Goal: Contribute content: Contribute content

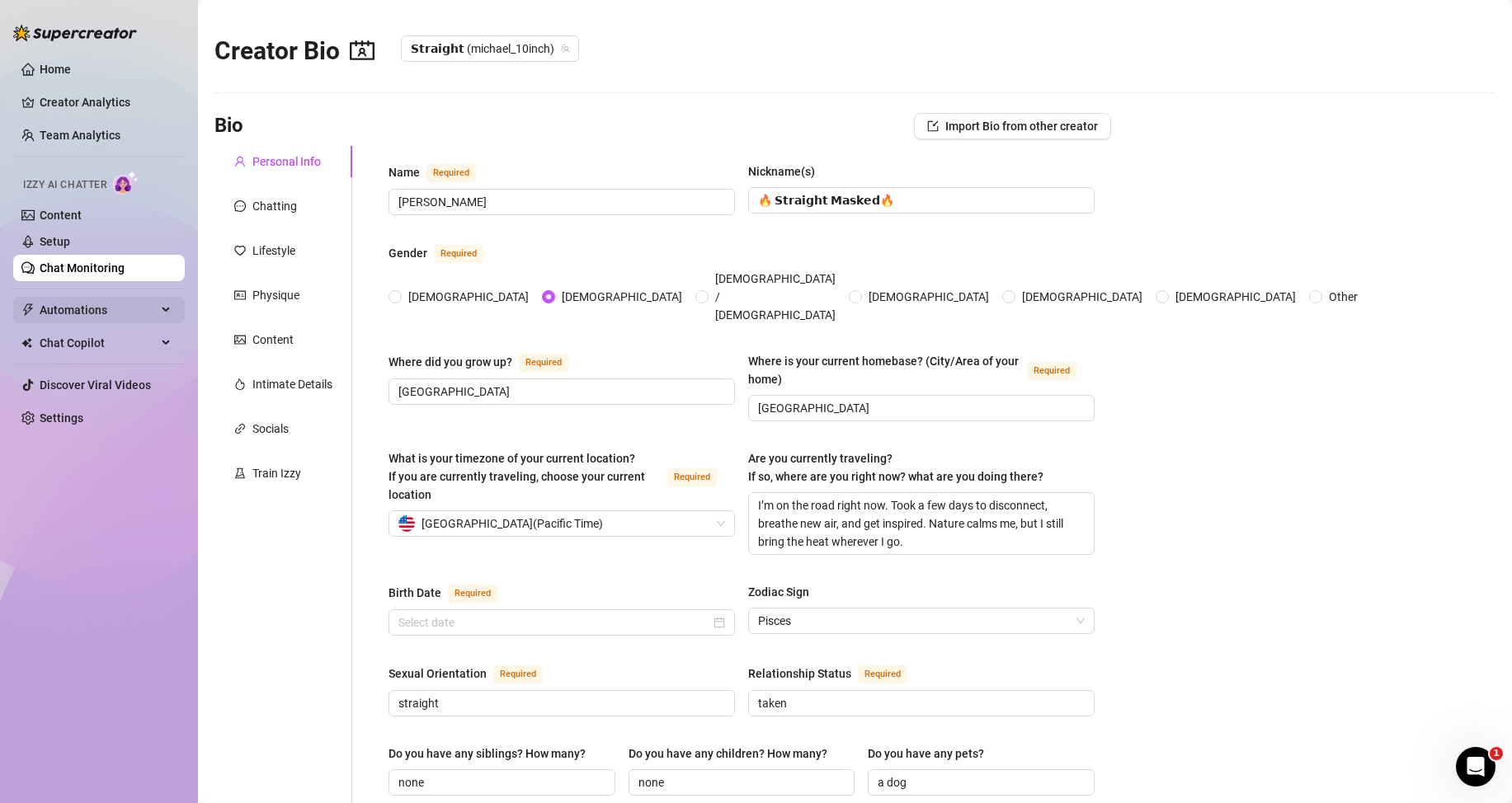
radio input "true"
type input "[DATE]"
click at [70, 213] on link "Content" at bounding box center [60, 214] width 42 height 13
radio input "true"
type input "[DATE]"
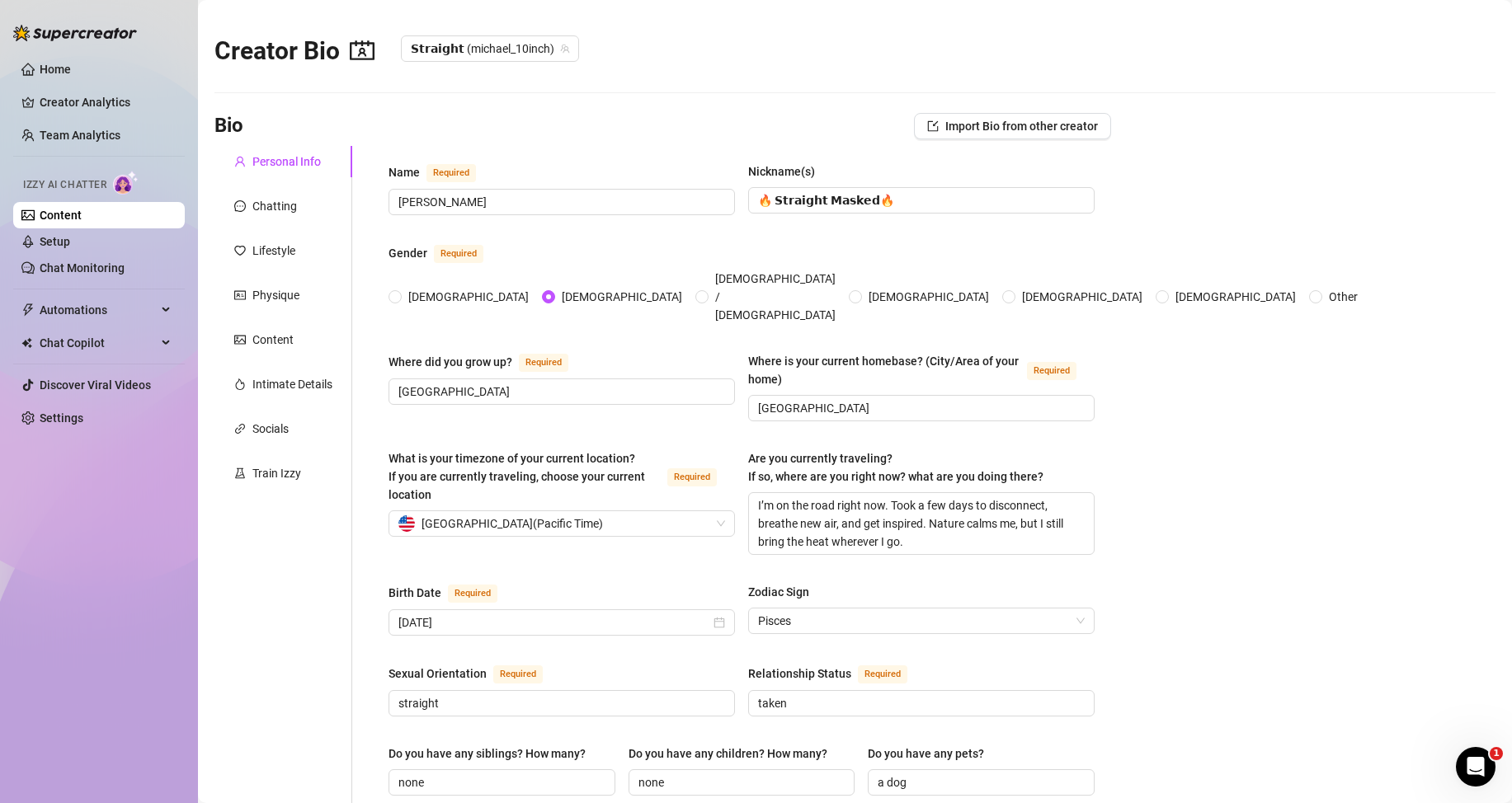
click at [81, 220] on link "Content" at bounding box center [60, 214] width 42 height 13
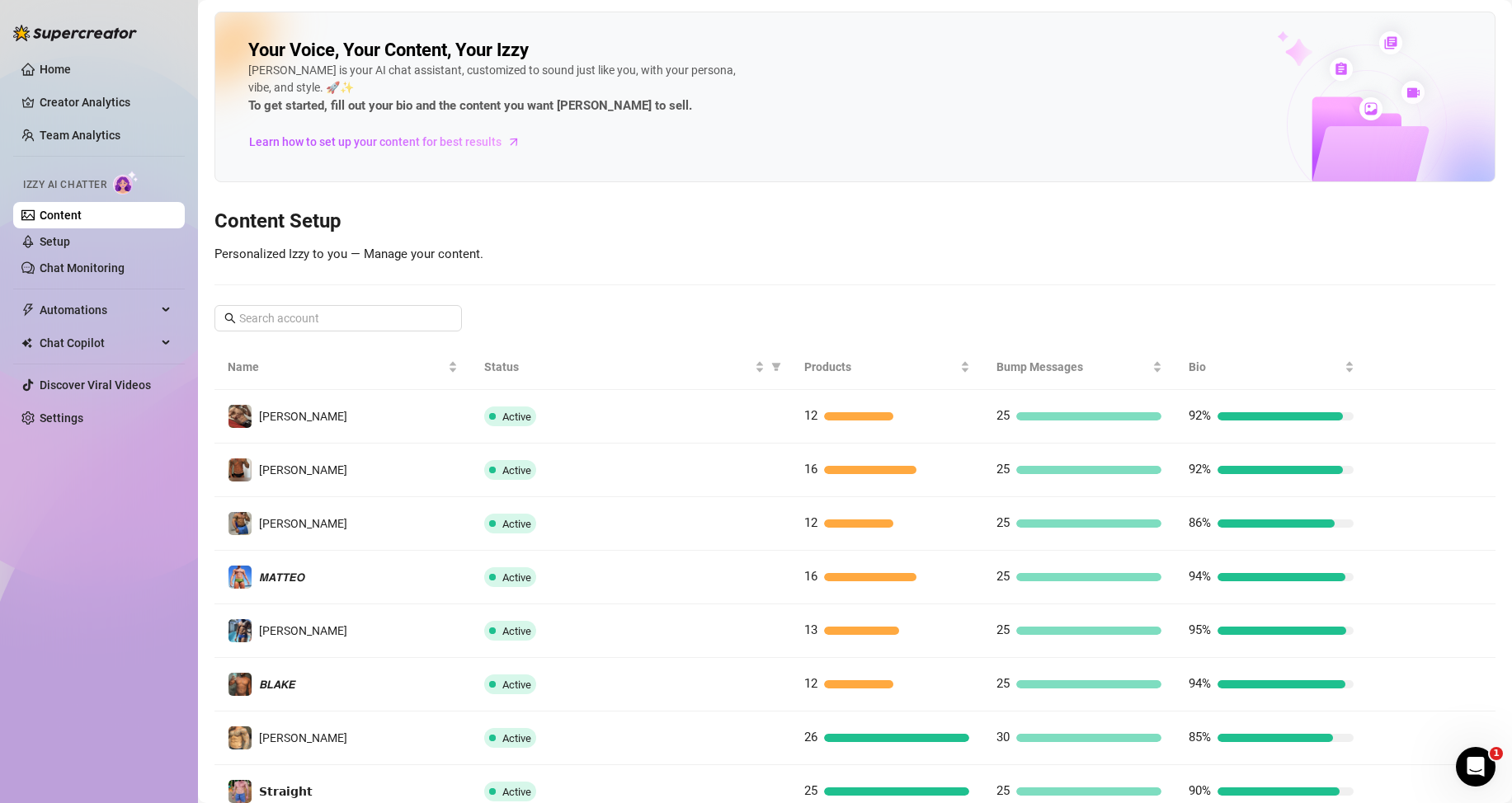
scroll to position [219, 0]
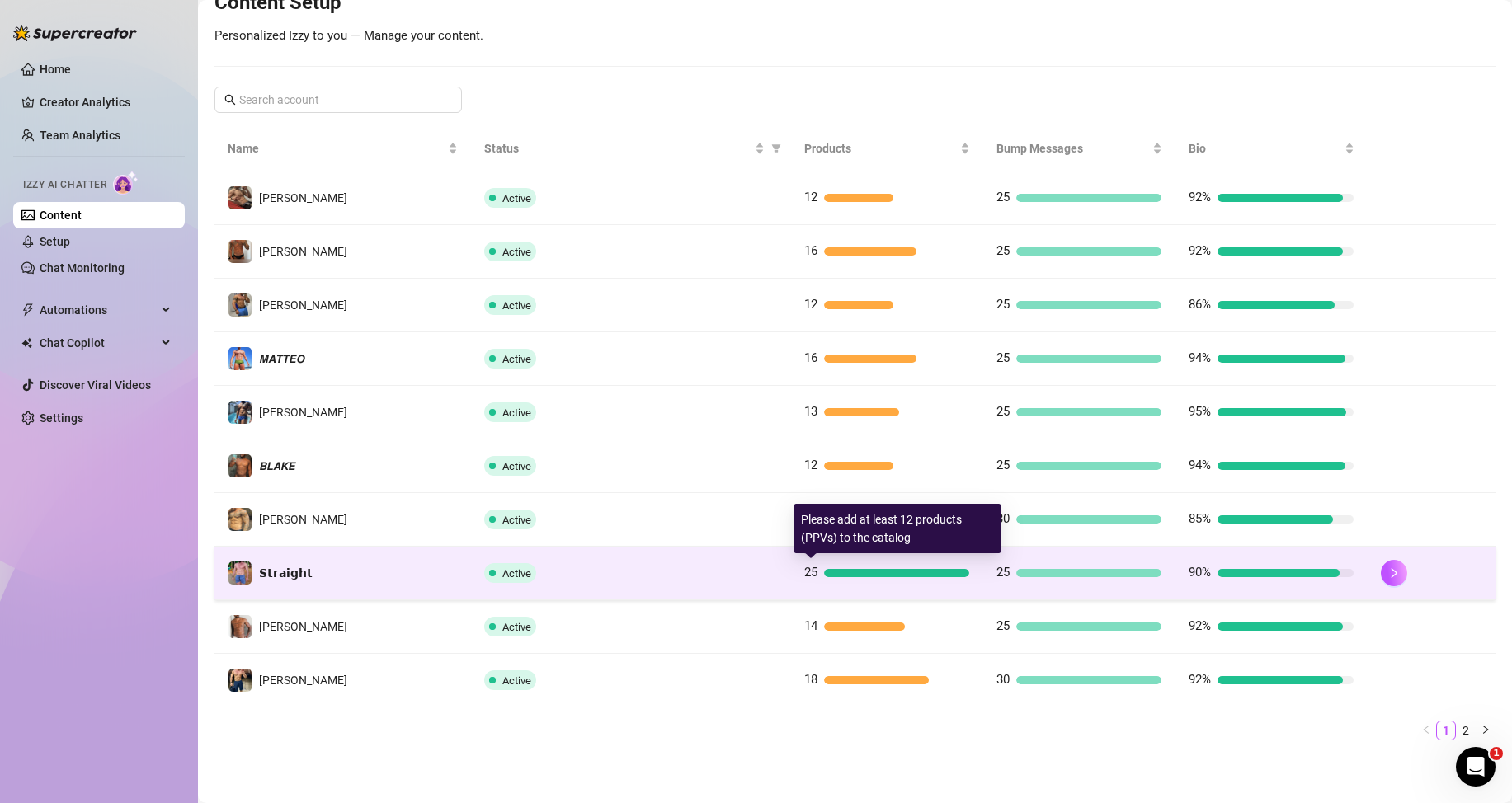
click at [835, 572] on div at bounding box center [896, 573] width 145 height 9
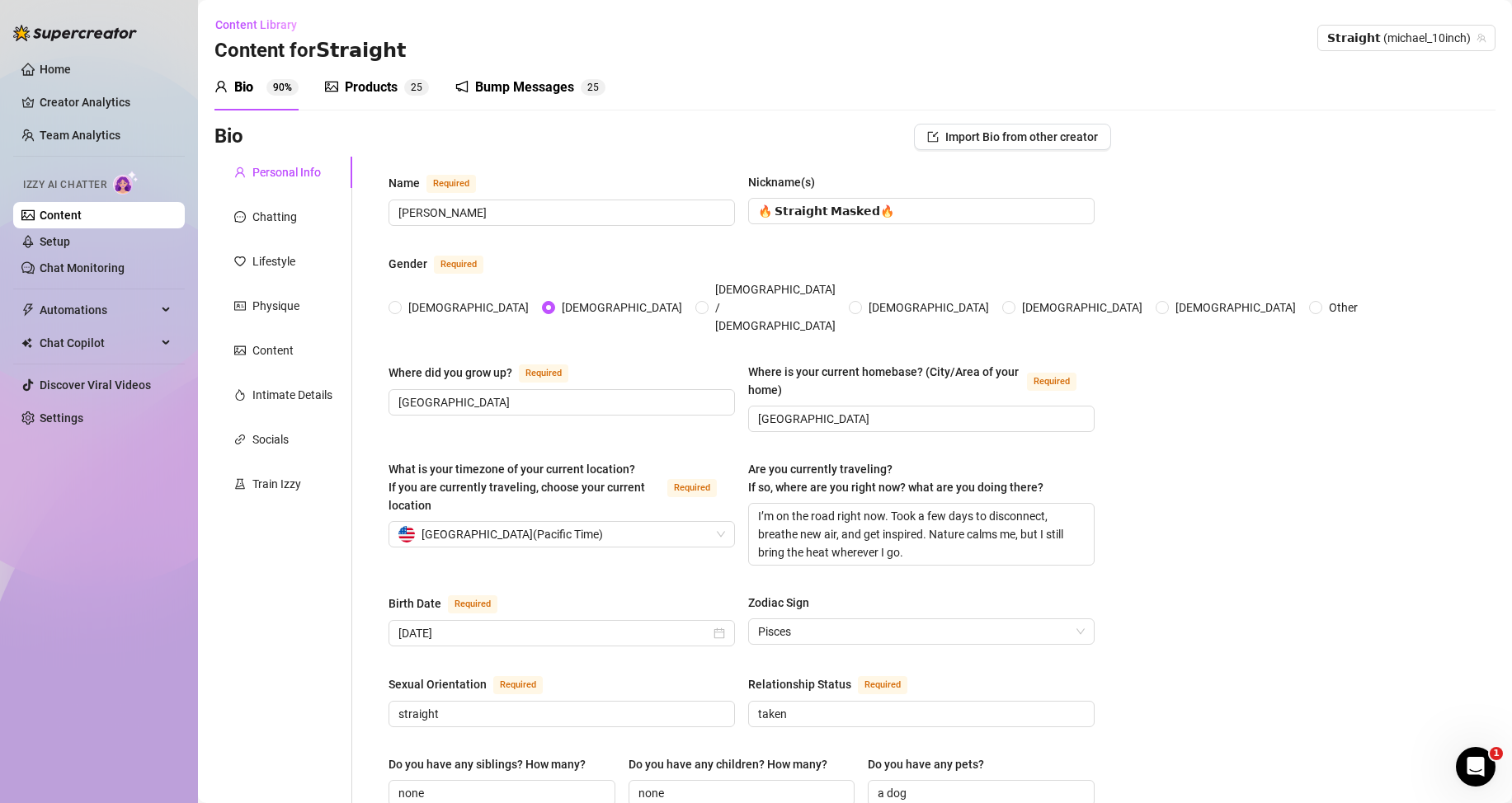
click at [392, 91] on div "Products" at bounding box center [371, 87] width 53 height 20
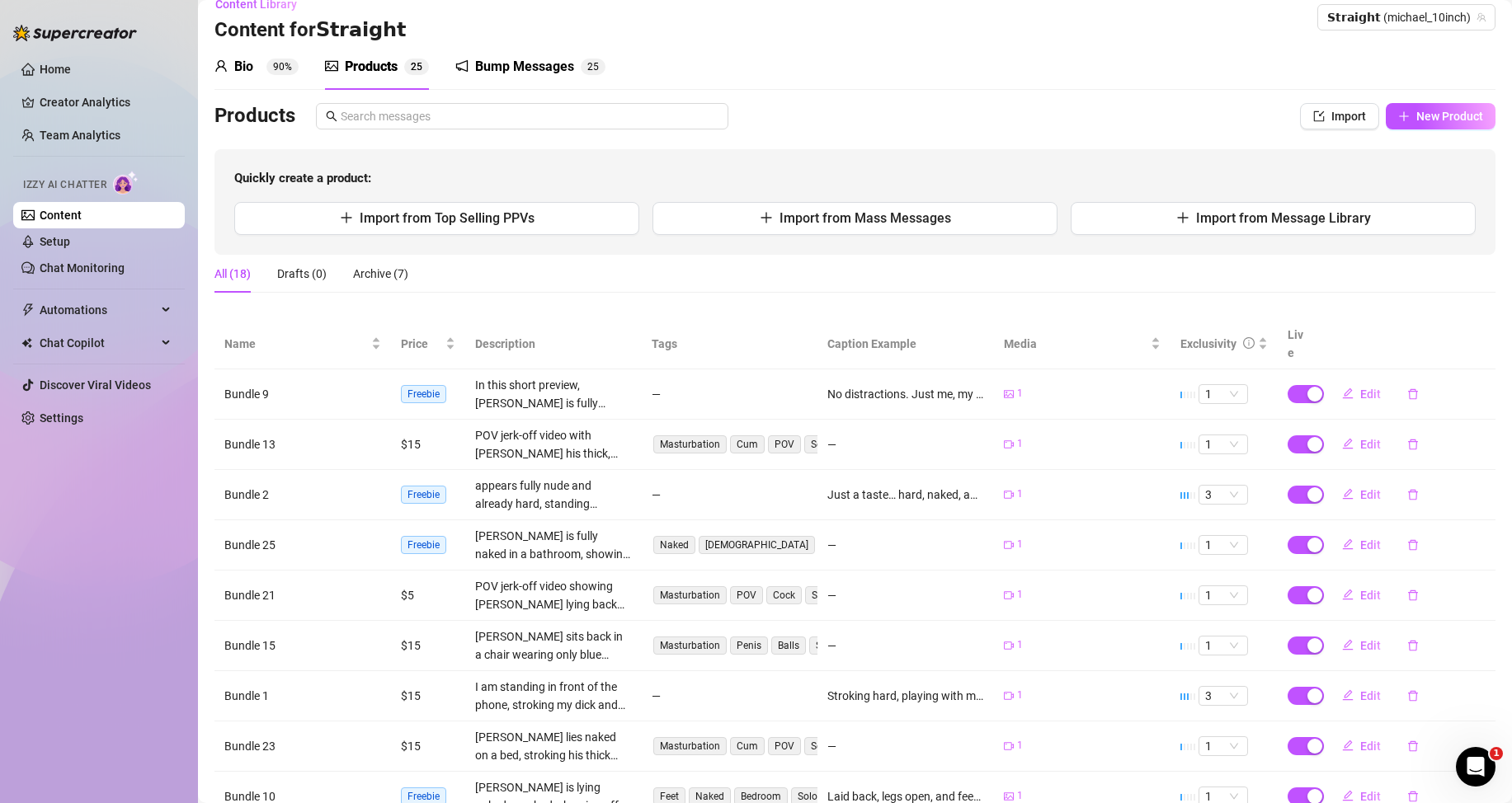
scroll to position [185, 0]
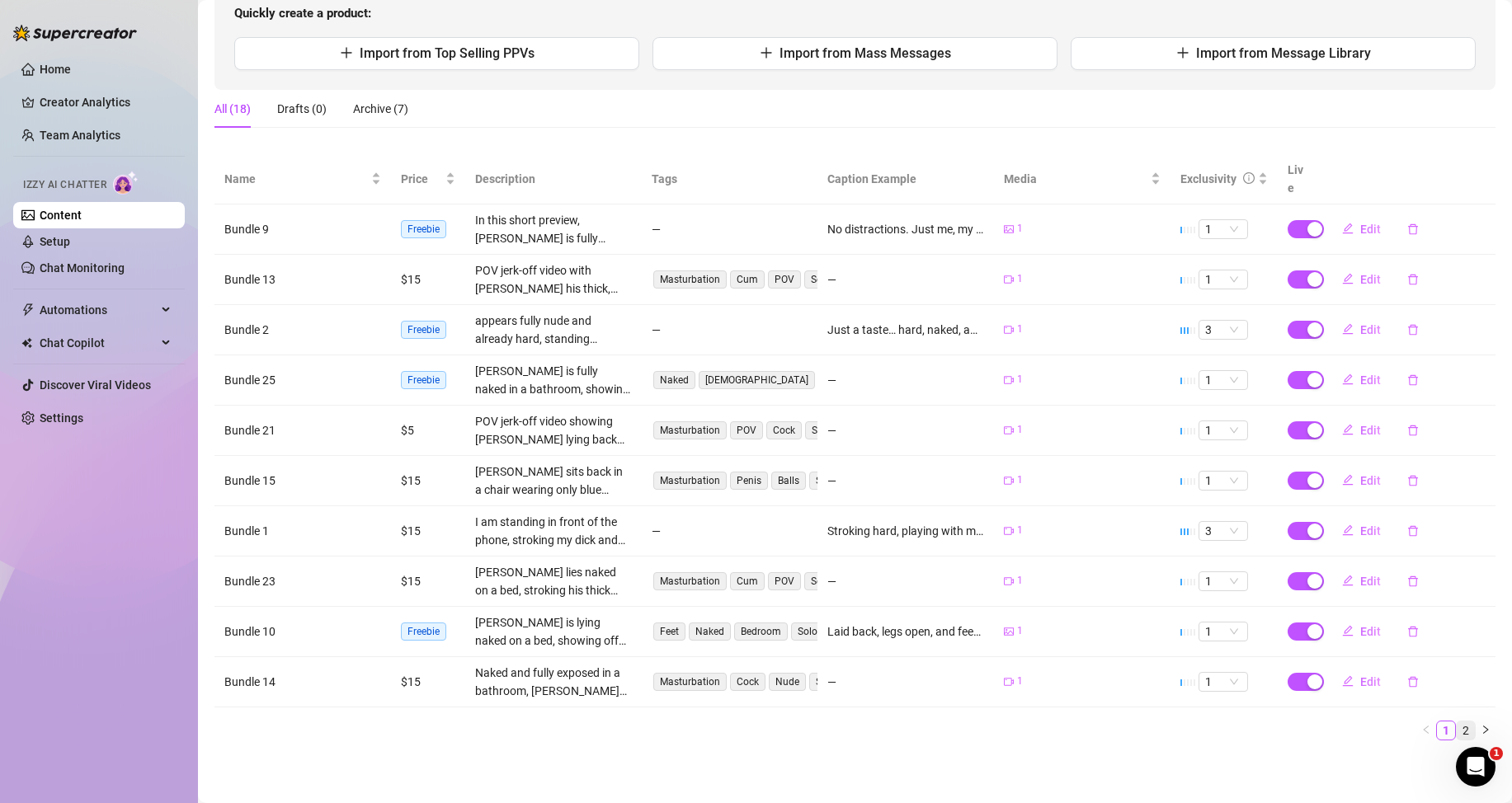
click at [1456, 731] on link "2" at bounding box center [1465, 730] width 18 height 18
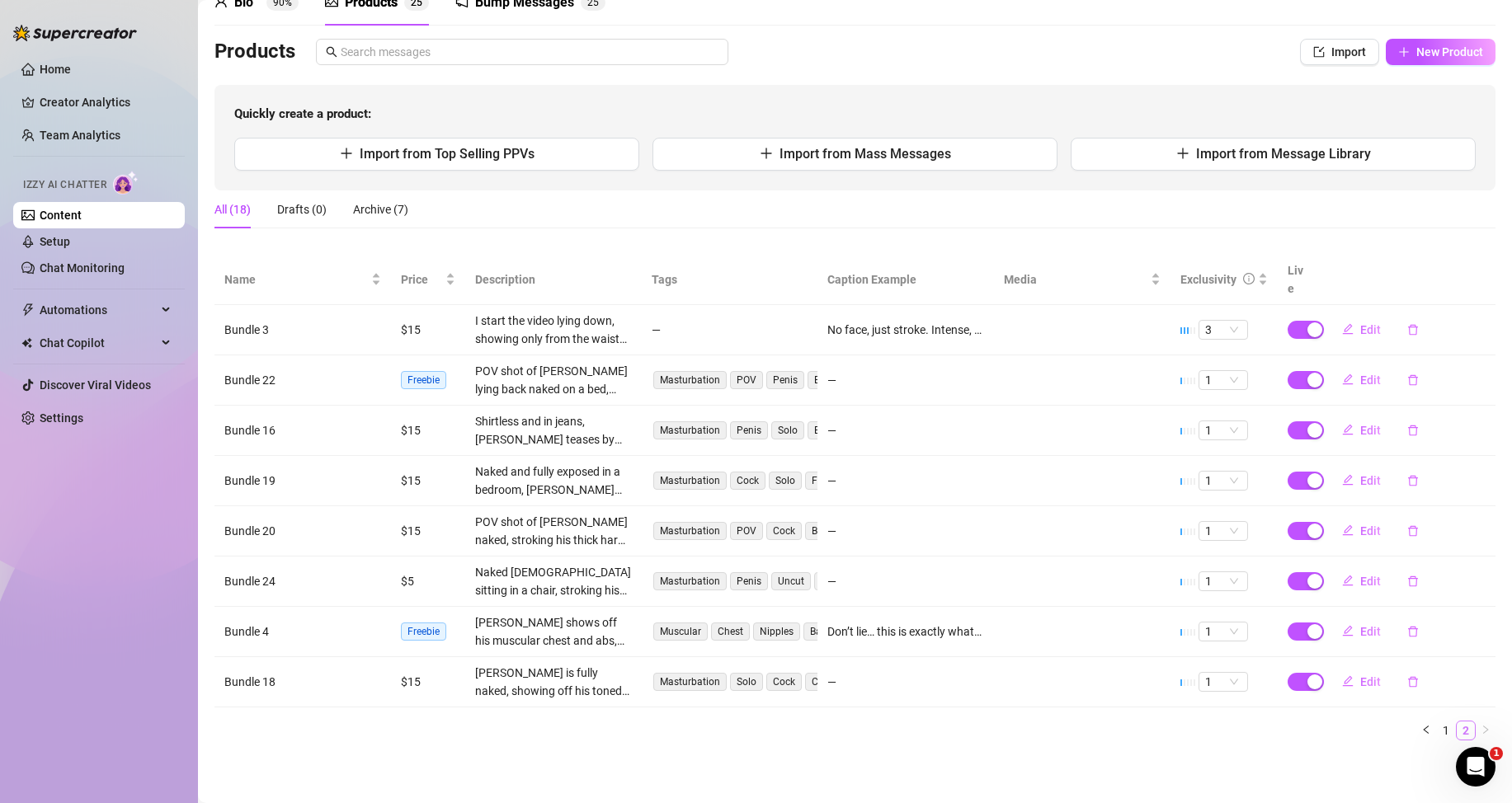
scroll to position [85, 0]
click at [1425, 58] on button "New Product" at bounding box center [1440, 51] width 110 height 27
type textarea "Type your message here..."
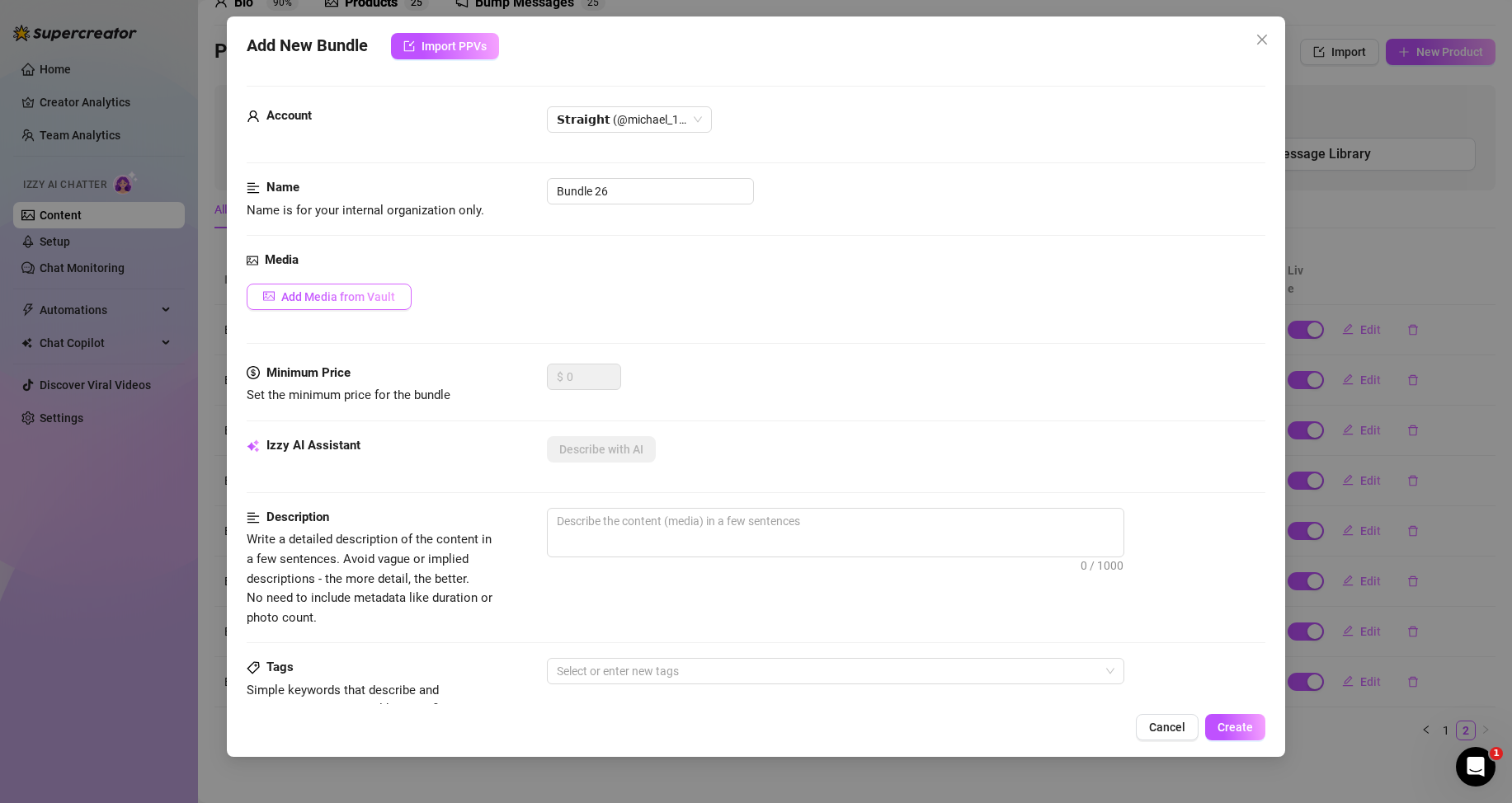
click at [381, 297] on span "Add Media from Vault" at bounding box center [338, 297] width 114 height 13
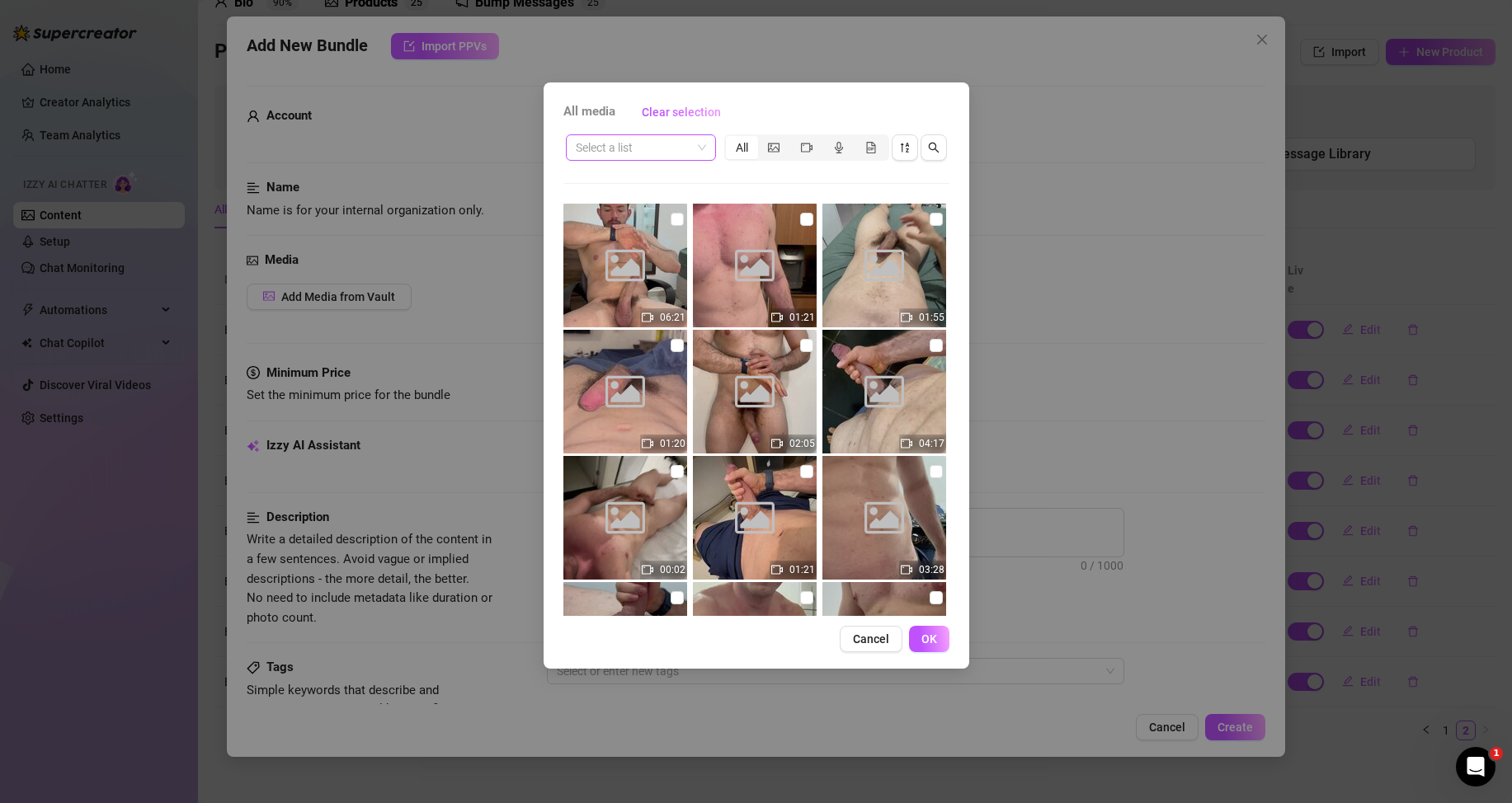
click at [701, 150] on span at bounding box center [641, 147] width 130 height 25
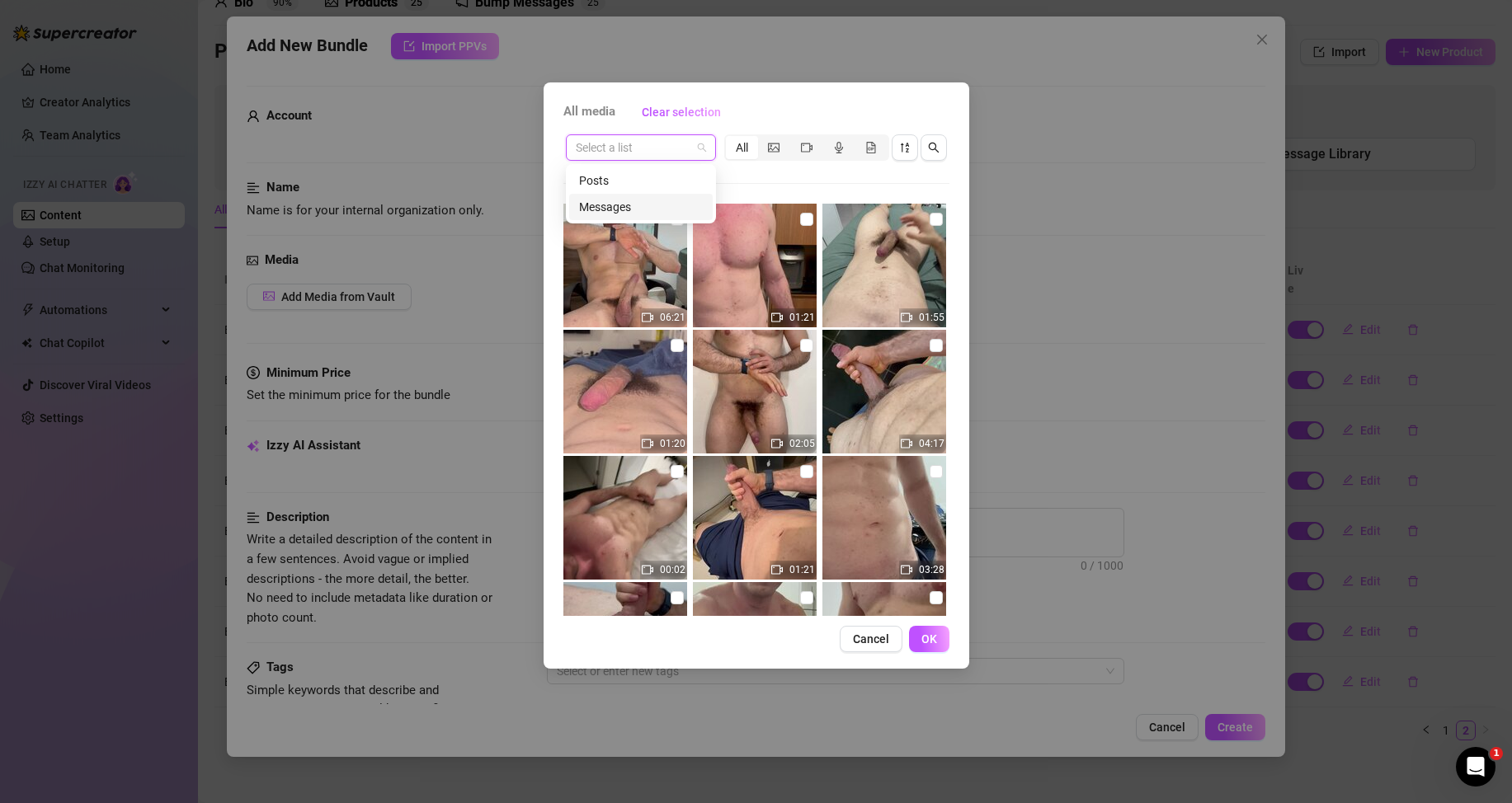
click at [644, 207] on div "Messages" at bounding box center [640, 207] width 123 height 18
click at [865, 644] on span "Cancel" at bounding box center [871, 638] width 36 height 13
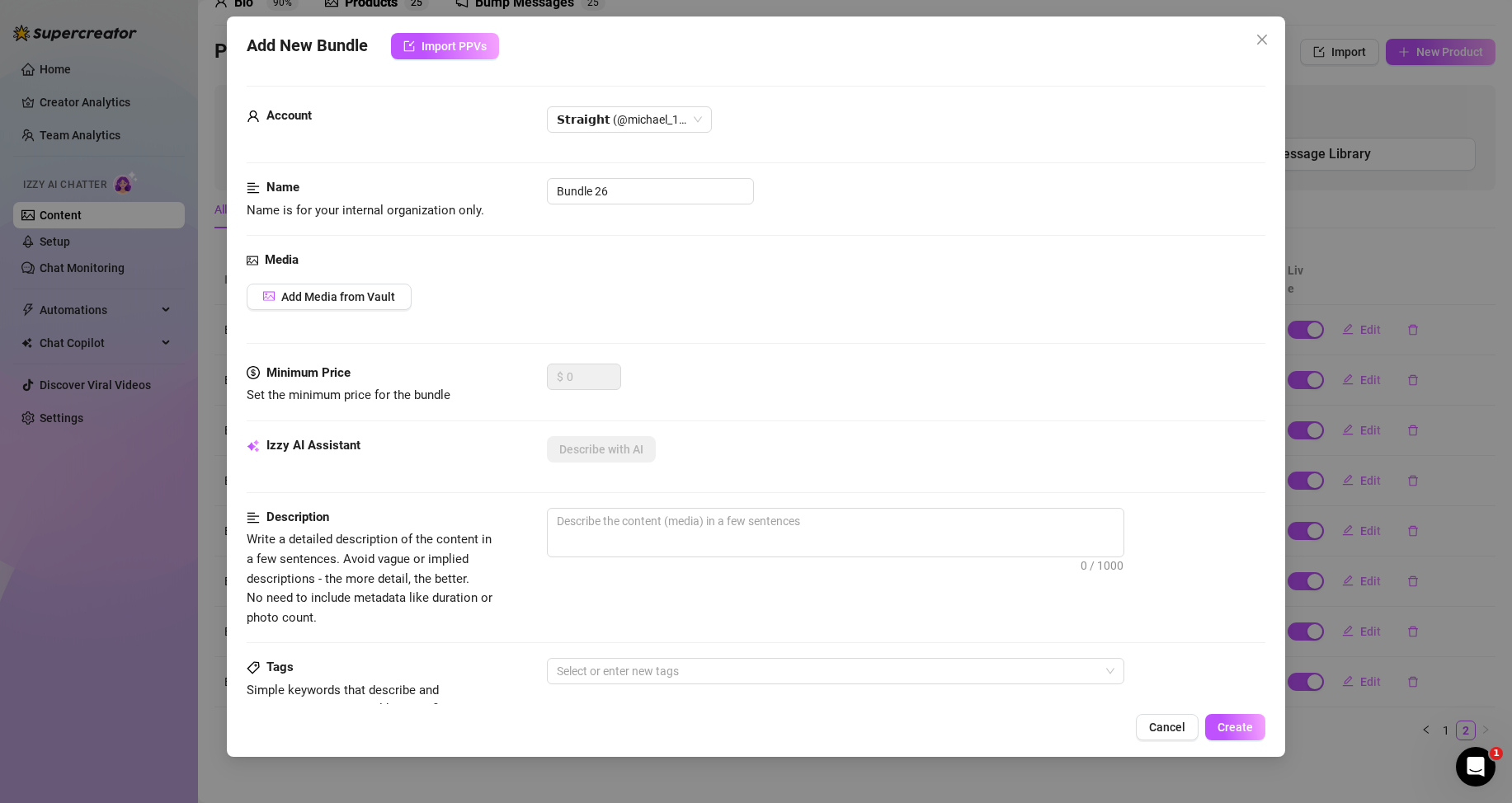
click at [1161, 727] on span "Cancel" at bounding box center [1167, 727] width 36 height 13
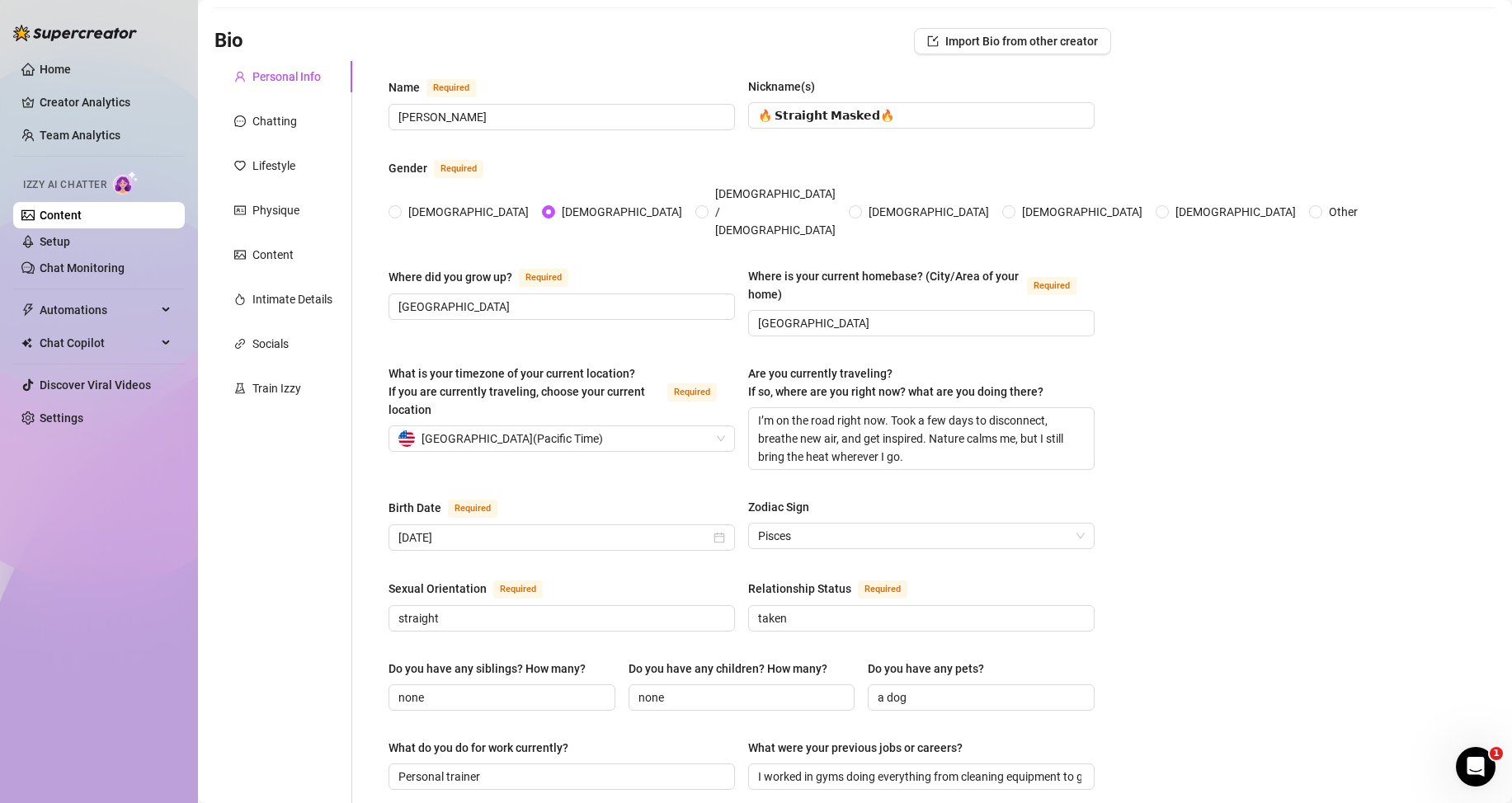
click at [81, 216] on link "Content" at bounding box center [60, 214] width 42 height 13
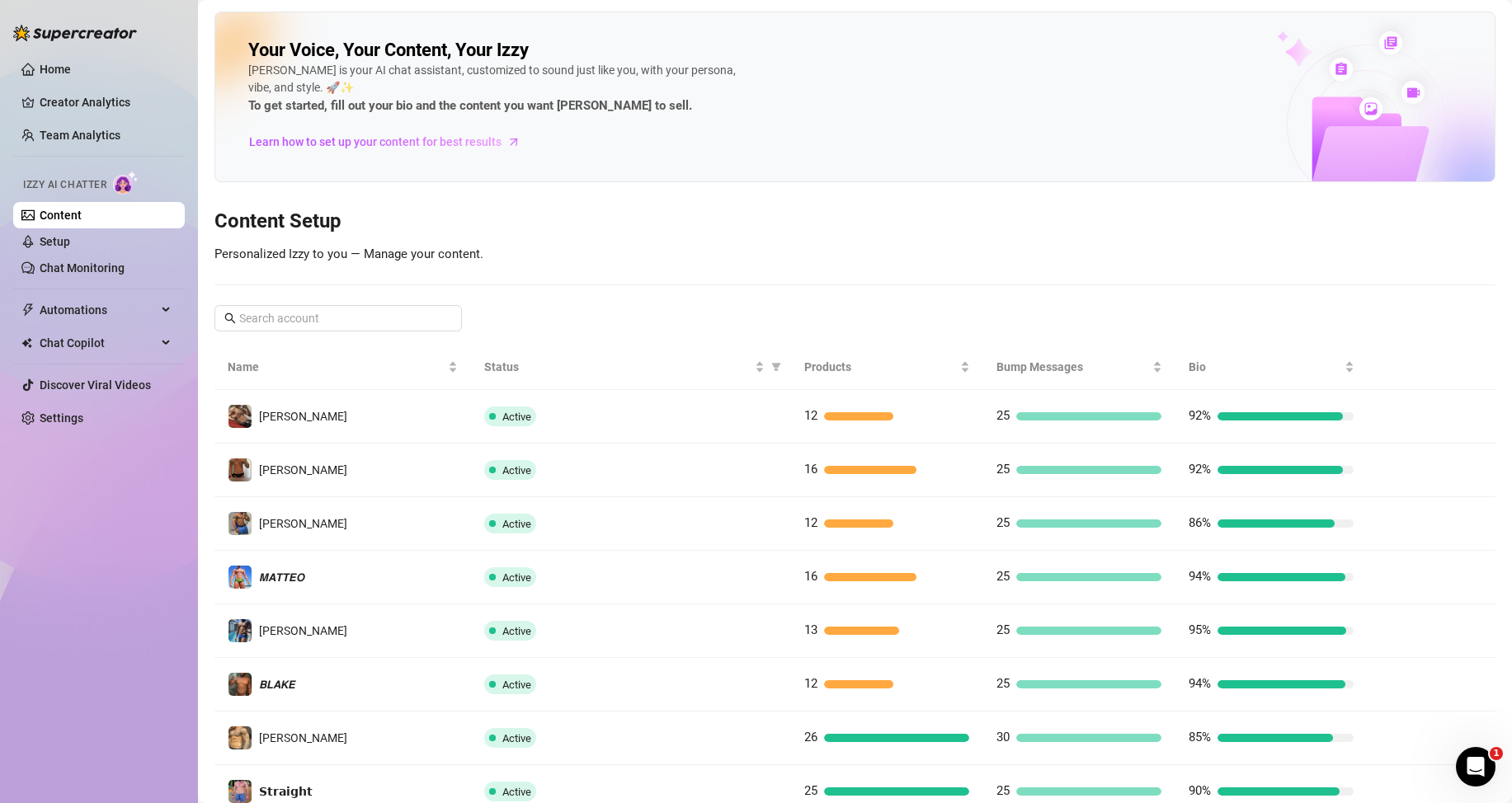
scroll to position [219, 0]
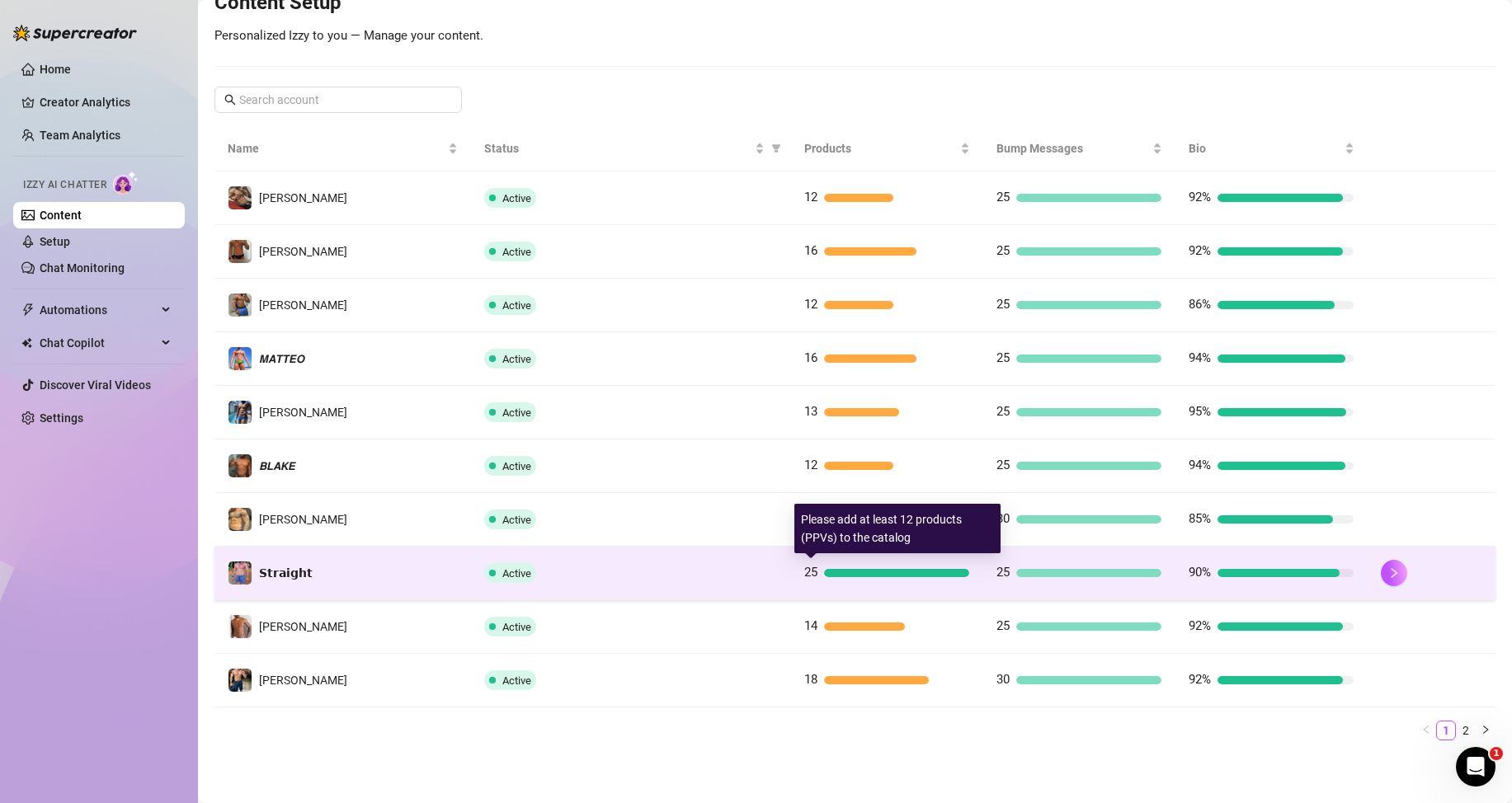
click at [944, 574] on div at bounding box center [896, 573] width 145 height 9
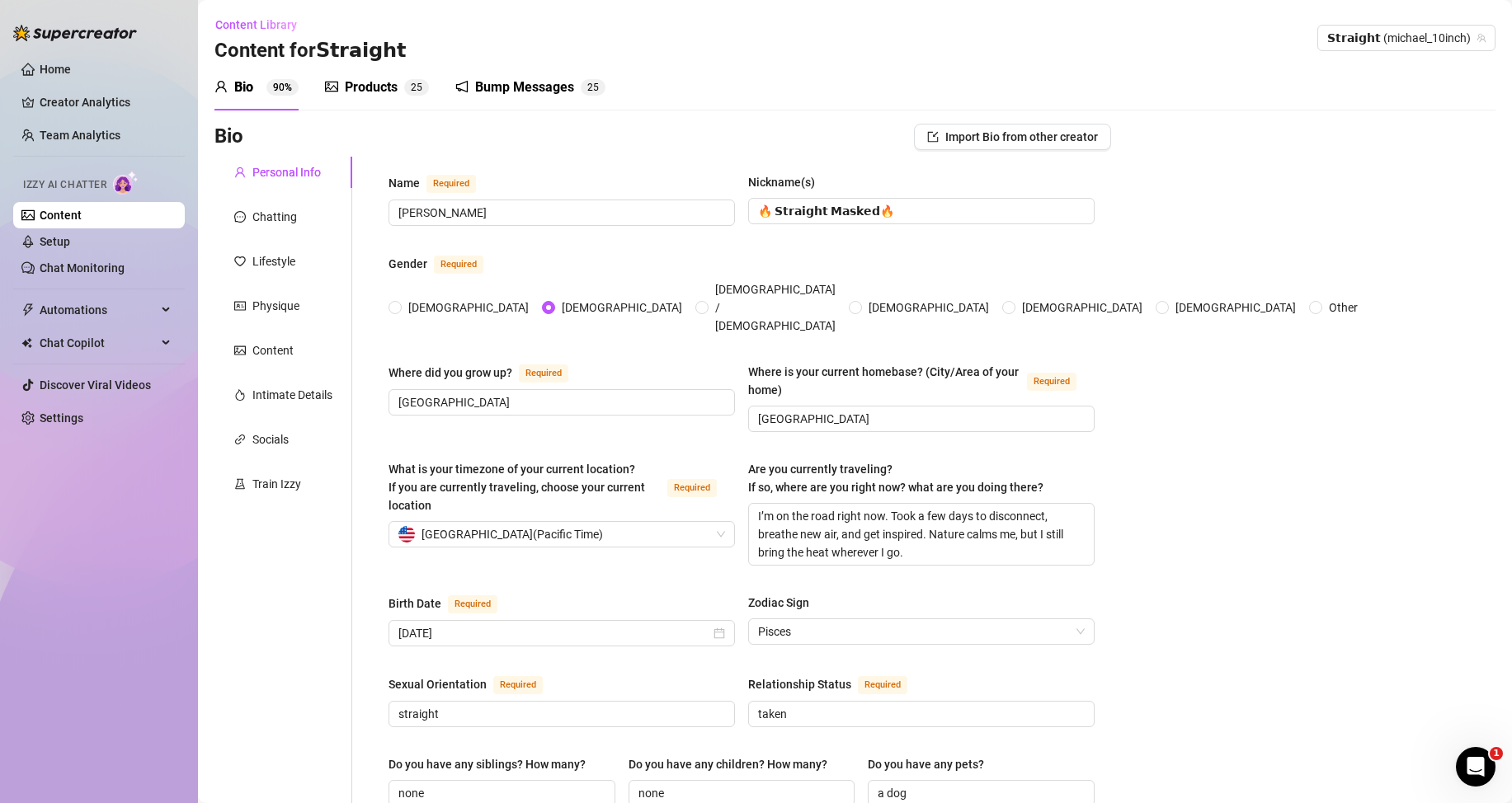
click at [403, 93] on div "Products 2 5" at bounding box center [376, 87] width 104 height 20
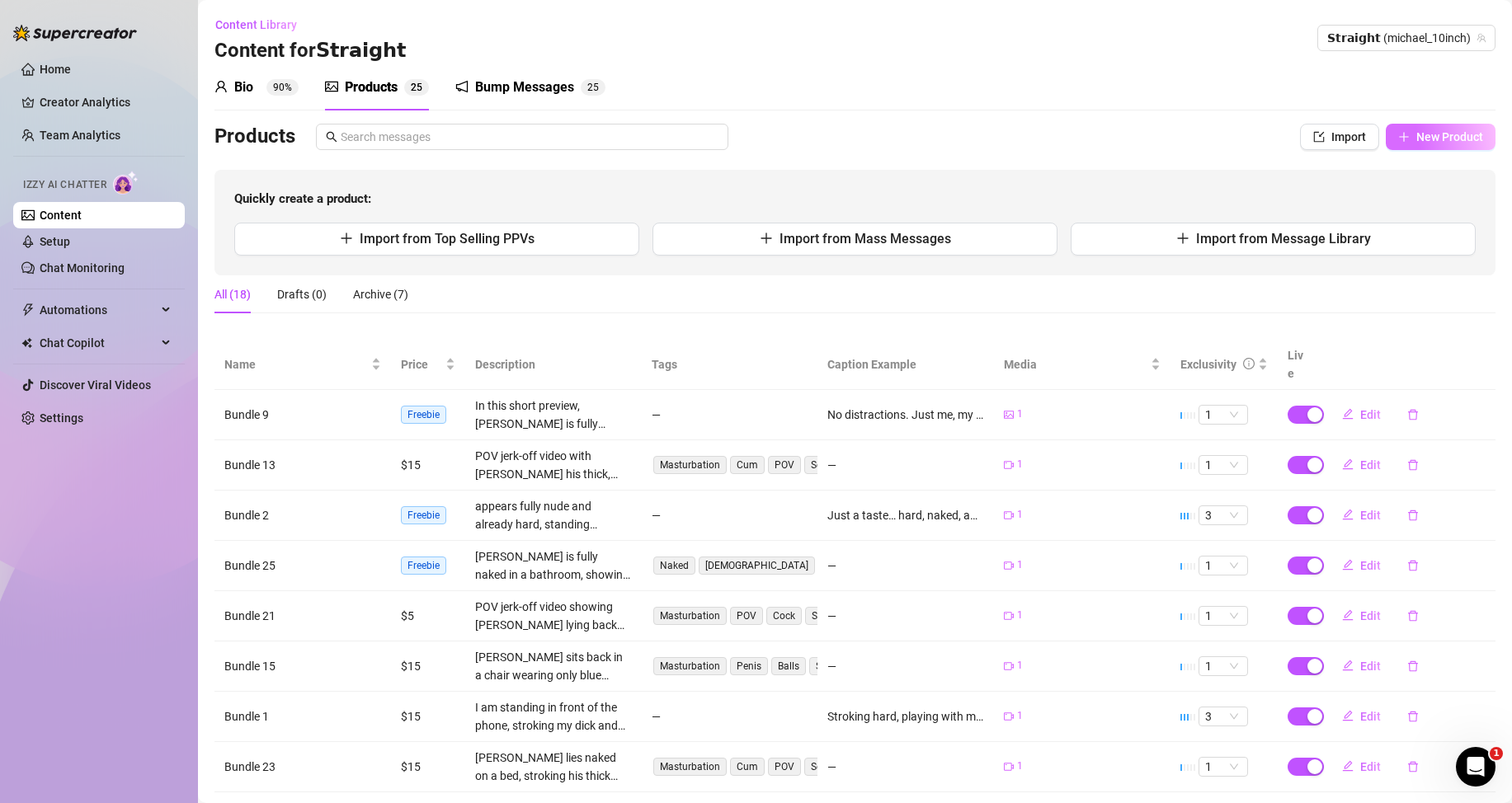
click at [1398, 134] on icon "plus" at bounding box center [1403, 136] width 11 height 11
type textarea "Type your message here..."
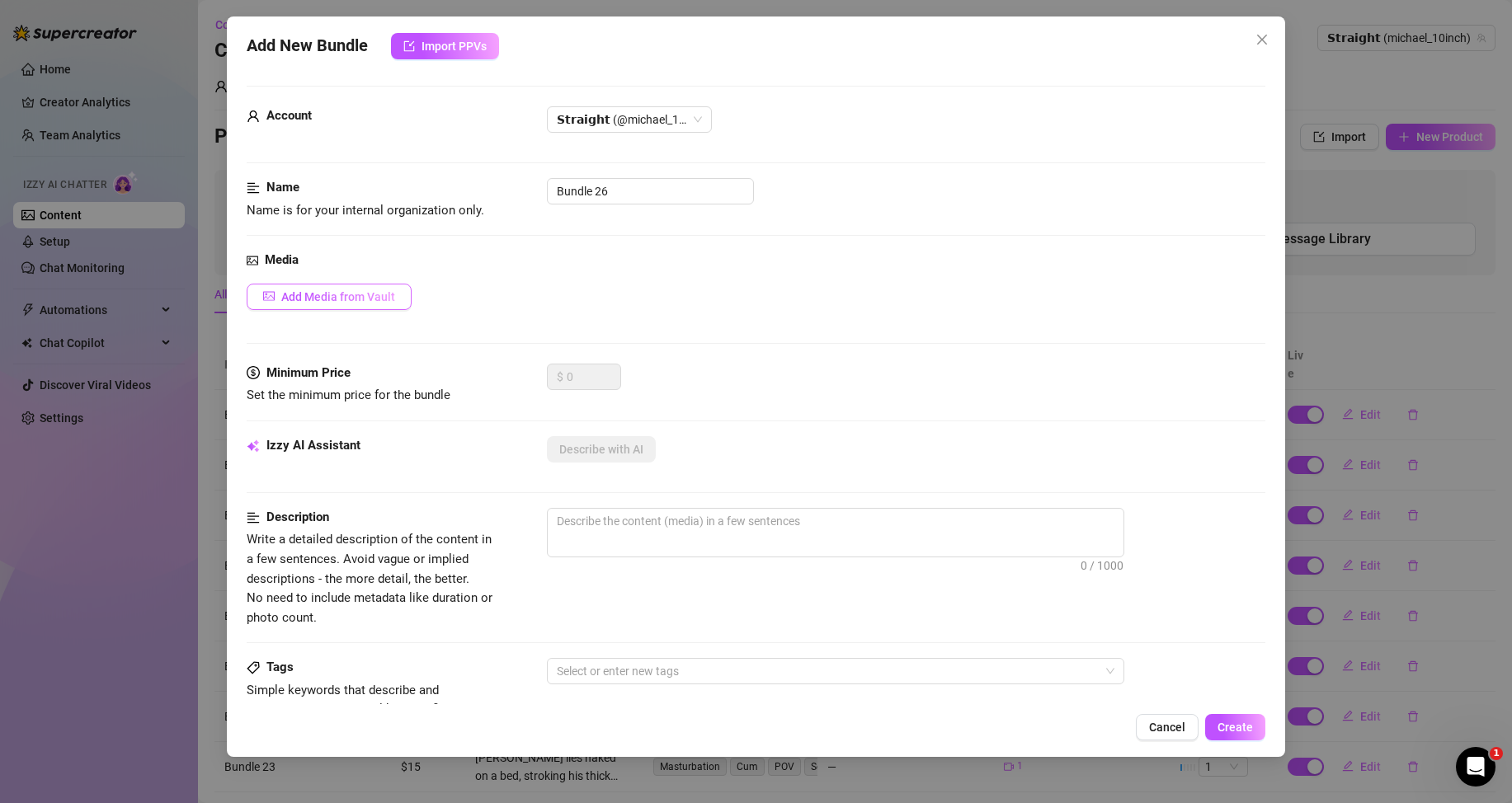
click at [381, 296] on span "Add Media from Vault" at bounding box center [338, 297] width 114 height 13
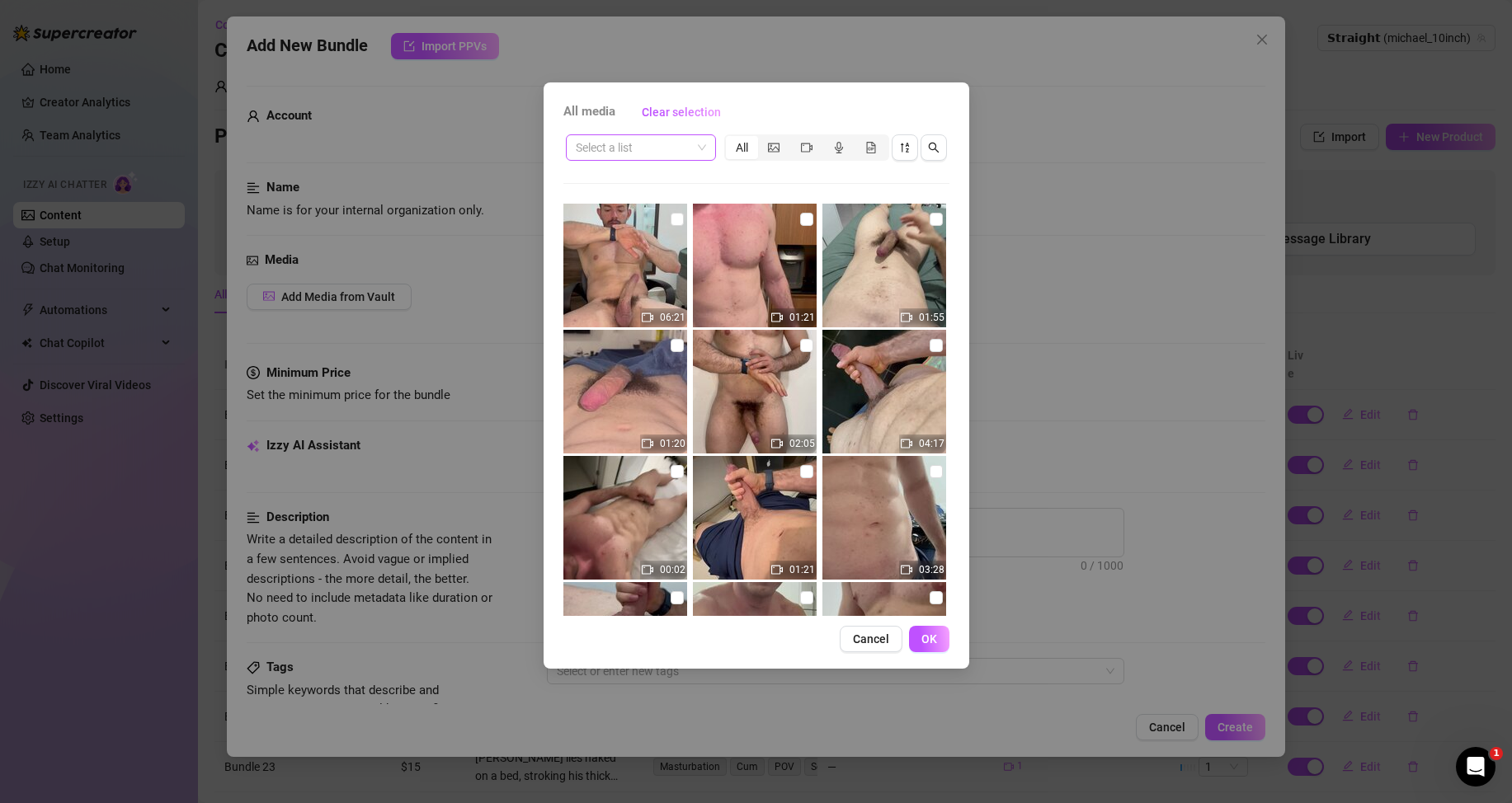
click at [700, 146] on span at bounding box center [641, 147] width 130 height 25
click at [640, 208] on div "Messages" at bounding box center [640, 207] width 123 height 18
click at [675, 474] on input "checkbox" at bounding box center [676, 471] width 13 height 13
checkbox input "true"
click at [927, 639] on span "OK" at bounding box center [929, 638] width 15 height 13
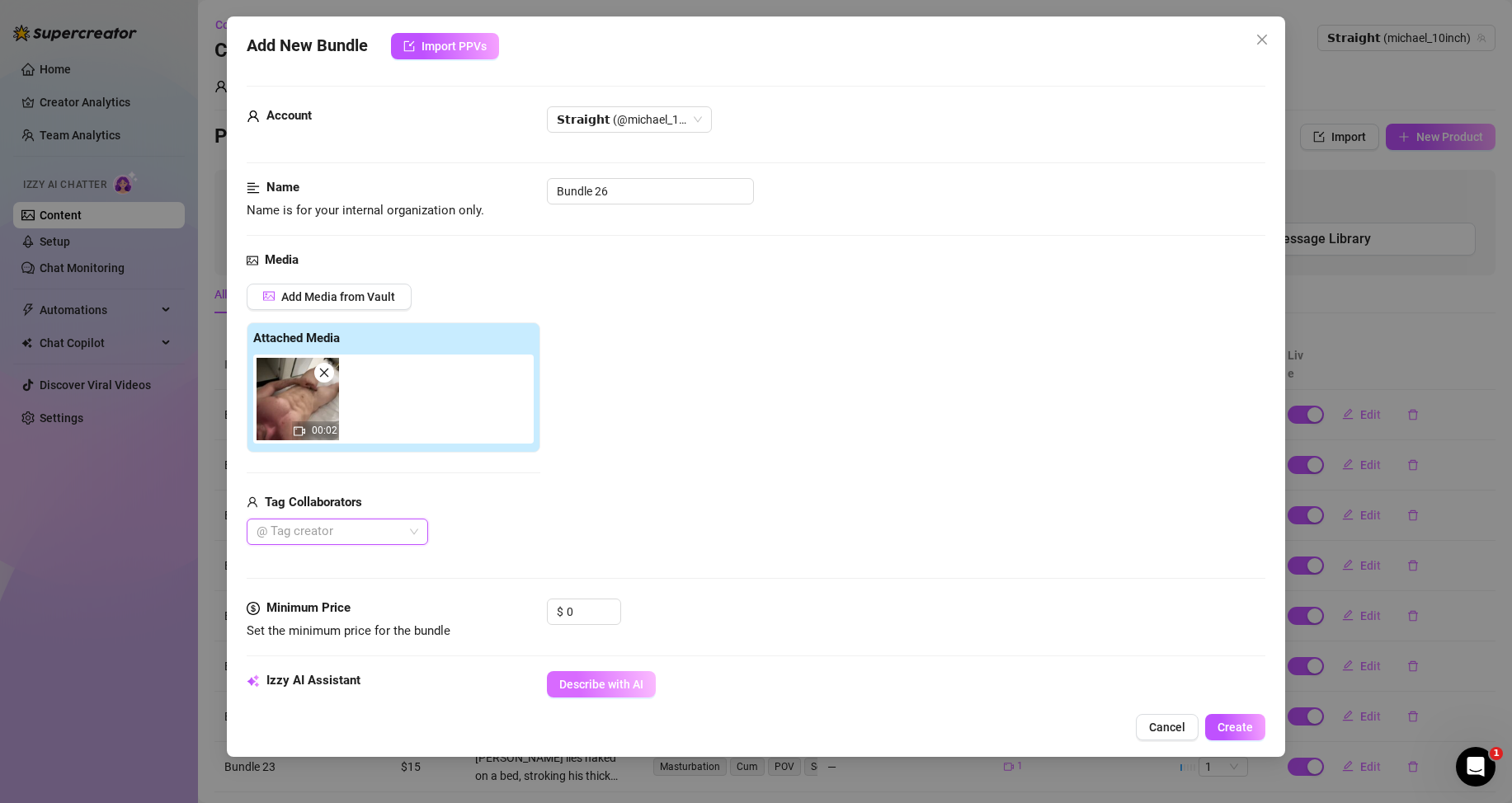
click at [609, 679] on span "Describe with AI" at bounding box center [601, 684] width 84 height 13
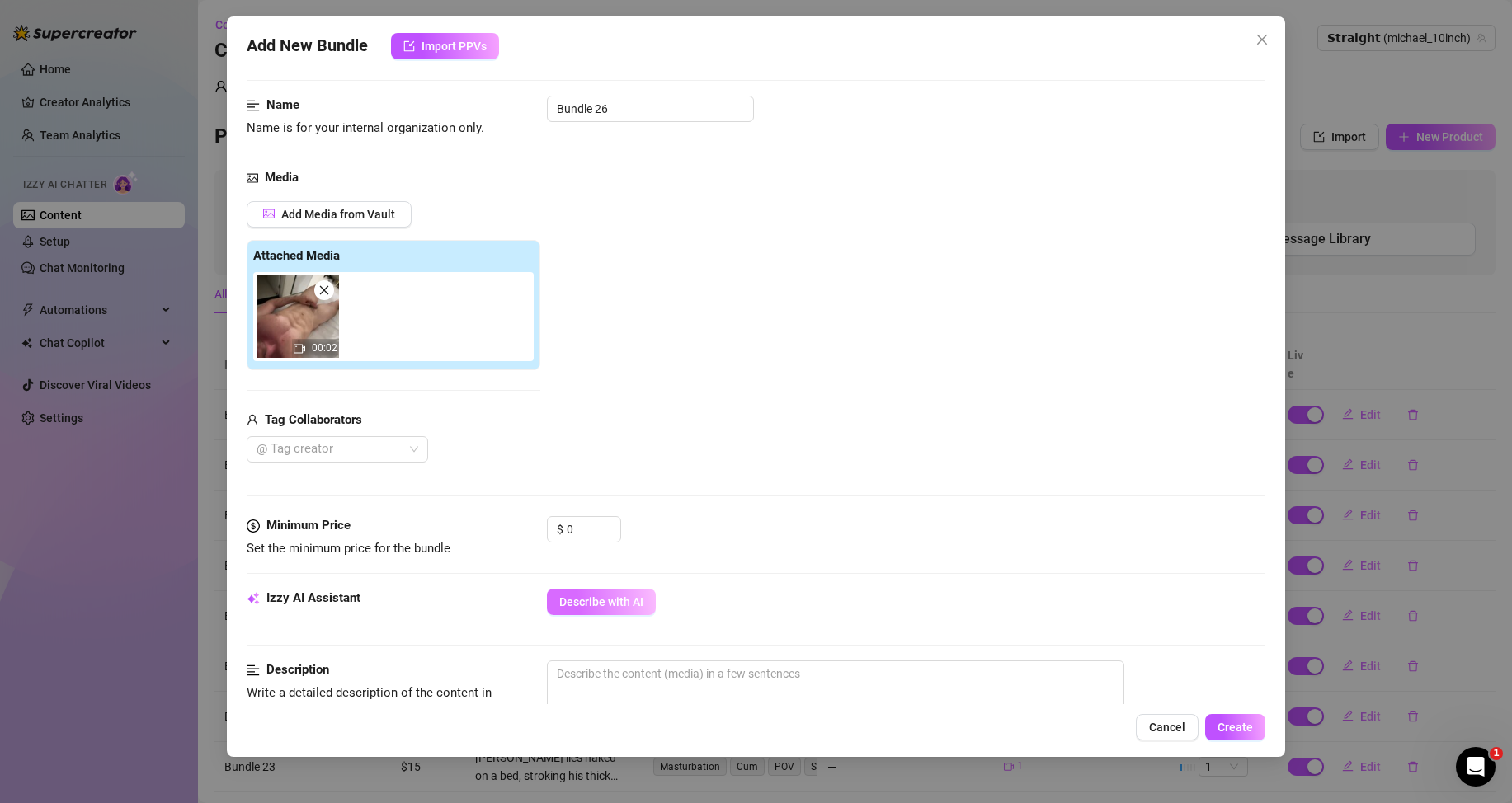
click at [599, 602] on span "Describe with AI" at bounding box center [601, 602] width 84 height 13
click at [331, 300] on img at bounding box center [297, 316] width 82 height 82
click at [322, 291] on icon "close" at bounding box center [323, 290] width 11 height 11
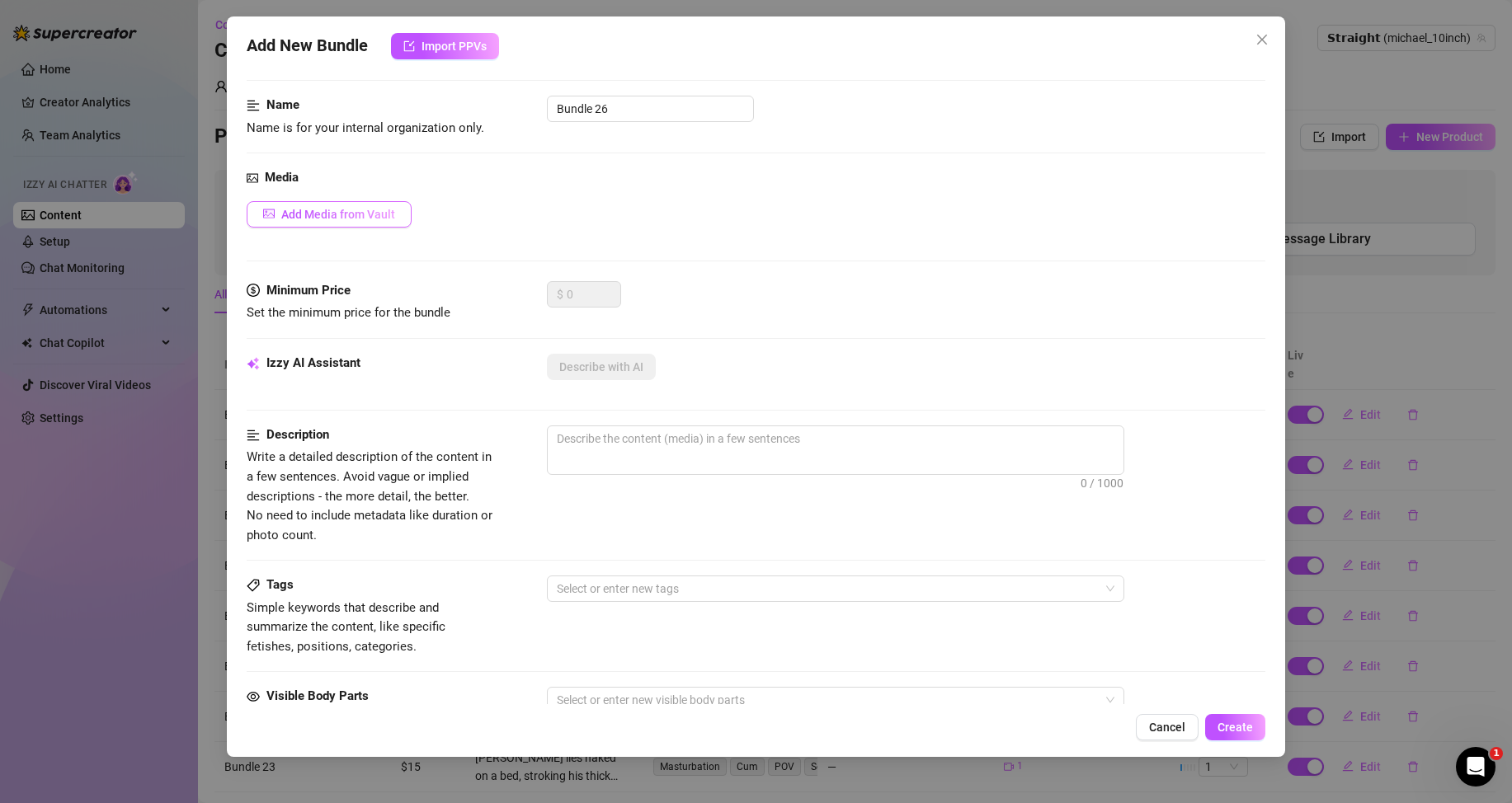
click at [345, 217] on span "Add Media from Vault" at bounding box center [338, 213] width 114 height 13
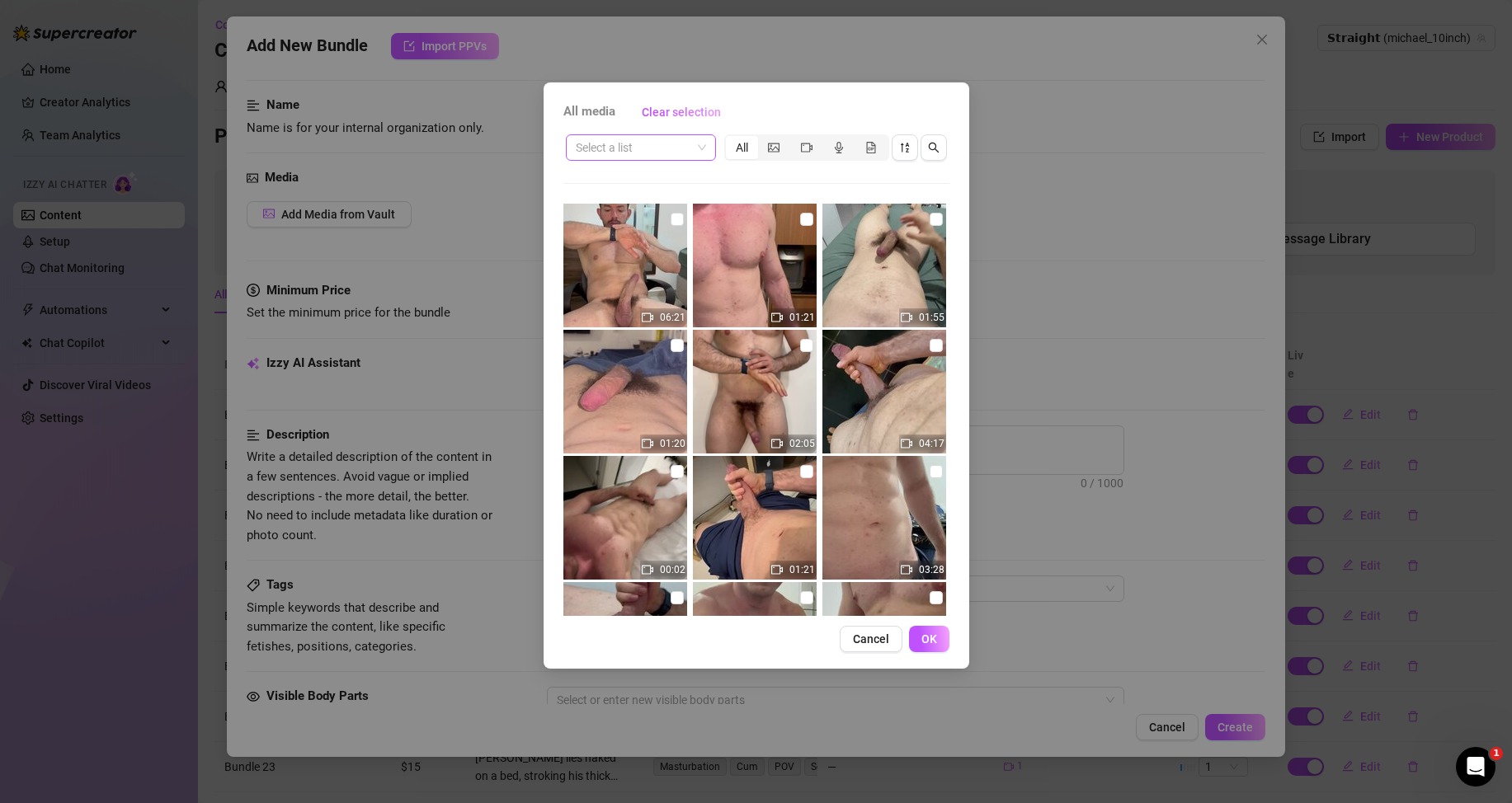
click at [684, 151] on input "search" at bounding box center [633, 147] width 116 height 25
click at [657, 206] on div "Messages" at bounding box center [640, 207] width 123 height 18
click at [929, 351] on input "checkbox" at bounding box center [935, 345] width 13 height 13
checkbox input "true"
click at [935, 640] on span "OK" at bounding box center [929, 638] width 15 height 13
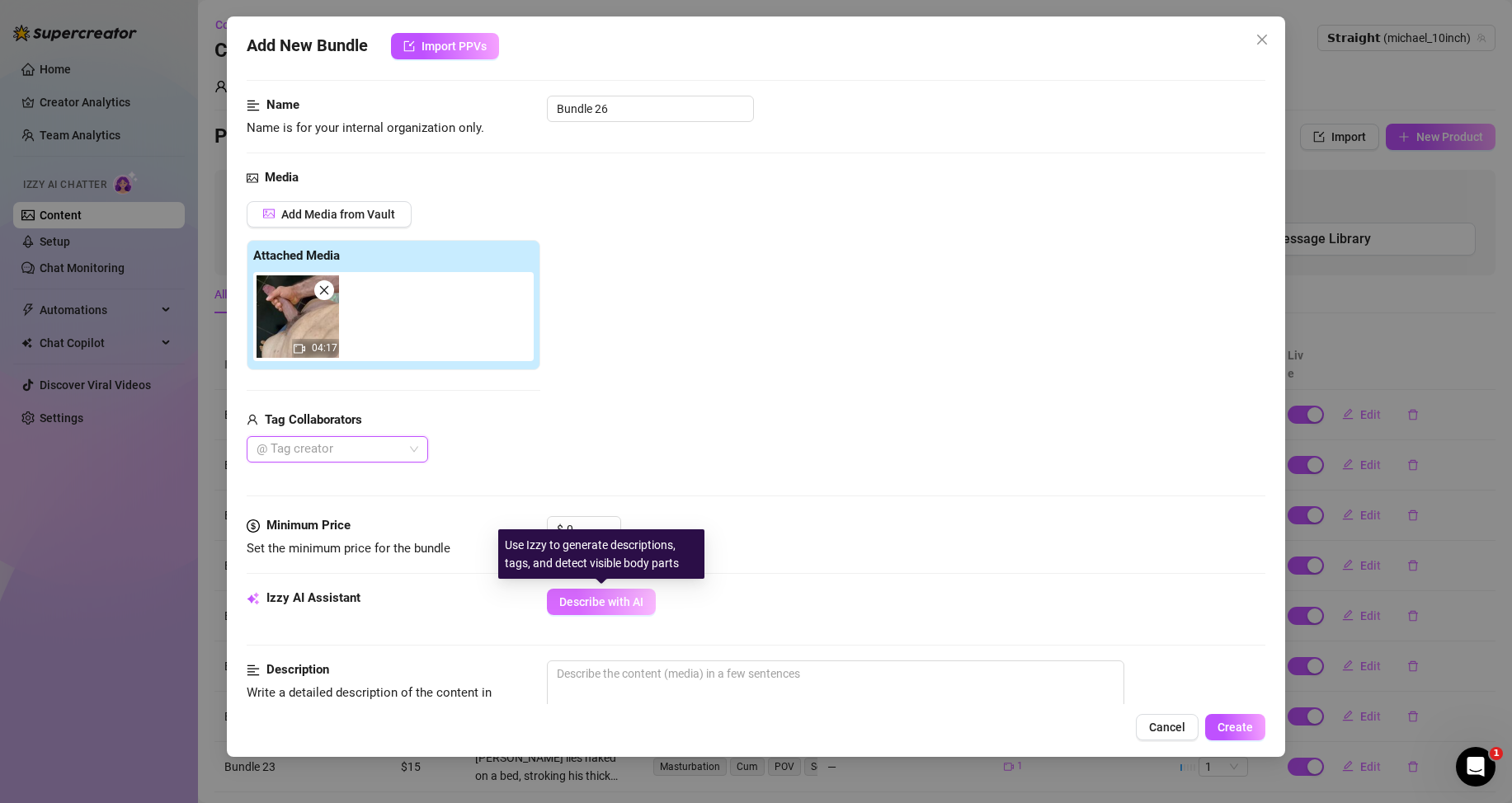
click at [585, 599] on span "Describe with AI" at bounding box center [601, 602] width 84 height 13
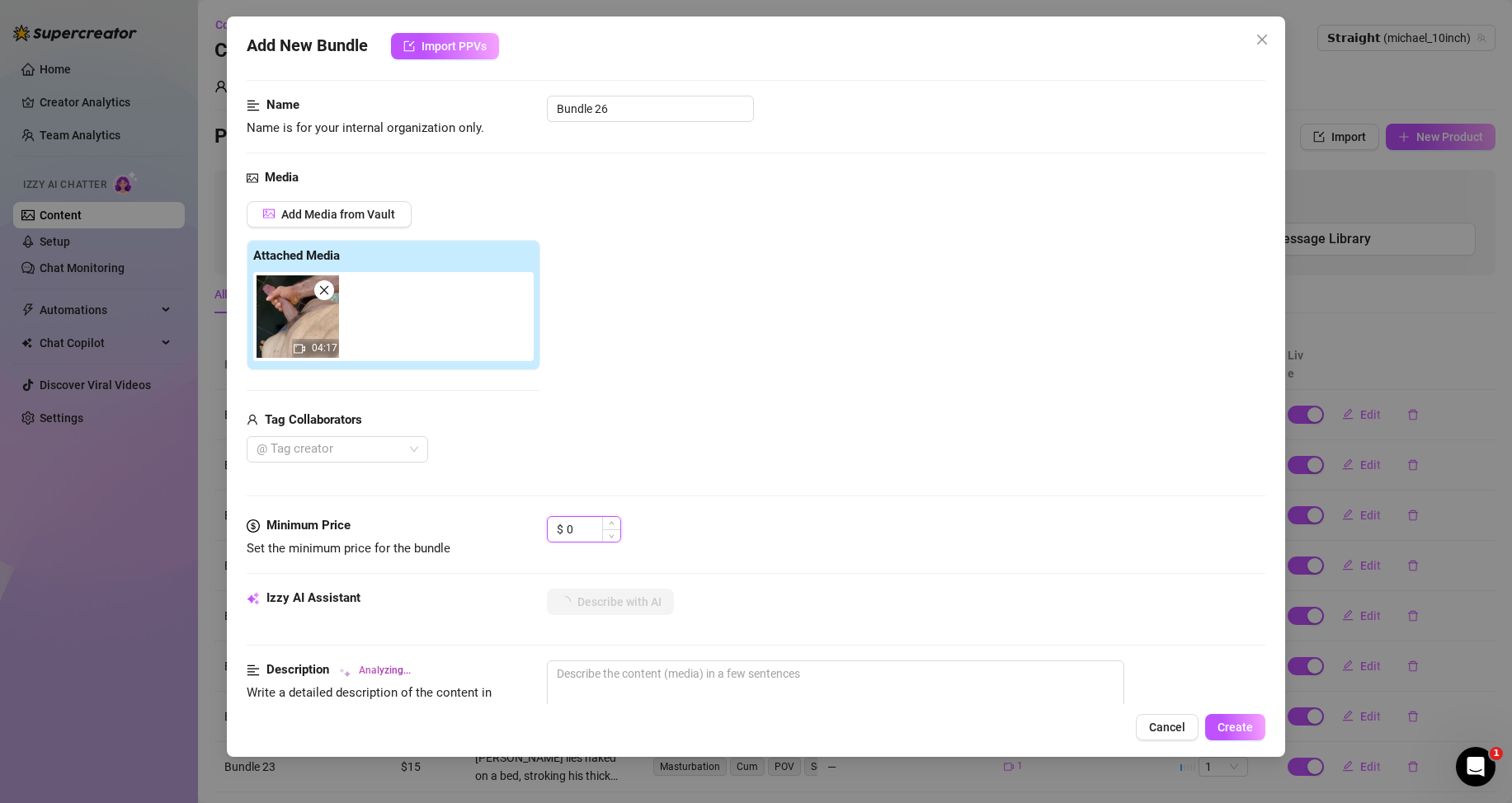
click at [582, 529] on input "0" at bounding box center [593, 529] width 54 height 25
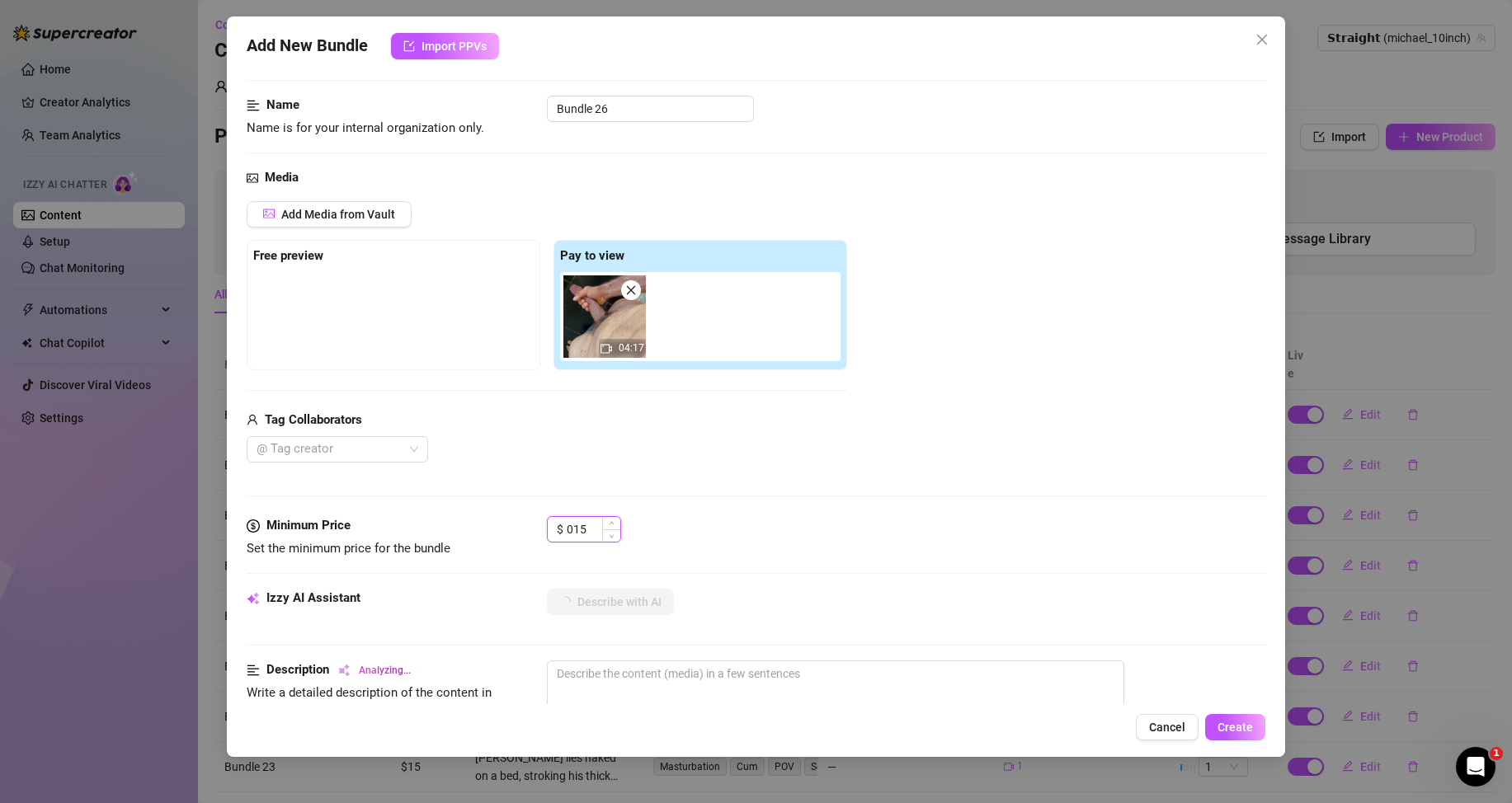
type input "15"
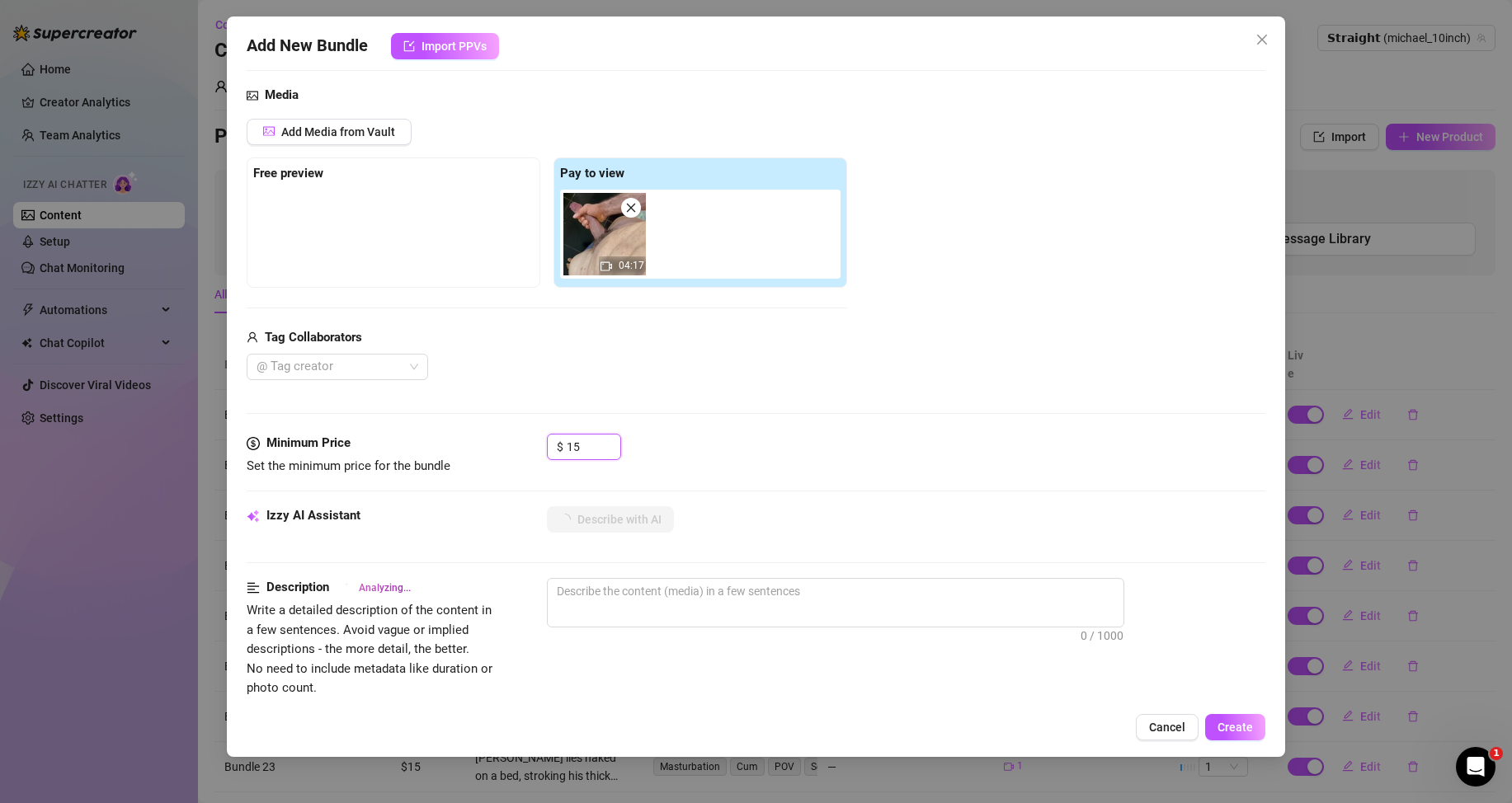
type textarea "POV"
type textarea "POV video"
type textarea "POV video of"
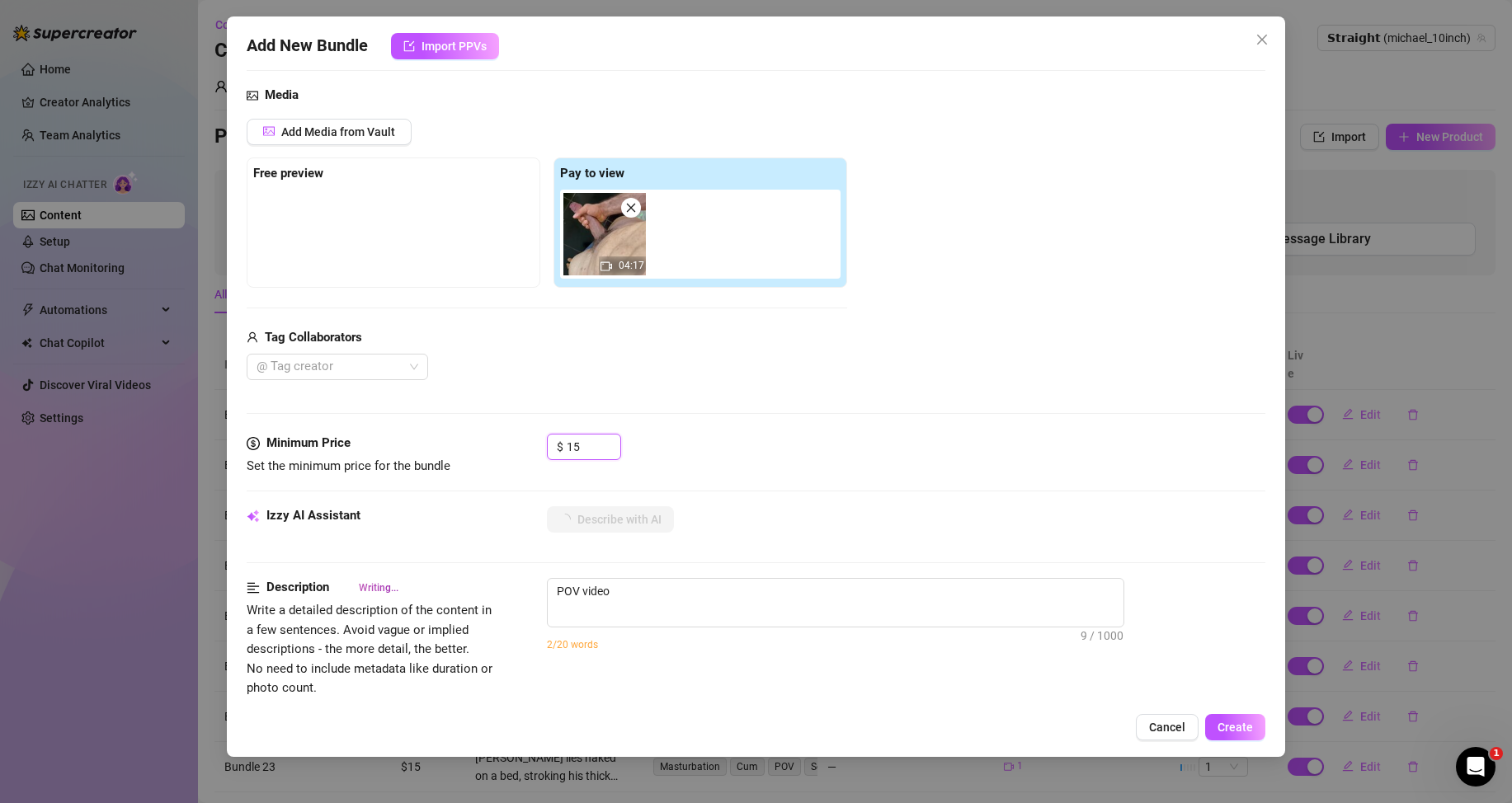
type textarea "POV video of"
type textarea "POV video of [PERSON_NAME]"
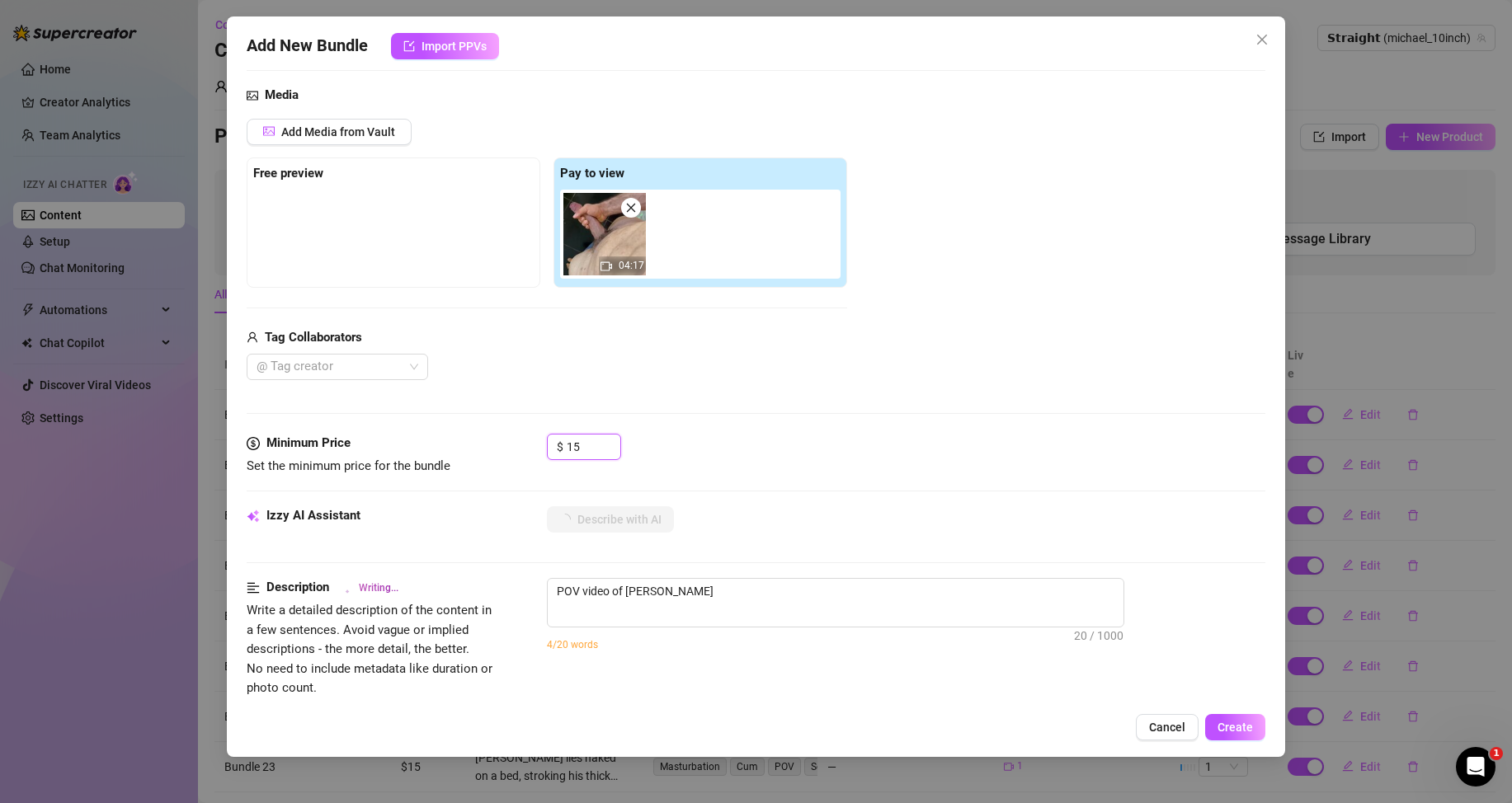
type textarea "POV video of [PERSON_NAME] in"
type textarea "POV video of [PERSON_NAME] standing in a"
type textarea "POV video of [PERSON_NAME] standing in a tiled"
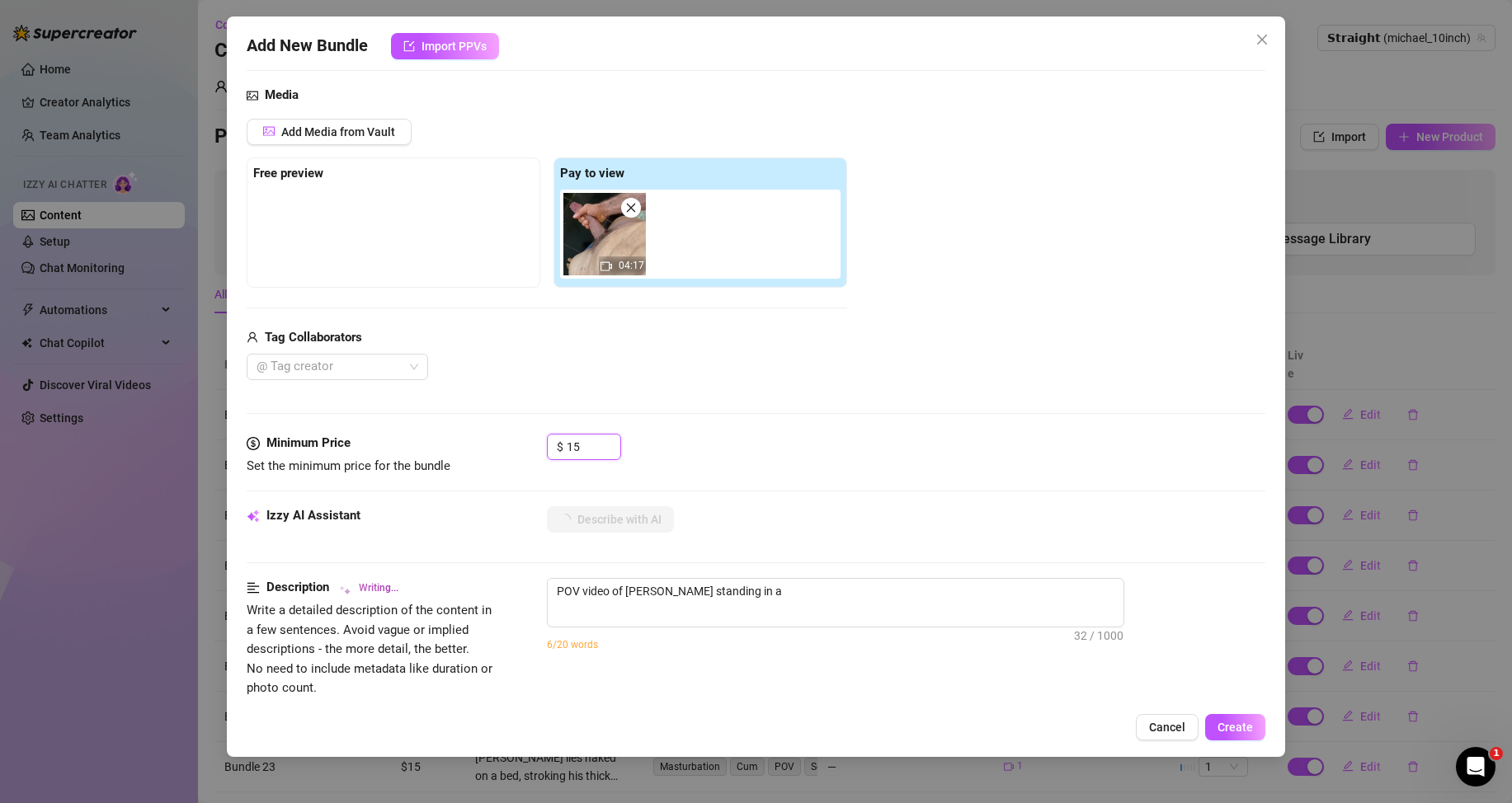
type textarea "POV video of [PERSON_NAME] standing in a tiled"
type textarea "POV video of [PERSON_NAME] standing in a tiled bathroom,"
type textarea "POV video of [PERSON_NAME] standing in a tiled bathroom, stroking"
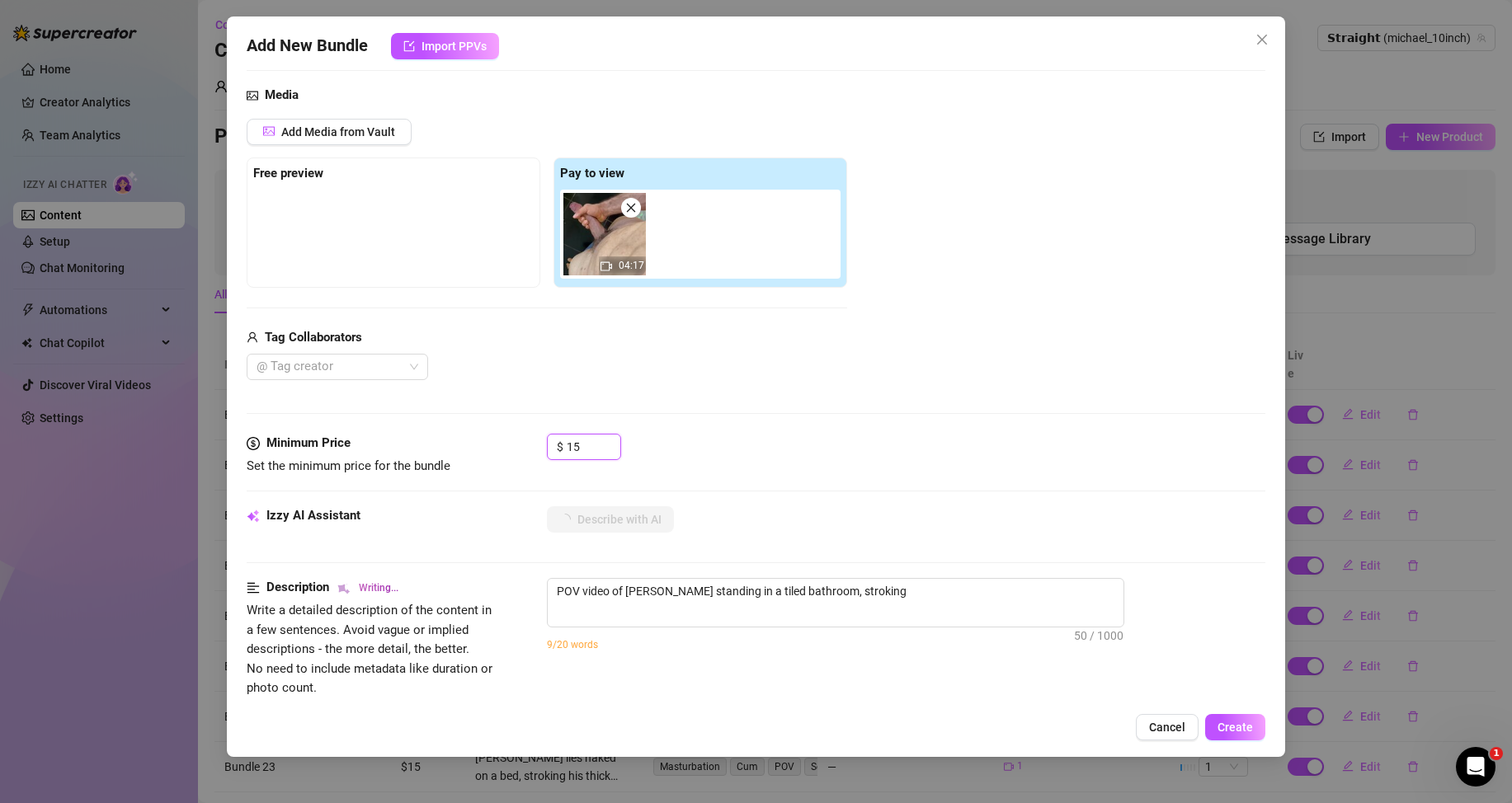
type textarea "POV video of [PERSON_NAME] standing in a tiled bathroom, stroking his"
type textarea "POV video of [PERSON_NAME] standing in a tiled bathroom, stroking his thick,"
type textarea "POV video of [PERSON_NAME] standing in a tiled bathroom, stroking his thick, ve…"
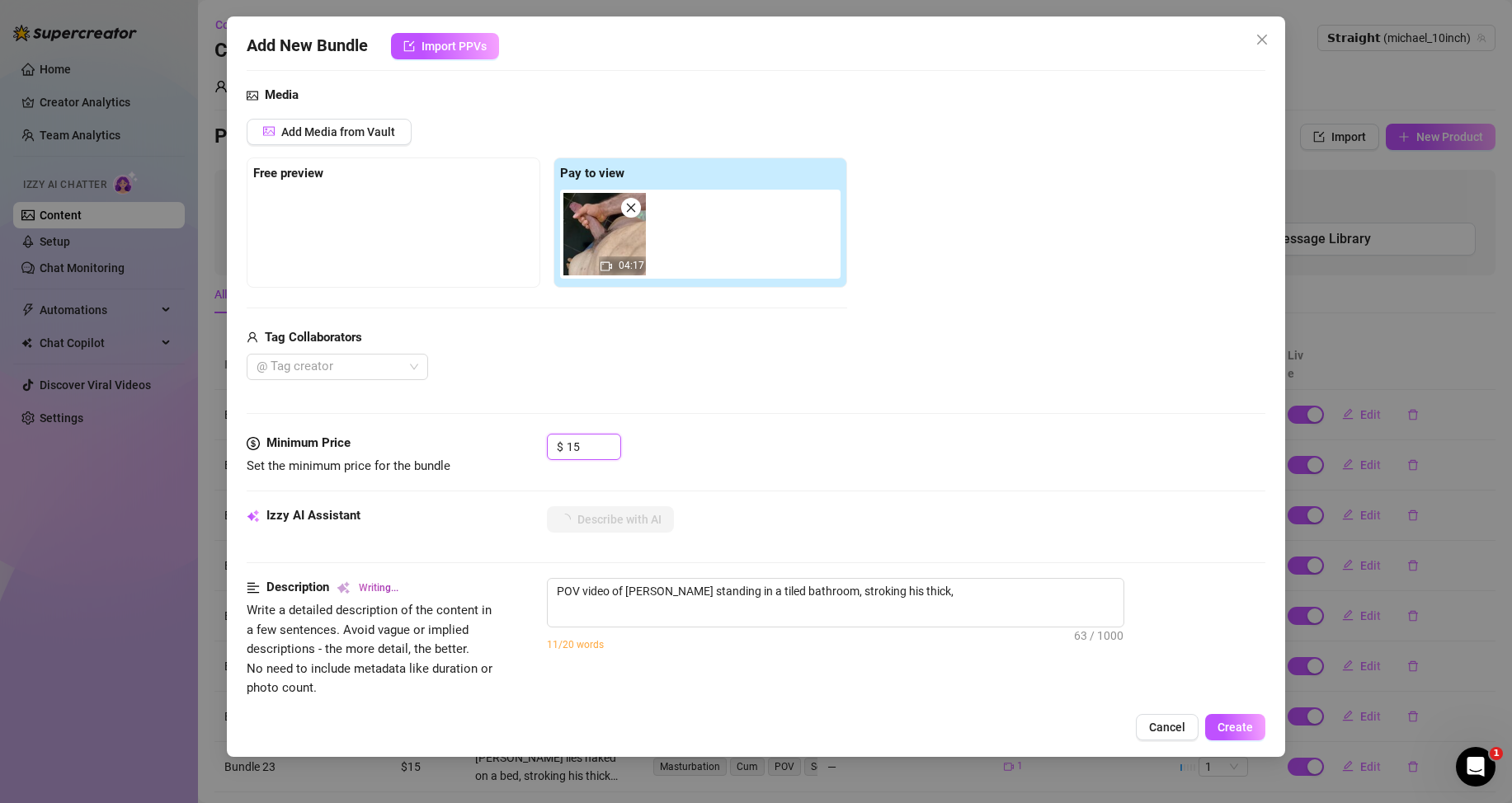
type textarea "POV video of [PERSON_NAME] standing in a tiled bathroom, stroking his thick, ve…"
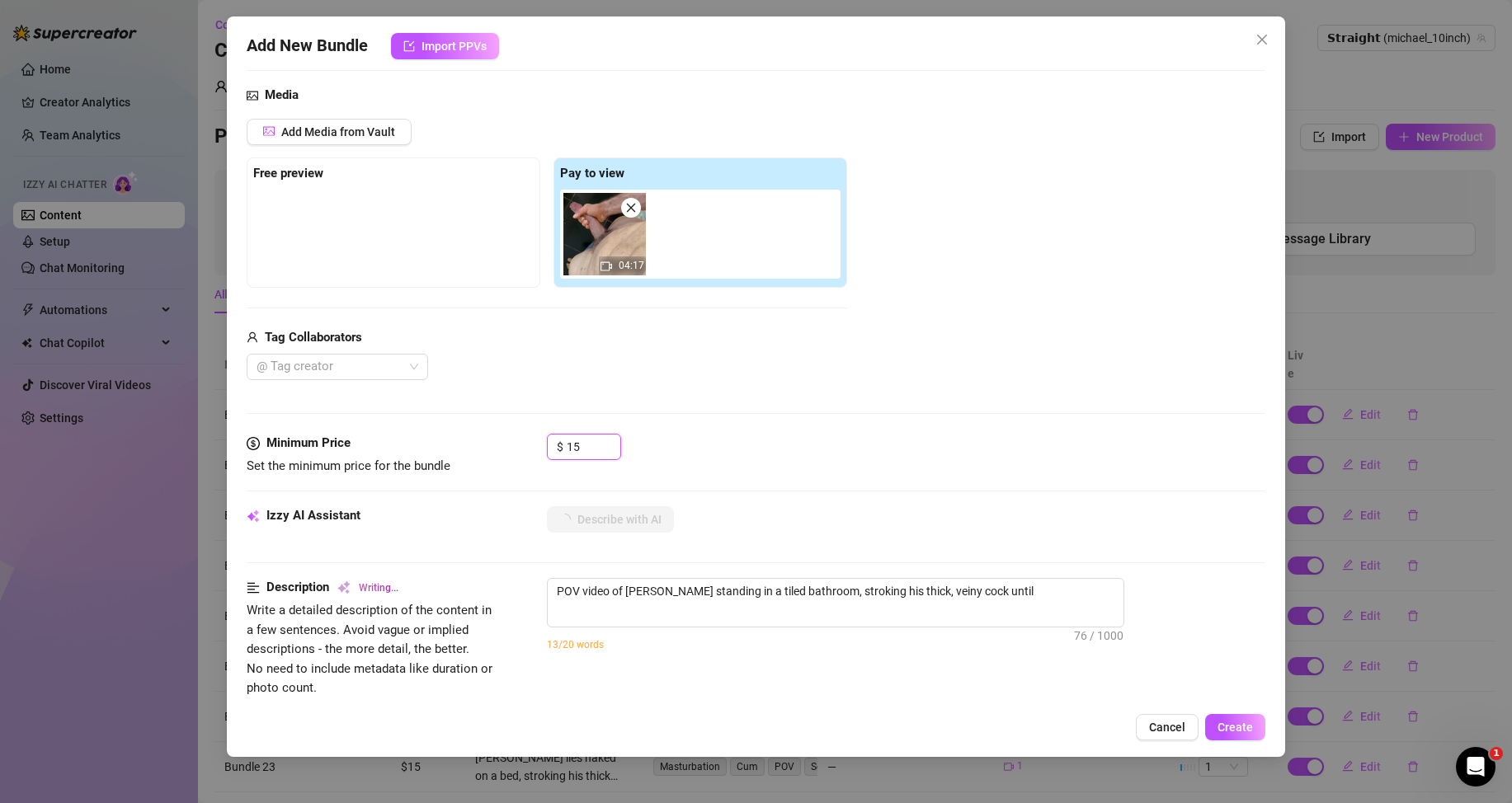
type textarea "POV video of [PERSON_NAME] standing in a tiled bathroom, stroking his thick, ve…"
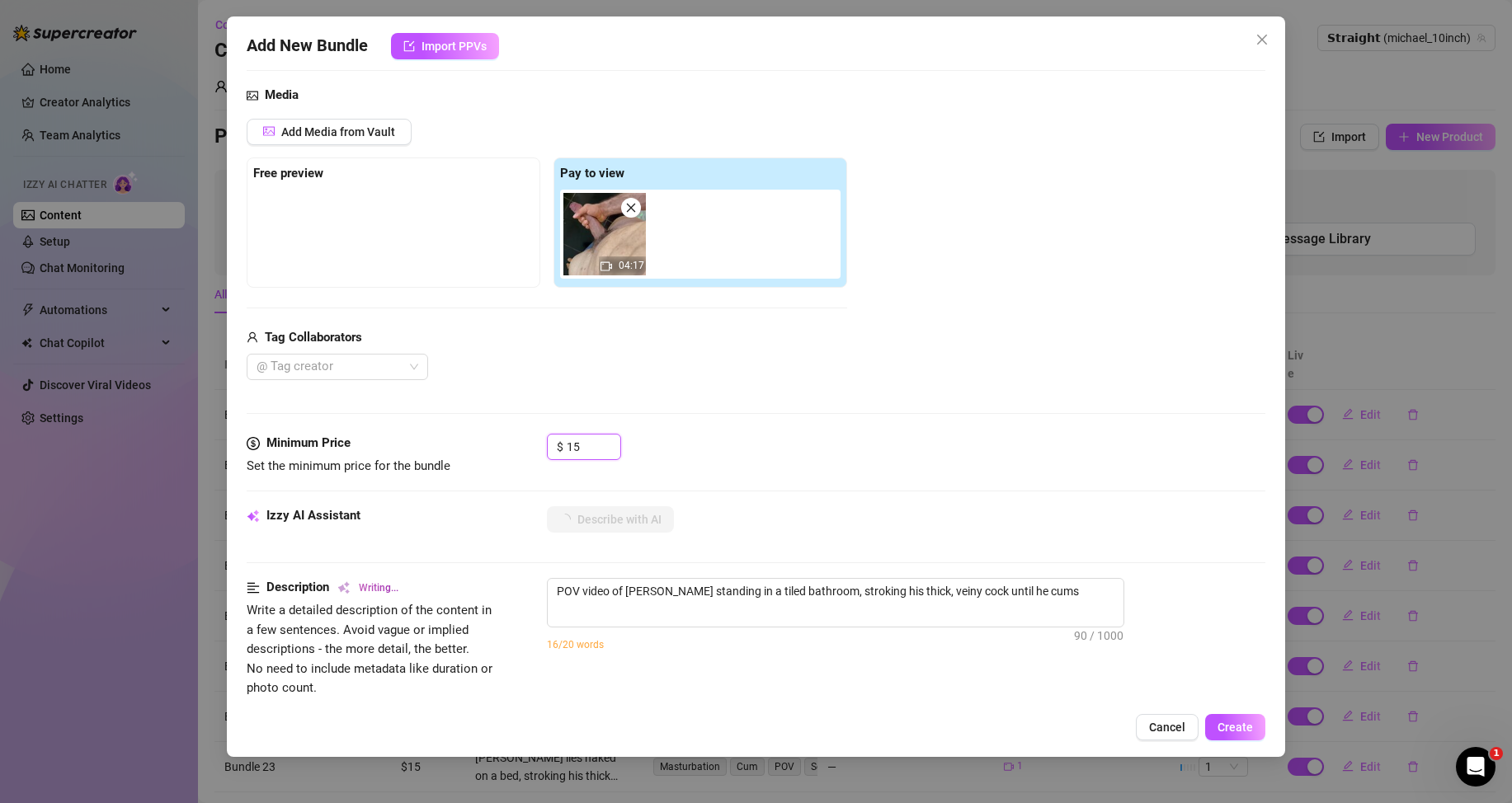
type textarea "POV video of [PERSON_NAME] standing in a tiled bathroom, stroking his thick, ve…"
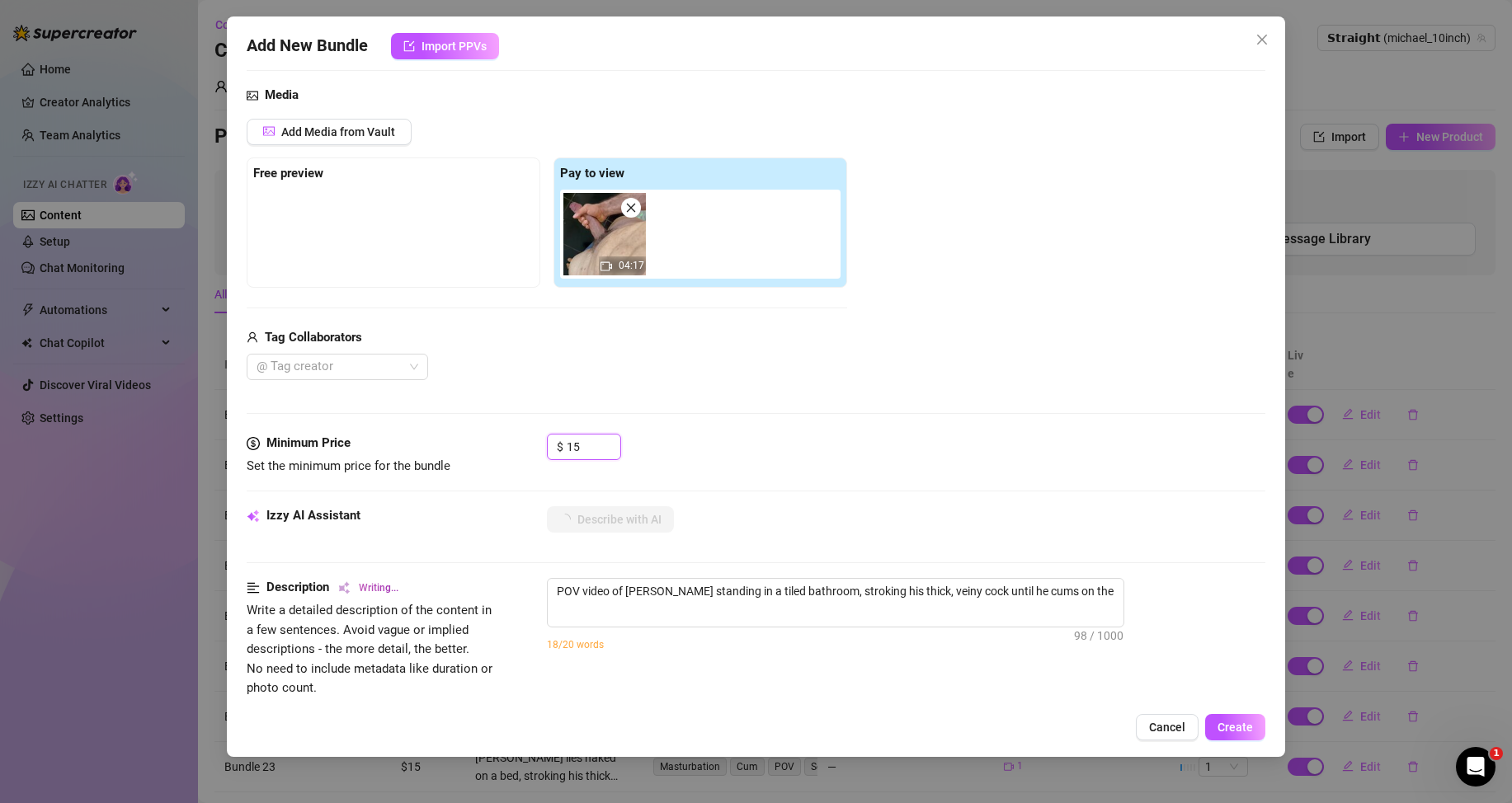
type textarea "POV video of [PERSON_NAME] standing in a tiled bathroom, stroking his thick, ve…"
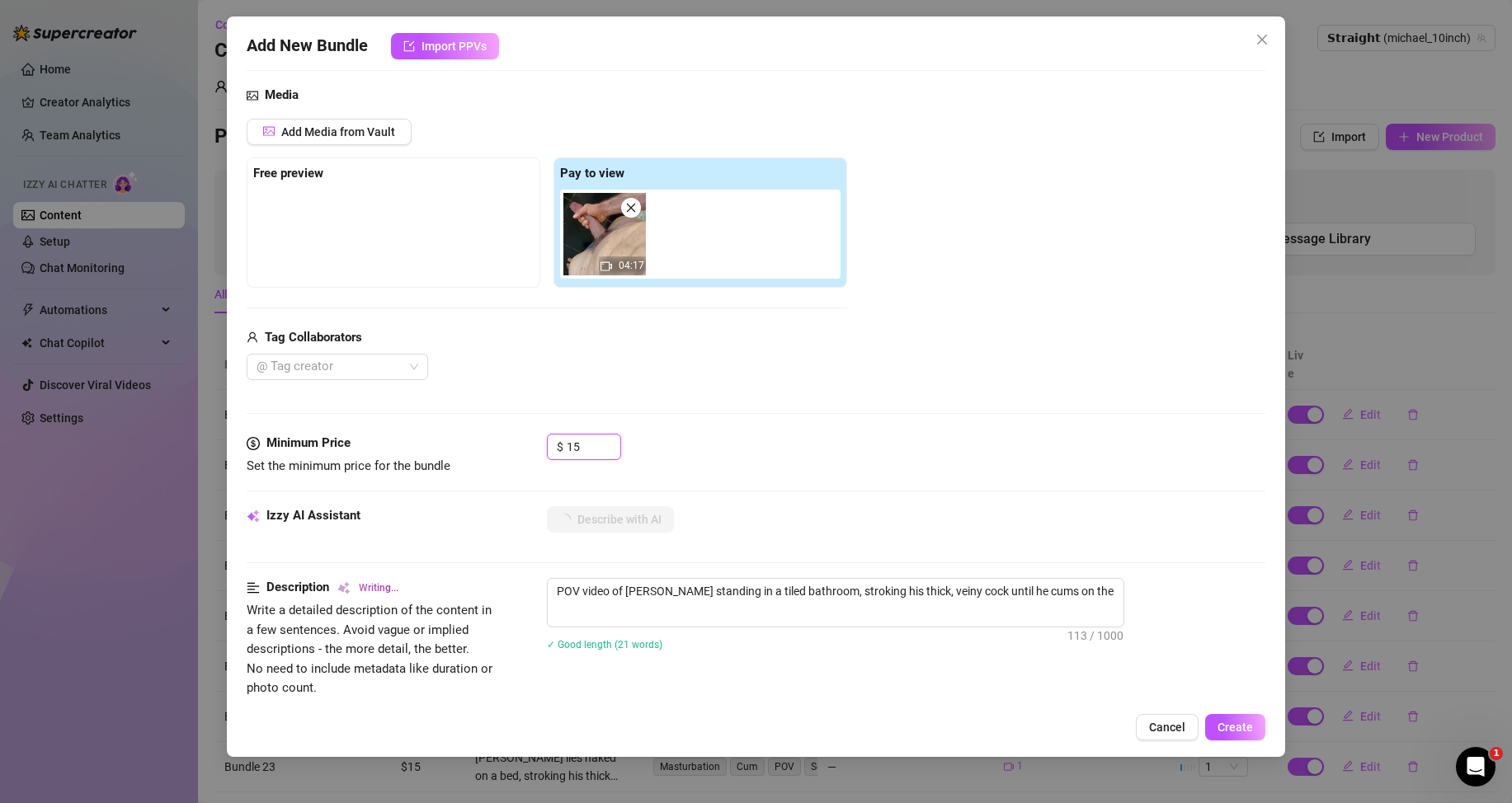
type textarea "POV video of [PERSON_NAME] standing in a tiled bathroom, stroking his thick, ve…"
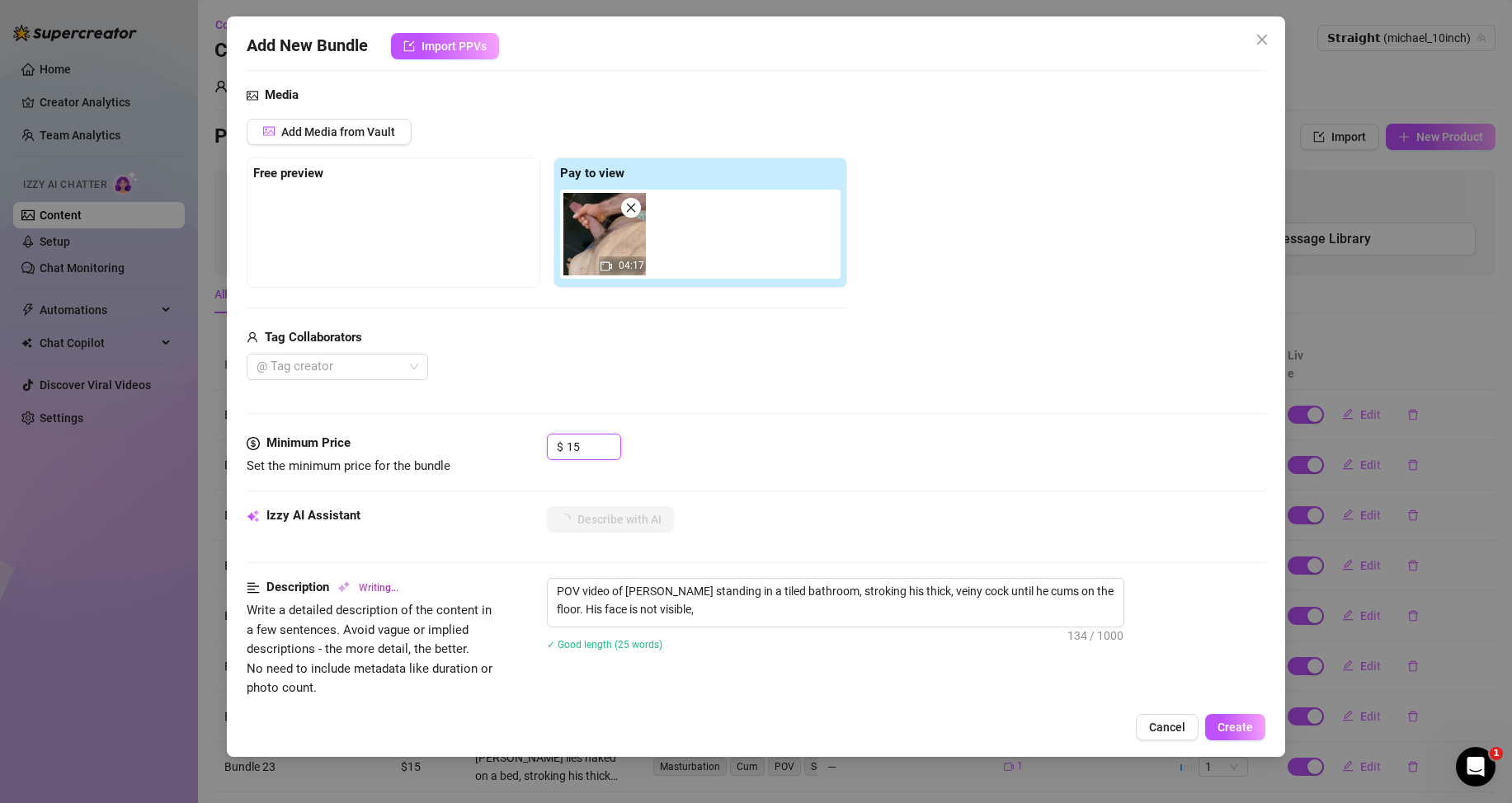
type textarea "POV video of [PERSON_NAME] standing in a tiled bathroom, stroking his thick, ve…"
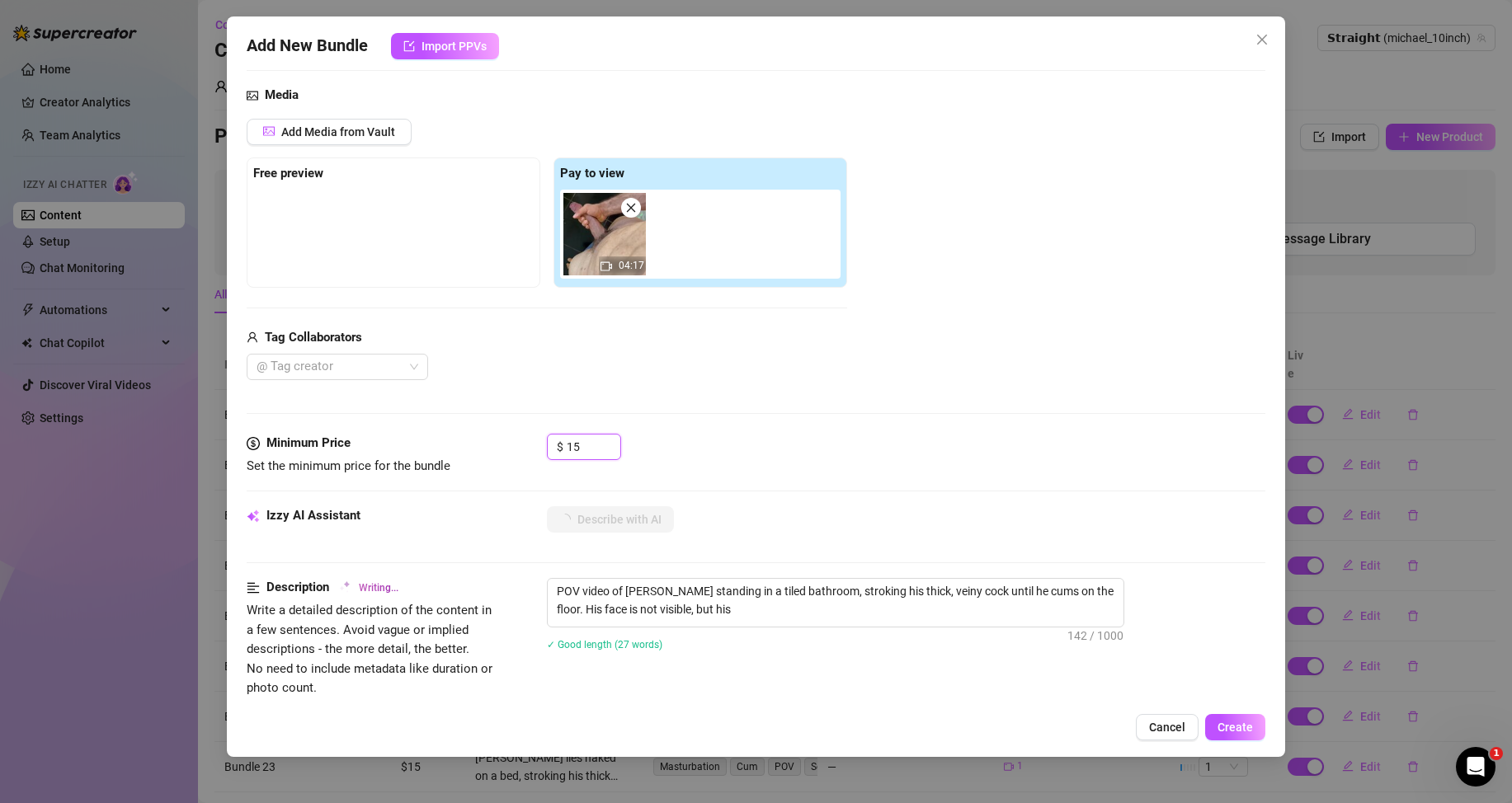
type textarea "POV video of [PERSON_NAME] standing in a tiled bathroom, stroking his thick, ve…"
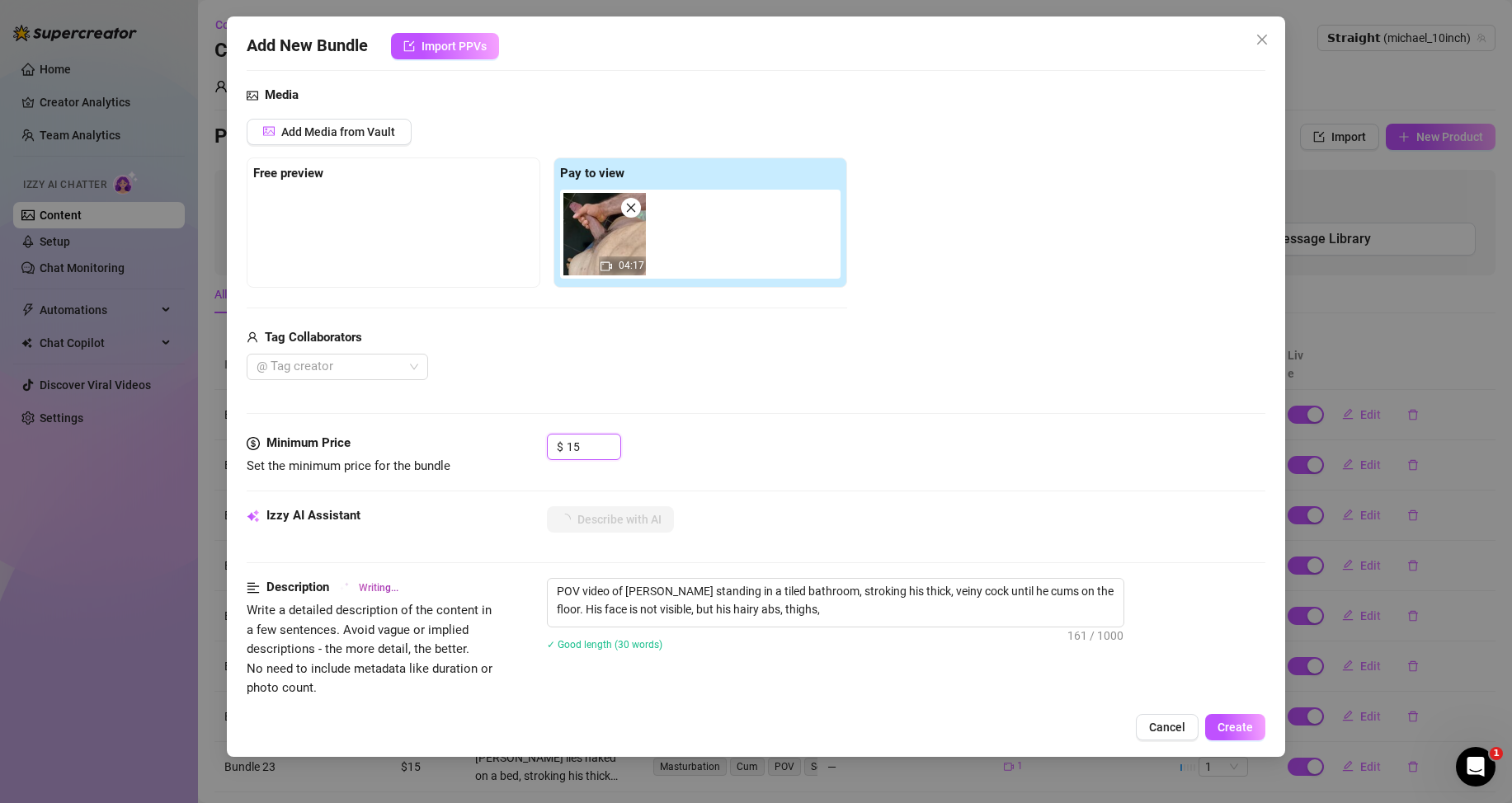
type textarea "POV video of [PERSON_NAME] standing in a tiled bathroom, stroking his thick, ve…"
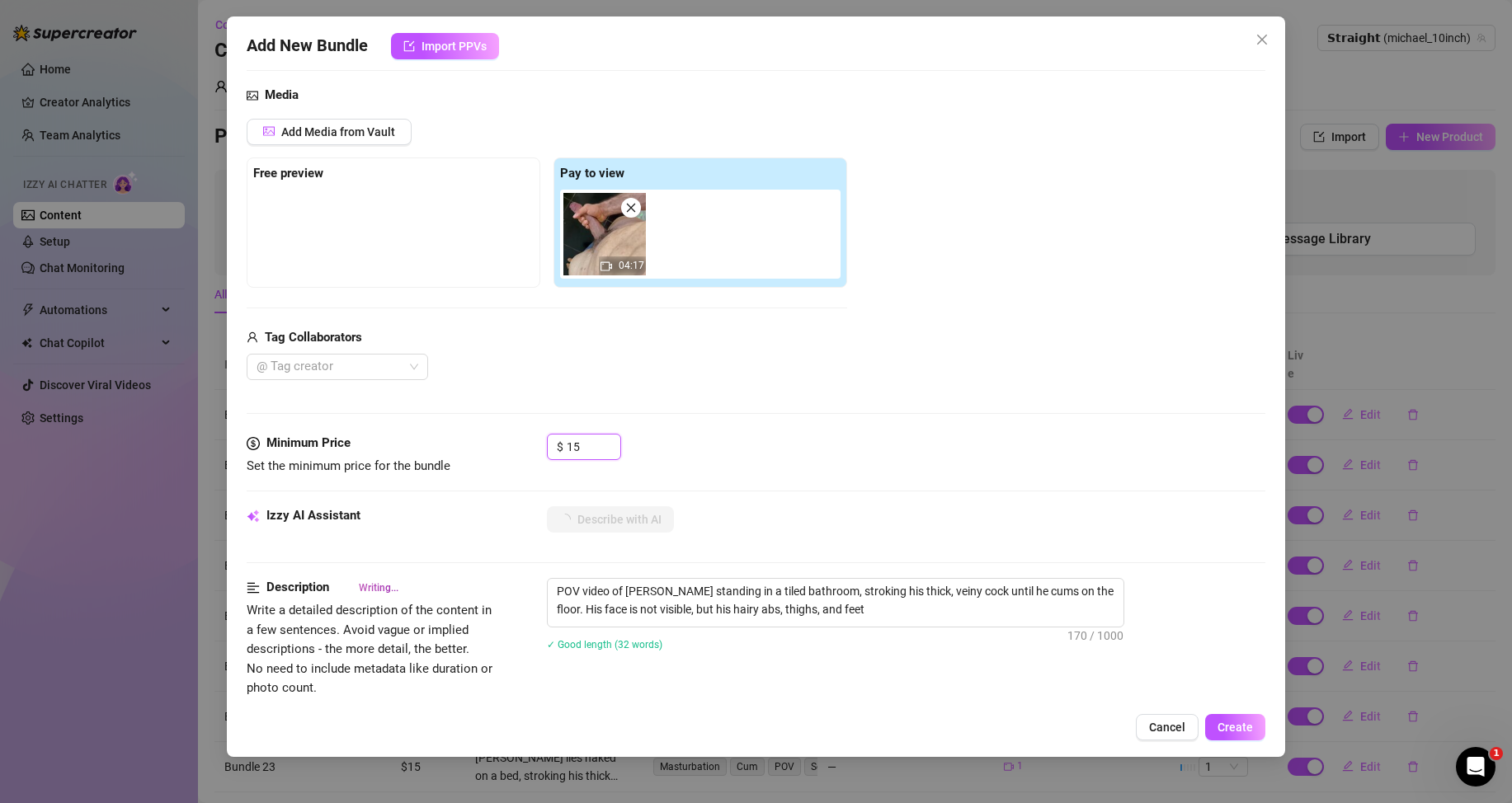
type textarea "POV video of [PERSON_NAME] standing in a tiled bathroom, stroking his thick, ve…"
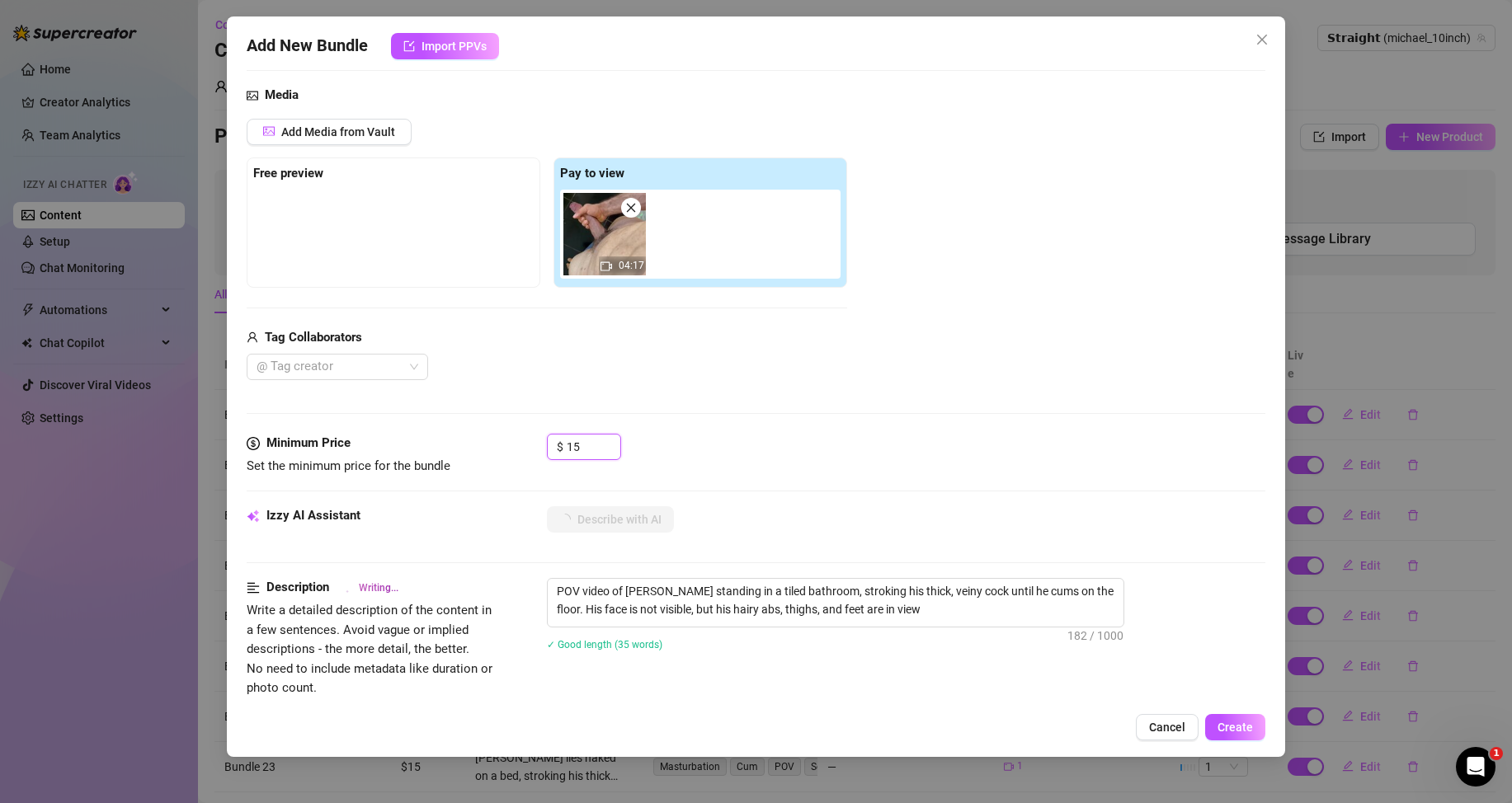
type textarea "POV video of [PERSON_NAME] standing in a tiled bathroom, stroking his thick, ve…"
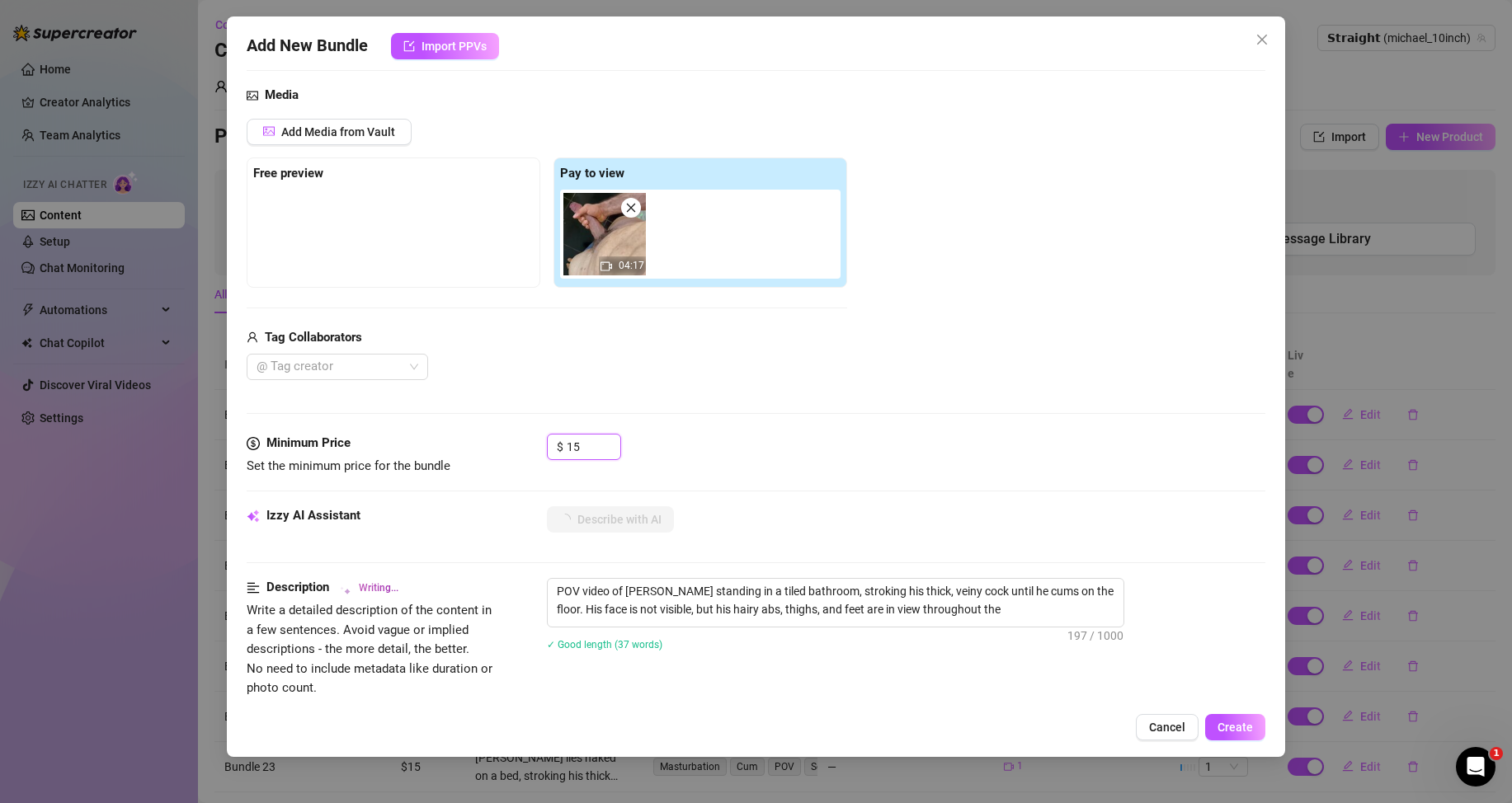
type textarea "POV video of [PERSON_NAME] standing in a tiled bathroom, stroking his thick, ve…"
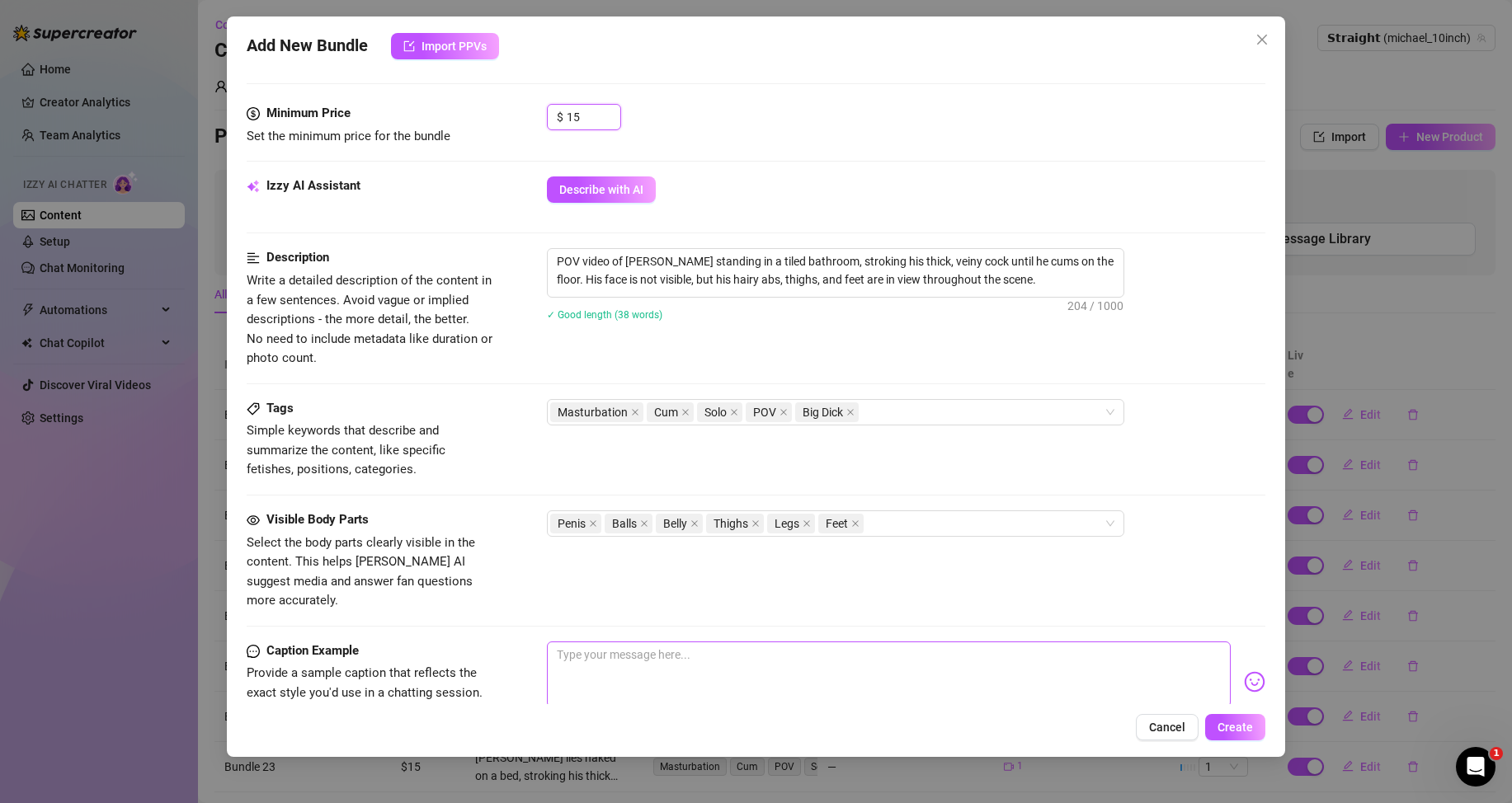
scroll to position [660, 0]
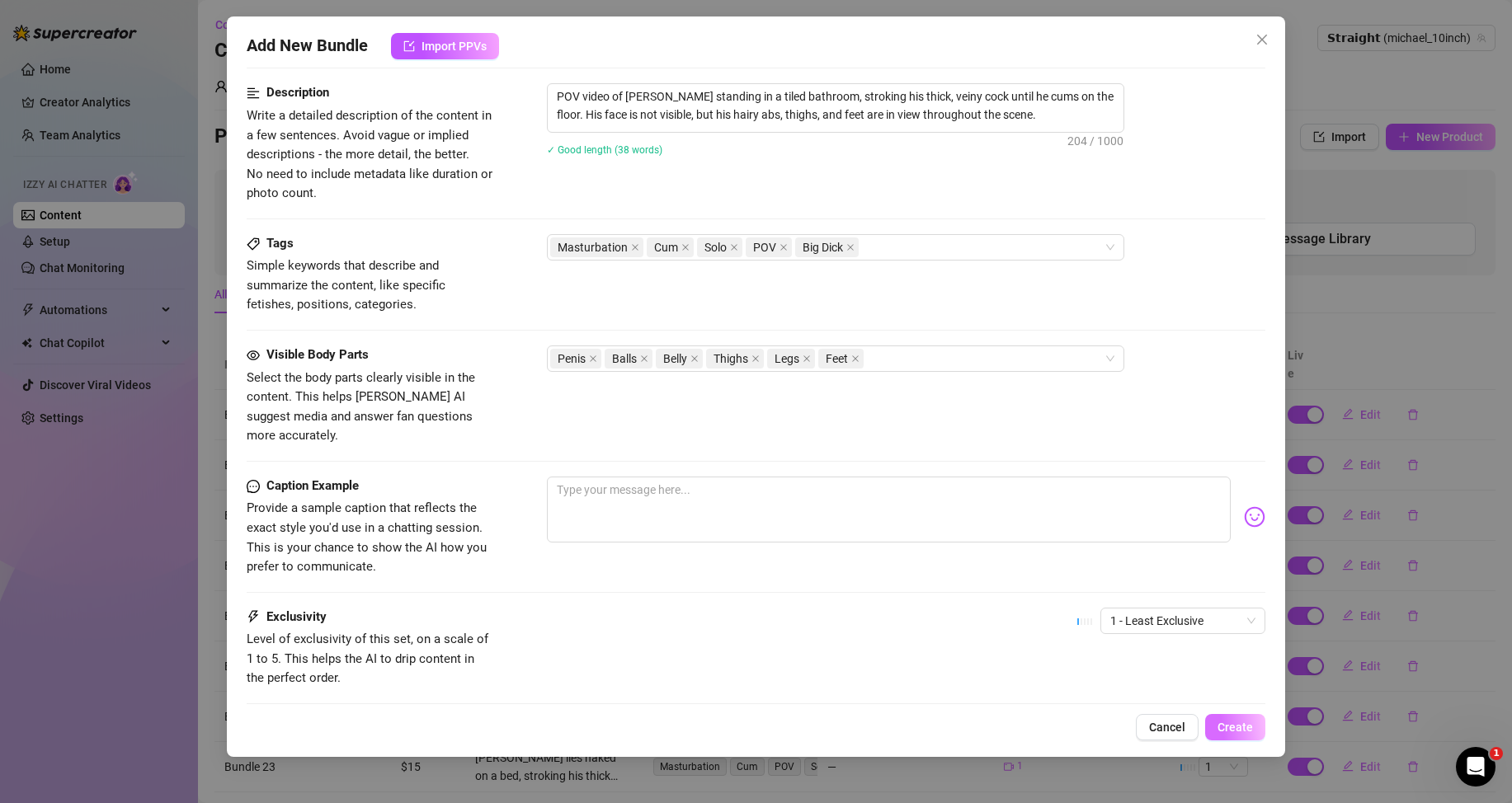
click at [1256, 734] on button "Create" at bounding box center [1235, 727] width 60 height 27
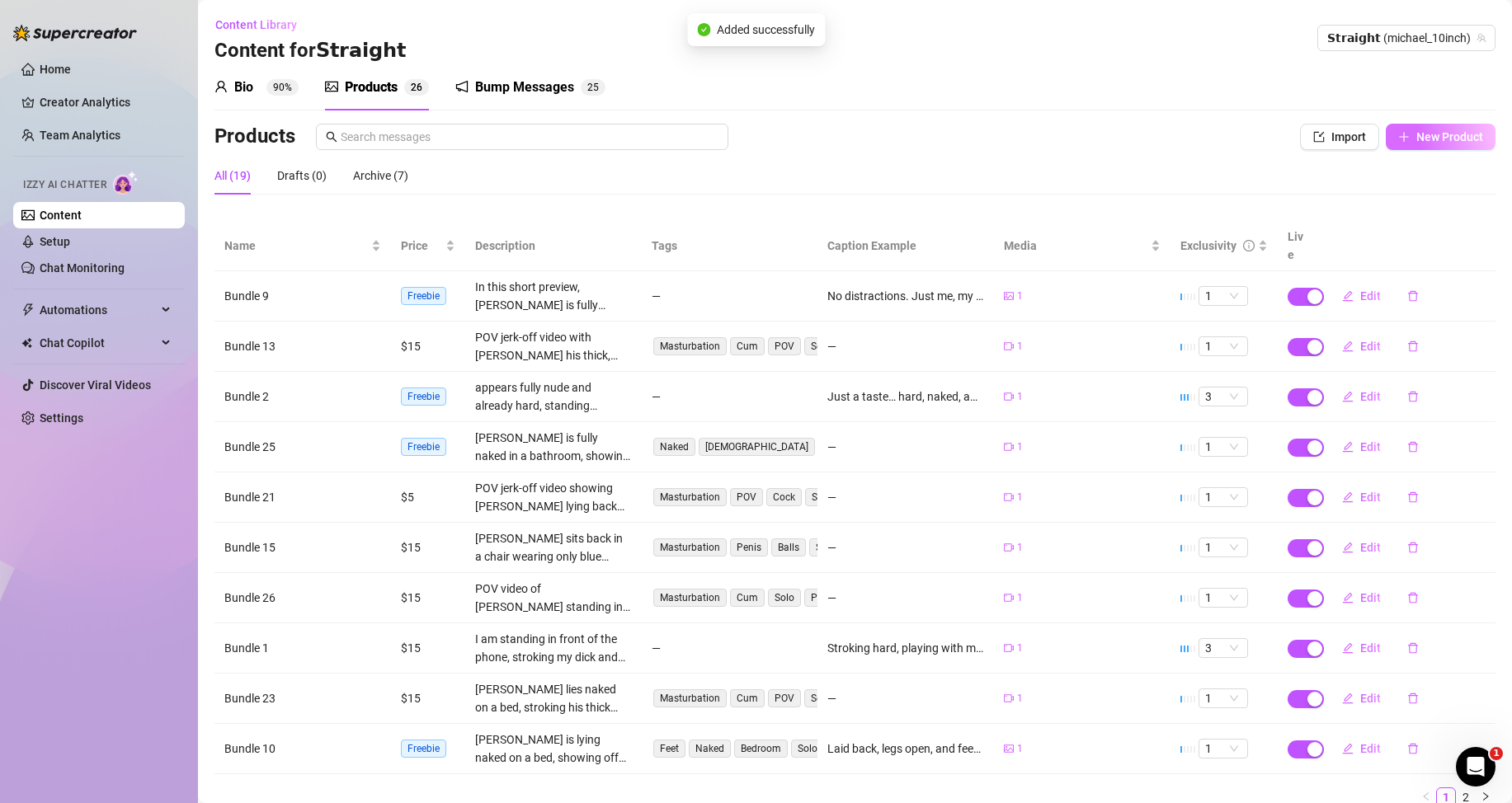
click at [1396, 138] on button "New Product" at bounding box center [1440, 136] width 110 height 27
type textarea "Type your message here..."
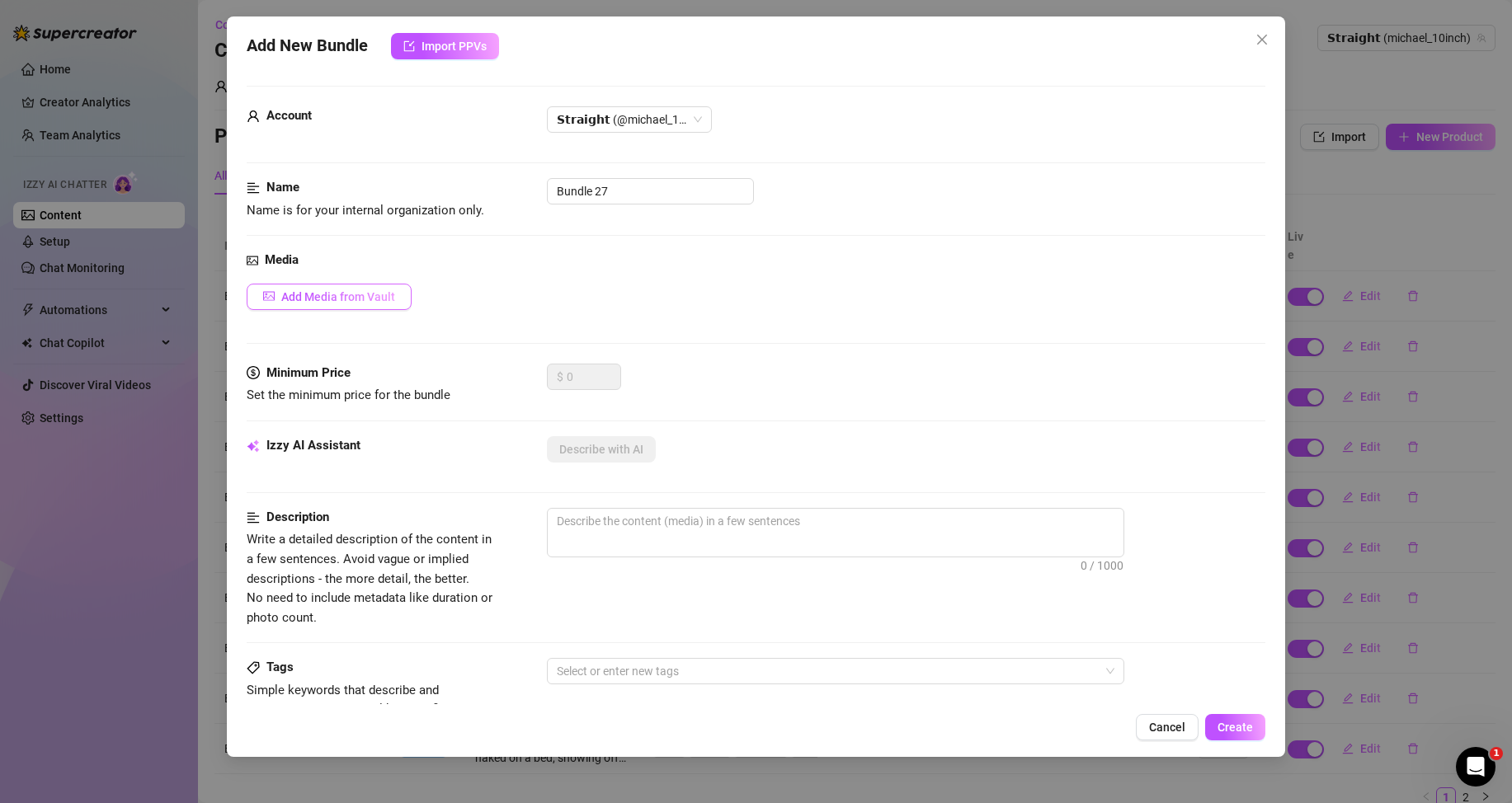
click at [330, 300] on span "Add Media from Vault" at bounding box center [338, 297] width 114 height 13
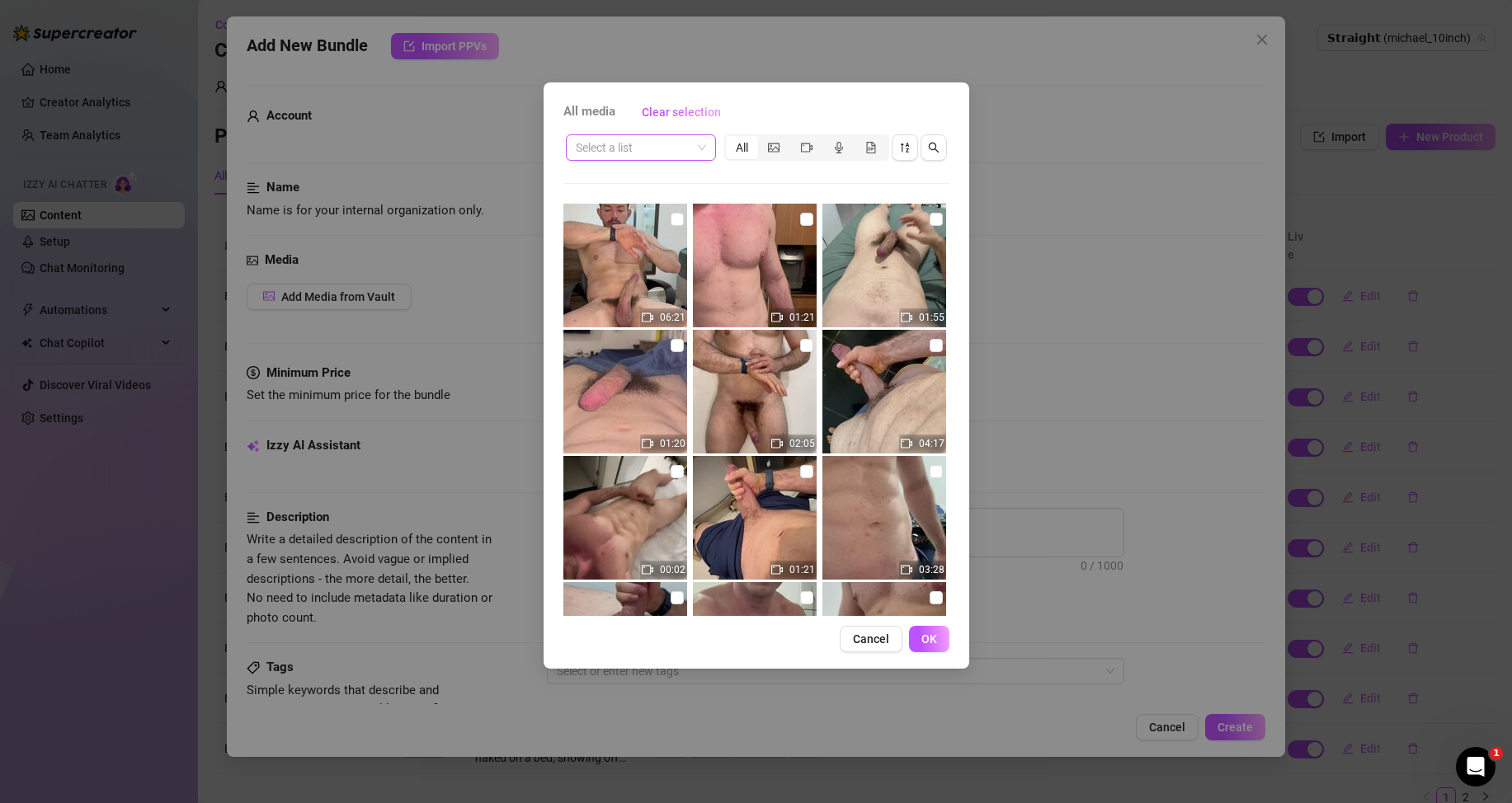
click at [681, 147] on input "search" at bounding box center [633, 147] width 116 height 25
click at [641, 200] on div "Messages" at bounding box center [640, 207] width 123 height 18
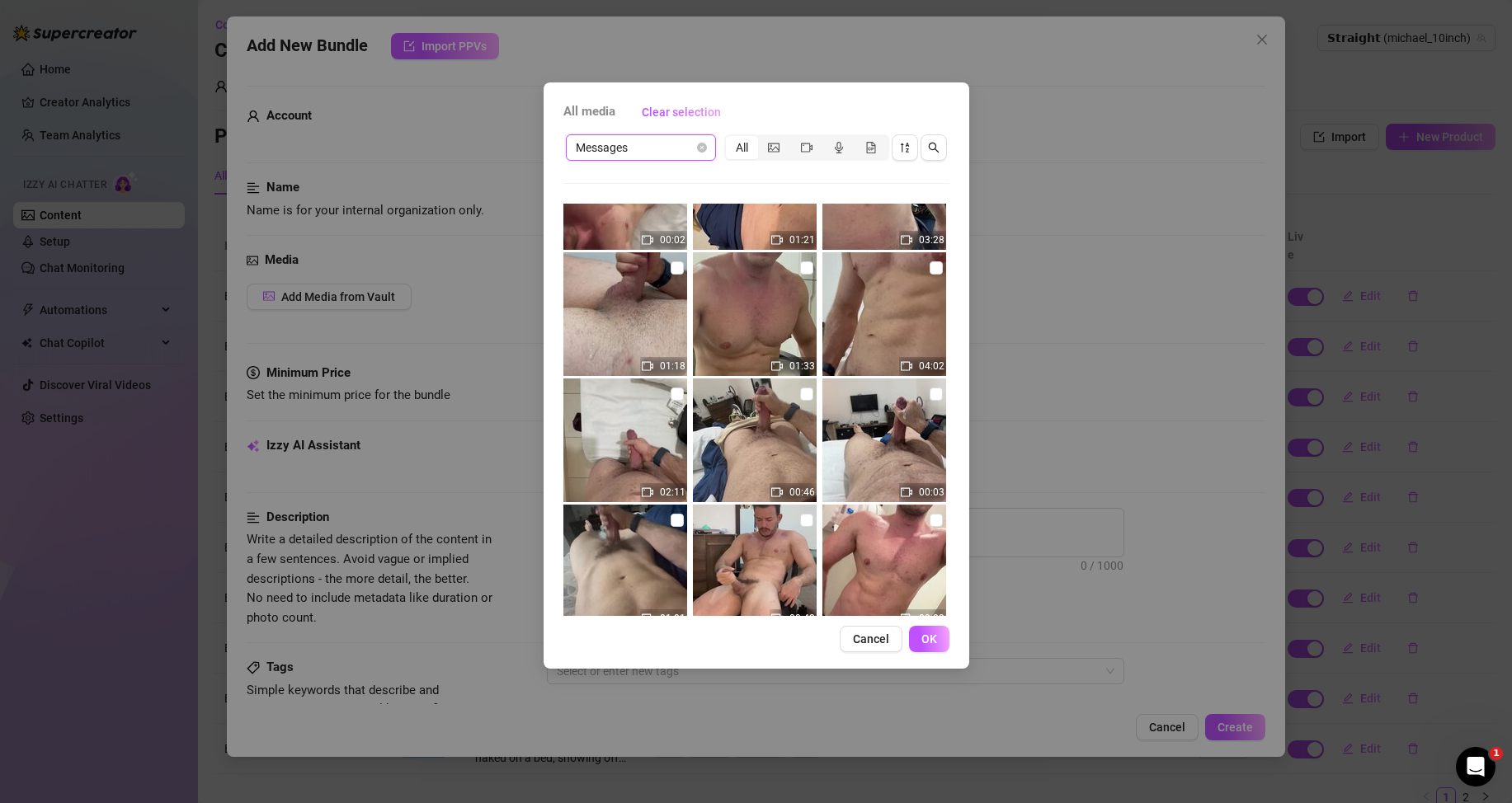
scroll to position [0, 0]
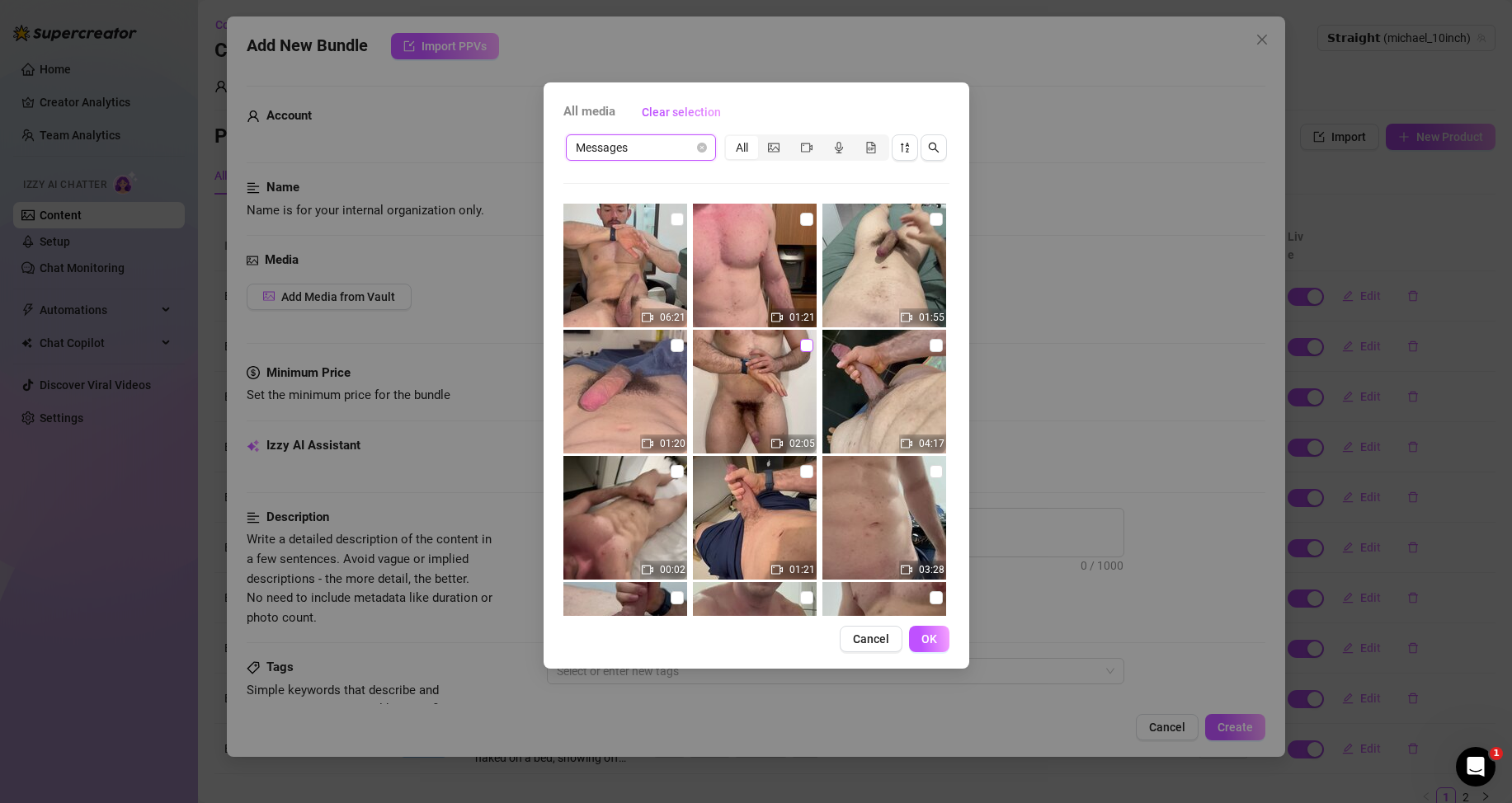
click at [802, 343] on input "checkbox" at bounding box center [806, 345] width 13 height 13
checkbox input "true"
drag, startPoint x: 915, startPoint y: 635, endPoint x: 913, endPoint y: 624, distance: 11.2
click at [915, 633] on button "OK" at bounding box center [928, 638] width 40 height 27
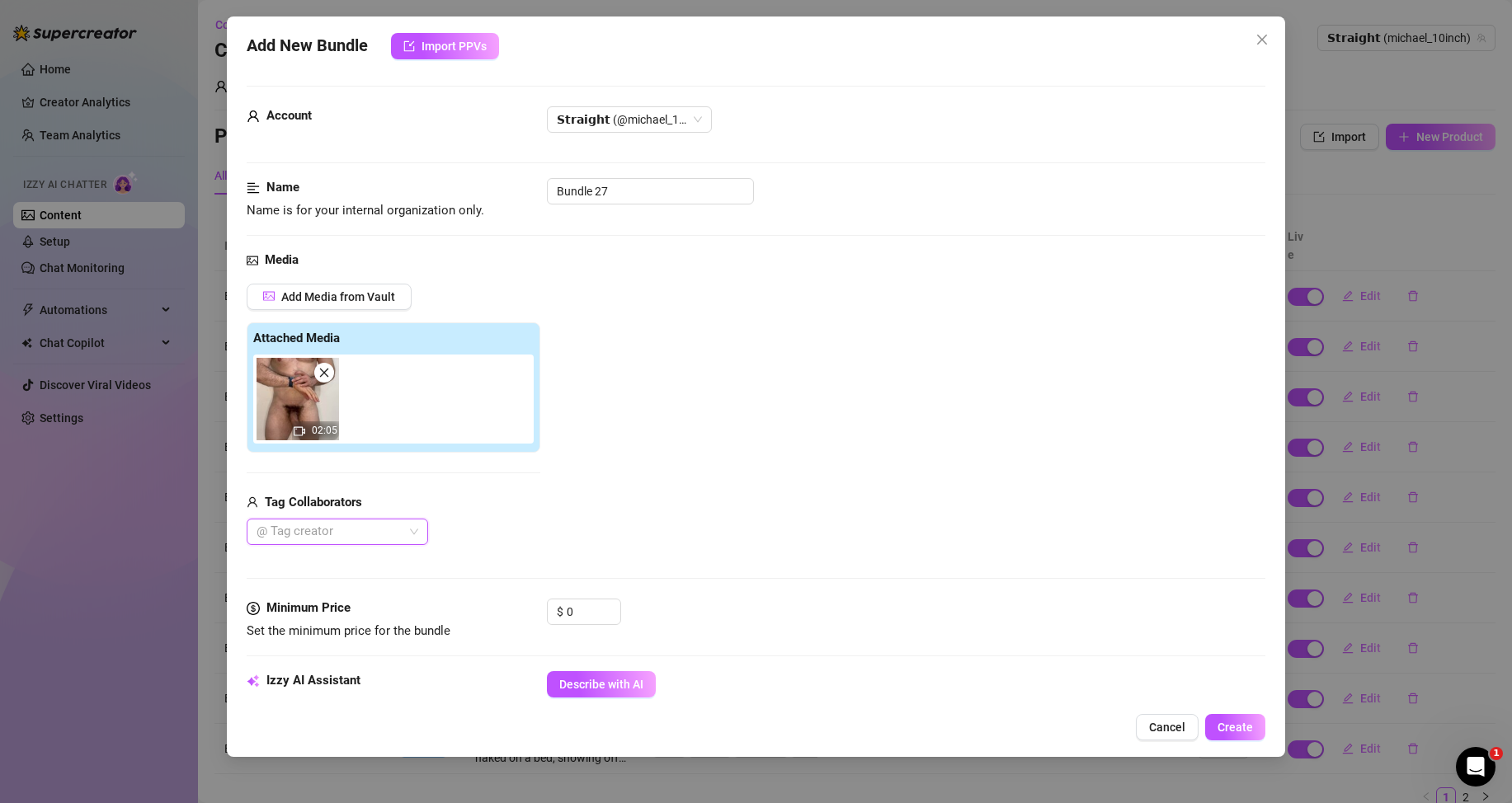
scroll to position [82, 0]
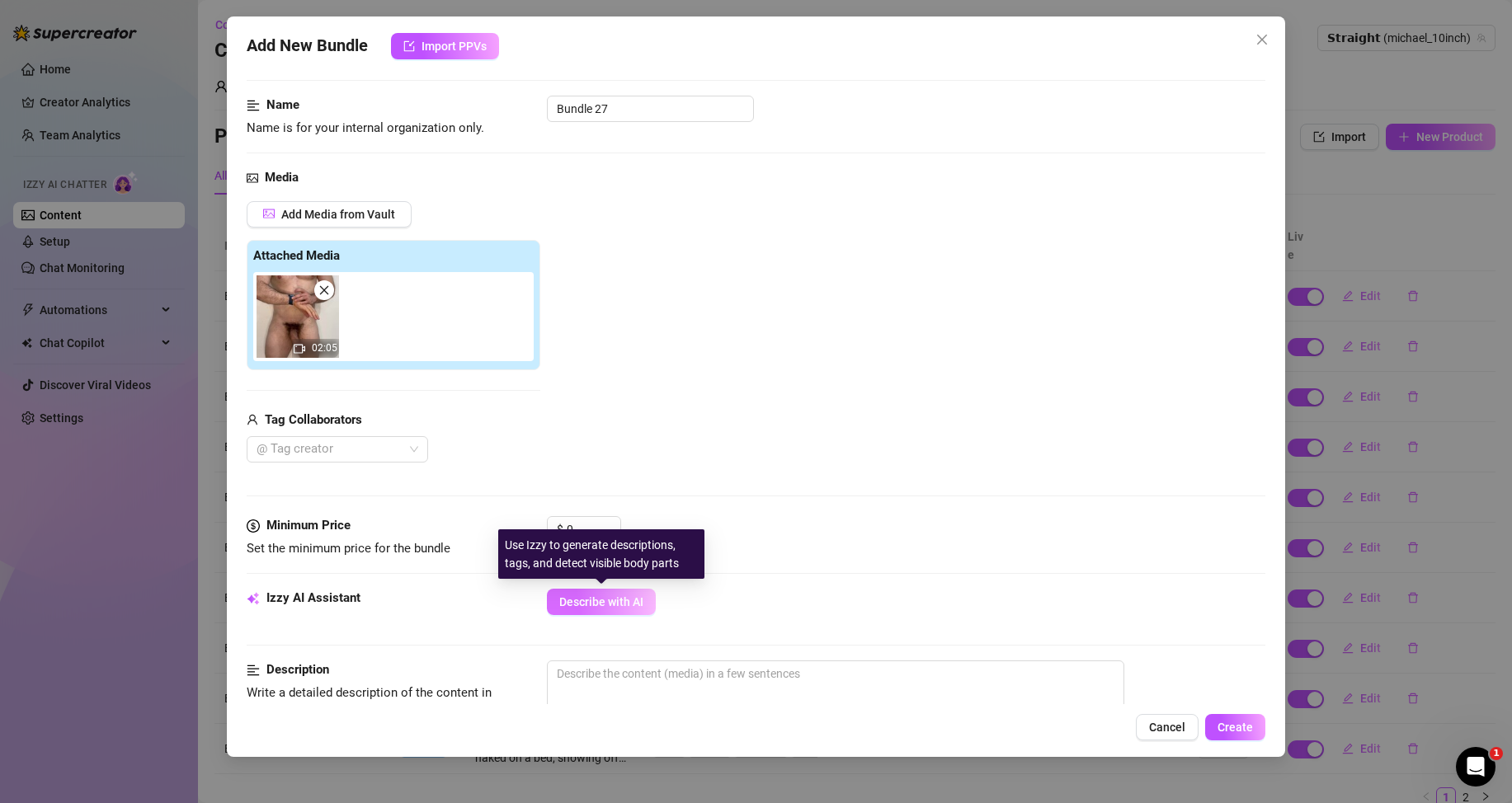
click at [591, 607] on span "Describe with AI" at bounding box center [601, 602] width 84 height 13
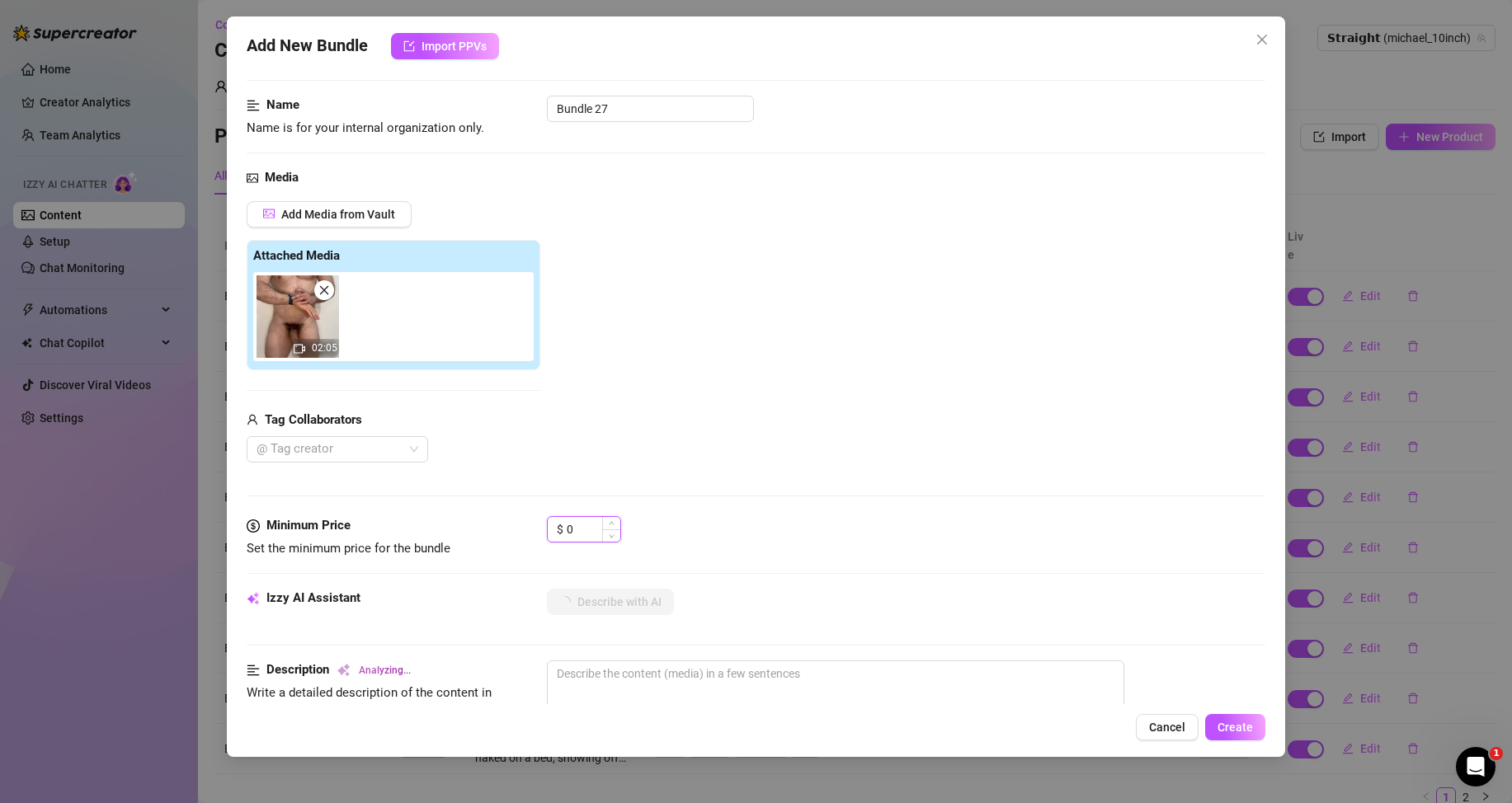
click at [579, 531] on input "0" at bounding box center [593, 529] width 54 height 25
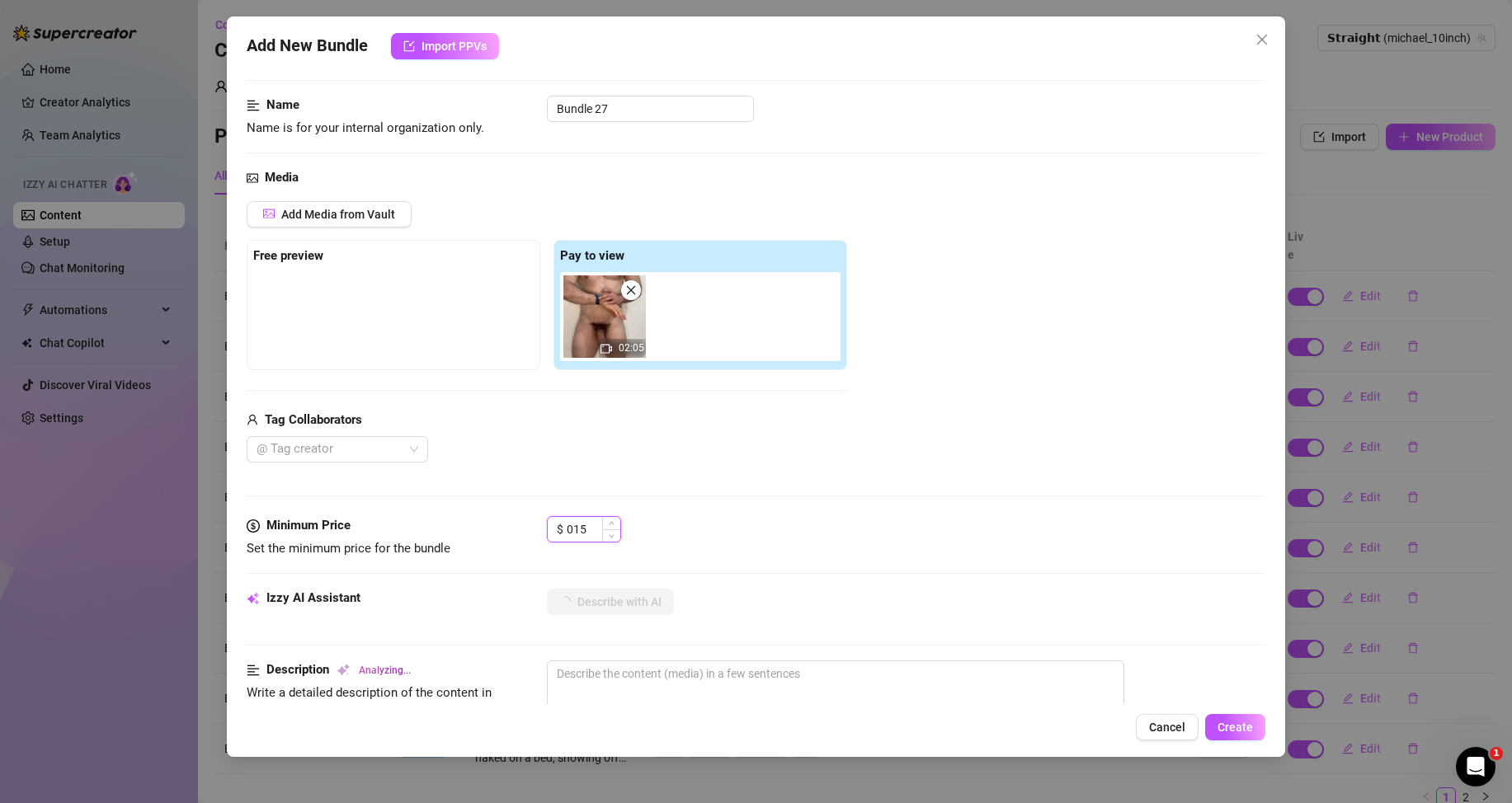
type input "15"
type textarea "[PERSON_NAME]"
type textarea "[PERSON_NAME] stands"
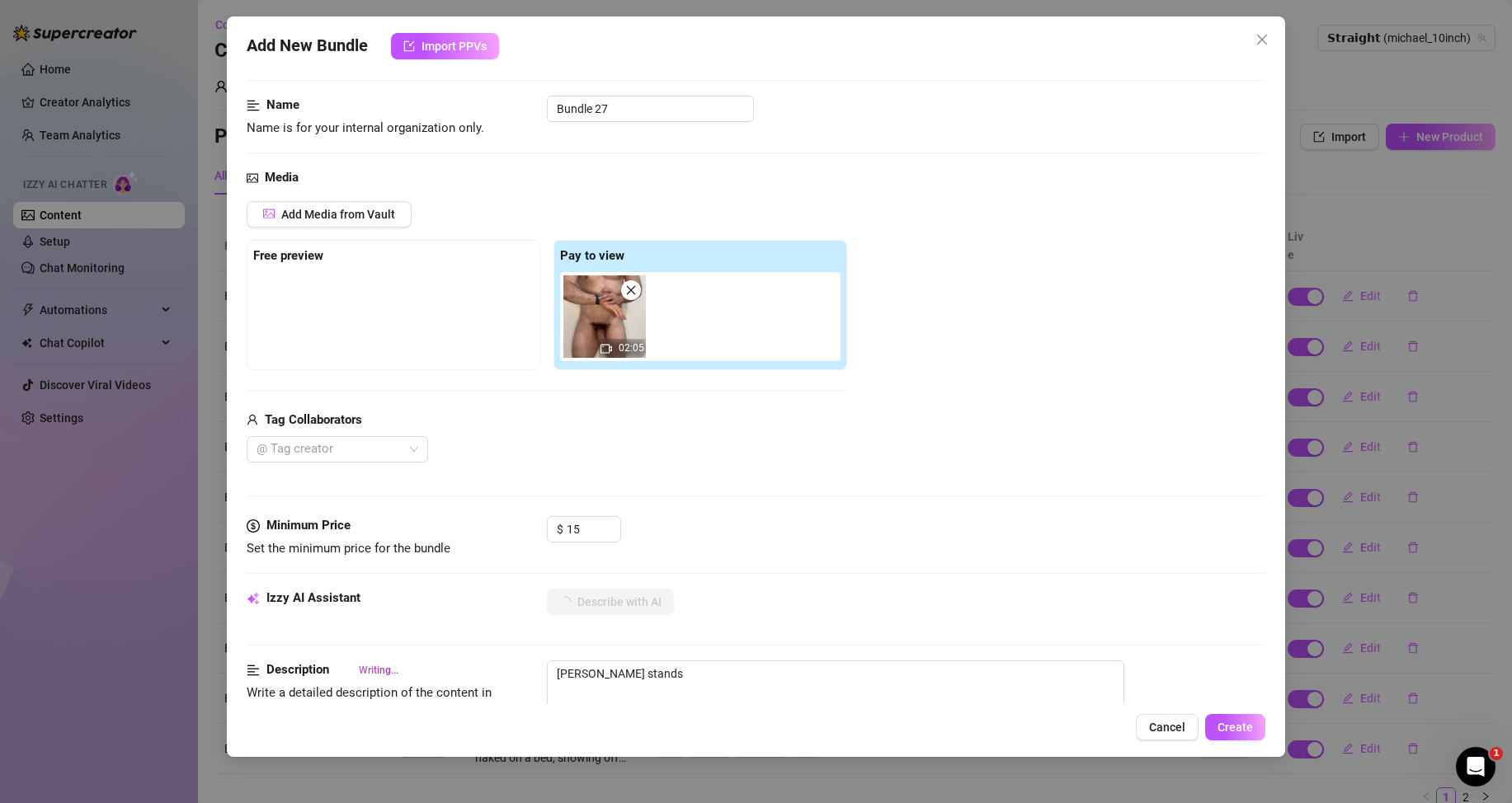
type textarea "[PERSON_NAME] stands fully"
type textarea "[PERSON_NAME] stands fully naked"
type textarea "[PERSON_NAME] stands fully naked against"
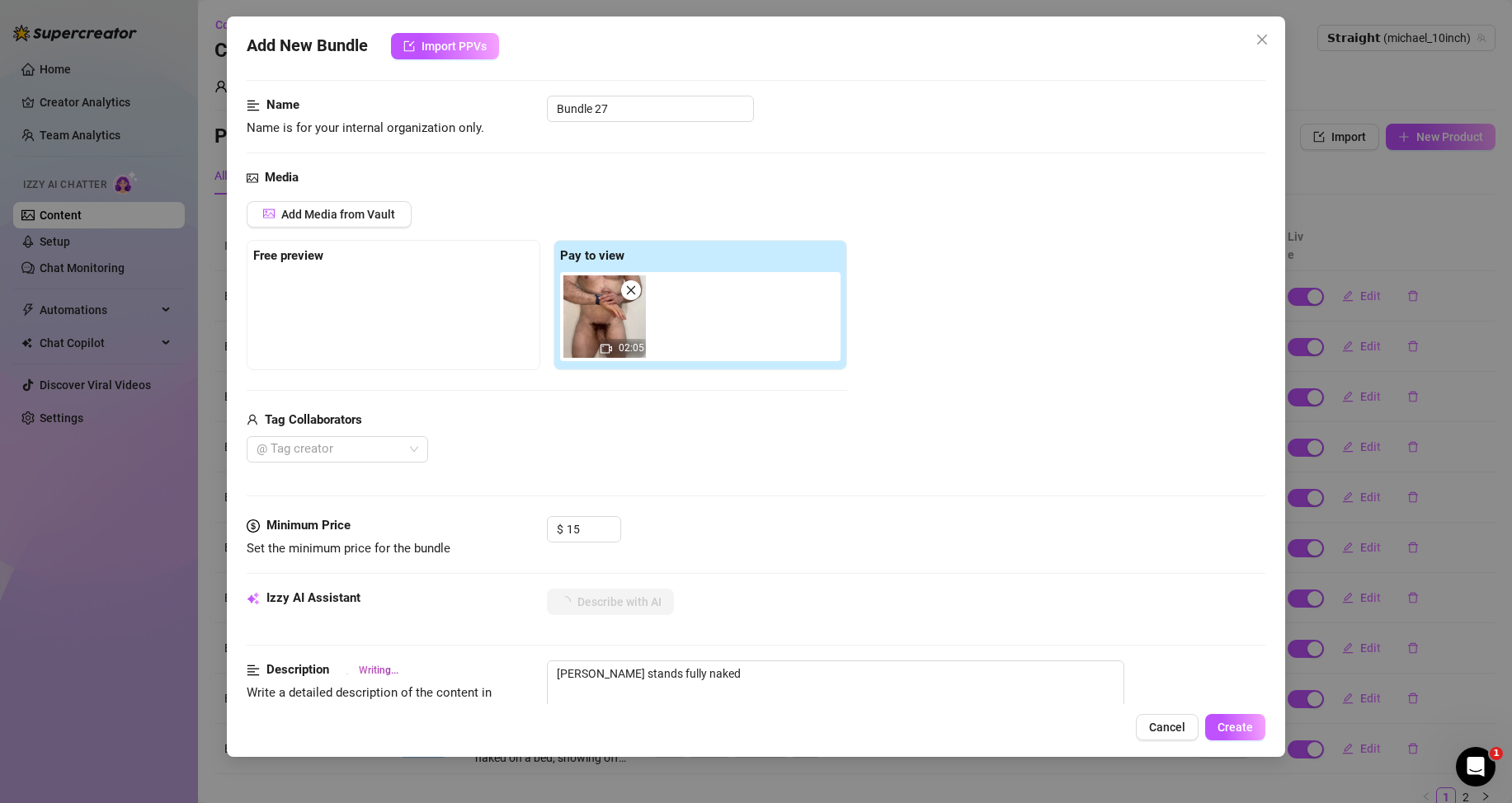
type textarea "[PERSON_NAME] stands fully naked against"
type textarea "[PERSON_NAME] stands fully naked against a"
type textarea "[PERSON_NAME] stands fully naked against a plain"
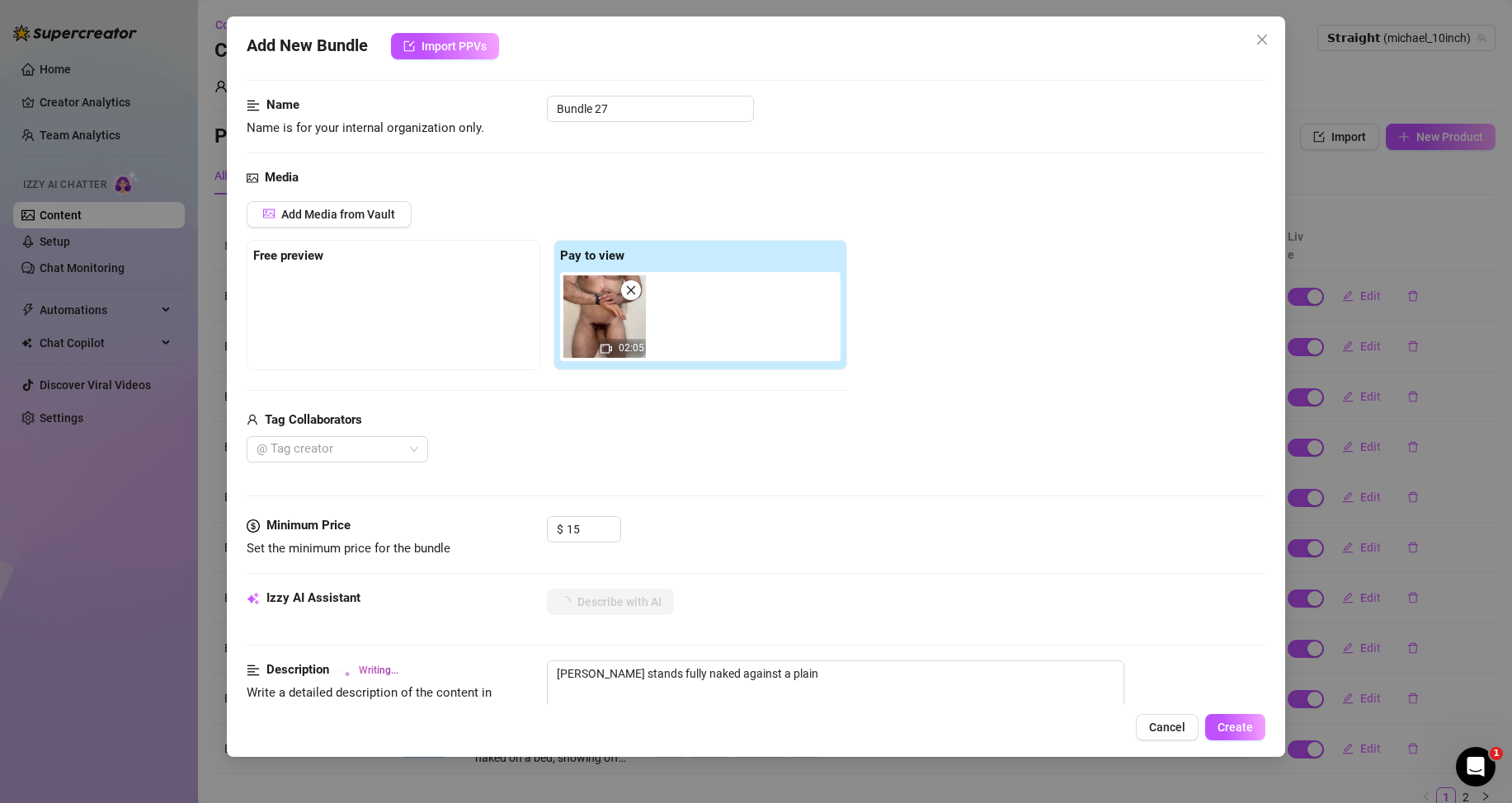
type textarea "[PERSON_NAME] stands fully naked against a plain wall,"
type textarea "[PERSON_NAME] stands fully naked against a plain wall, stroking"
type textarea "[PERSON_NAME] stands fully naked against a plain wall, stroking his"
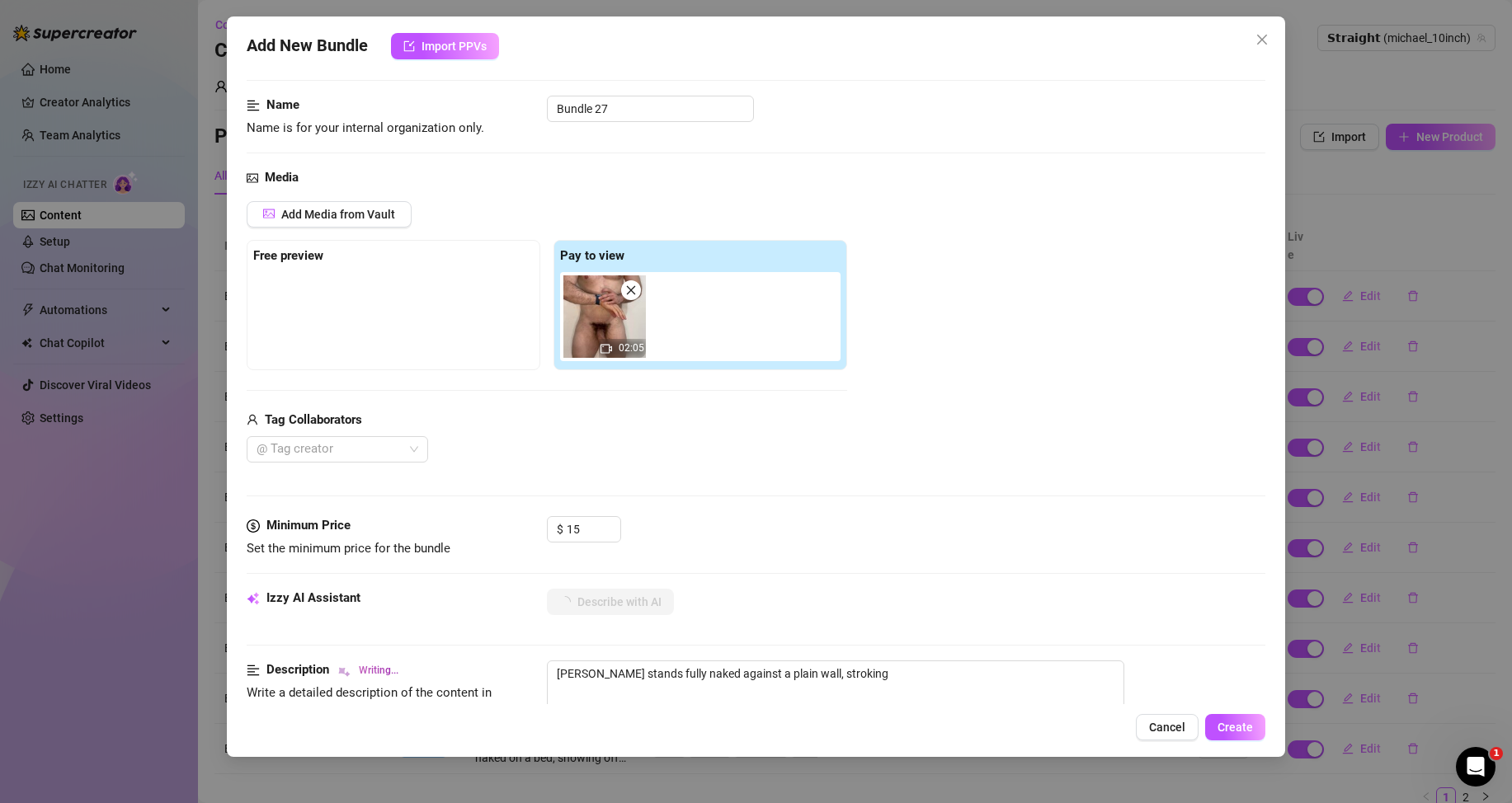
type textarea "[PERSON_NAME] stands fully naked against a plain wall, stroking his"
type textarea "[PERSON_NAME] stands fully naked against a plain wall, stroking his thick,"
type textarea "[PERSON_NAME] stands fully naked against a plain wall, stroking his thick, uncut"
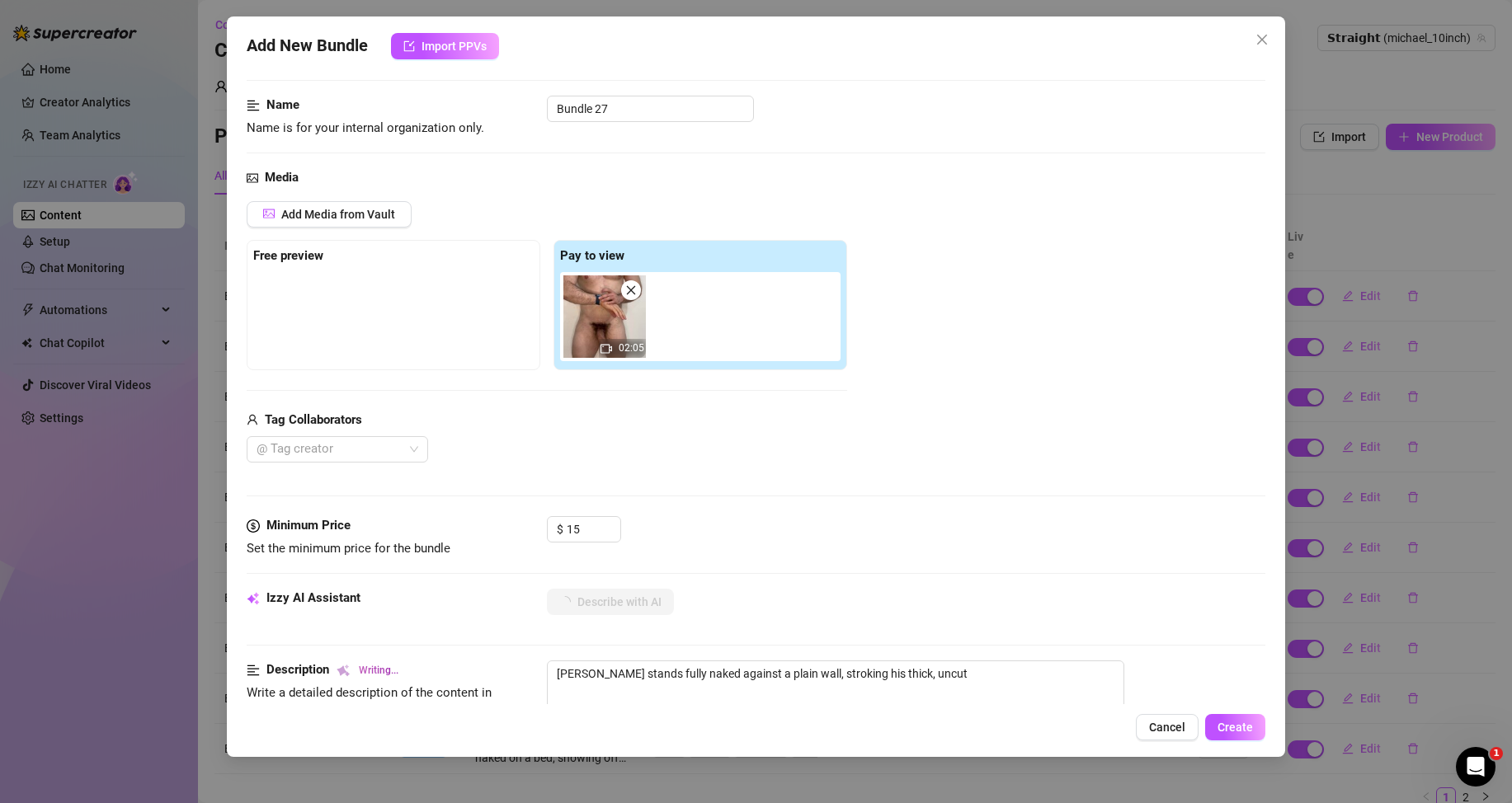
type textarea "[PERSON_NAME] stands fully naked against a plain wall, stroking his thick, uncu…"
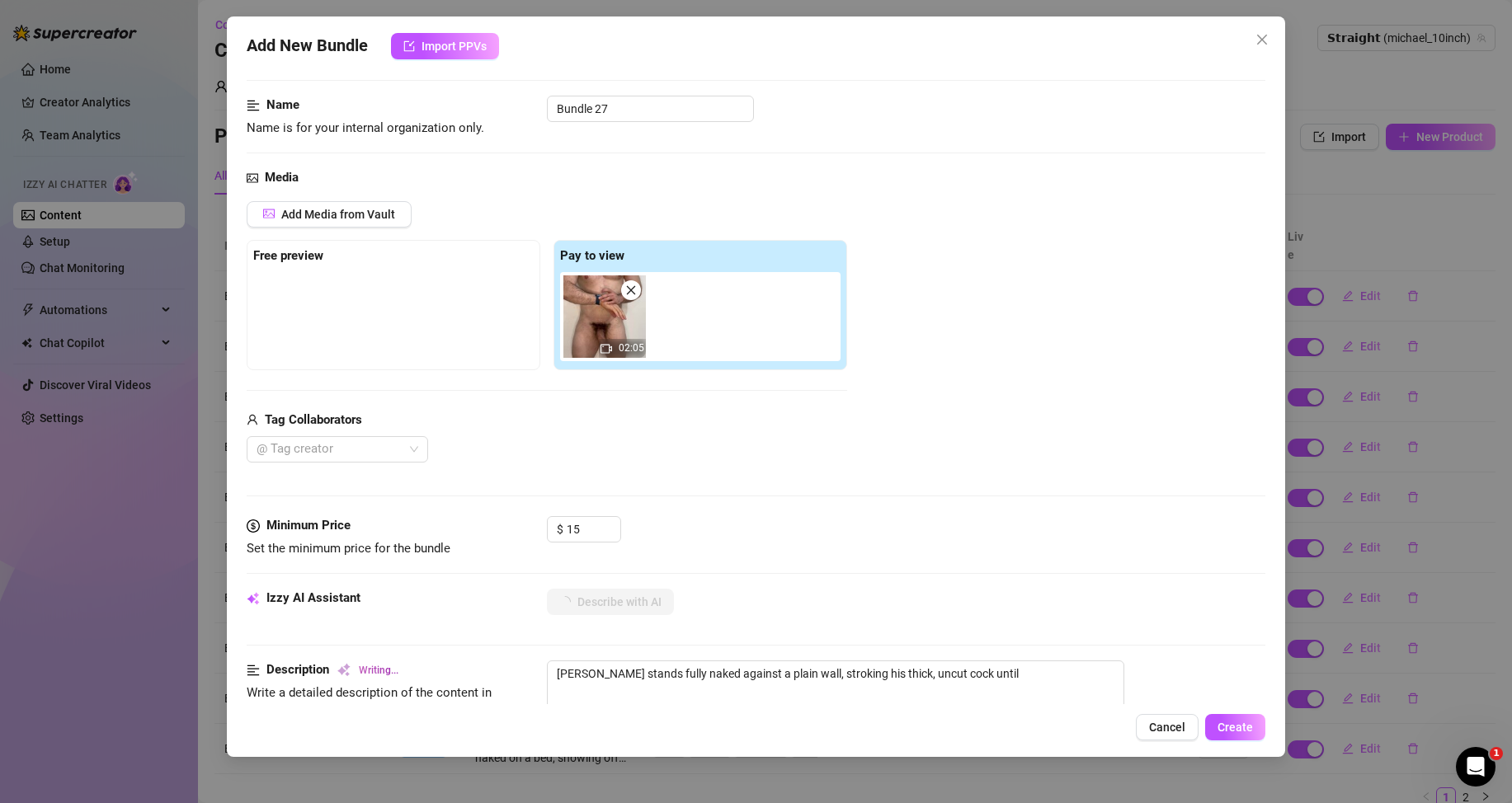
type textarea "[PERSON_NAME] stands fully naked against a plain wall, stroking his thick, uncu…"
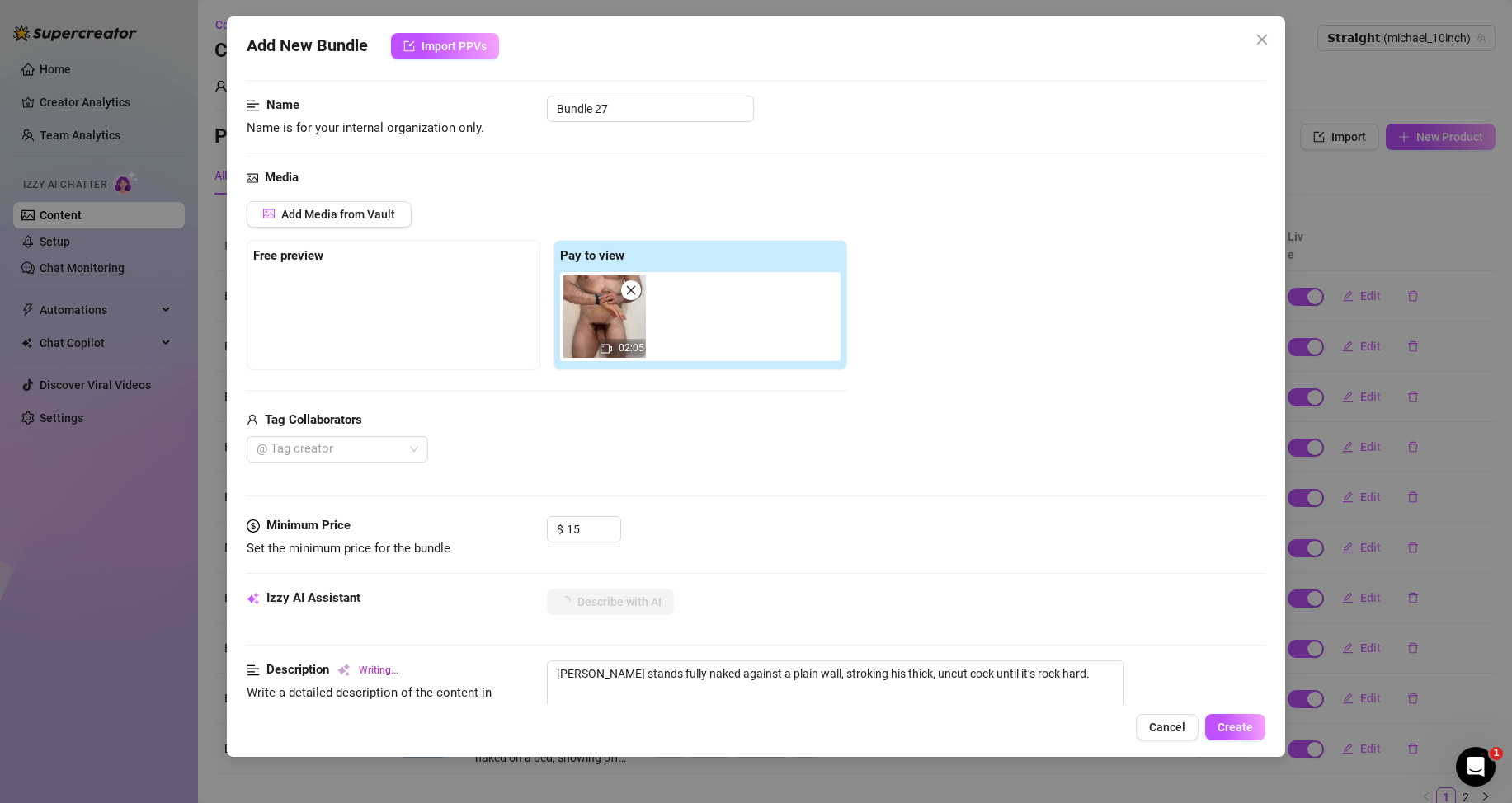
type textarea "[PERSON_NAME] stands fully naked against a plain wall, stroking his thick, uncu…"
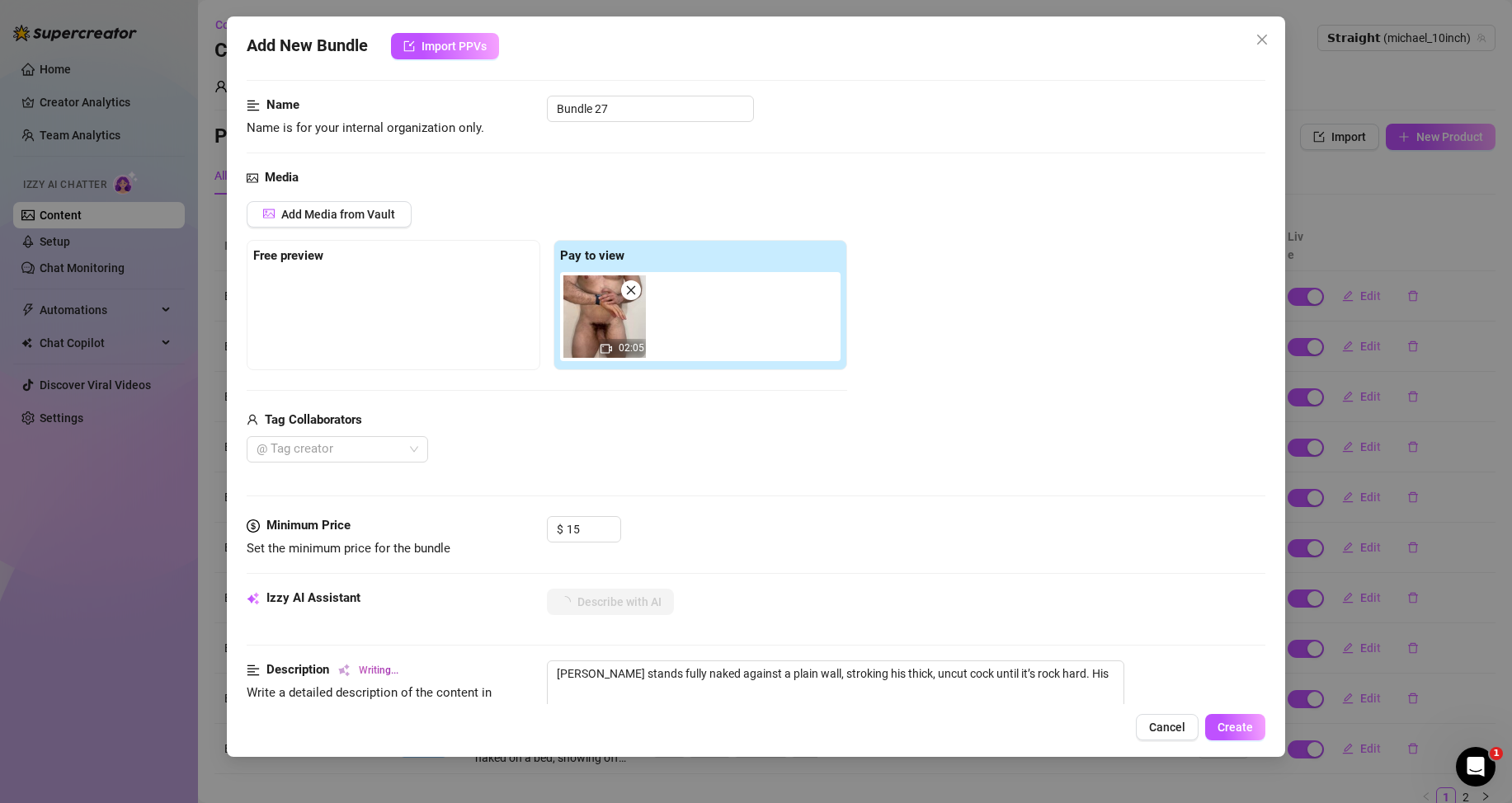
type textarea "[PERSON_NAME] stands fully naked against a plain wall, stroking his thick, uncu…"
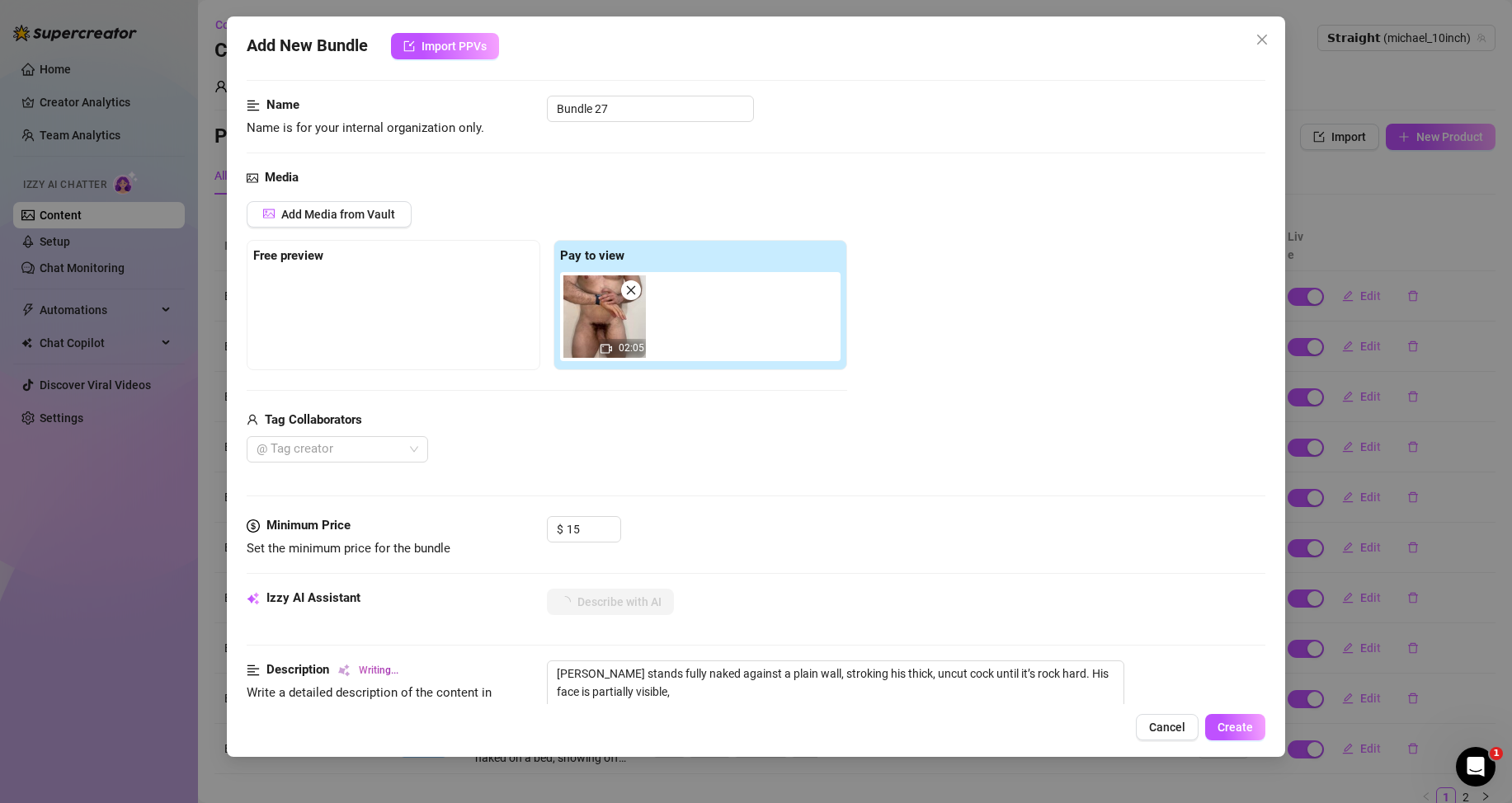
type textarea "[PERSON_NAME] stands fully naked against a plain wall, stroking his thick, uncu…"
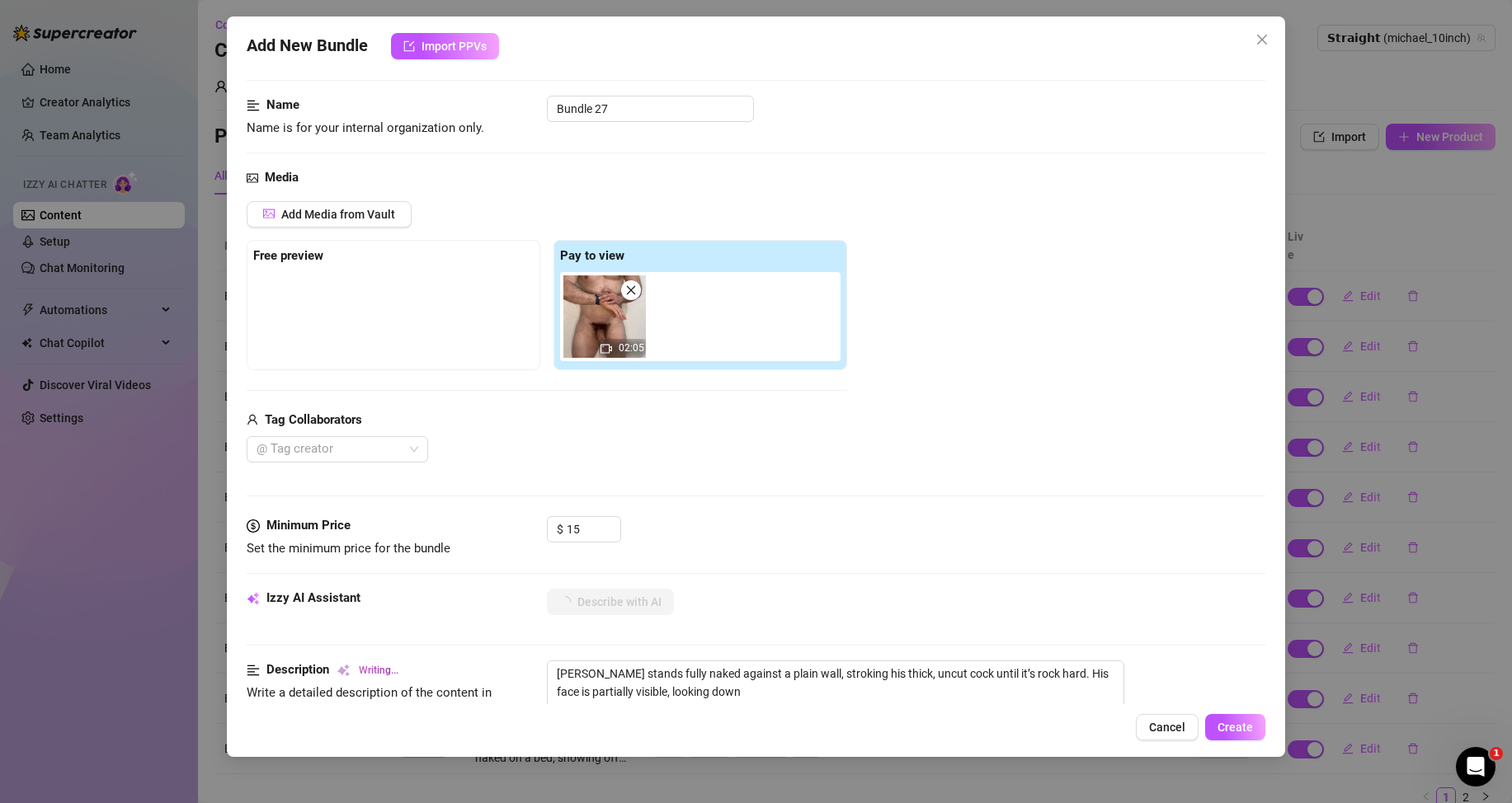
type textarea "[PERSON_NAME] stands fully naked against a plain wall, stroking his thick, uncu…"
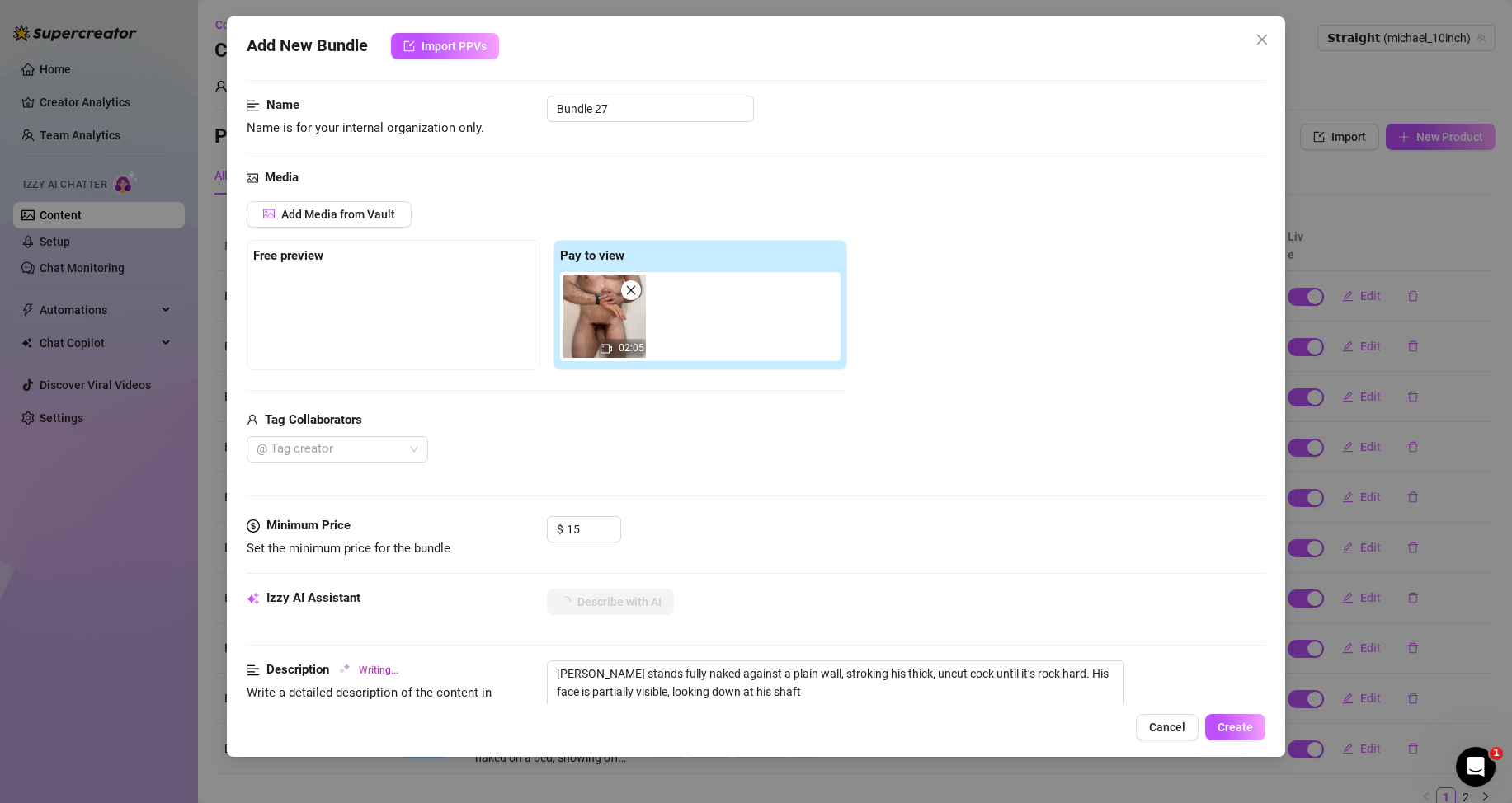
type textarea "[PERSON_NAME] stands fully naked against a plain wall, stroking his thick, uncu…"
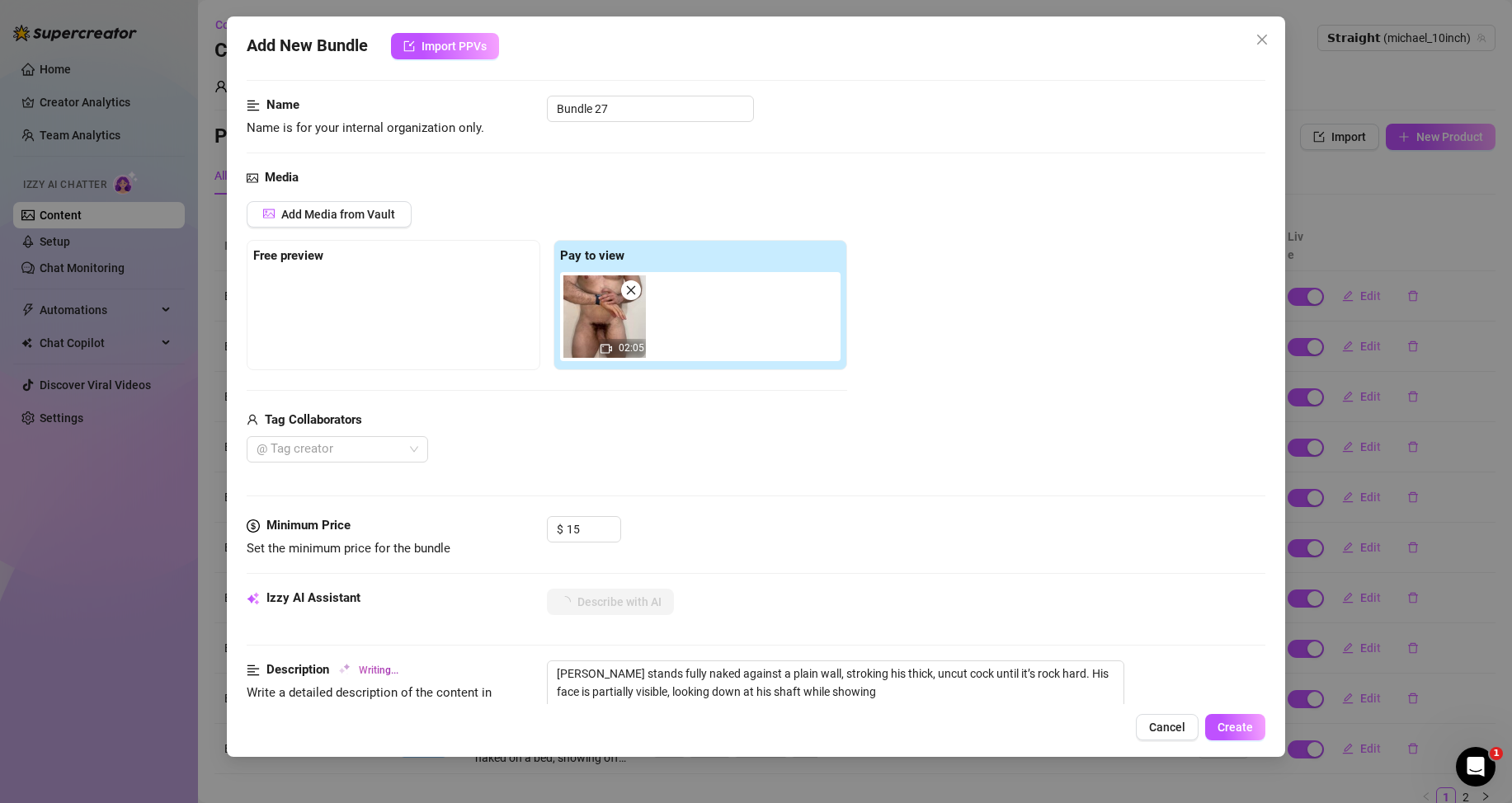
type textarea "[PERSON_NAME] stands fully naked against a plain wall, stroking his thick, uncu…"
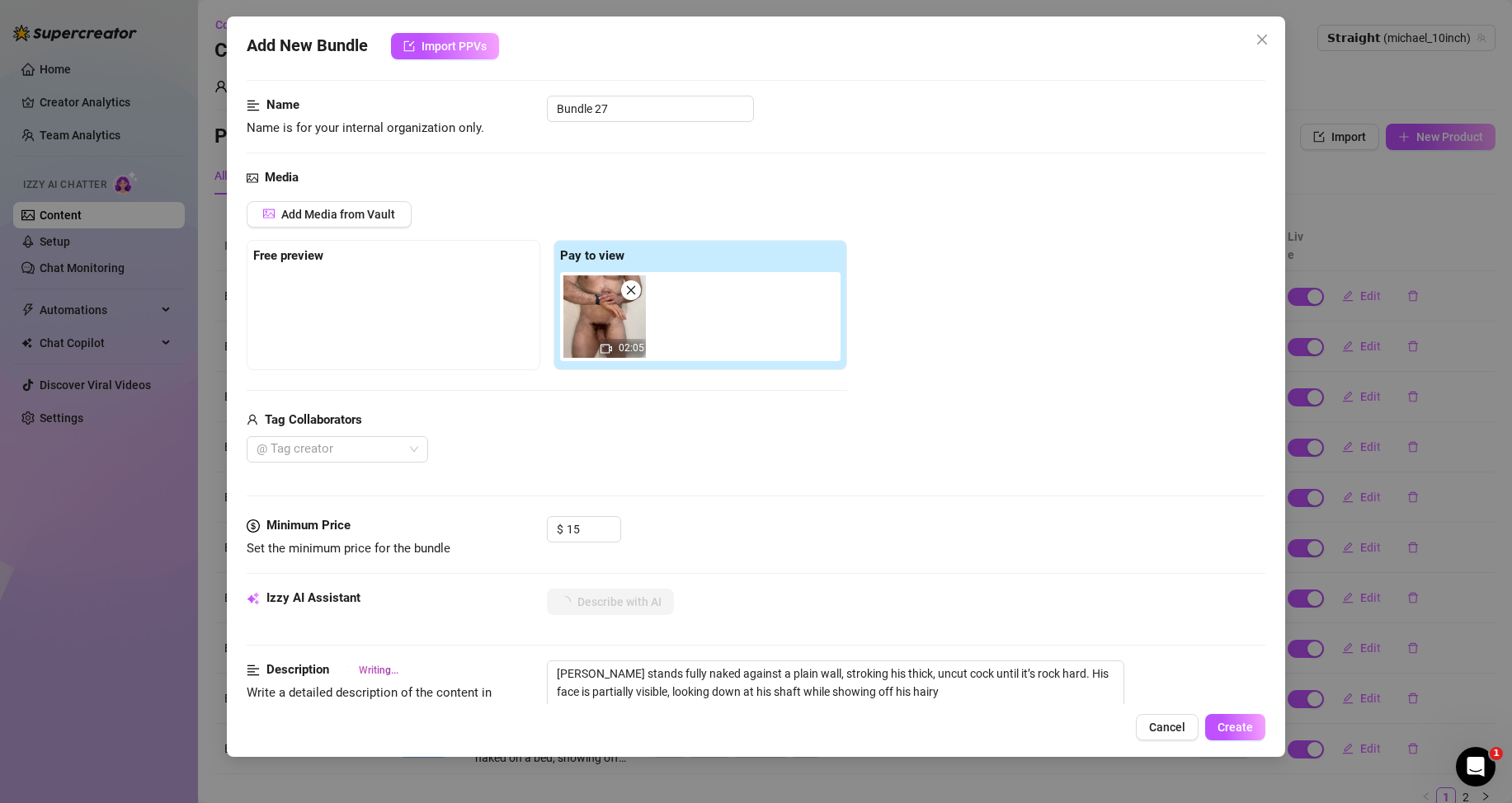
type textarea "[PERSON_NAME] stands fully naked against a plain wall, stroking his thick, uncu…"
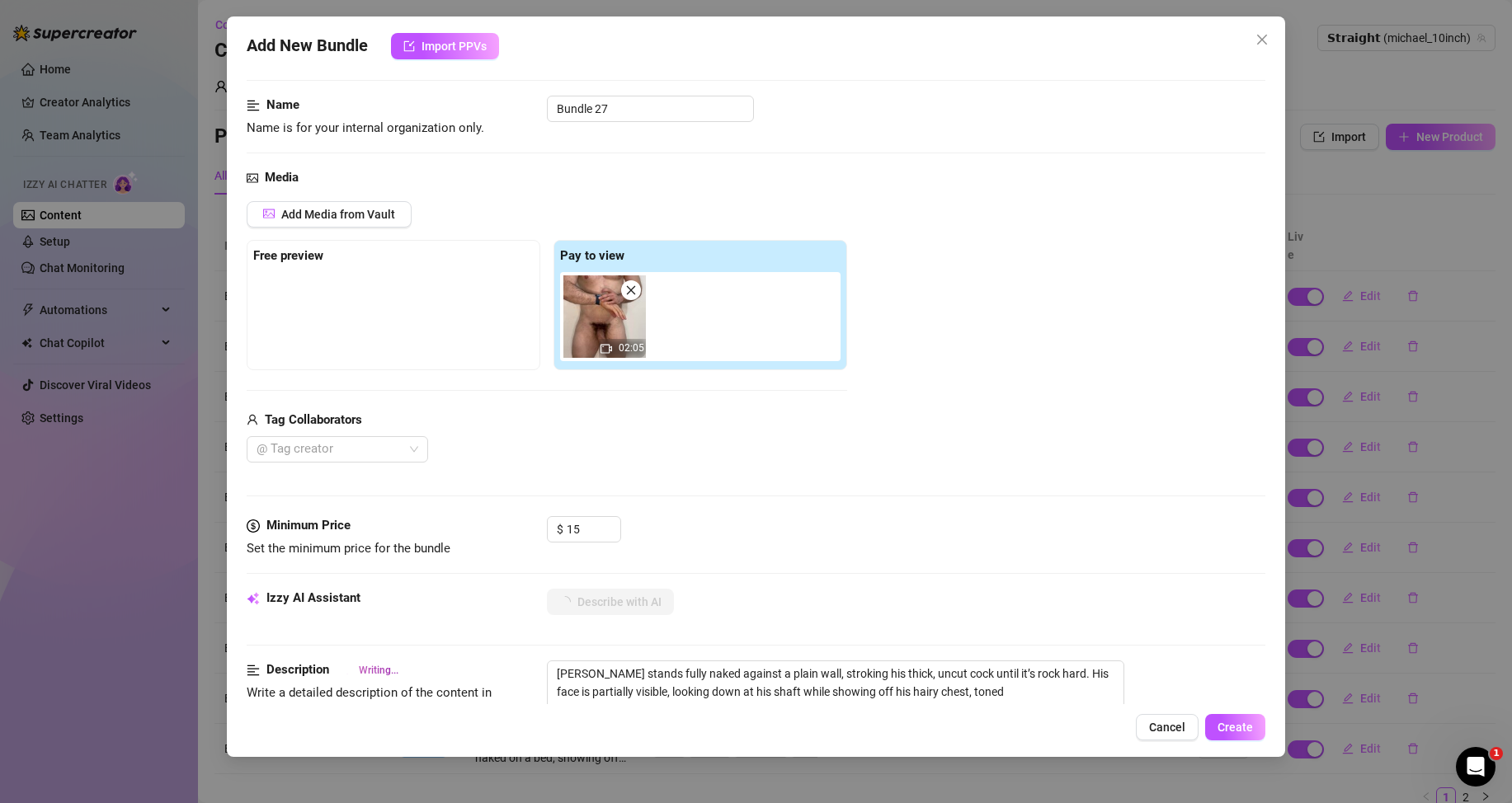
type textarea "[PERSON_NAME] stands fully naked against a plain wall, stroking his thick, uncu…"
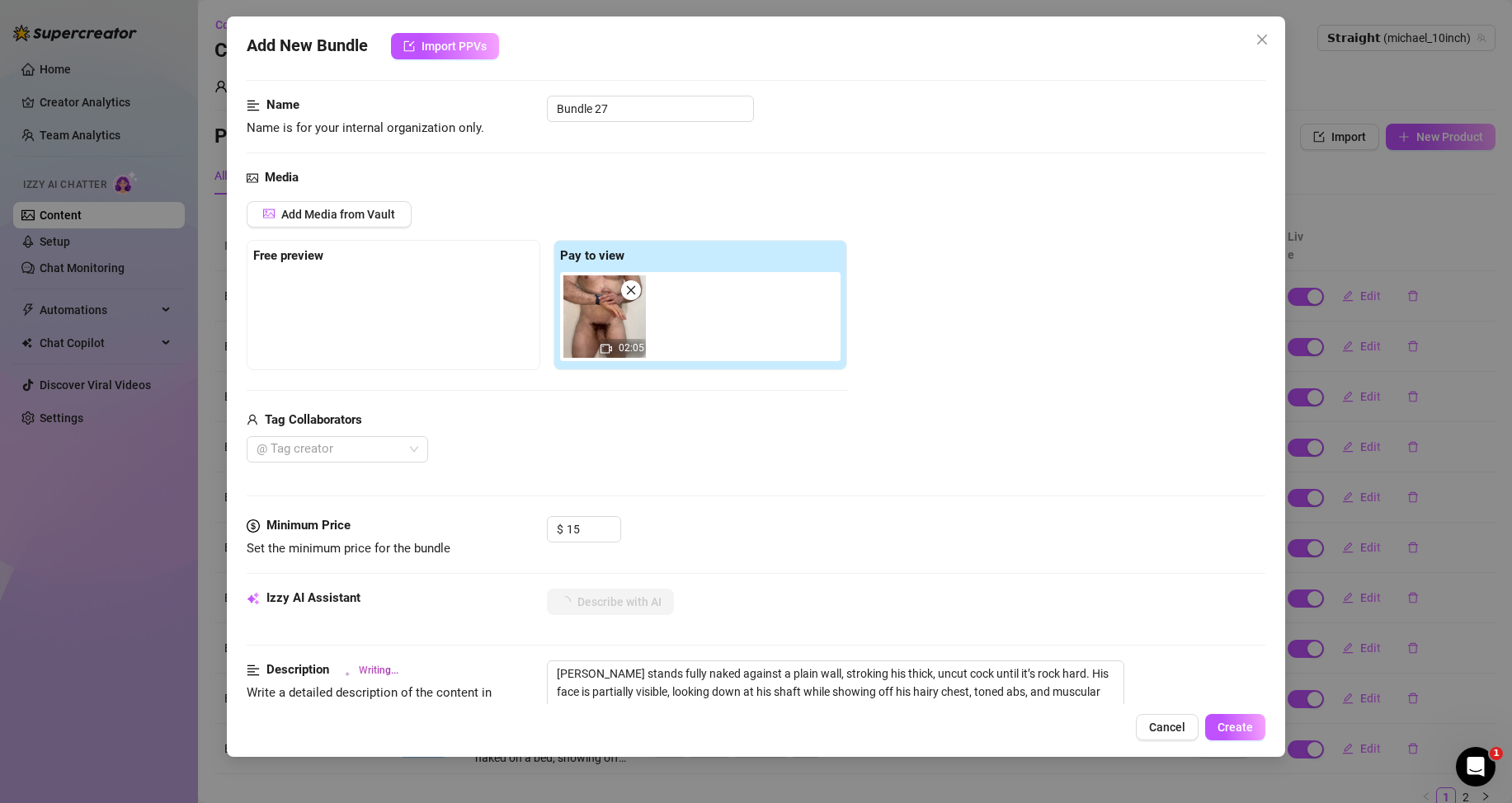
type textarea "[PERSON_NAME] stands fully naked against a plain wall, stroking his thick, uncu…"
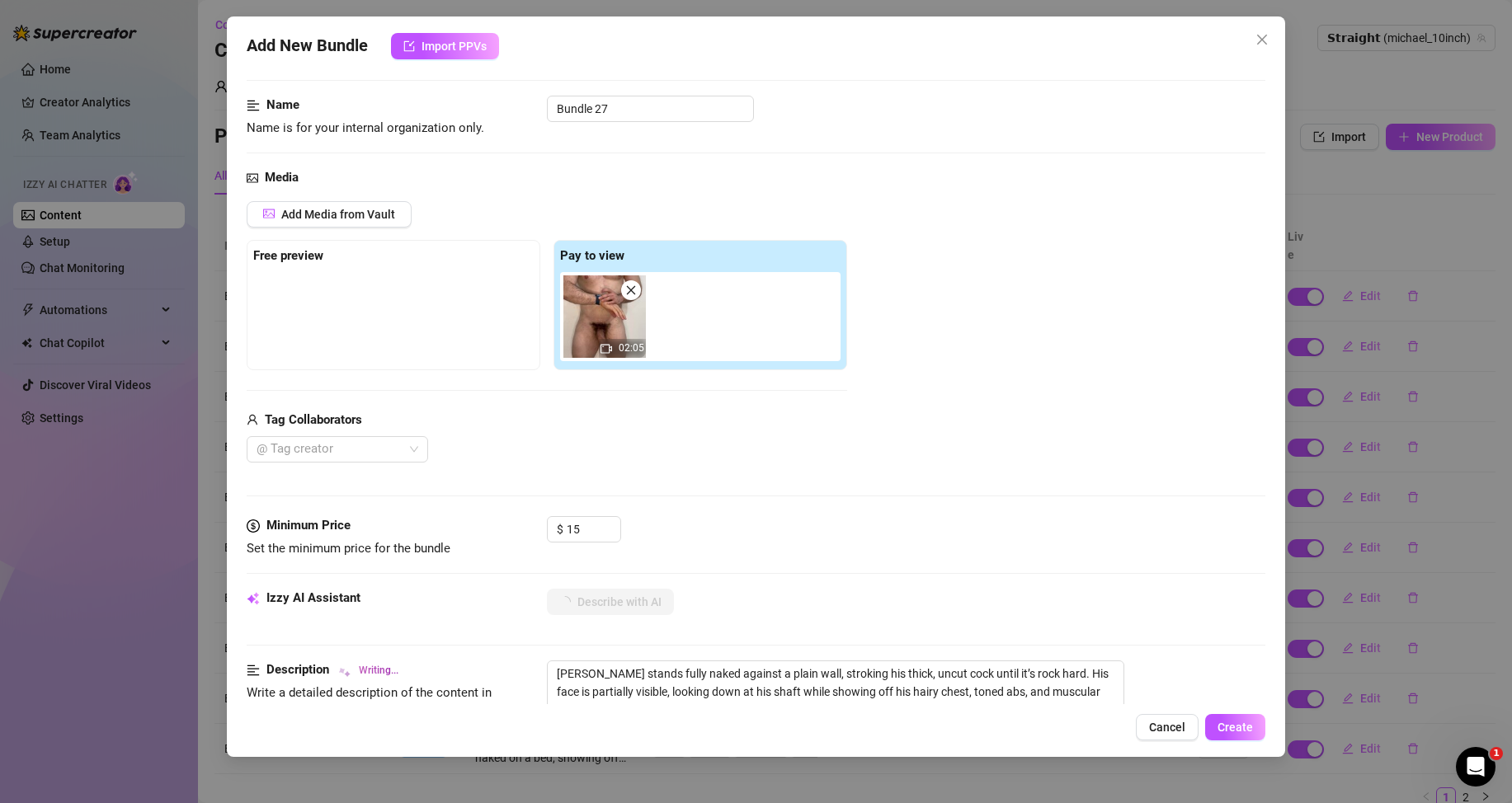
type textarea "[PERSON_NAME] stands fully naked against a plain wall, stroking his thick, uncu…"
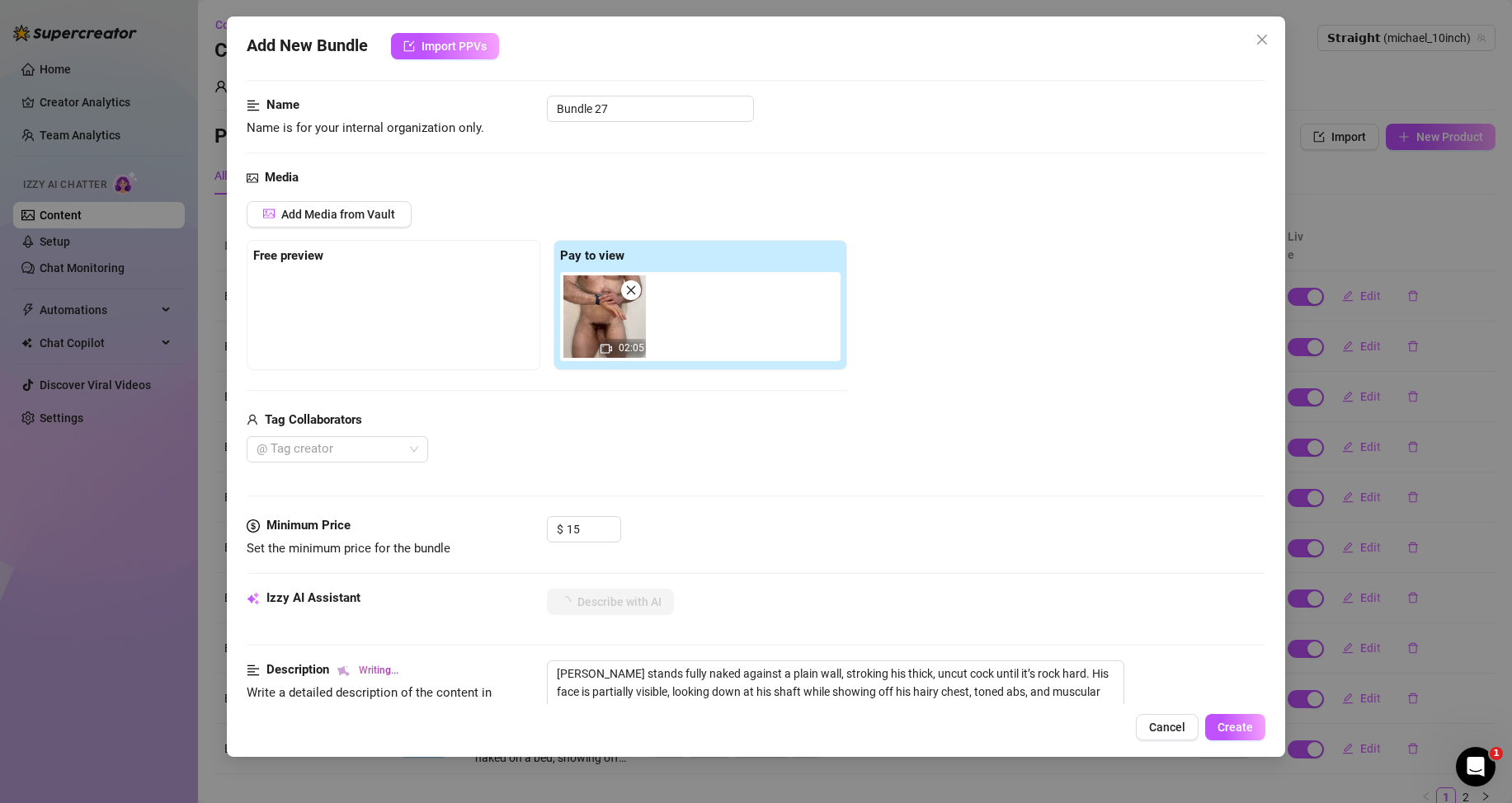
type textarea "[PERSON_NAME] stands fully naked against a plain wall, stroking his thick, uncu…"
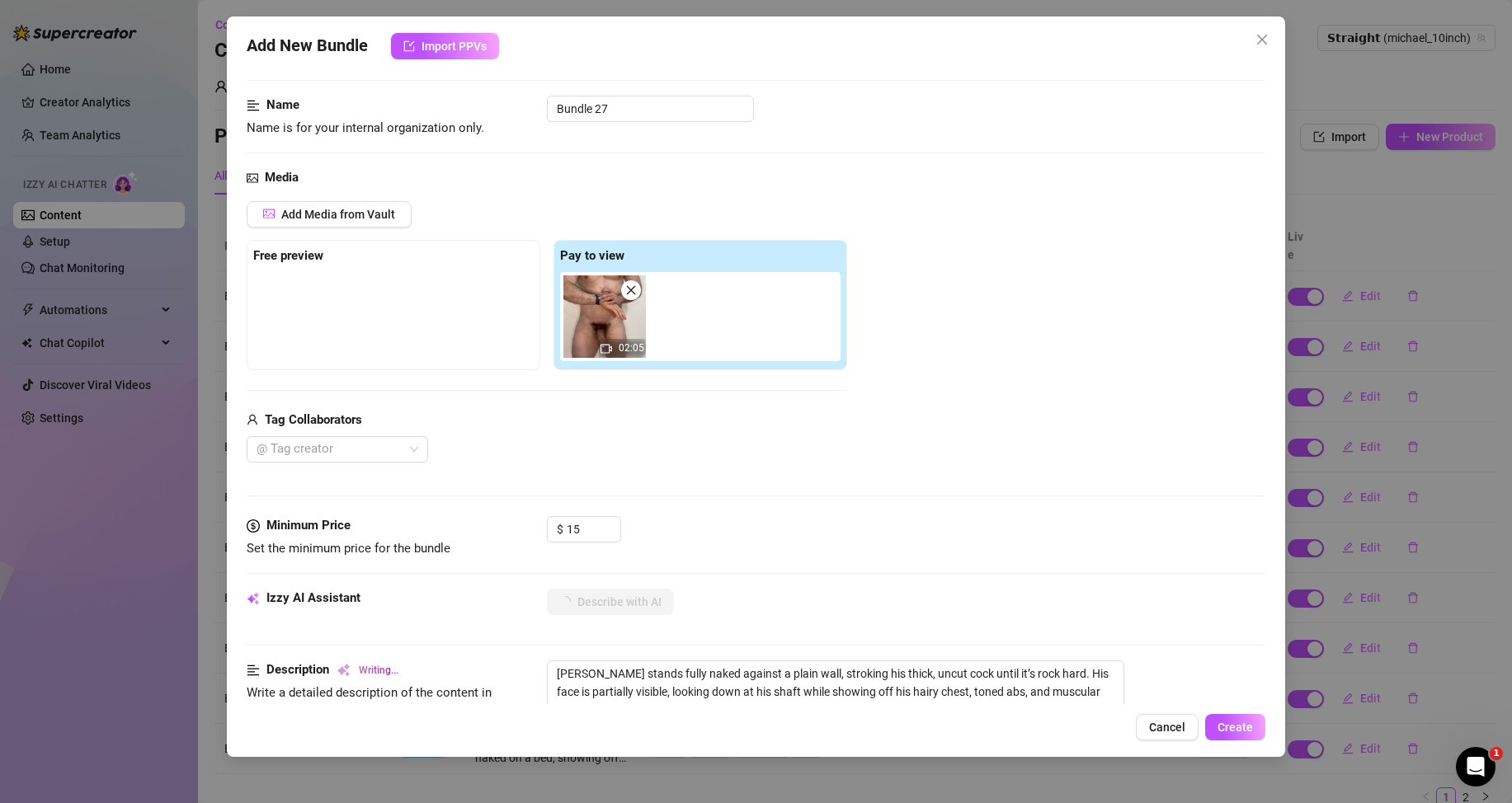
type textarea "[PERSON_NAME] stands fully naked against a plain wall, stroking his thick, uncu…"
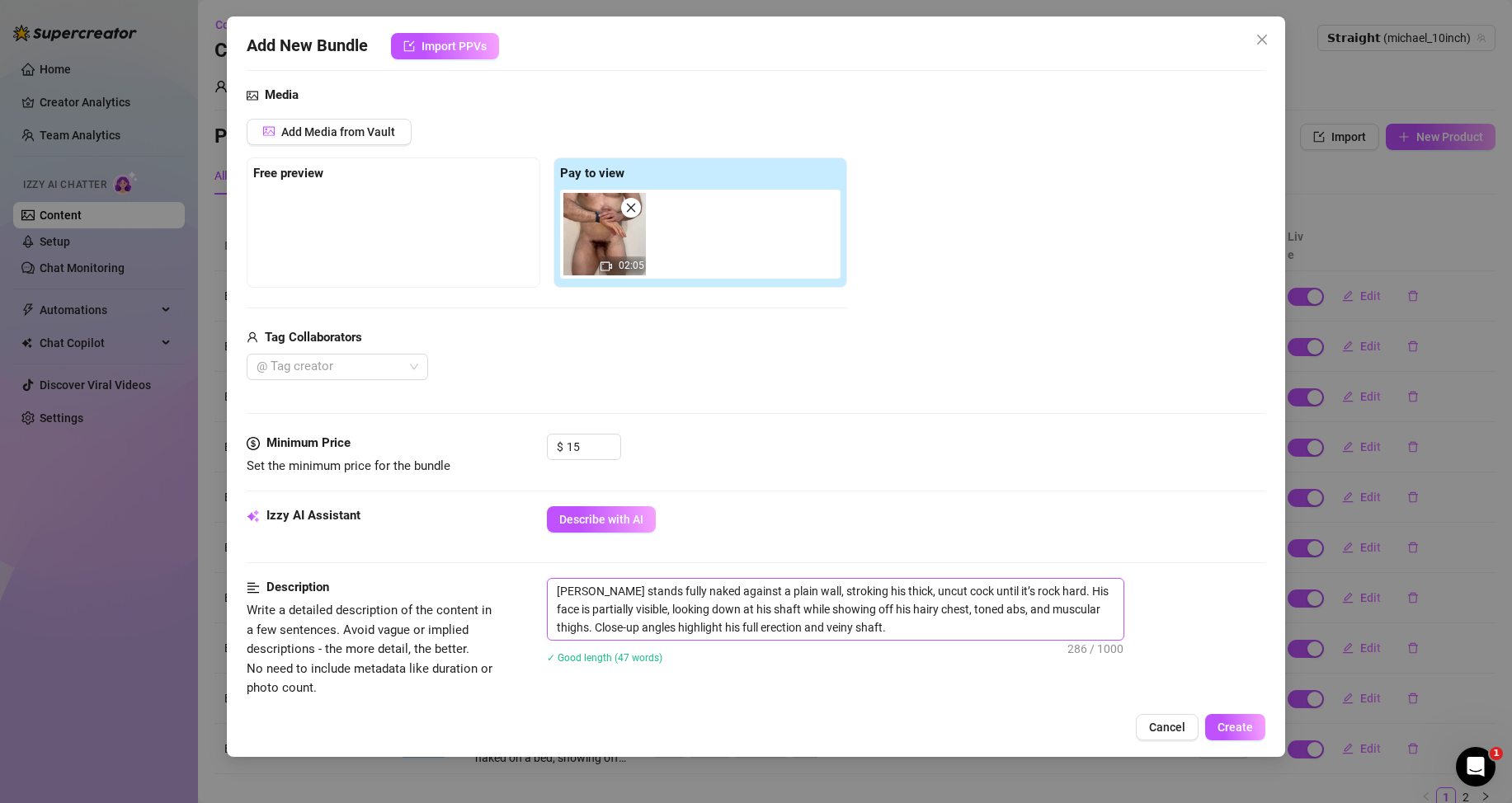
scroll to position [248, 0]
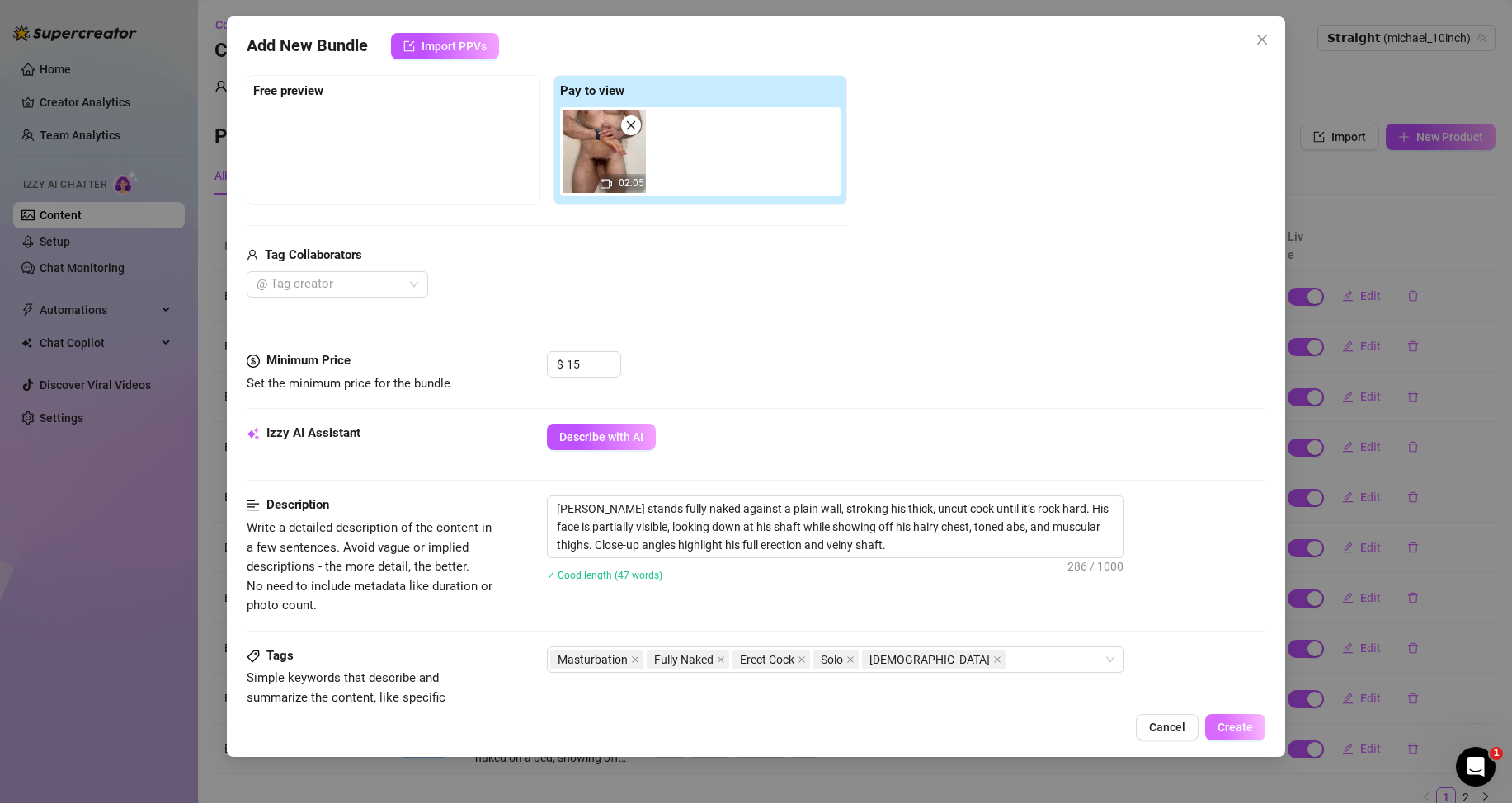
click at [1252, 729] on span "Create" at bounding box center [1234, 727] width 35 height 13
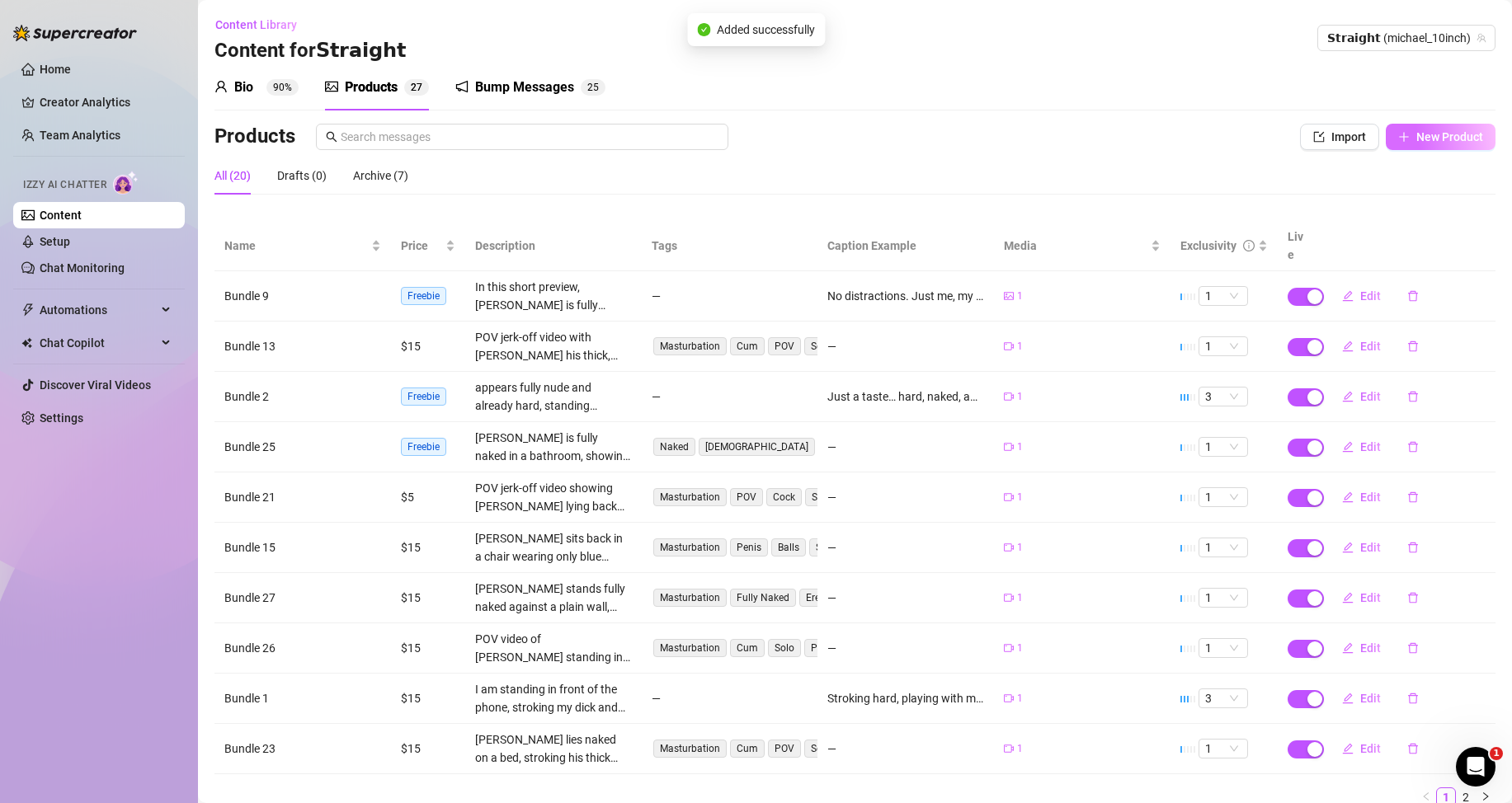
click at [1390, 145] on button "New Product" at bounding box center [1440, 136] width 110 height 27
type textarea "Type your message here..."
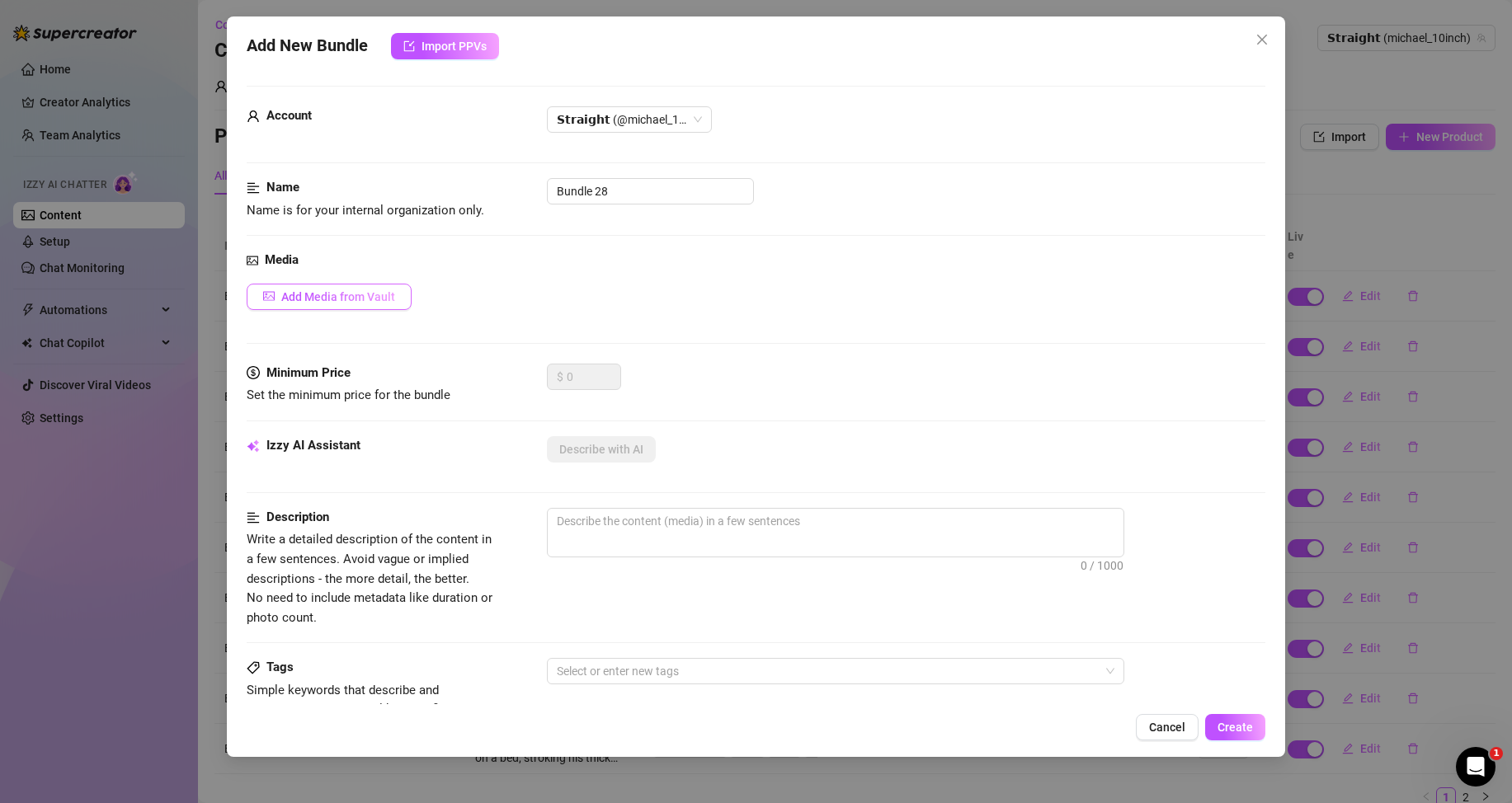
click at [407, 291] on button "Add Media from Vault" at bounding box center [329, 297] width 165 height 27
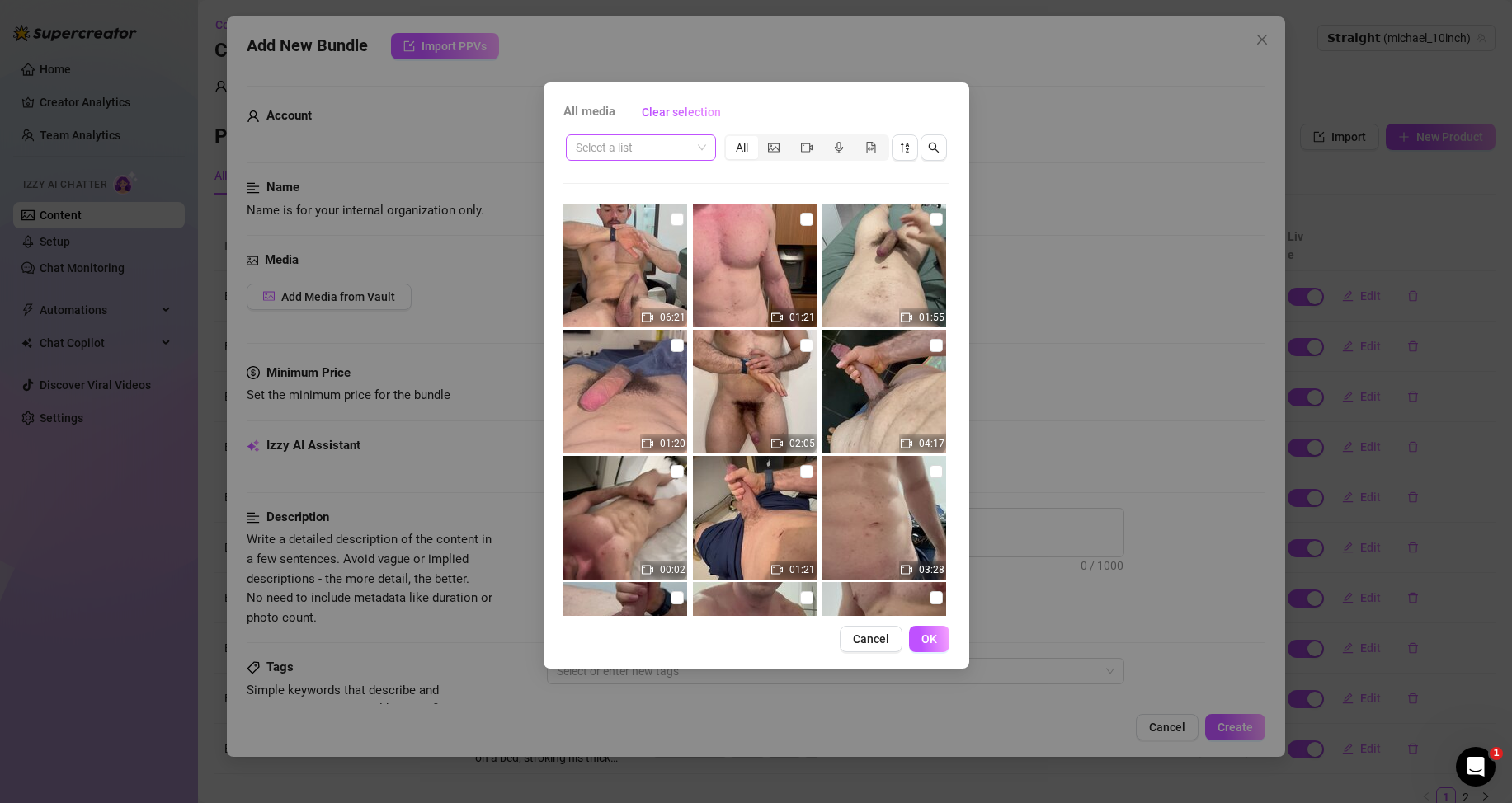
click at [698, 152] on span at bounding box center [641, 147] width 130 height 25
click at [642, 209] on div "Messages" at bounding box center [640, 207] width 123 height 18
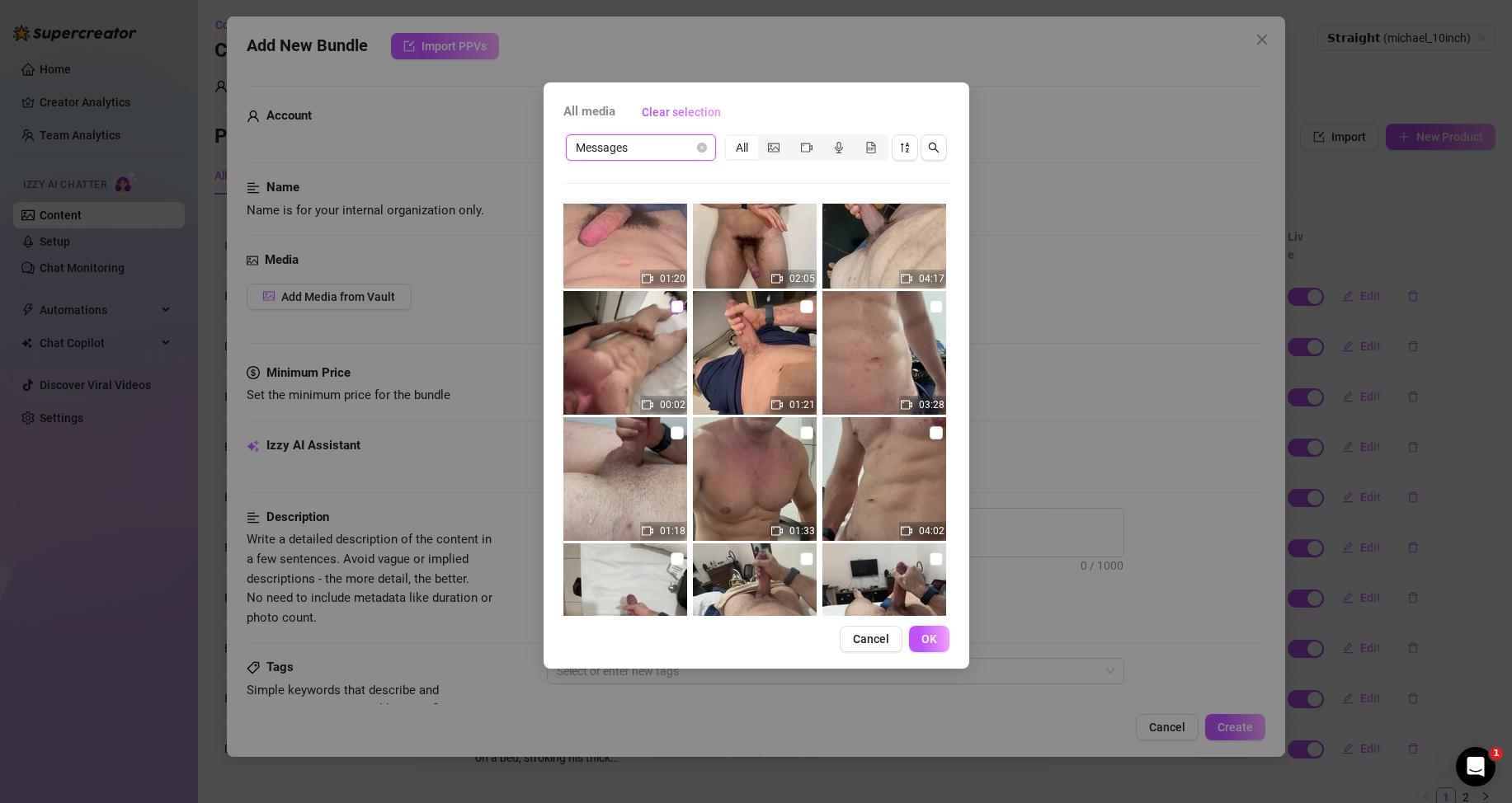
click at [674, 301] on input "checkbox" at bounding box center [676, 306] width 13 height 13
checkbox input "true"
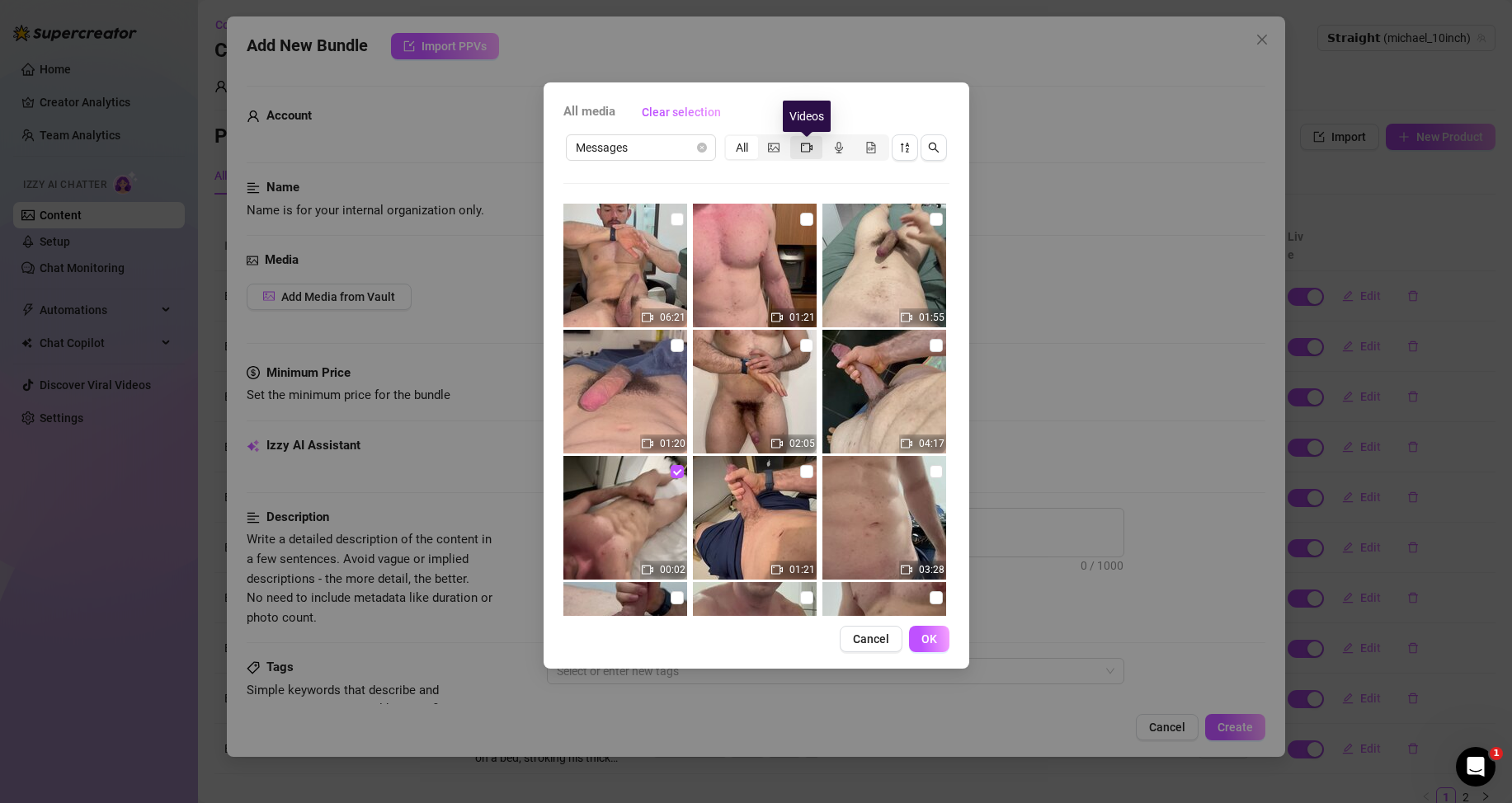
click at [809, 147] on icon "video-camera" at bounding box center [806, 147] width 11 height 9
click at [795, 139] on input "segmented control" at bounding box center [795, 139] width 0 height 0
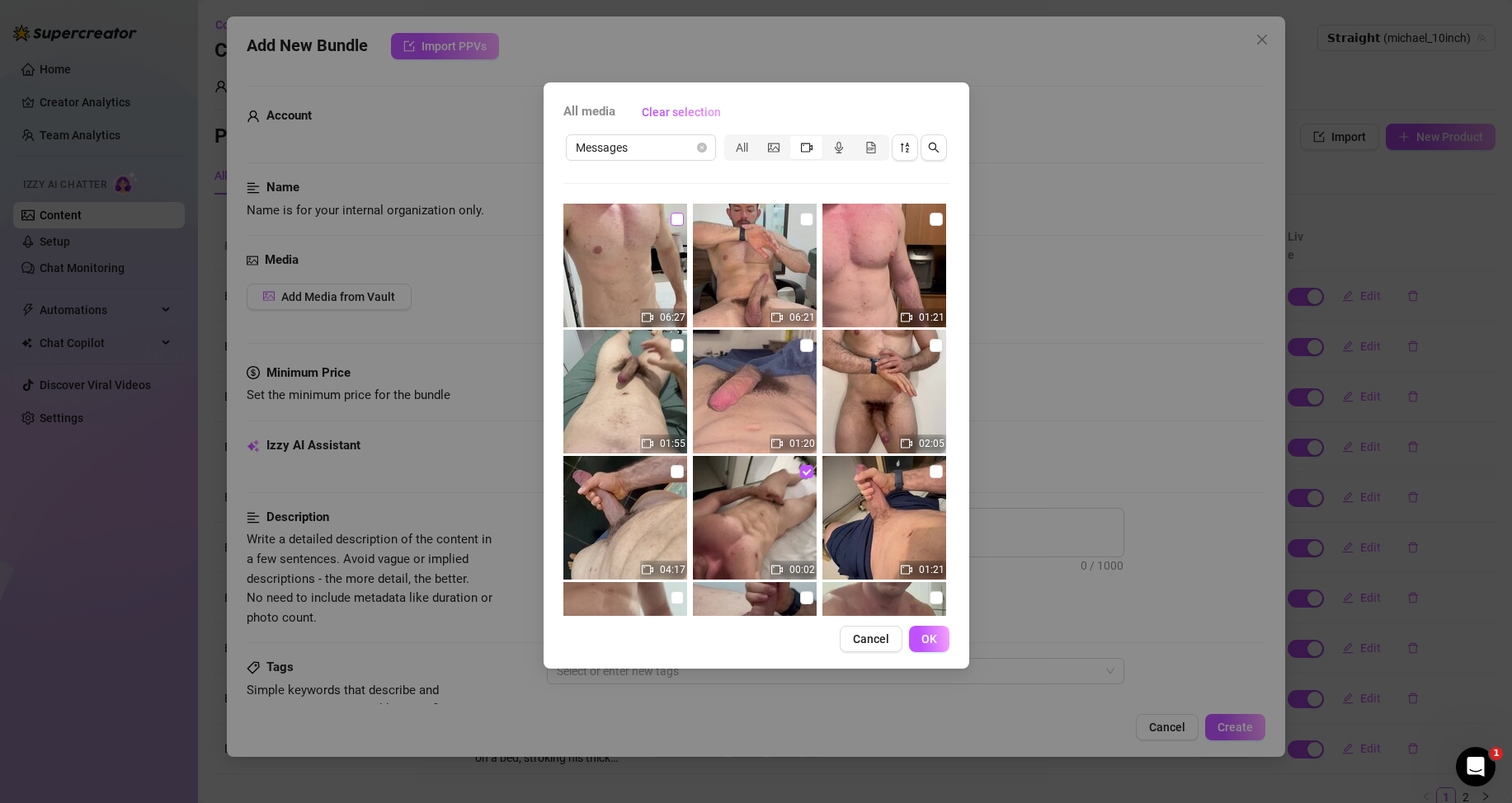
click at [678, 224] on input "checkbox" at bounding box center [676, 219] width 13 height 13
checkbox input "true"
click at [930, 642] on span "OK" at bounding box center [929, 638] width 15 height 13
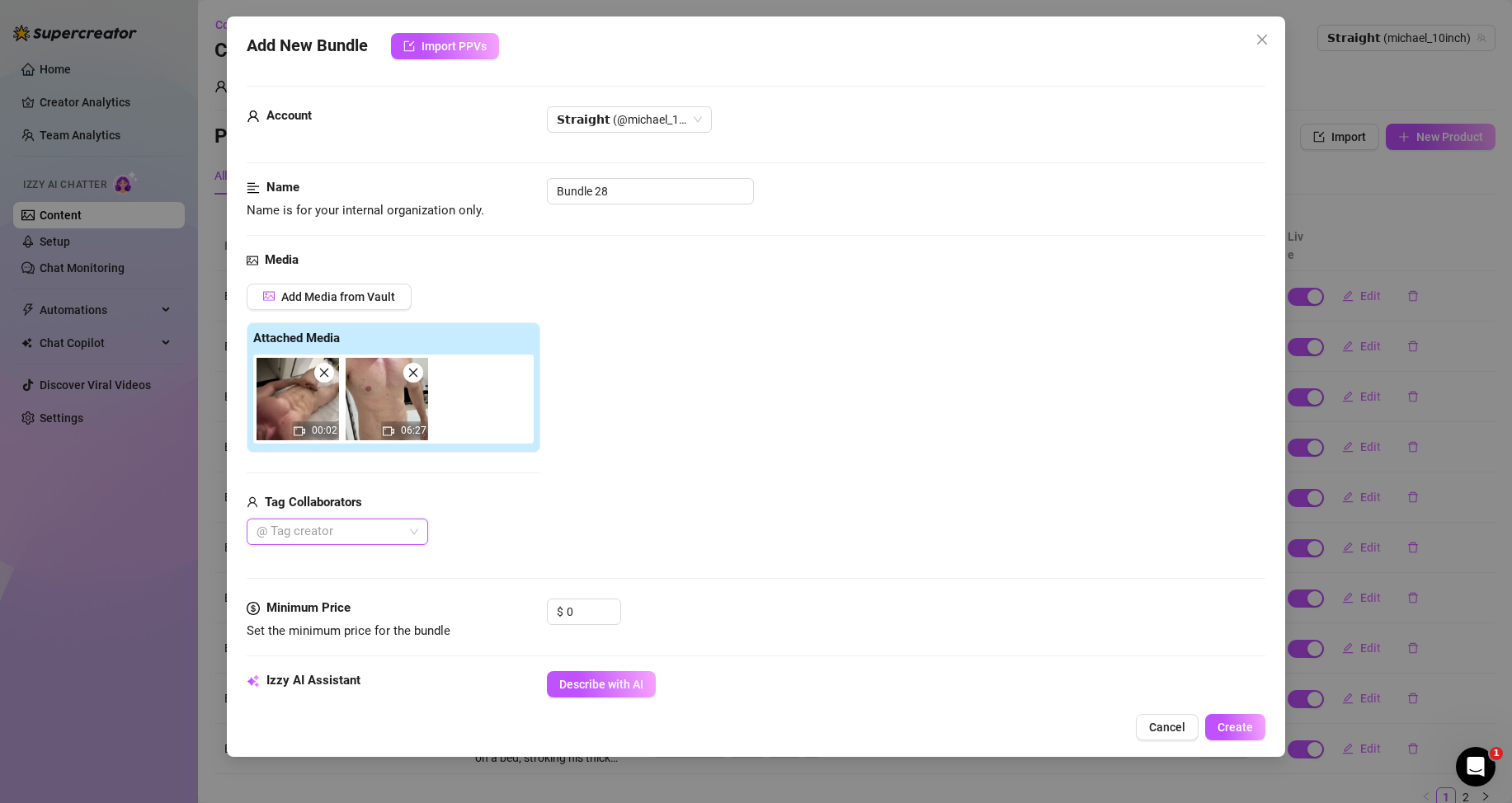
click at [325, 375] on icon "close" at bounding box center [324, 373] width 9 height 9
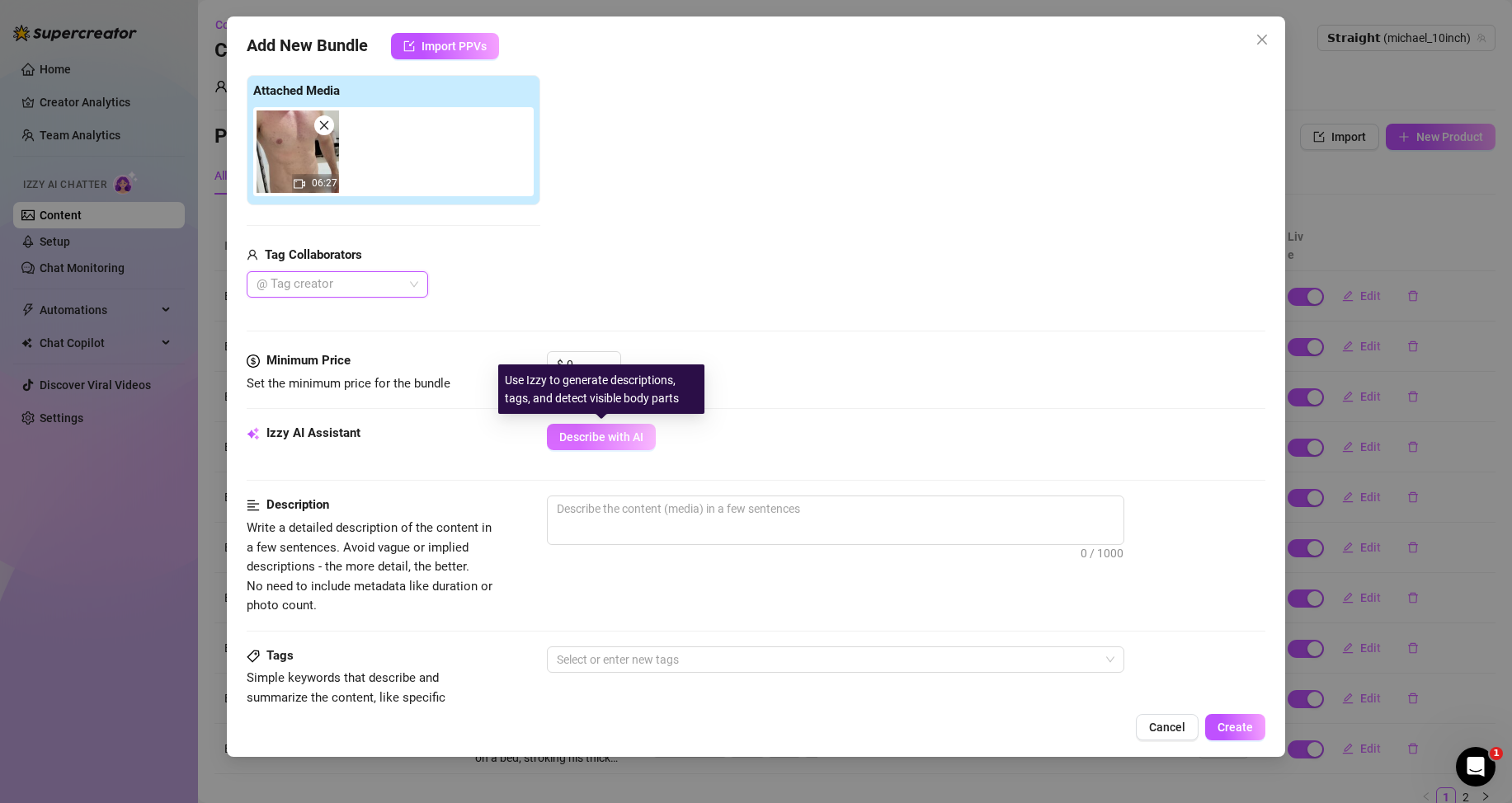
click at [608, 436] on span "Describe with AI" at bounding box center [601, 436] width 84 height 13
click at [591, 362] on input "0" at bounding box center [593, 364] width 54 height 25
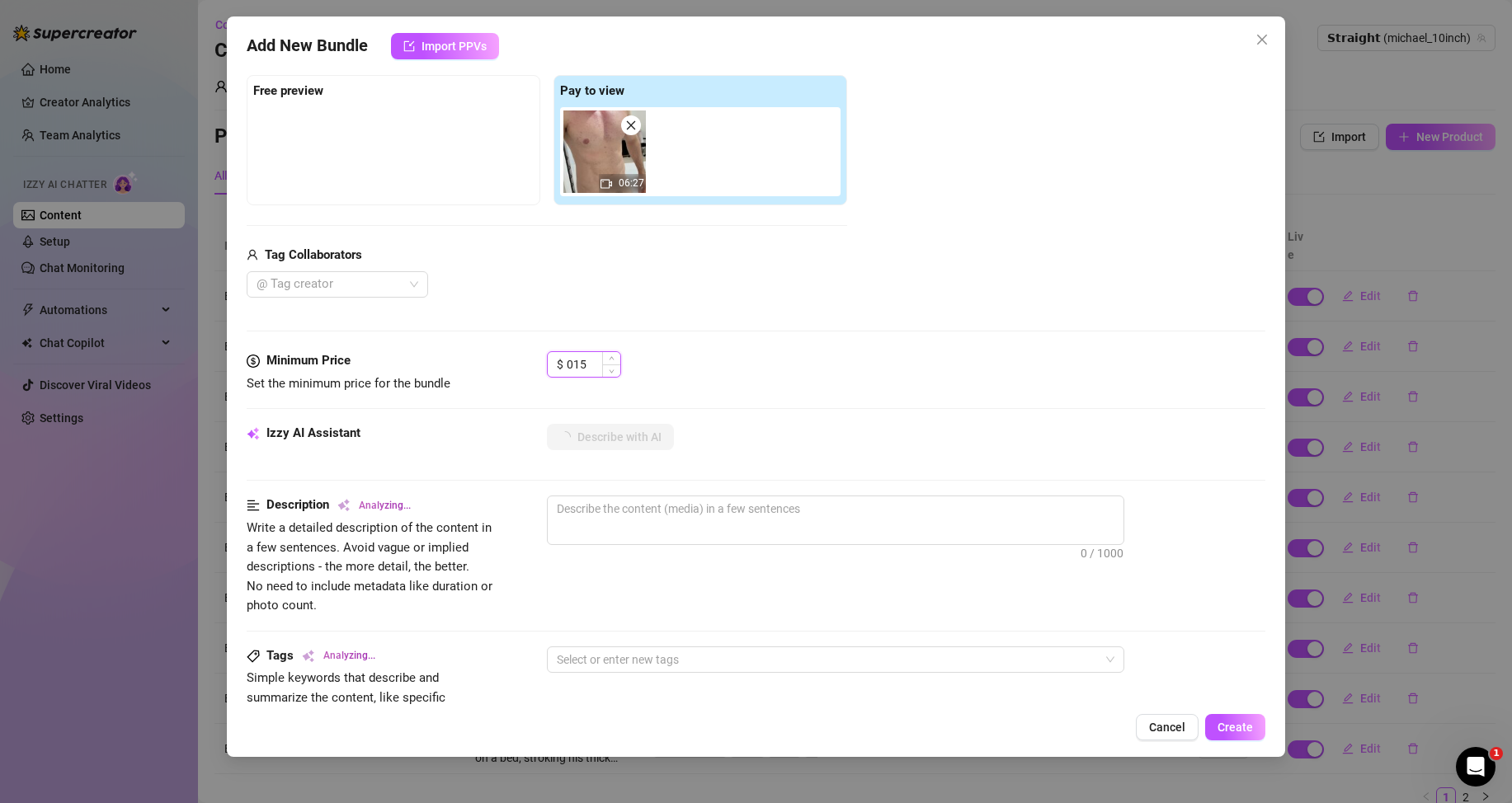
type input "15"
type textarea "[PERSON_NAME]"
type textarea "[PERSON_NAME] is"
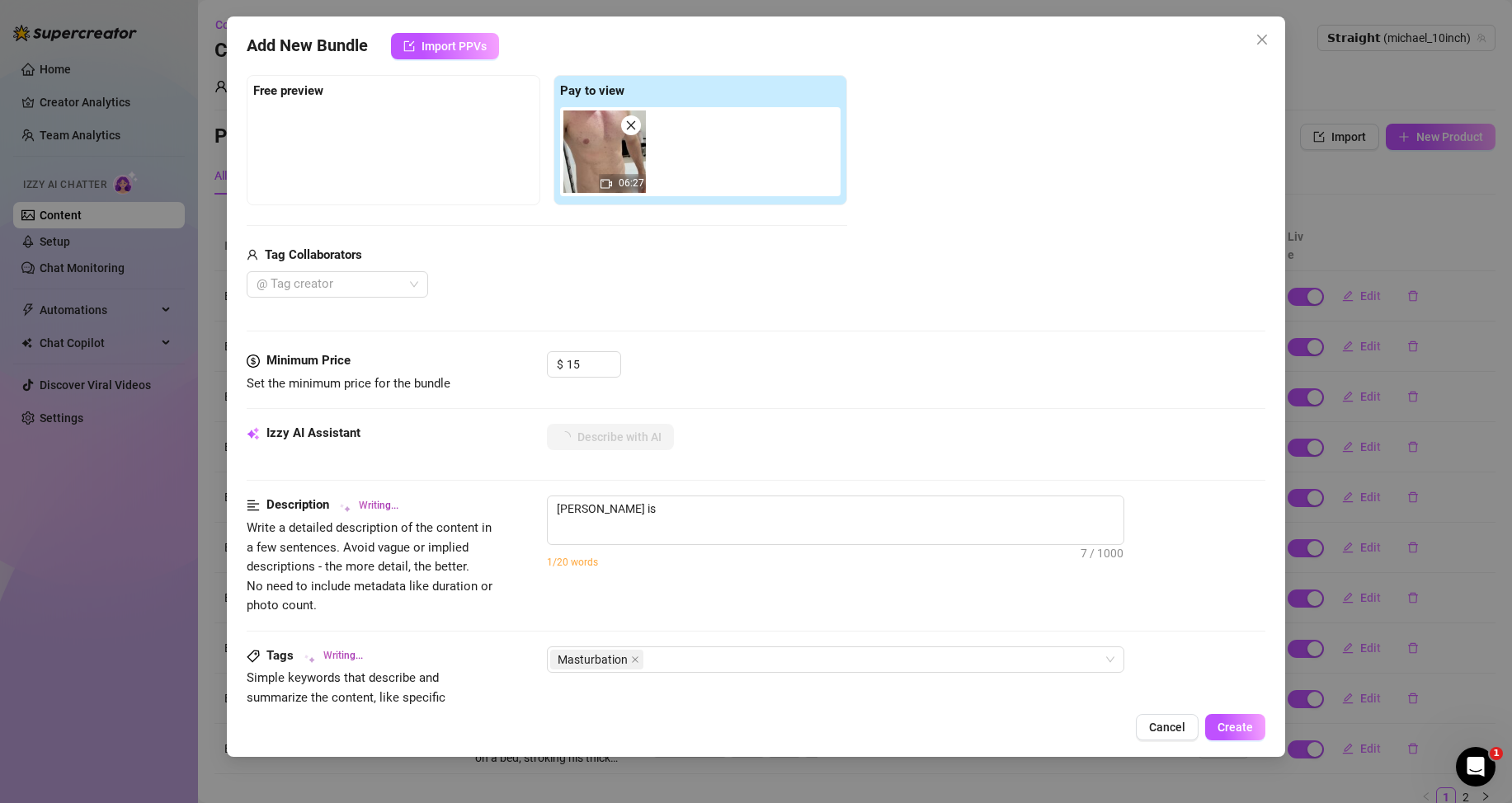
type textarea "[PERSON_NAME] is fully"
type textarea "[PERSON_NAME] is fully naked"
type textarea "[PERSON_NAME] is fully naked in"
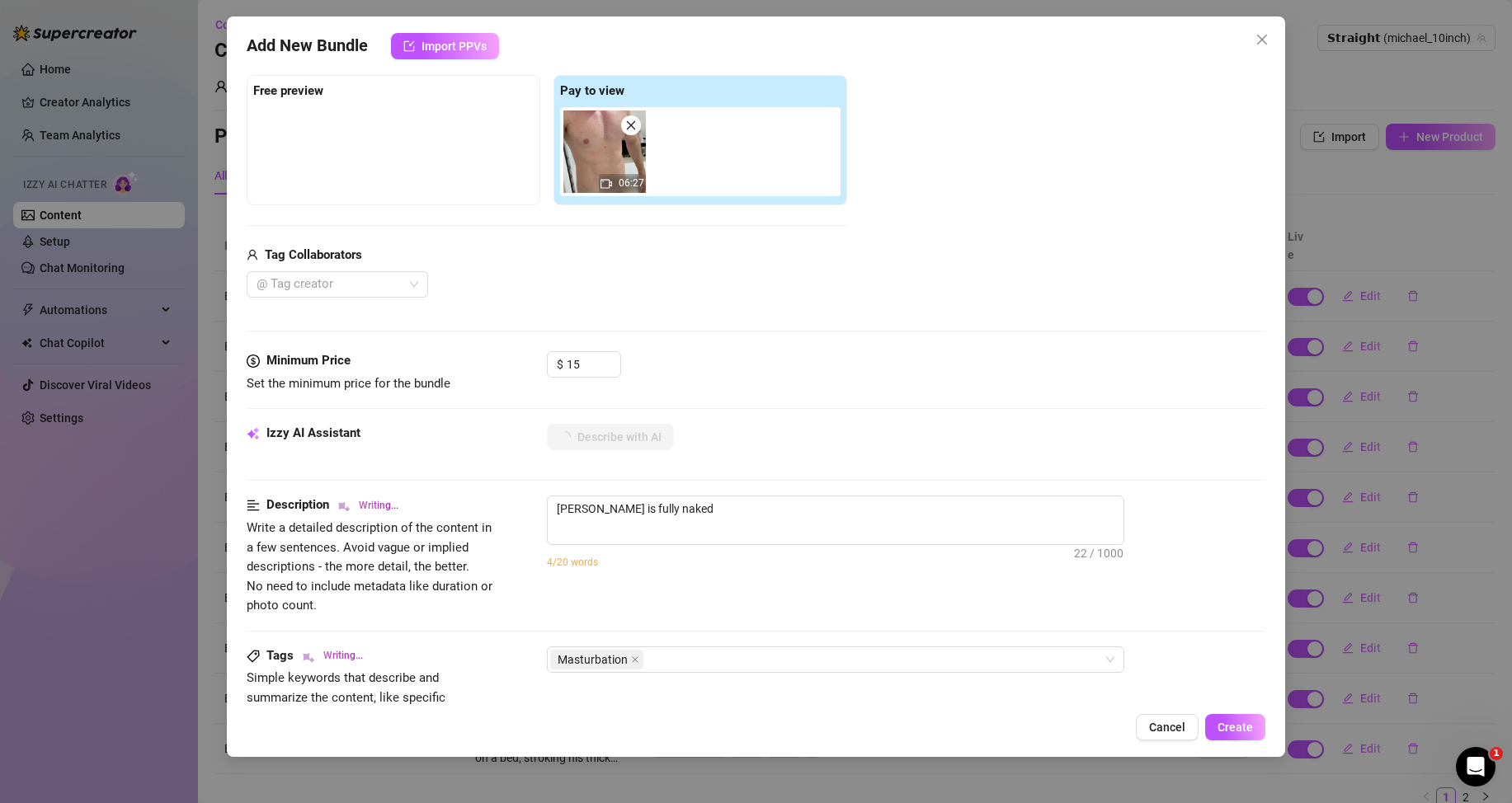
type textarea "[PERSON_NAME] is fully naked in"
type textarea "[PERSON_NAME] is fully naked in a"
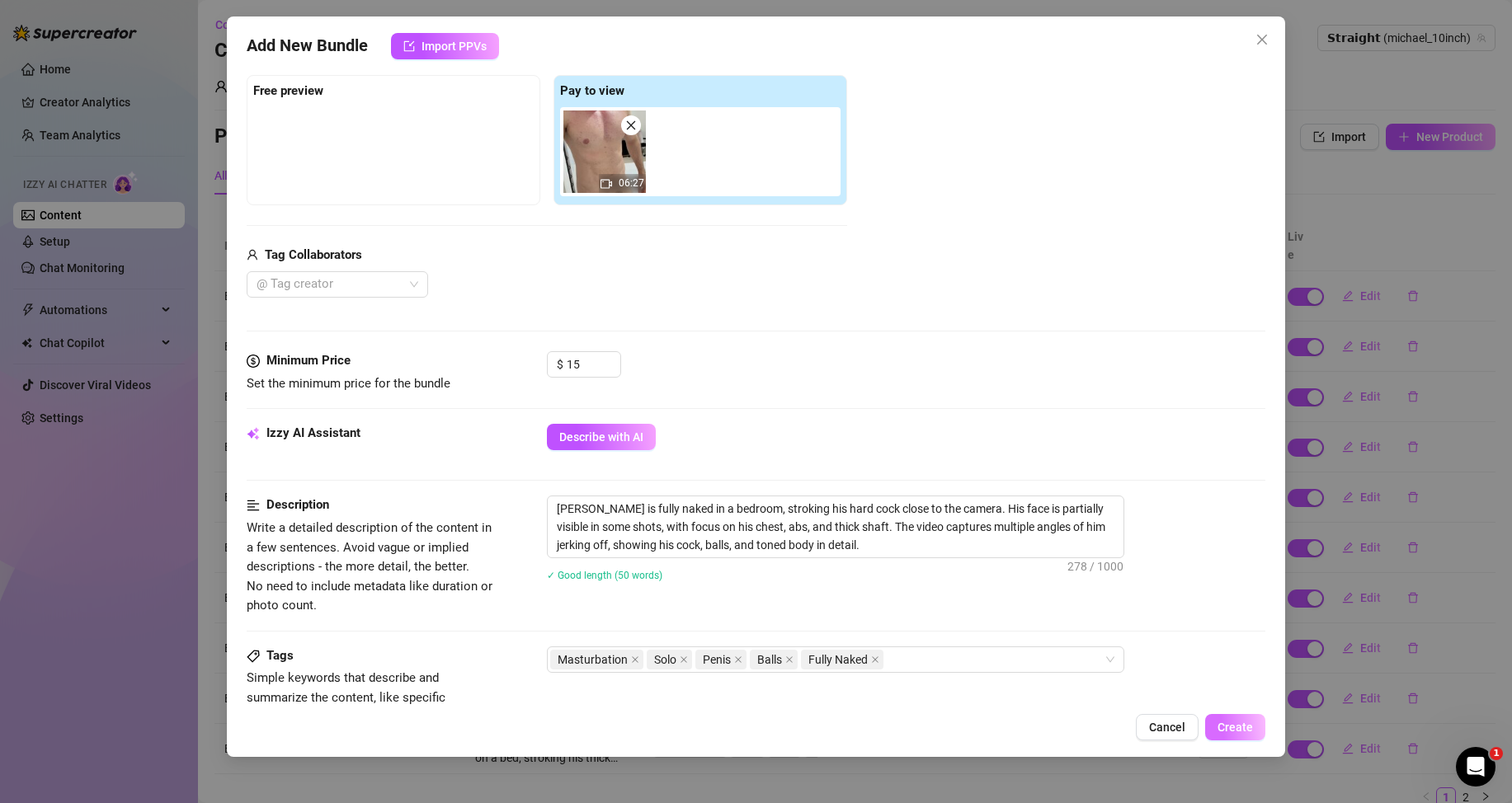
click at [1235, 740] on button "Create" at bounding box center [1235, 727] width 60 height 27
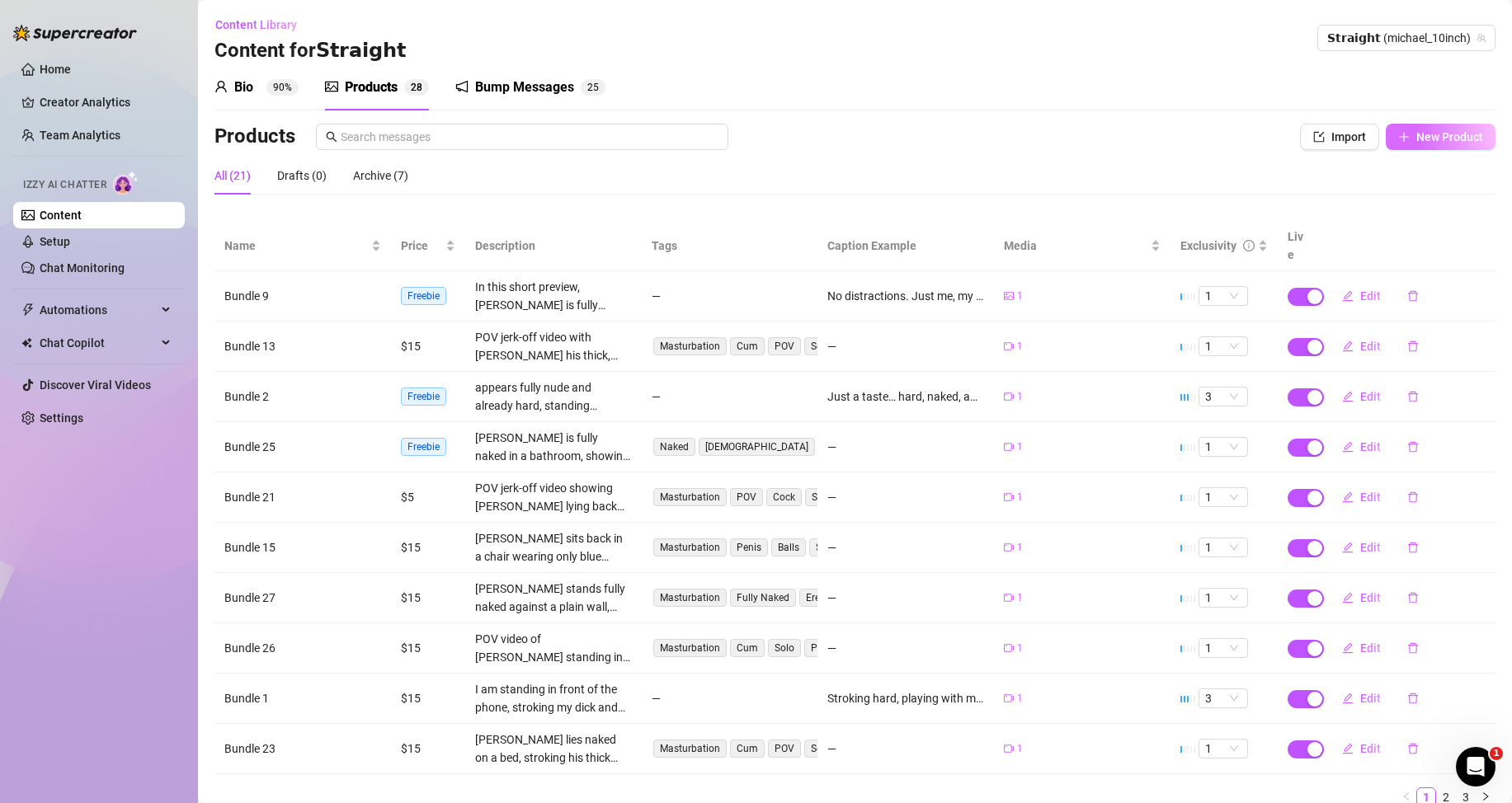
click at [1416, 136] on span "New Product" at bounding box center [1449, 136] width 67 height 13
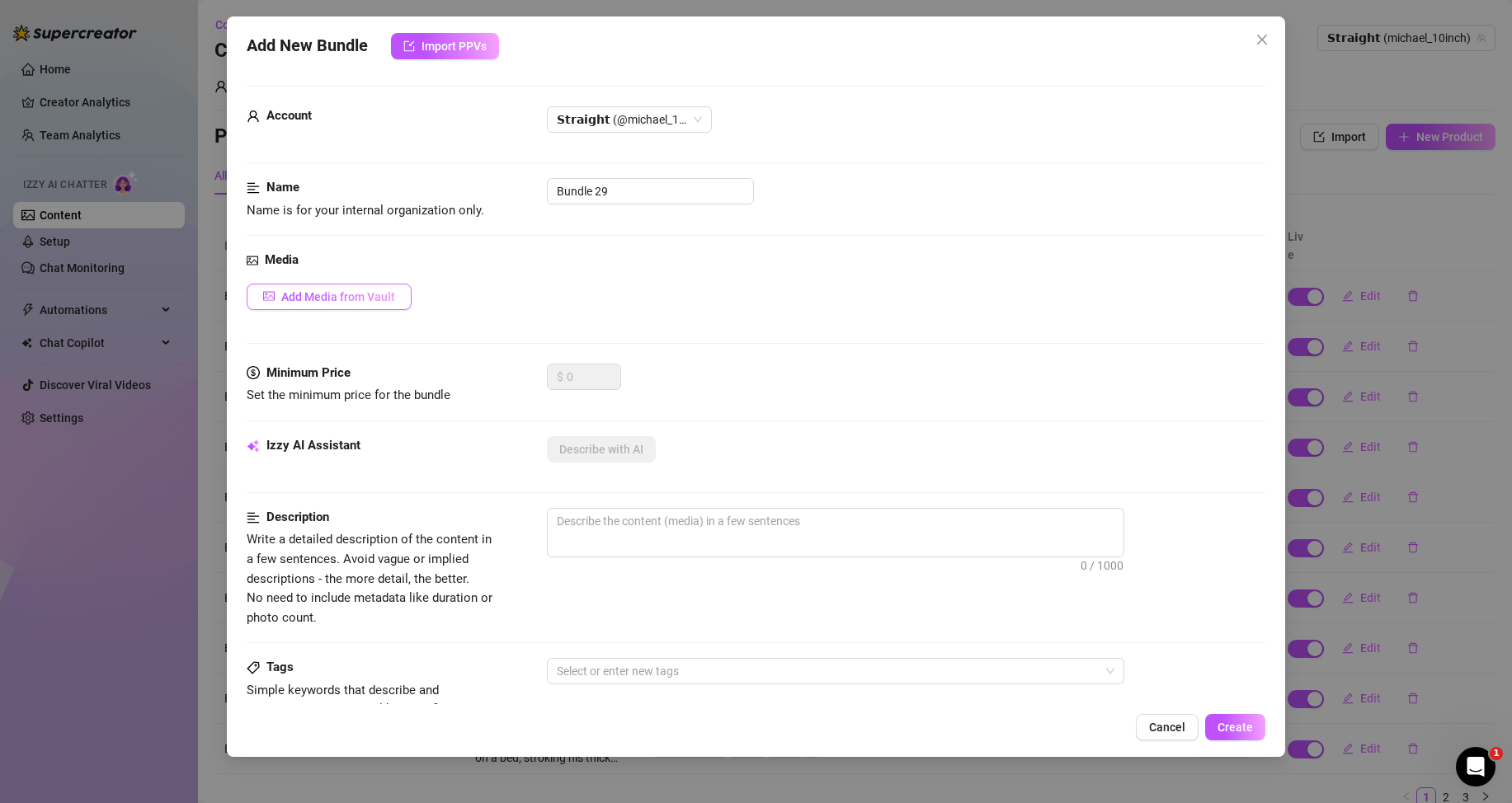
click at [379, 291] on span "Add Media from Vault" at bounding box center [338, 297] width 114 height 13
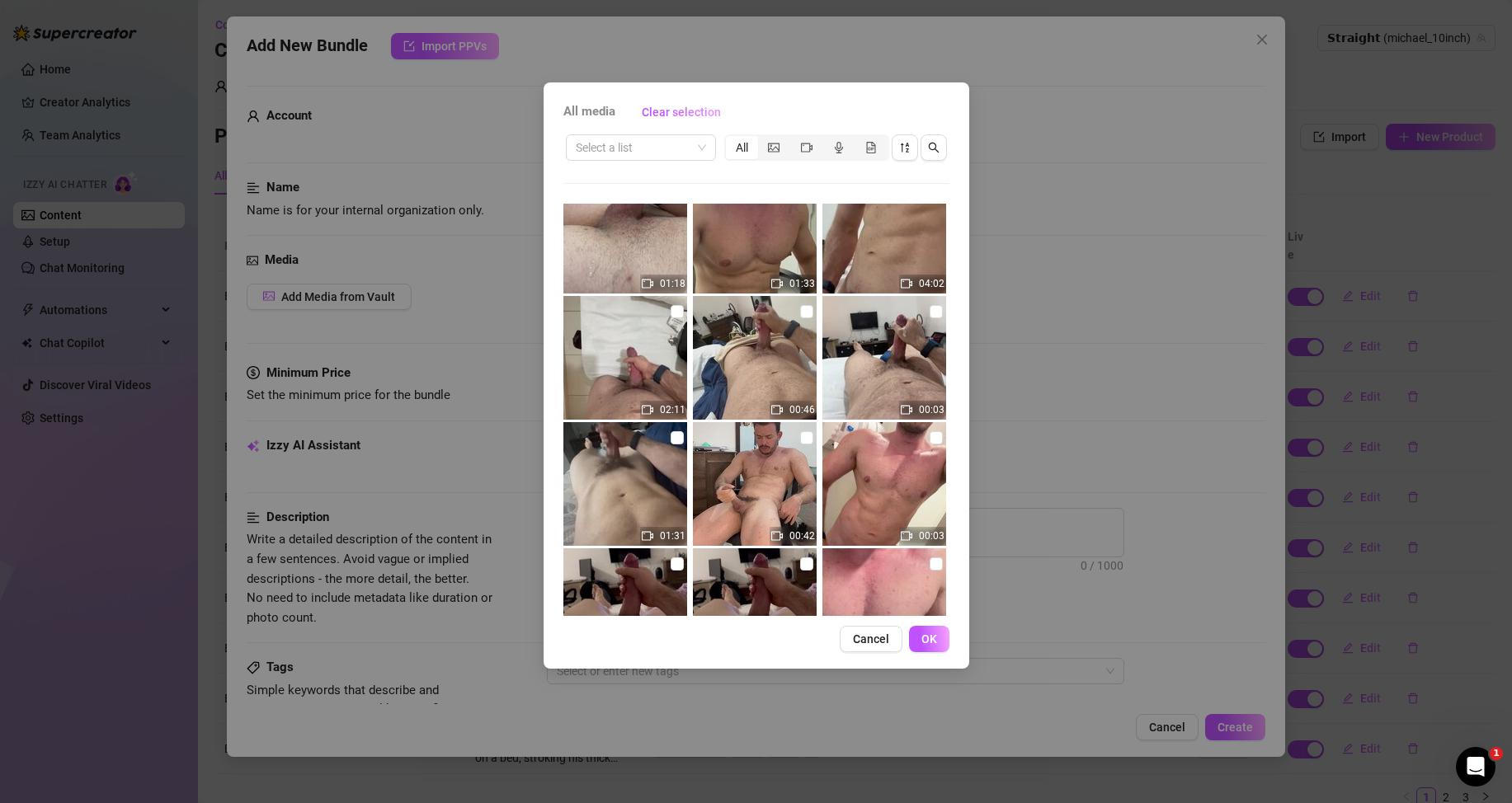
scroll to position [0, 0]
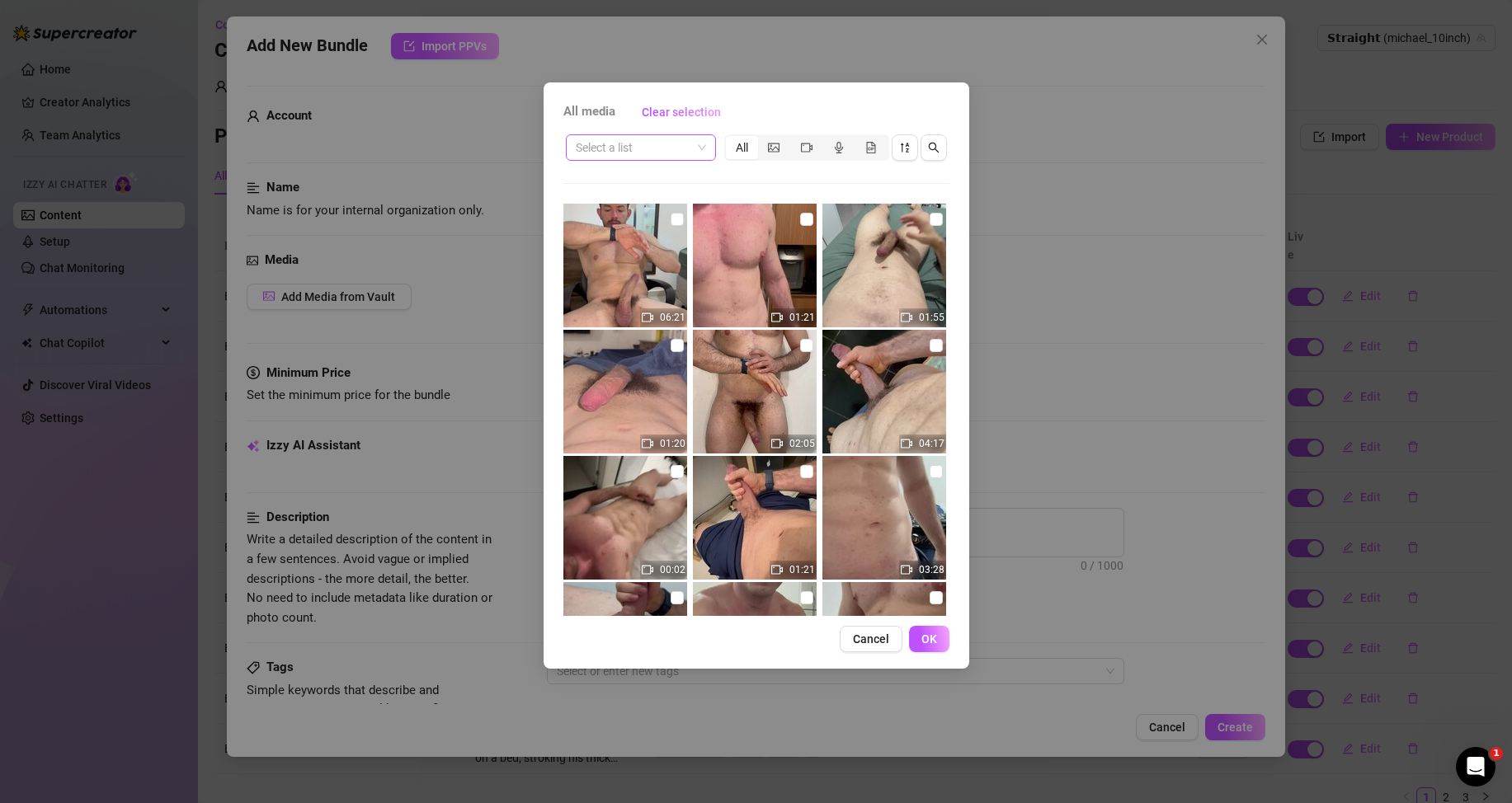
click at [649, 153] on input "search" at bounding box center [633, 147] width 116 height 25
click at [630, 212] on div "Messages" at bounding box center [640, 207] width 123 height 18
click at [806, 141] on icon "video-camera" at bounding box center [806, 147] width 11 height 11
click at [795, 139] on input "segmented control" at bounding box center [795, 139] width 0 height 0
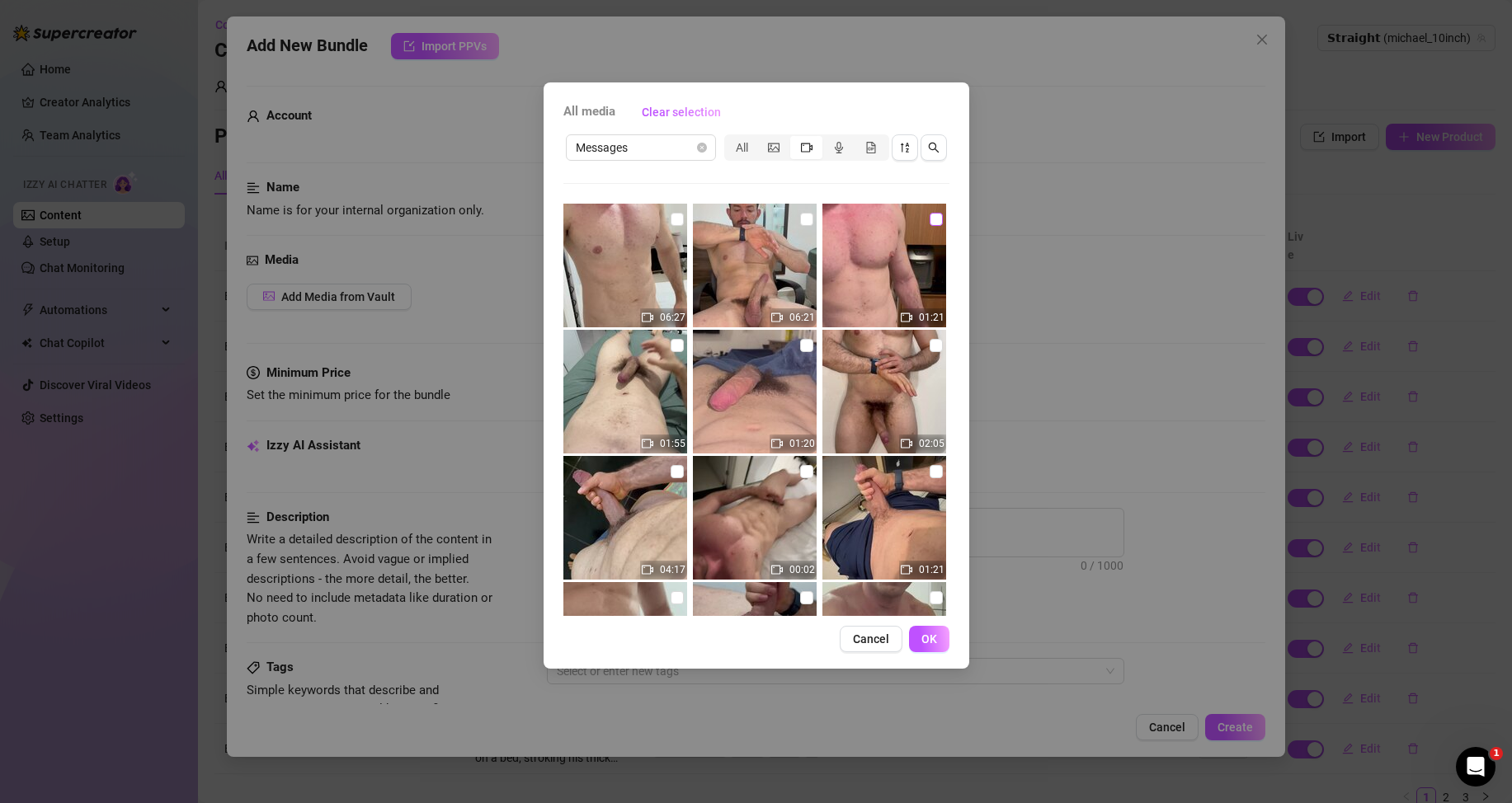
click at [929, 220] on input "checkbox" at bounding box center [935, 219] width 13 height 13
click at [927, 638] on span "OK" at bounding box center [929, 638] width 15 height 13
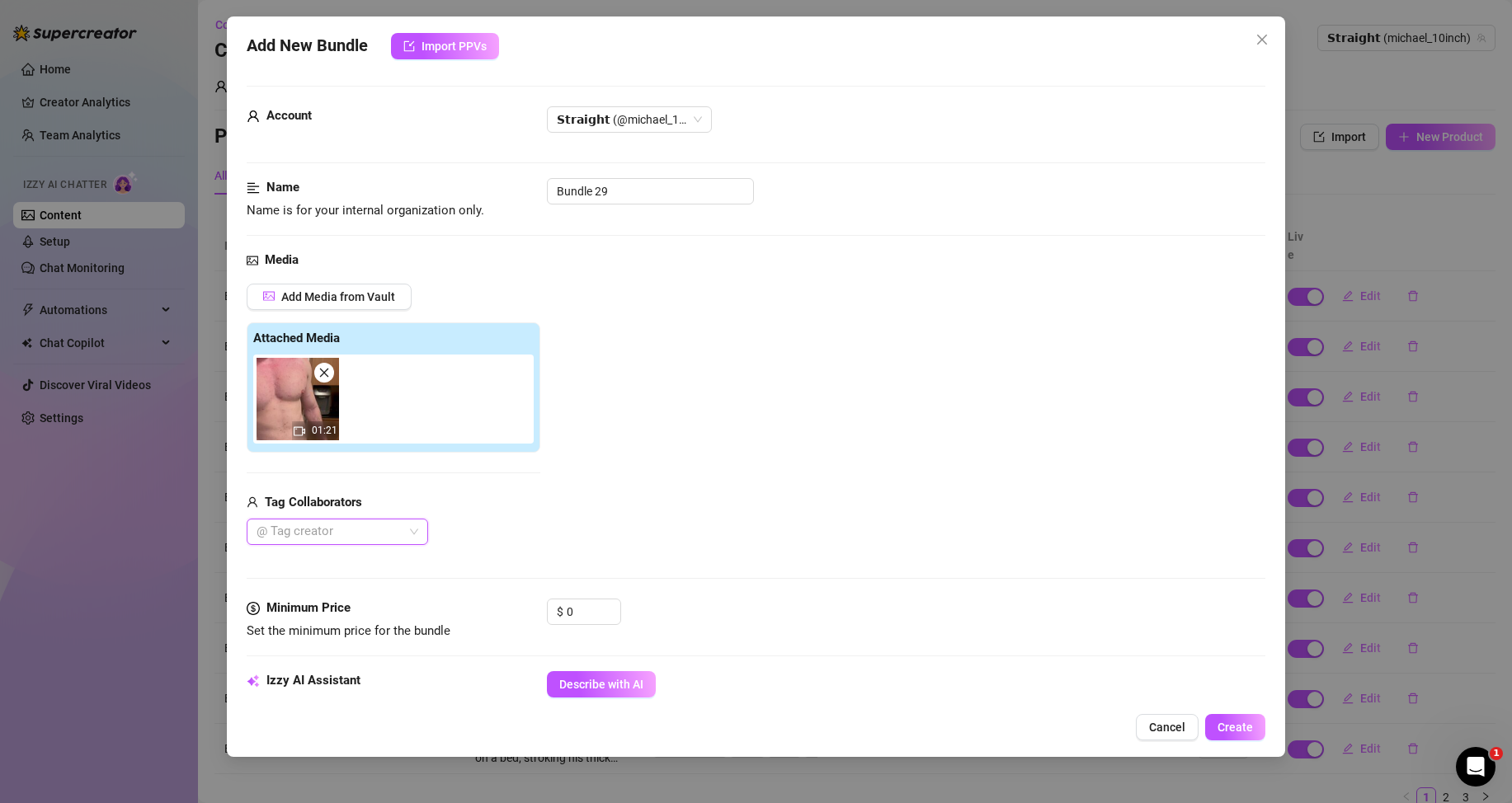
scroll to position [82, 0]
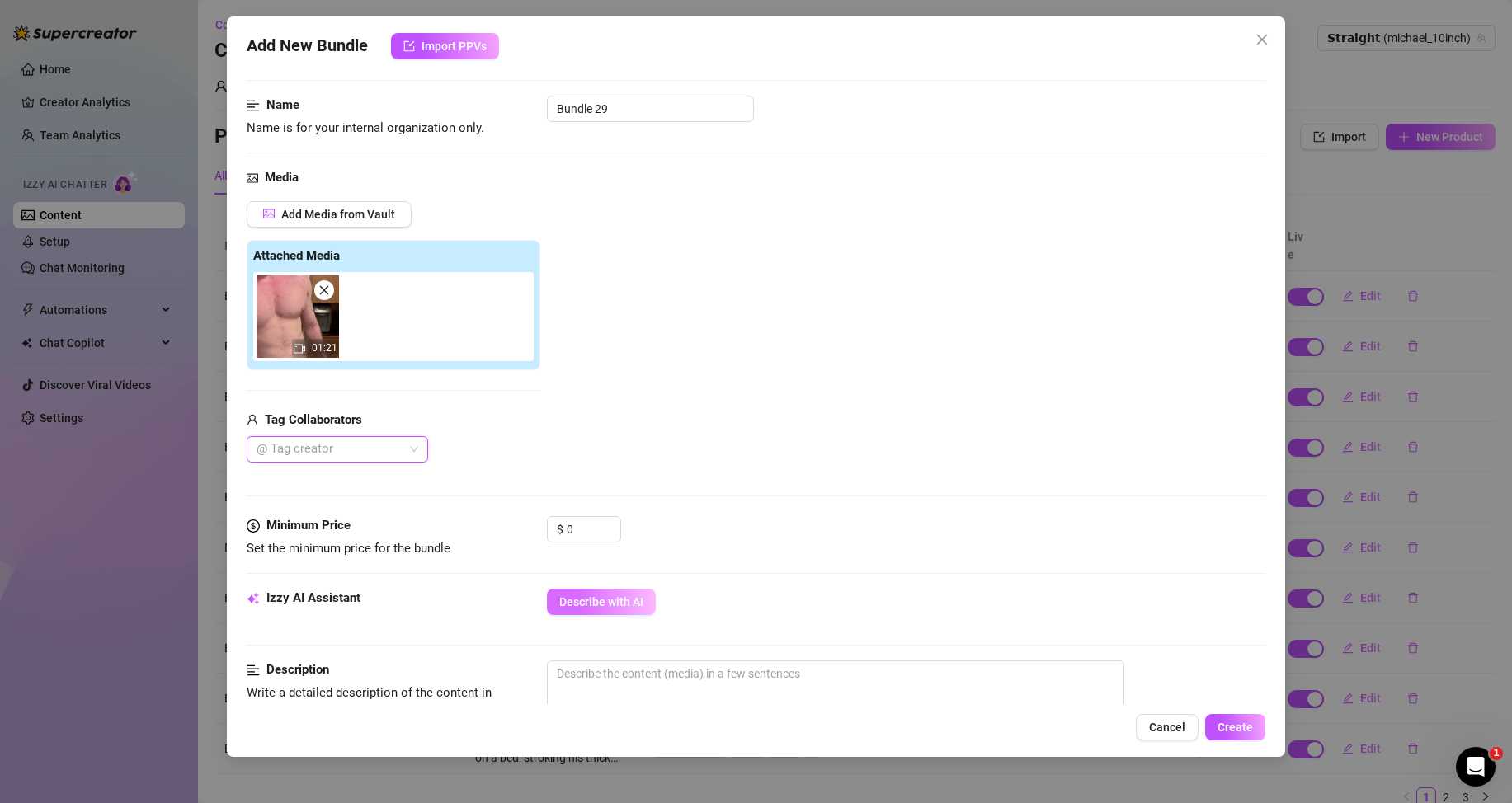
click at [596, 603] on span "Describe with AI" at bounding box center [601, 602] width 84 height 13
click at [586, 523] on input "0" at bounding box center [593, 529] width 54 height 25
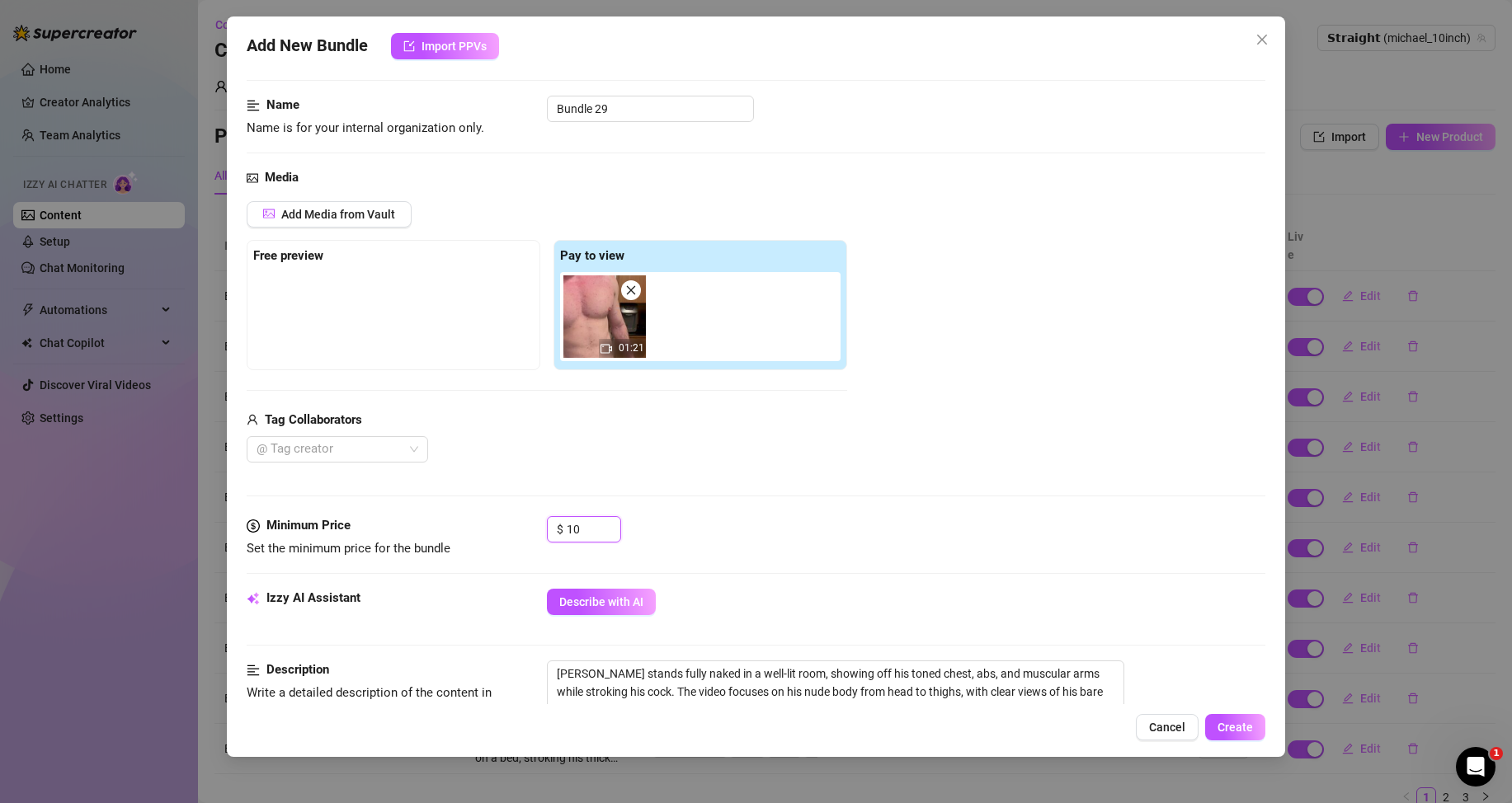
scroll to position [330, 0]
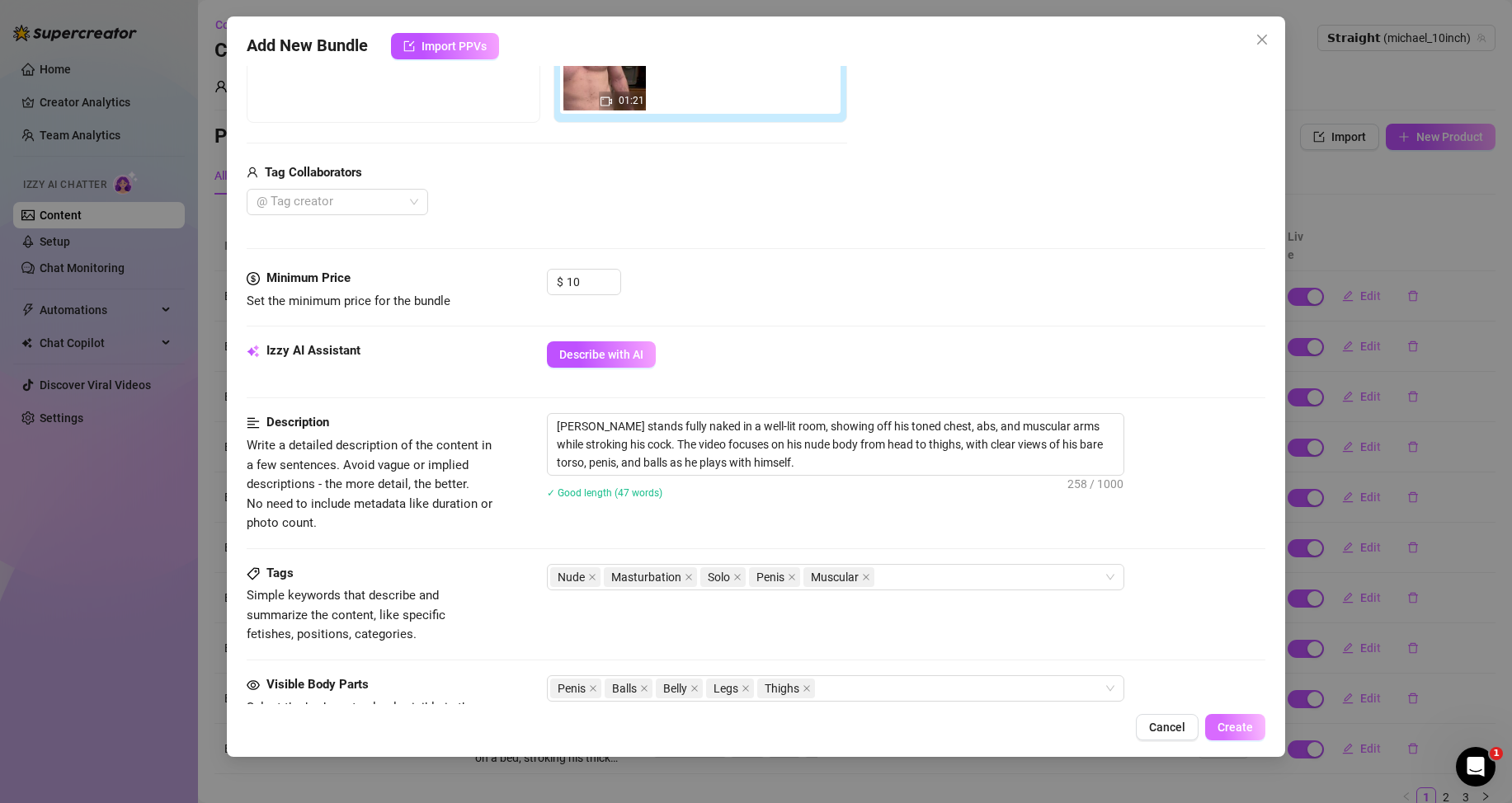
click at [1226, 728] on span "Create" at bounding box center [1234, 727] width 35 height 13
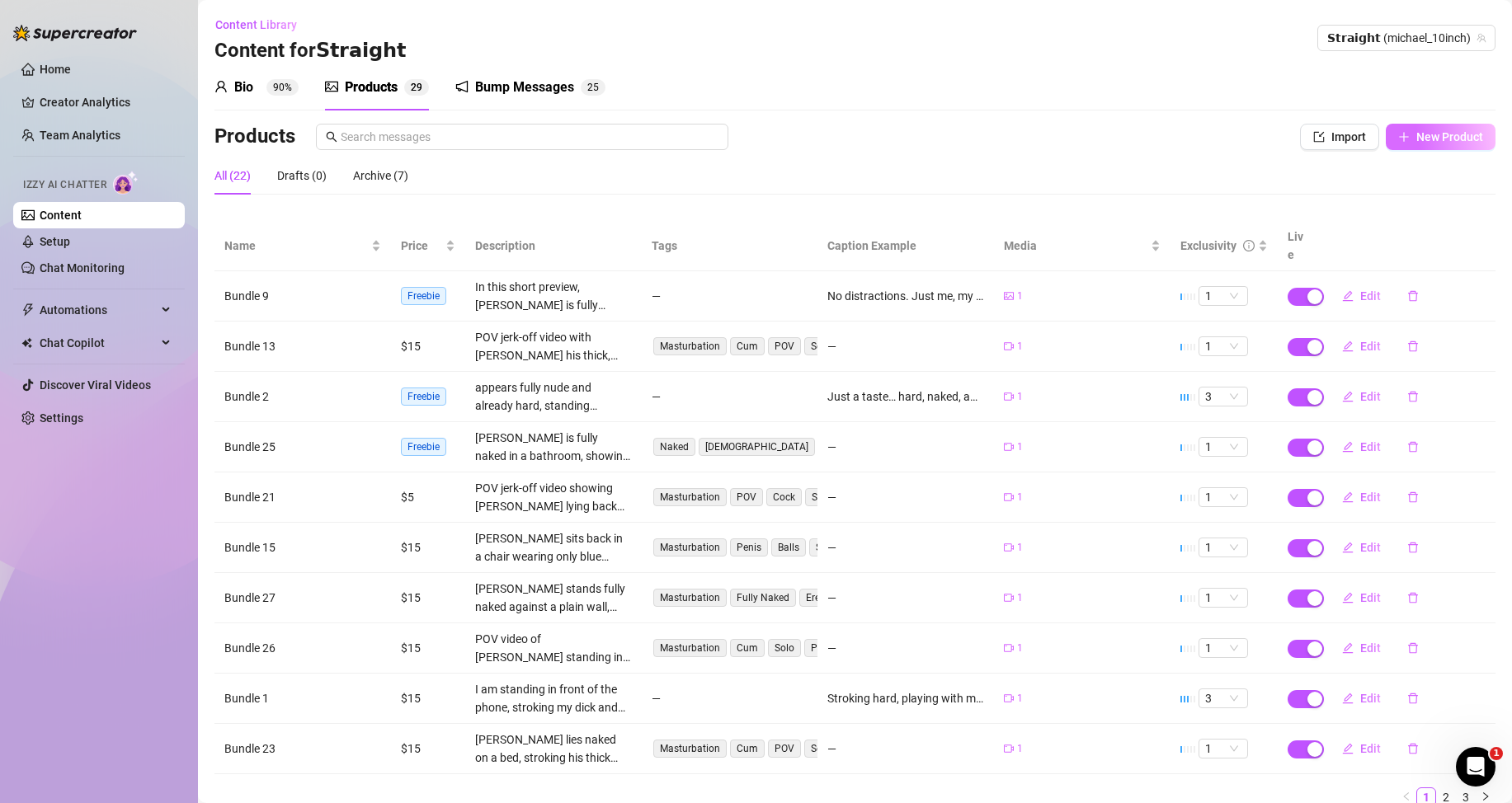
click at [1416, 132] on span "New Product" at bounding box center [1449, 136] width 67 height 13
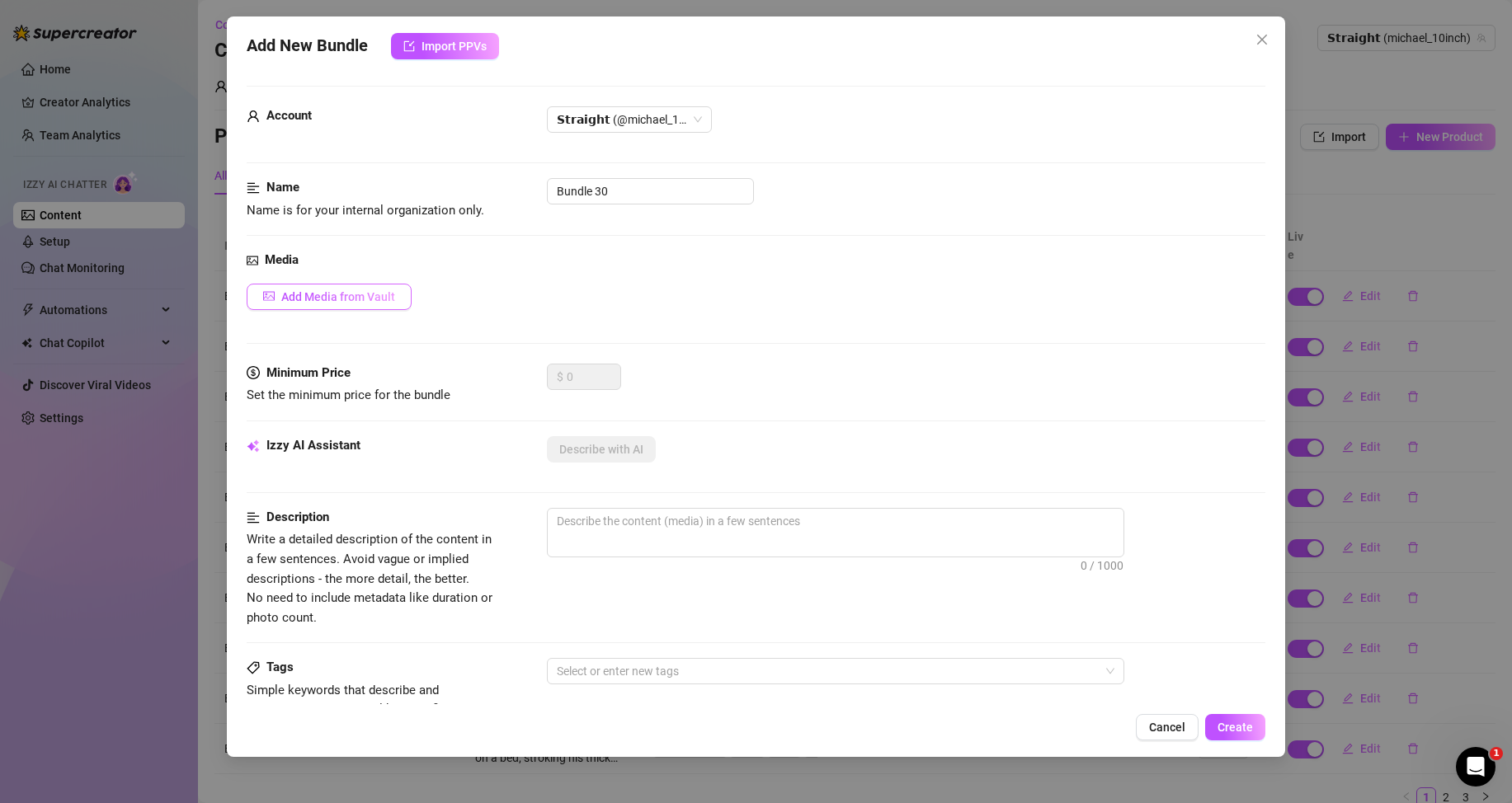
click at [319, 285] on button "Add Media from Vault" at bounding box center [329, 297] width 165 height 27
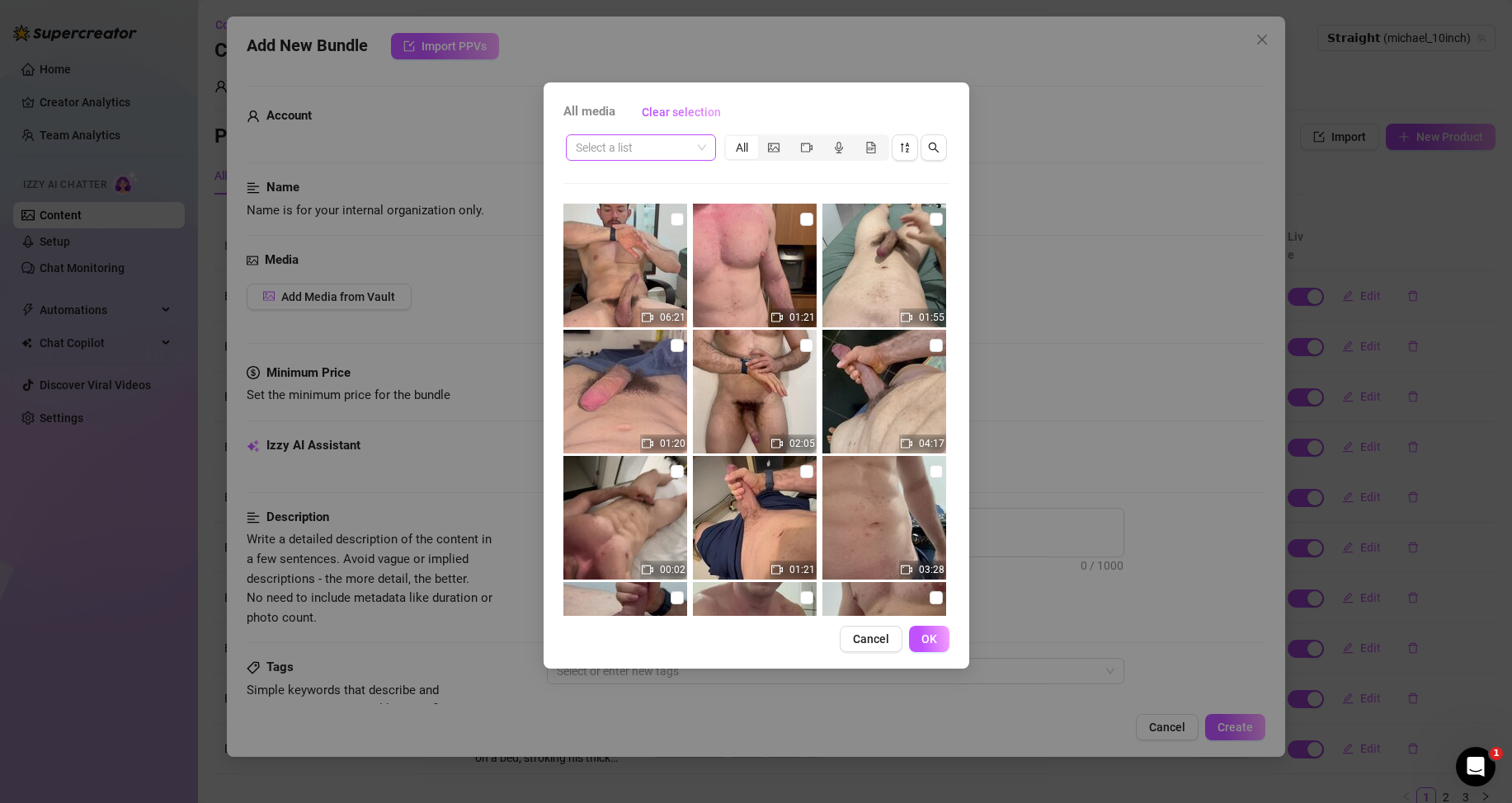
click at [671, 152] on input "search" at bounding box center [633, 147] width 116 height 25
click at [645, 201] on div "Messages" at bounding box center [640, 207] width 123 height 18
click at [805, 142] on icon "video-camera" at bounding box center [806, 147] width 11 height 11
click at [795, 139] on input "segmented control" at bounding box center [795, 139] width 0 height 0
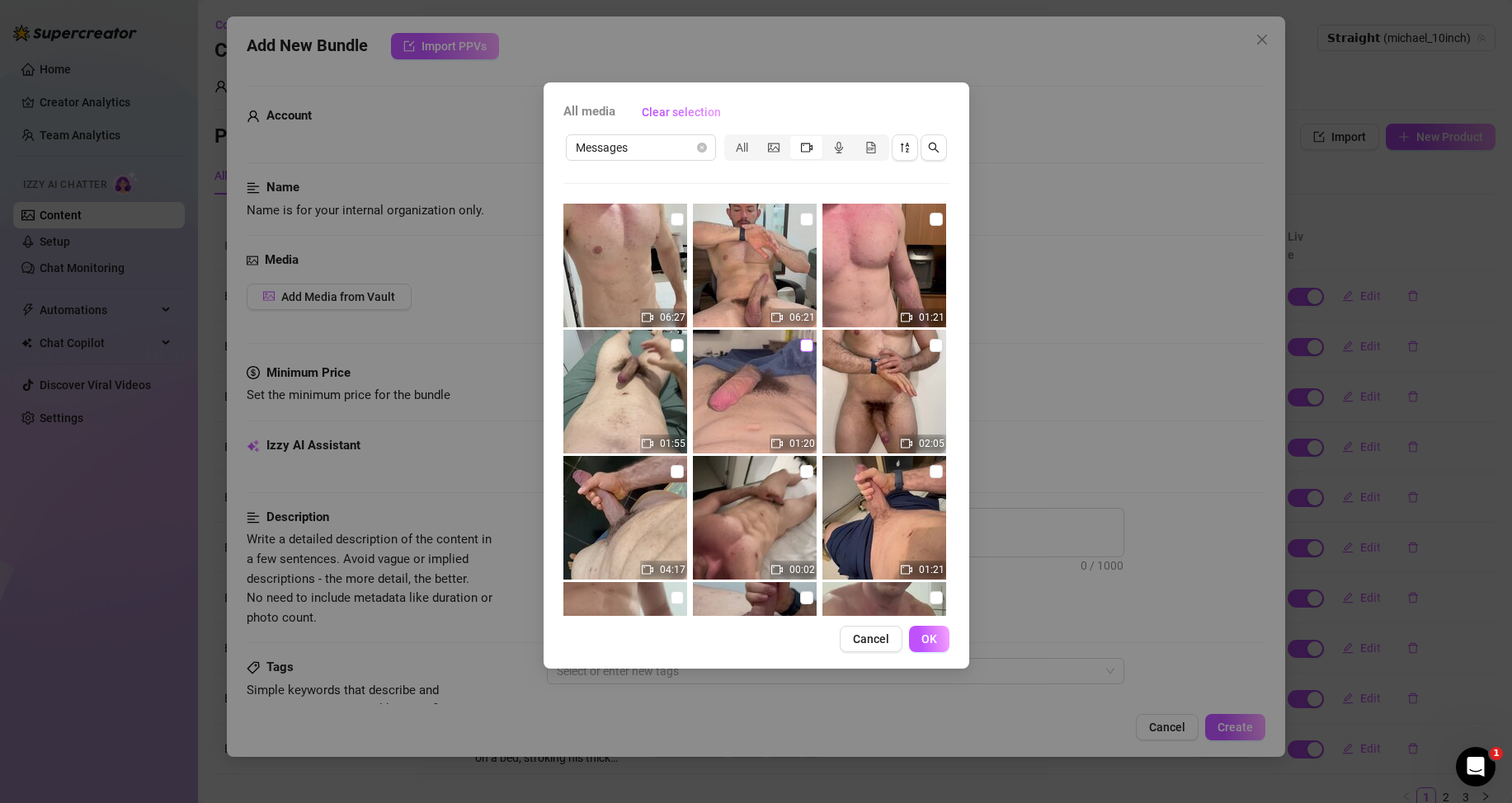
click at [801, 345] on input "checkbox" at bounding box center [806, 345] width 13 height 13
click at [802, 351] on input "checkbox" at bounding box center [806, 345] width 13 height 13
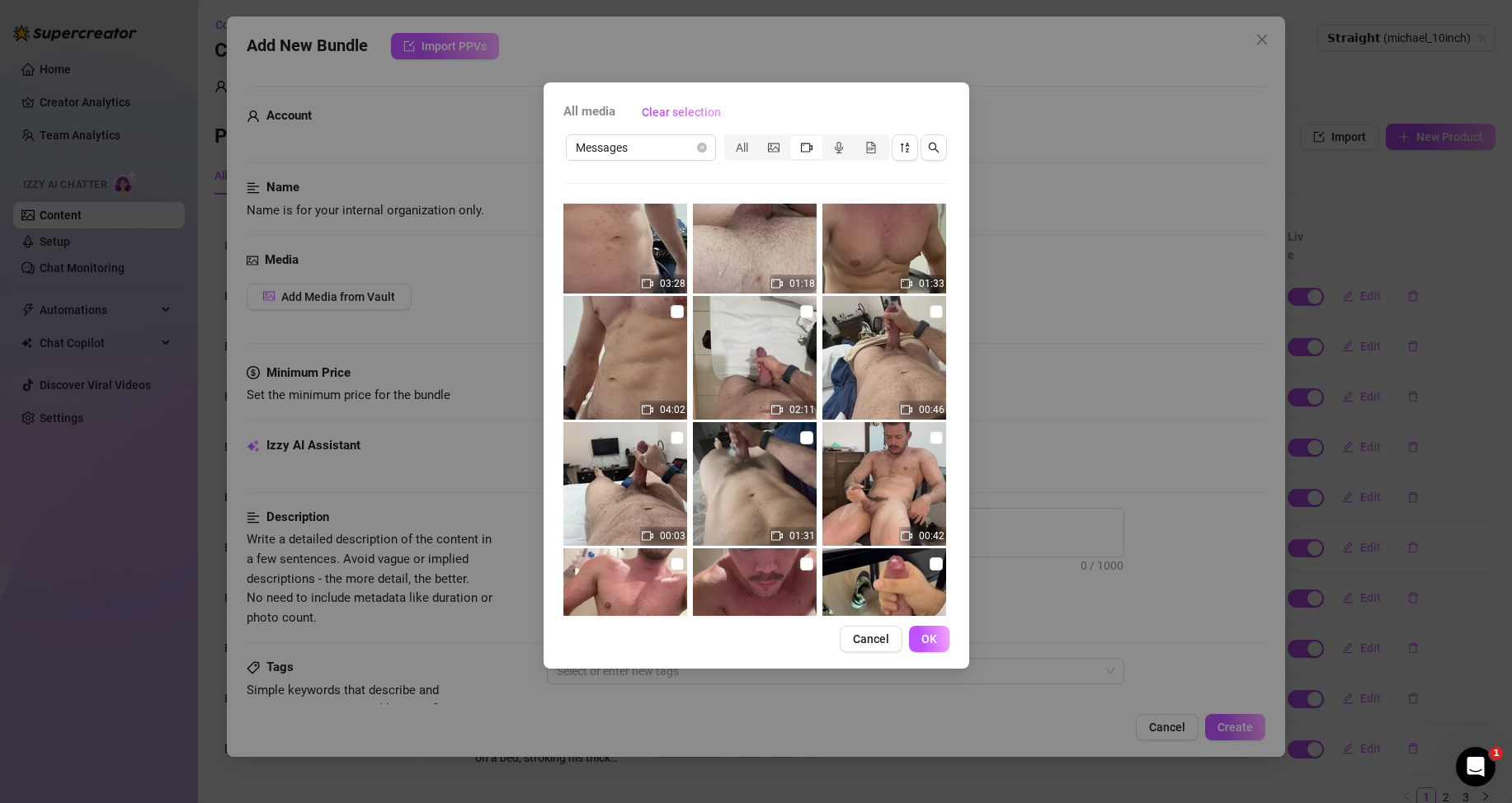
scroll to position [494, 0]
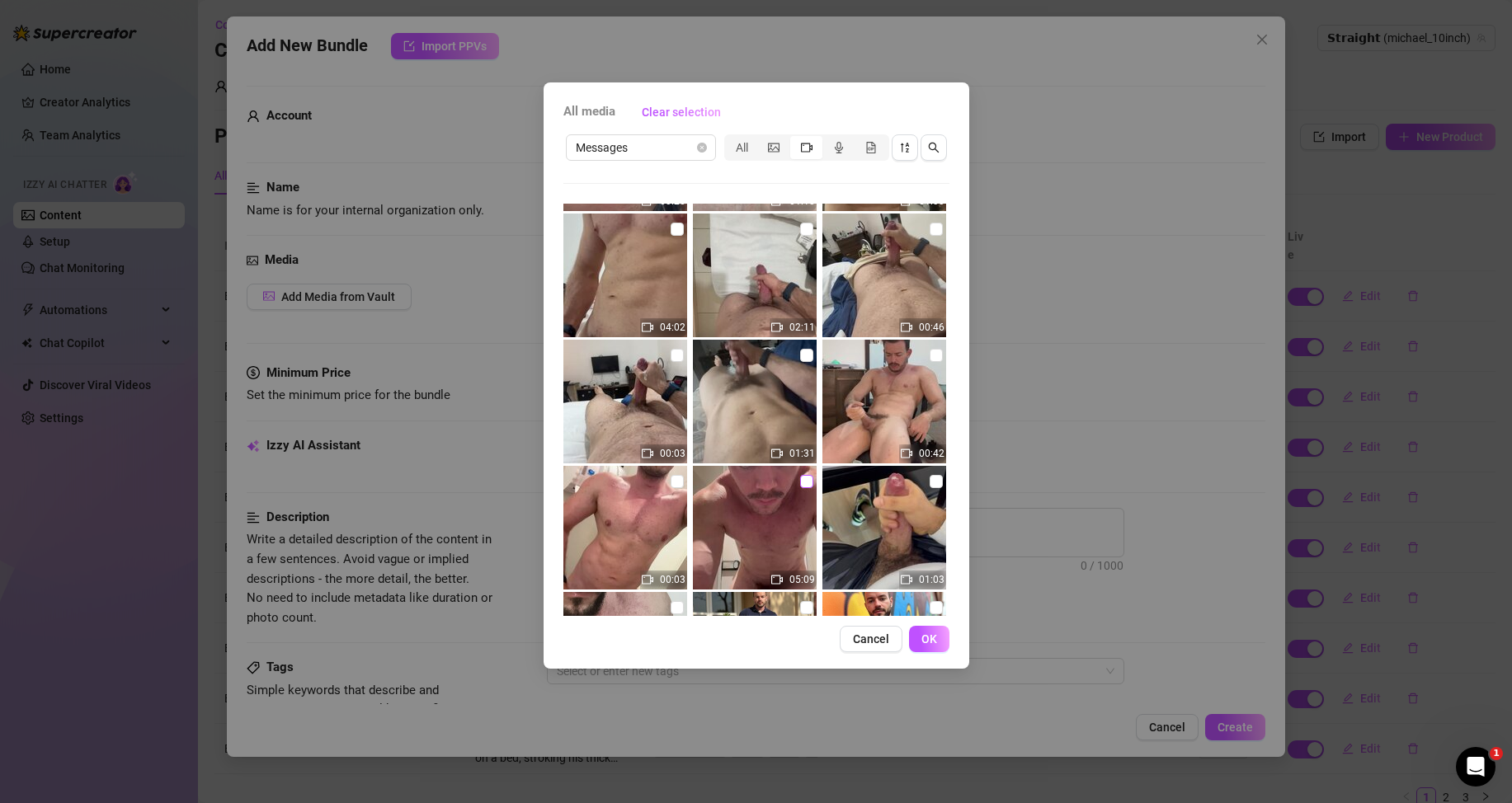
click at [800, 478] on input "checkbox" at bounding box center [806, 481] width 13 height 13
click at [914, 643] on button "OK" at bounding box center [928, 638] width 40 height 27
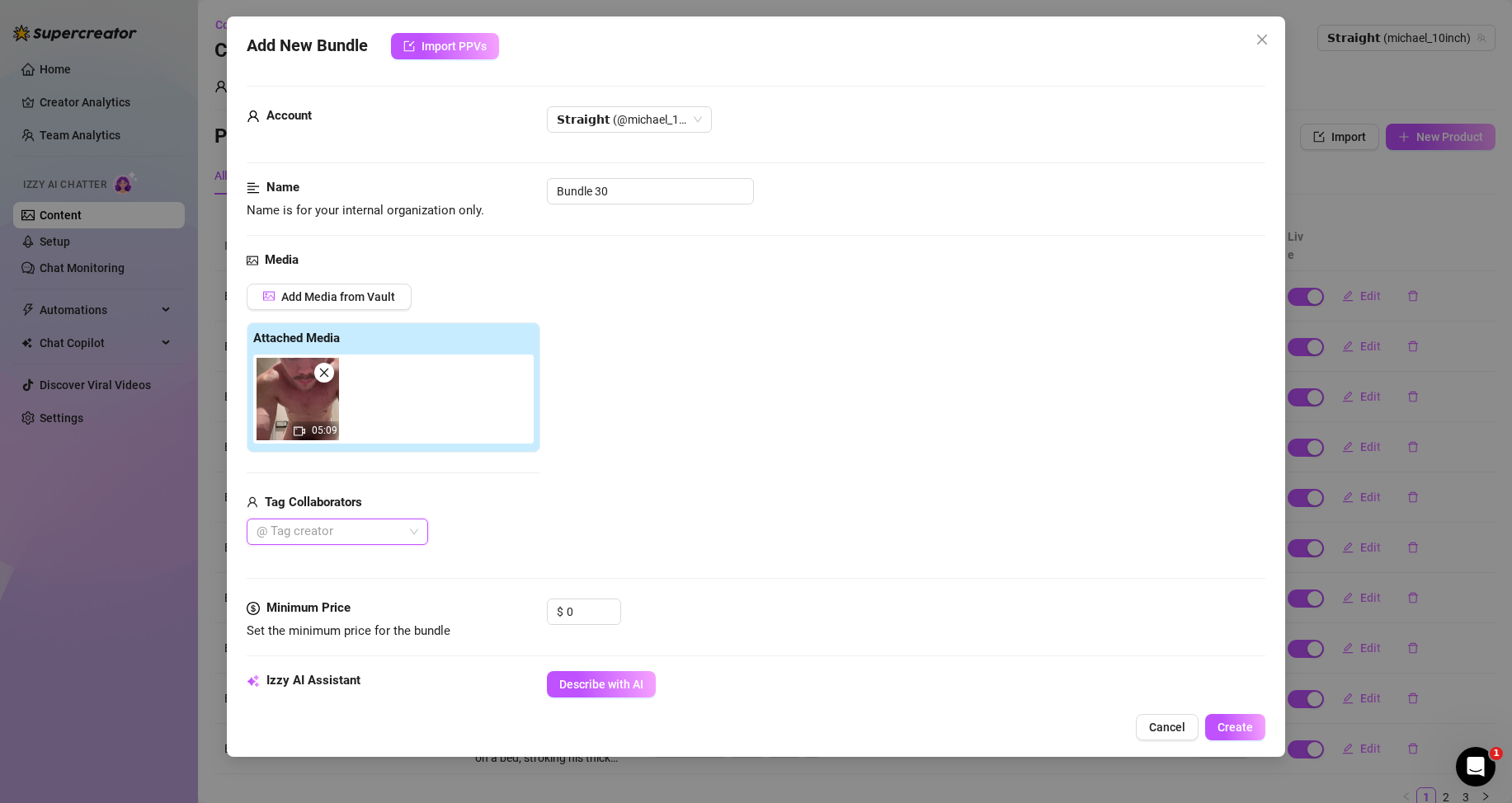
scroll to position [82, 0]
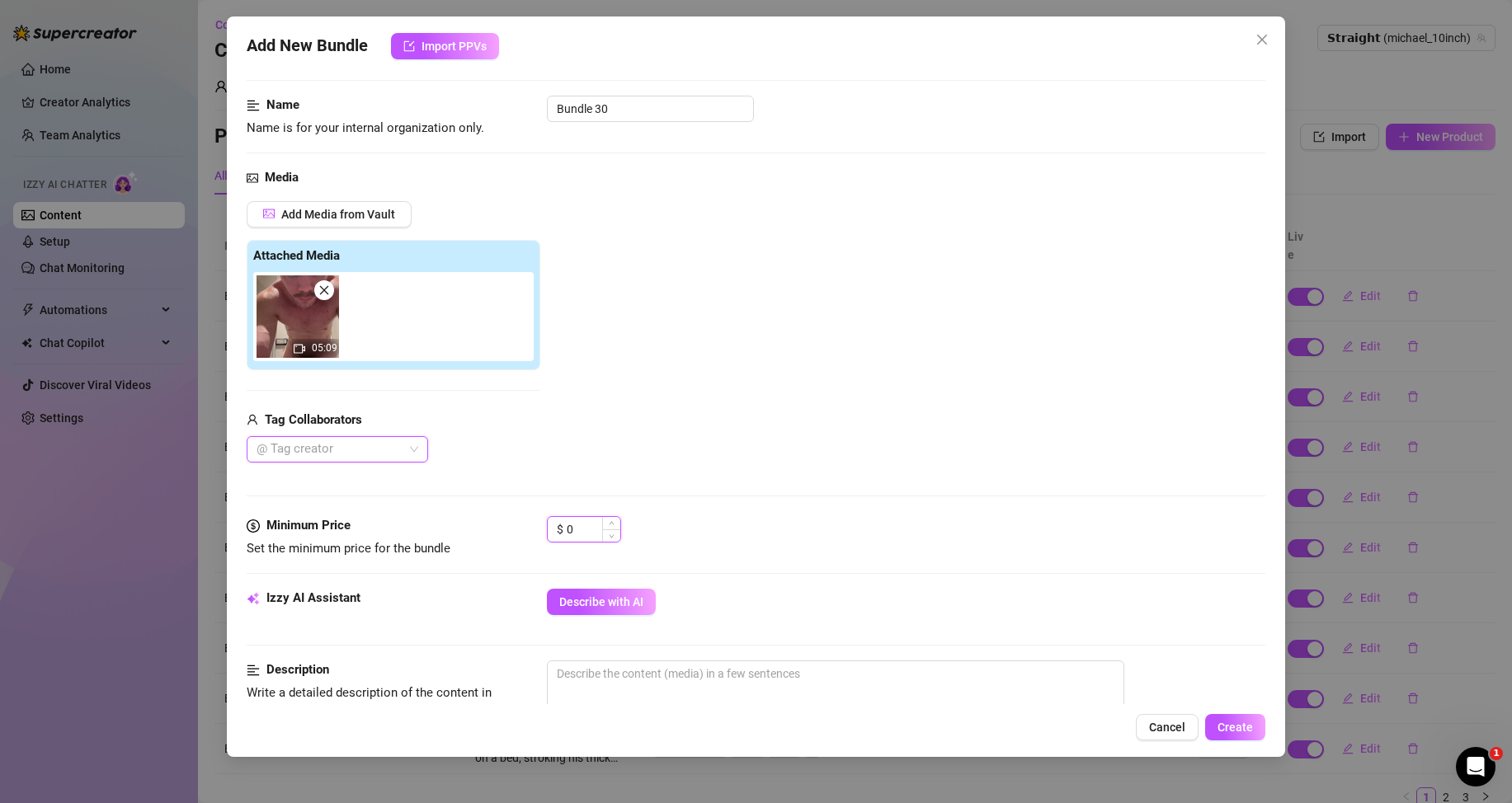
click at [580, 532] on input "0" at bounding box center [593, 529] width 54 height 25
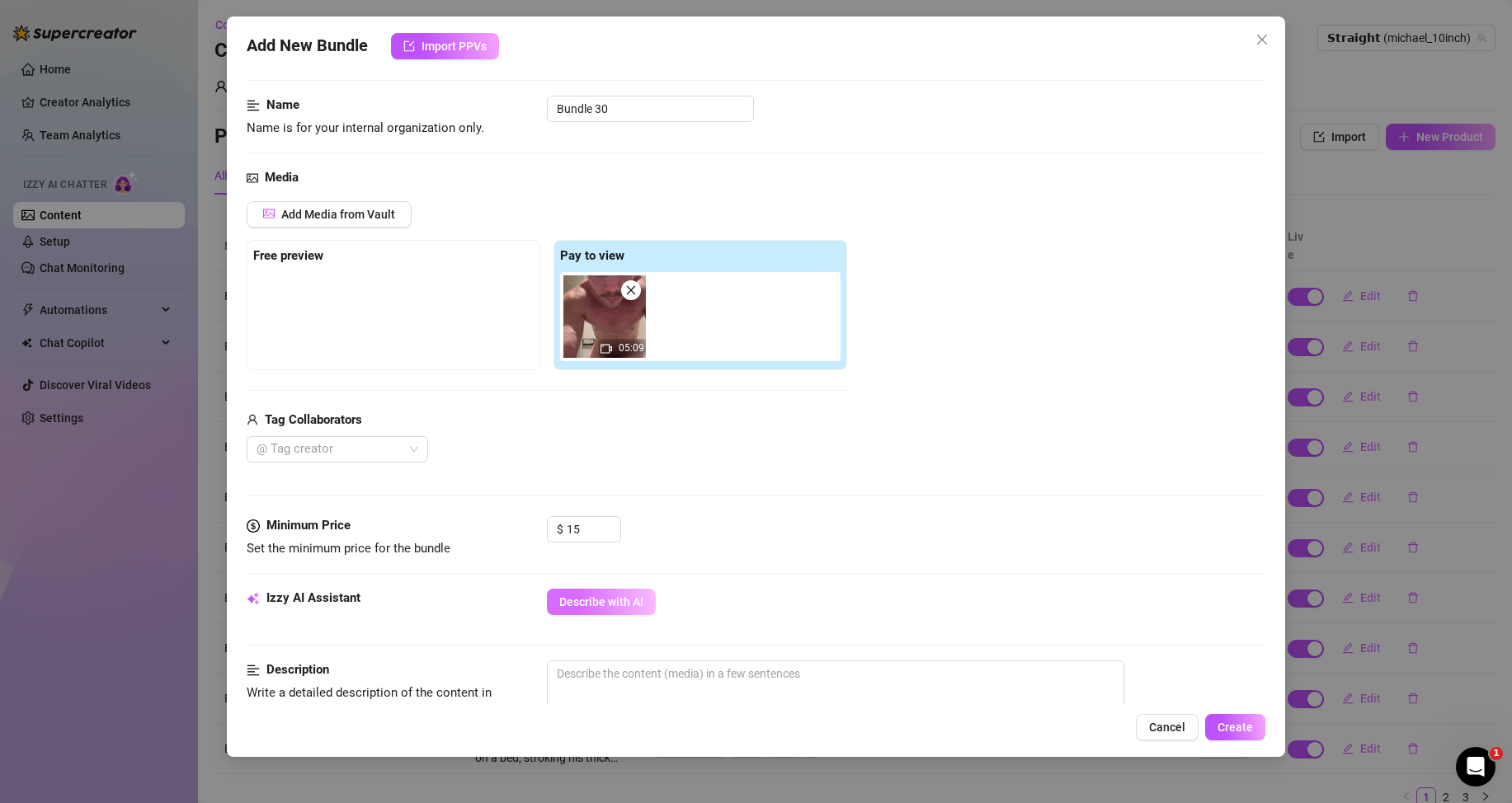
click at [593, 595] on button "Describe with AI" at bounding box center [601, 602] width 109 height 27
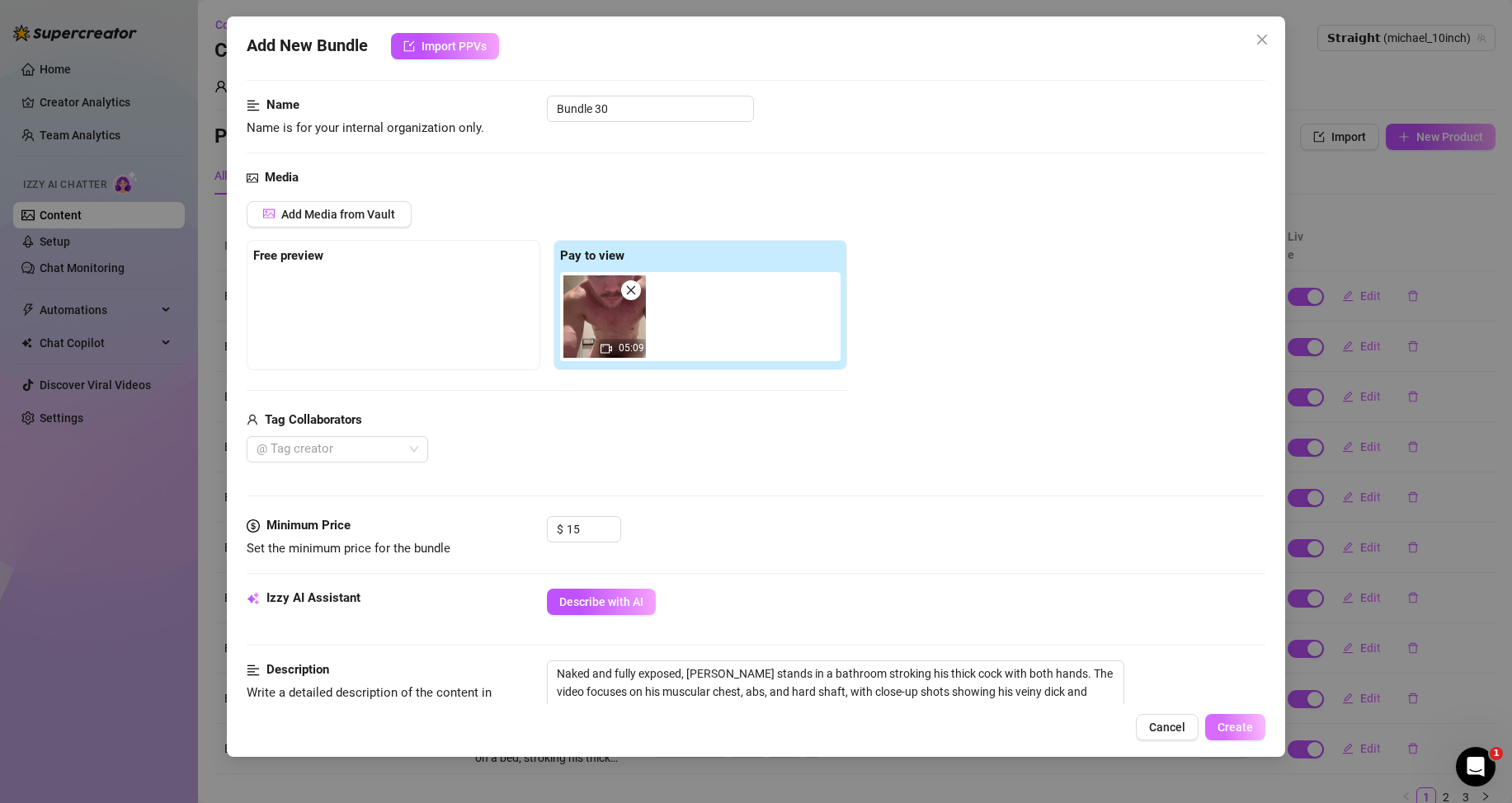
click at [1221, 718] on button "Create" at bounding box center [1235, 727] width 60 height 27
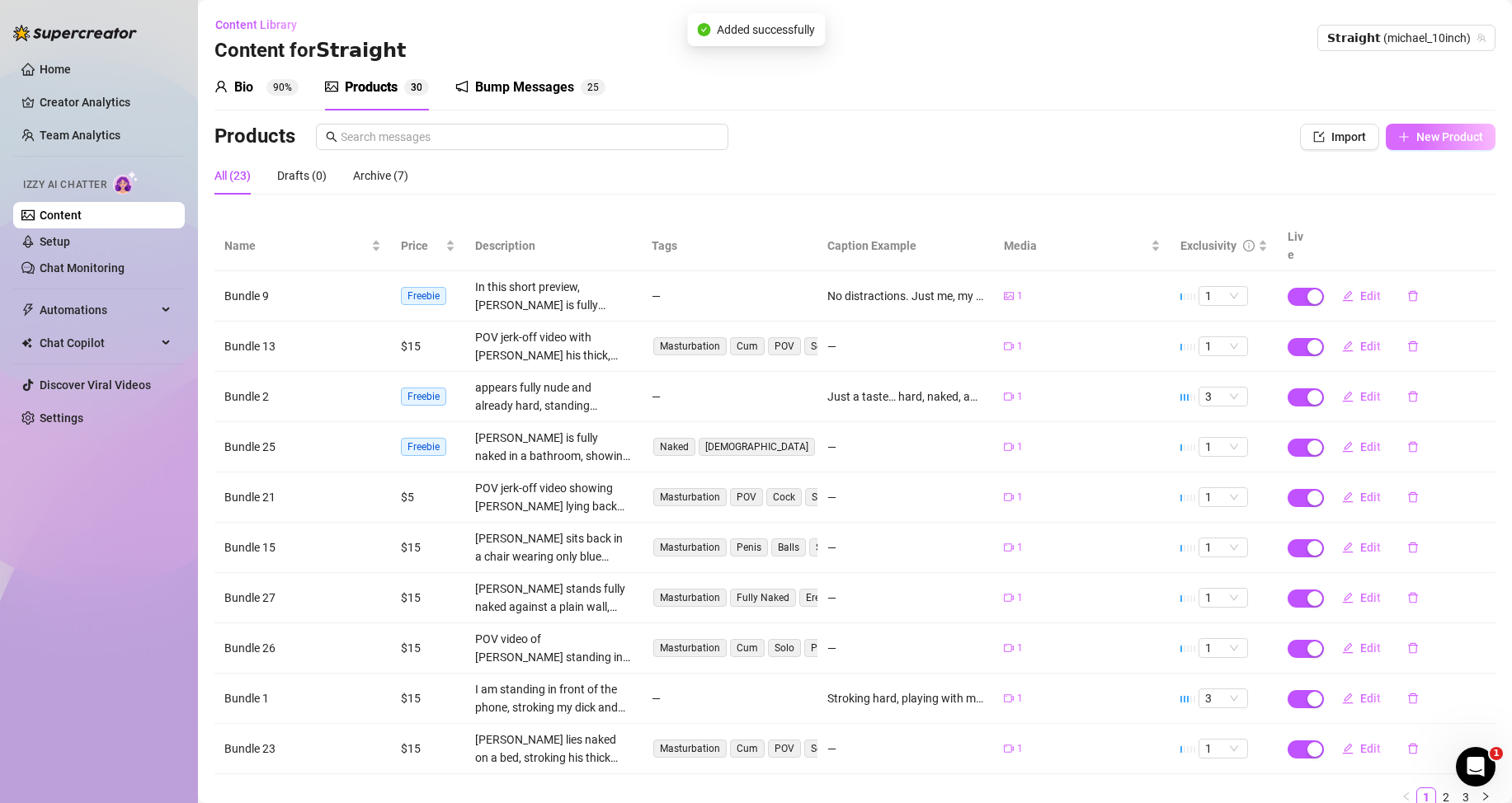
click at [1438, 140] on span "New Product" at bounding box center [1449, 136] width 67 height 13
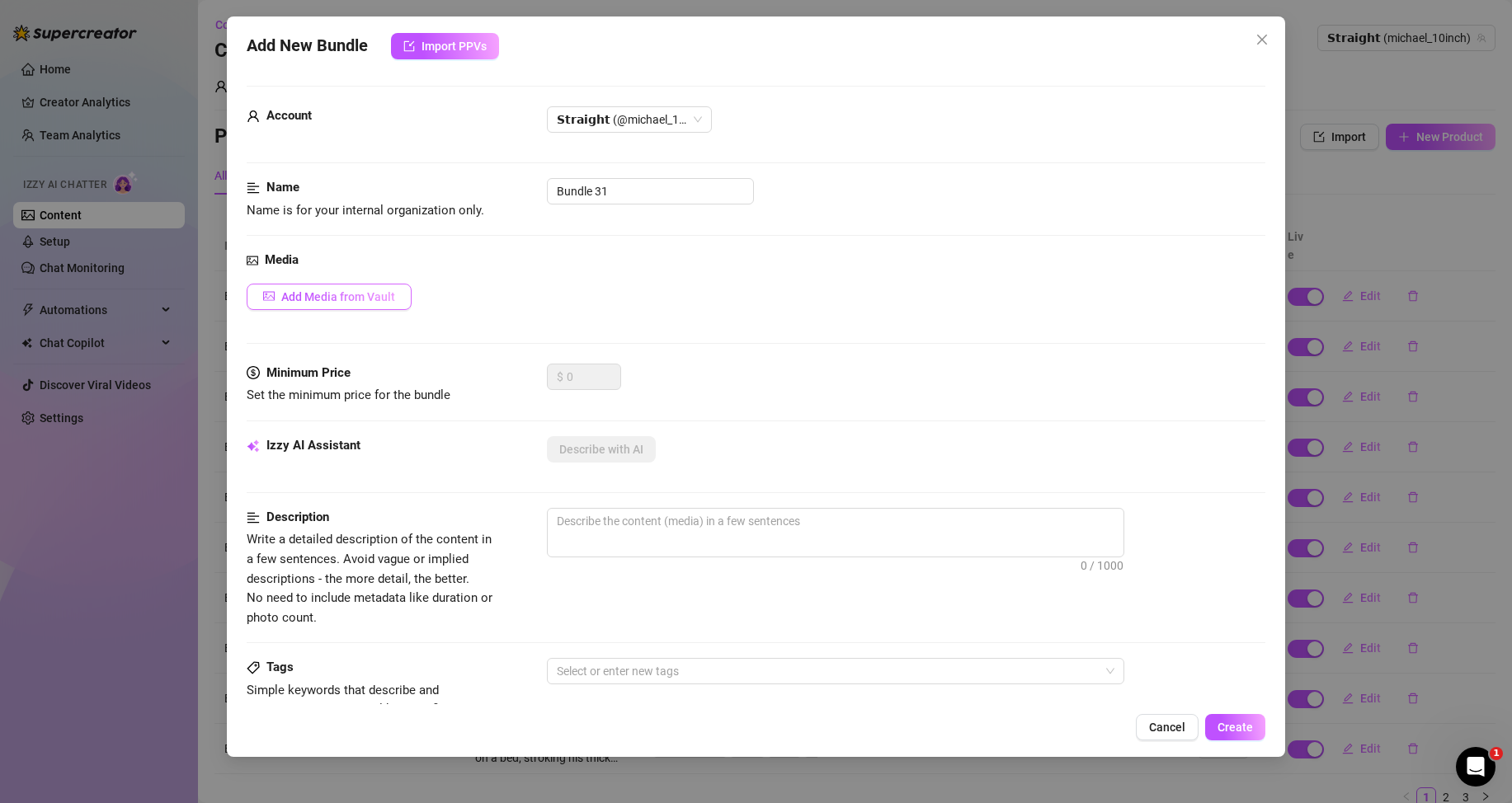
click at [388, 303] on button "Add Media from Vault" at bounding box center [329, 297] width 165 height 27
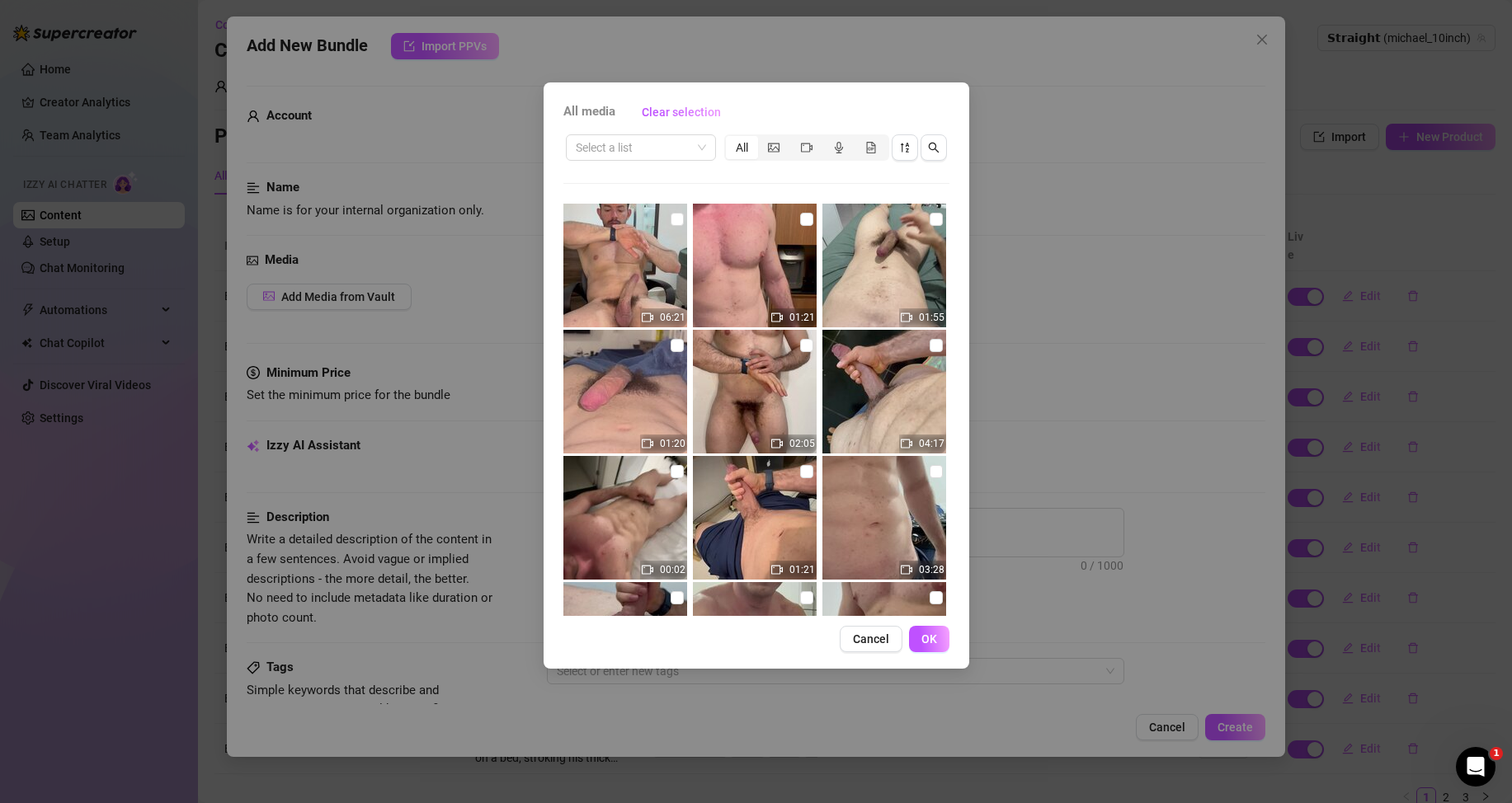
click at [696, 154] on span at bounding box center [641, 147] width 130 height 25
drag, startPoint x: 621, startPoint y: 213, endPoint x: 1022, endPoint y: 154, distance: 405.3
click at [620, 213] on div "Messages" at bounding box center [640, 207] width 123 height 18
click at [810, 151] on icon "video-camera" at bounding box center [806, 147] width 11 height 11
click at [795, 139] on input "segmented control" at bounding box center [795, 139] width 0 height 0
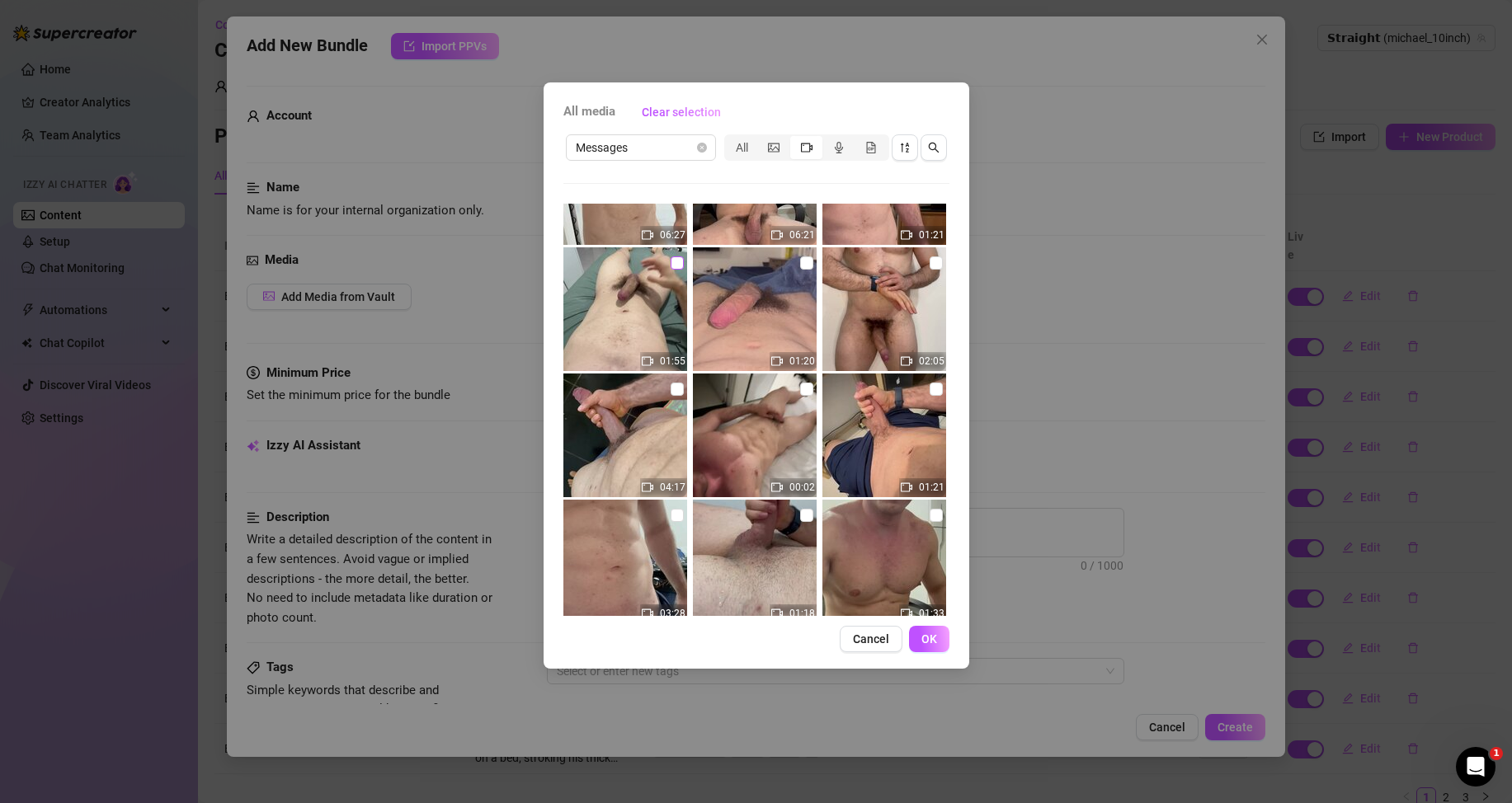
click at [677, 265] on input "checkbox" at bounding box center [676, 262] width 13 height 13
click at [927, 648] on button "OK" at bounding box center [928, 638] width 40 height 27
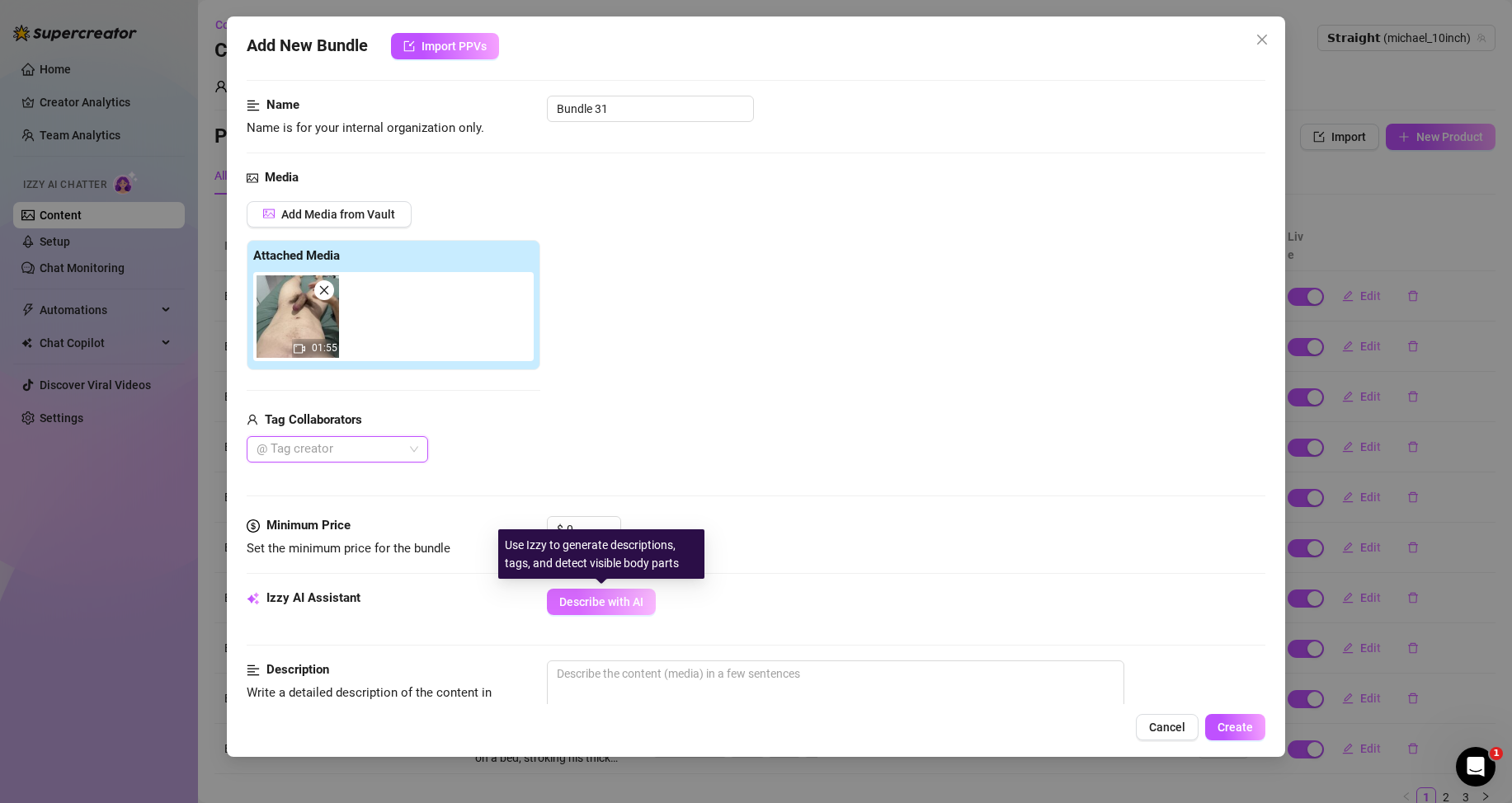
click at [595, 605] on span "Describe with AI" at bounding box center [601, 602] width 84 height 13
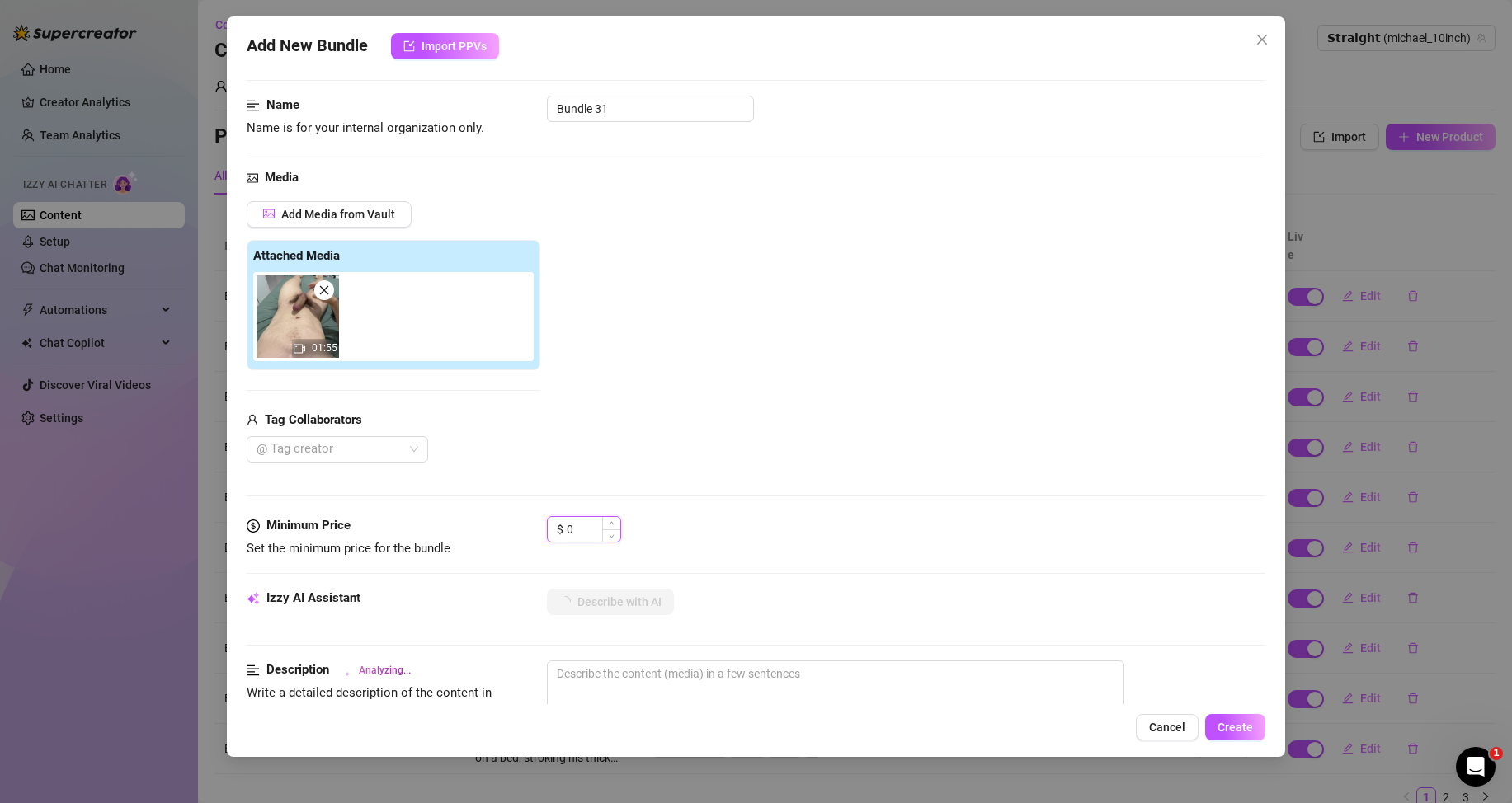
click at [582, 525] on input "0" at bounding box center [593, 529] width 54 height 25
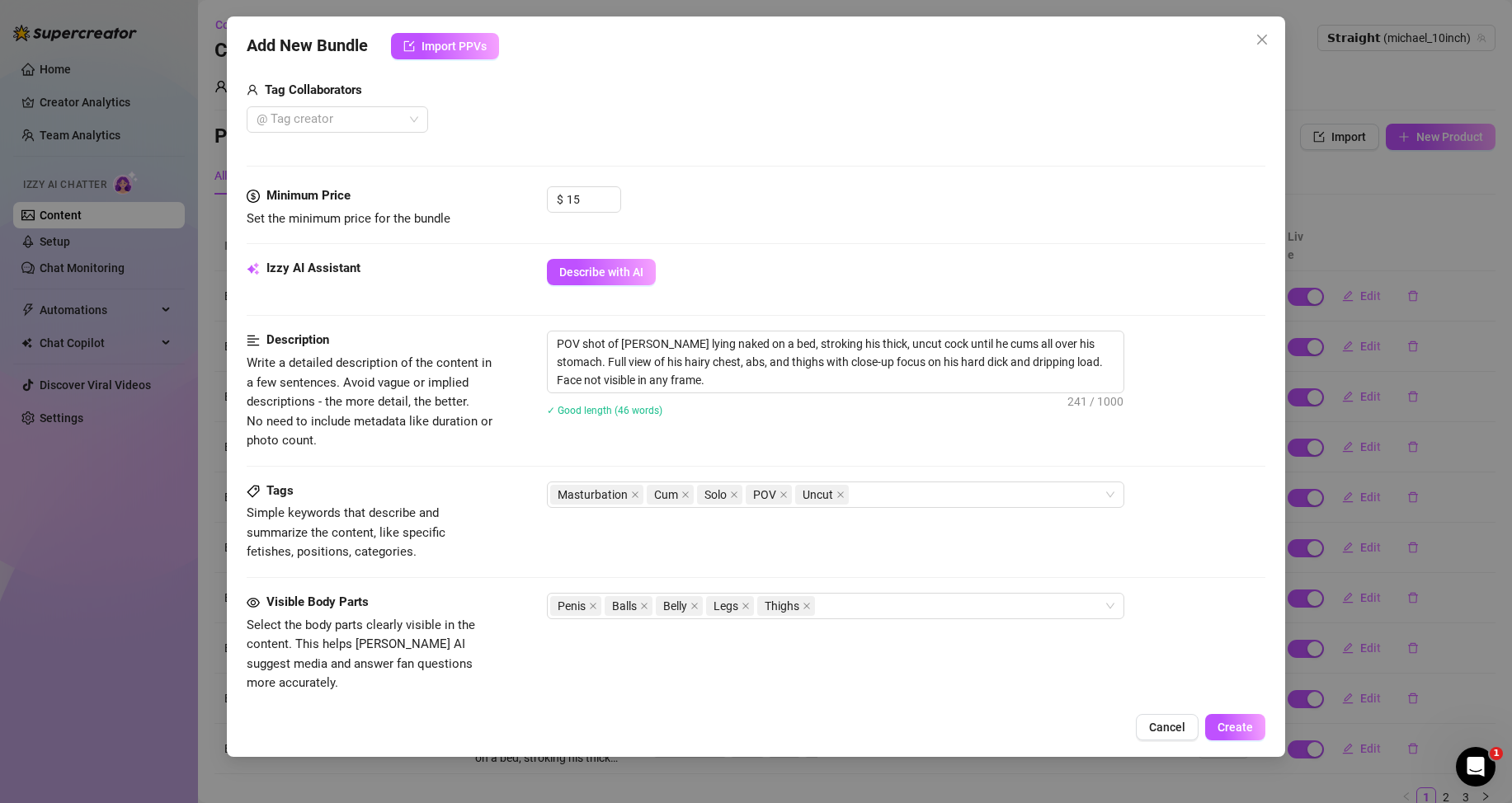
scroll to position [0, 0]
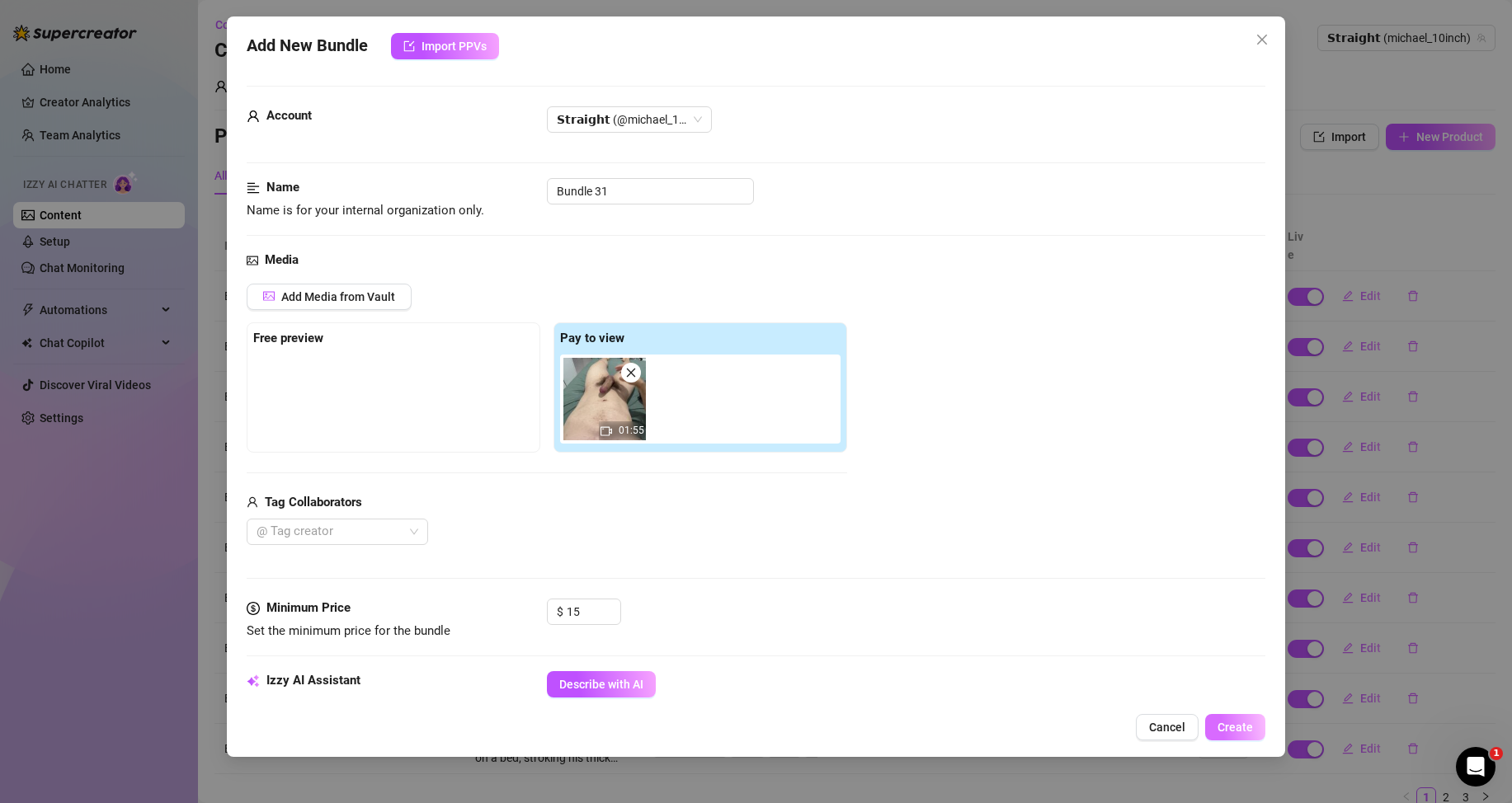
click at [1238, 727] on span "Create" at bounding box center [1234, 727] width 35 height 13
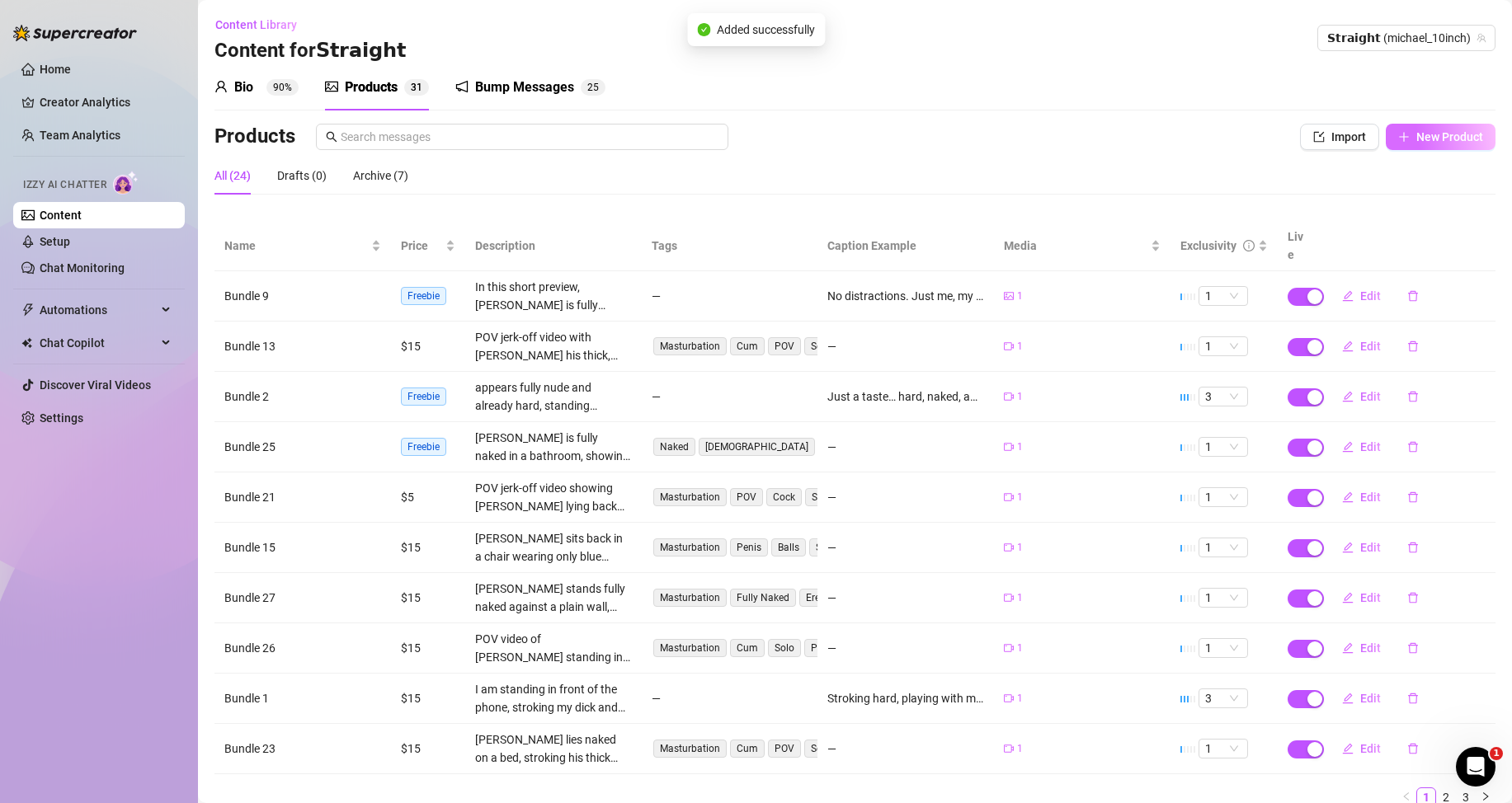
click at [1443, 139] on span "New Product" at bounding box center [1449, 136] width 67 height 13
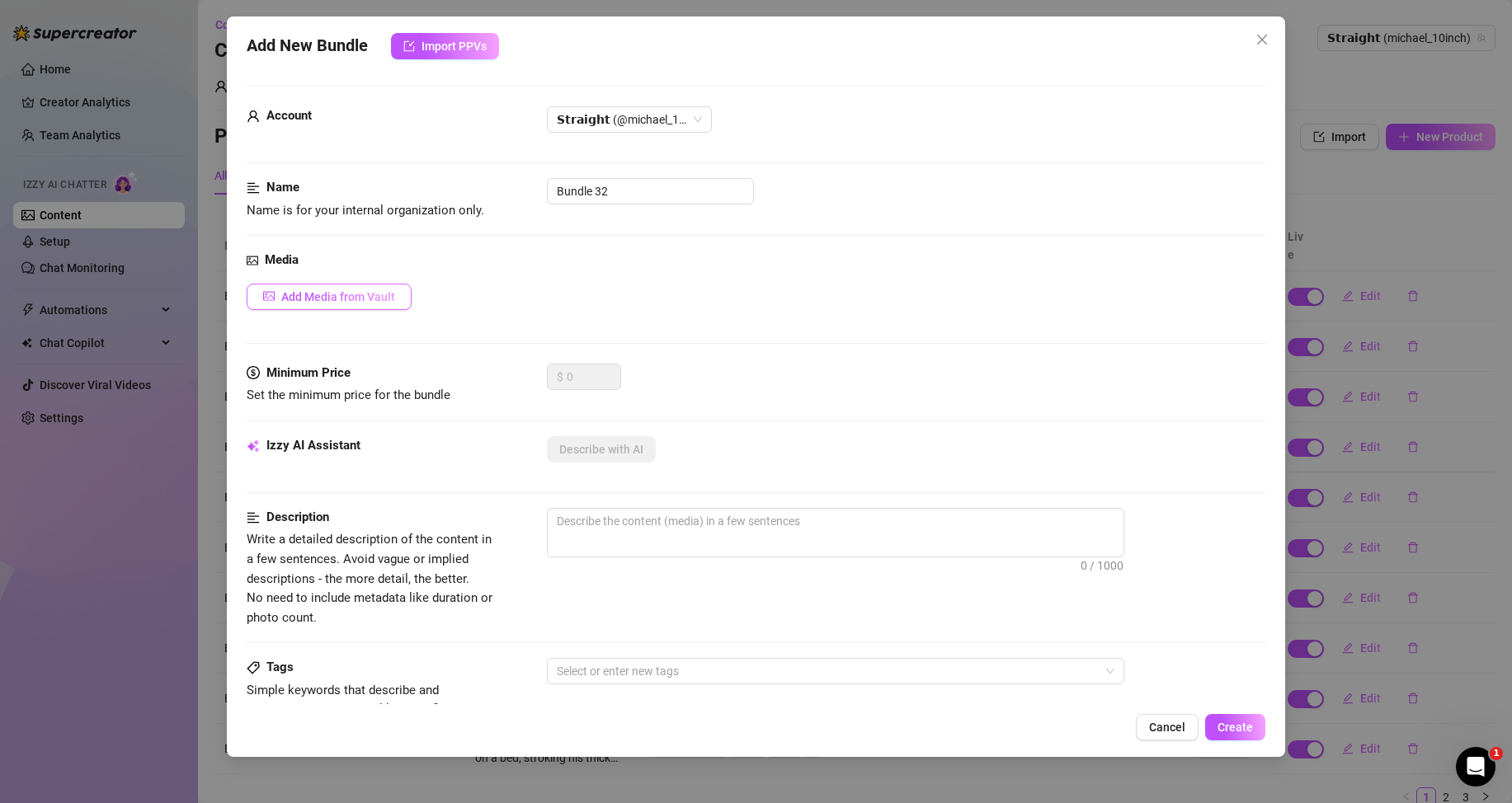
click at [366, 292] on span "Add Media from Vault" at bounding box center [338, 297] width 114 height 13
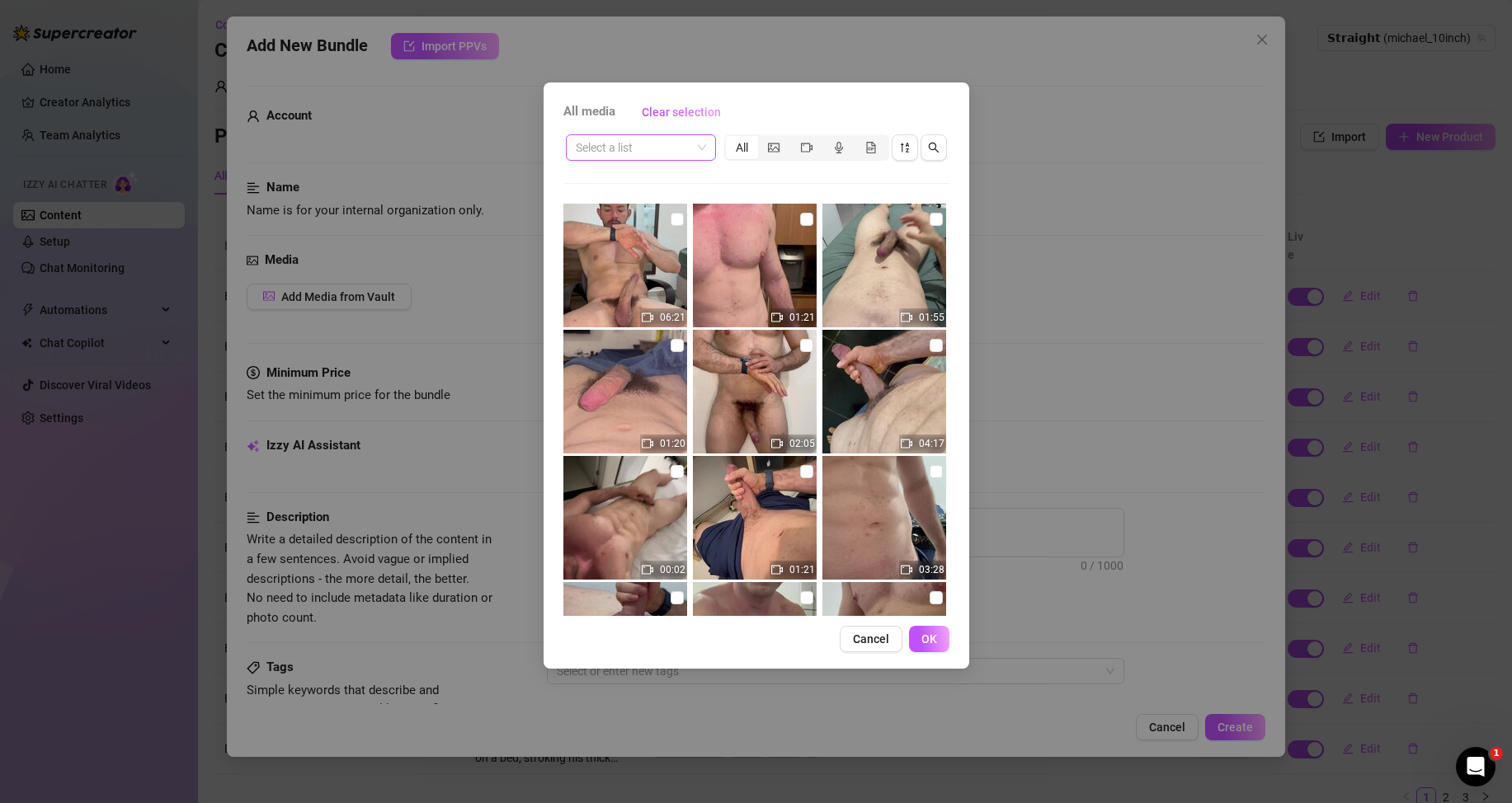
click at [697, 148] on span at bounding box center [641, 147] width 130 height 25
click at [632, 213] on div "Messages" at bounding box center [640, 207] width 123 height 18
click at [813, 147] on div "segmented control" at bounding box center [807, 147] width 33 height 23
click at [795, 139] on input "segmented control" at bounding box center [795, 139] width 0 height 0
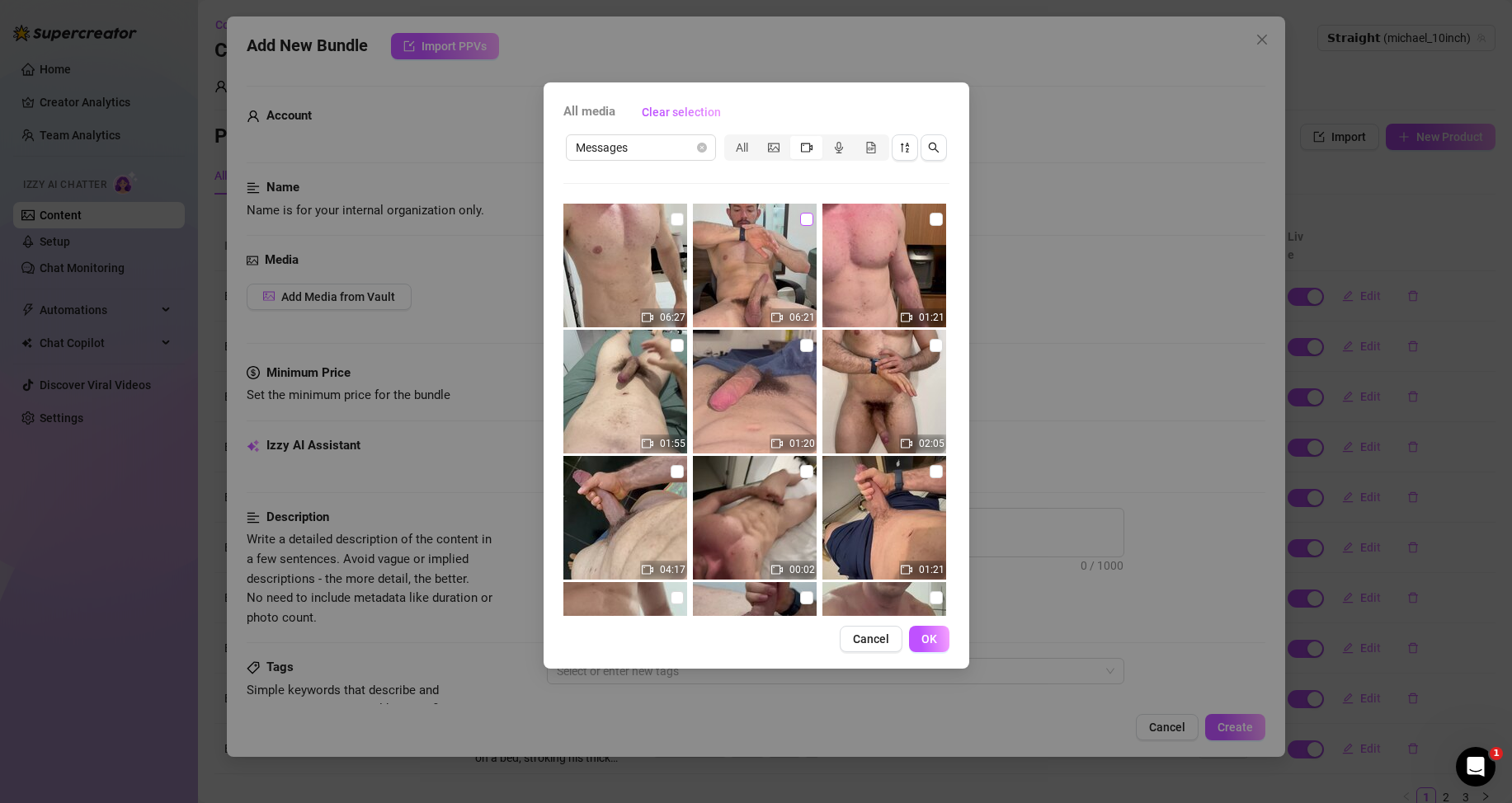
click at [800, 224] on input "checkbox" at bounding box center [806, 219] width 13 height 13
click at [933, 639] on span "OK" at bounding box center [929, 638] width 15 height 13
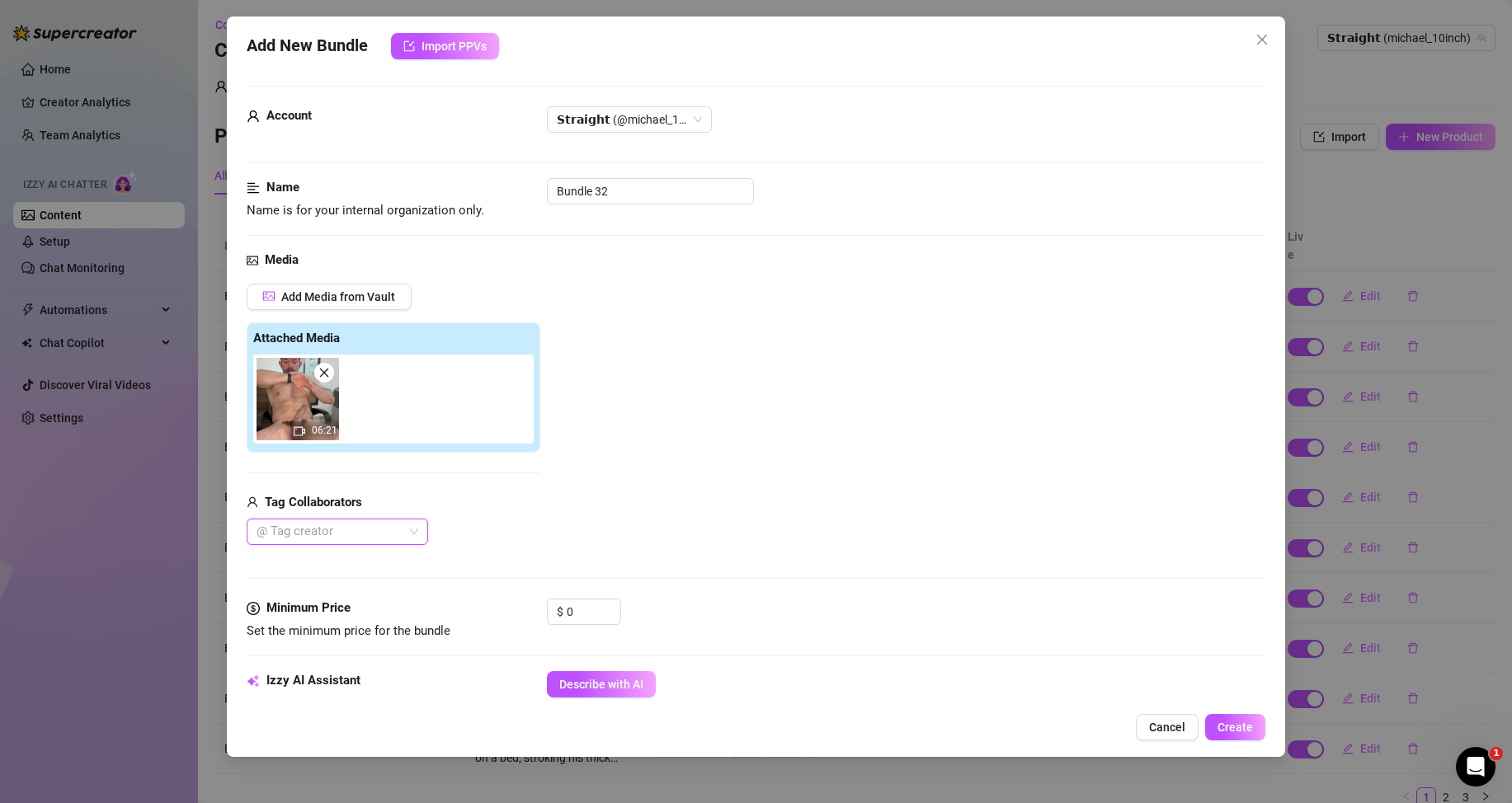
scroll to position [82, 0]
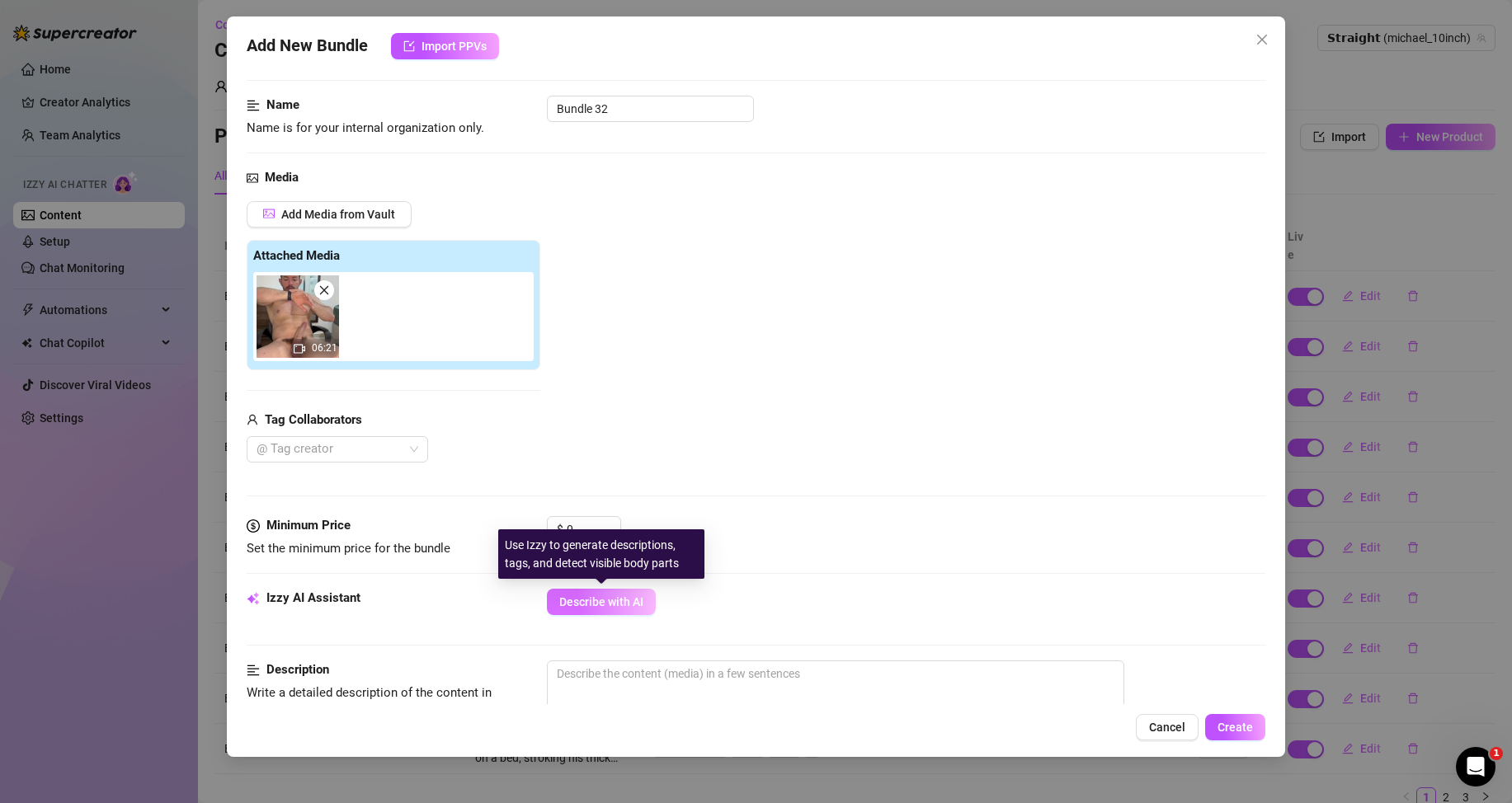
click at [585, 606] on span "Describe with AI" at bounding box center [601, 602] width 84 height 13
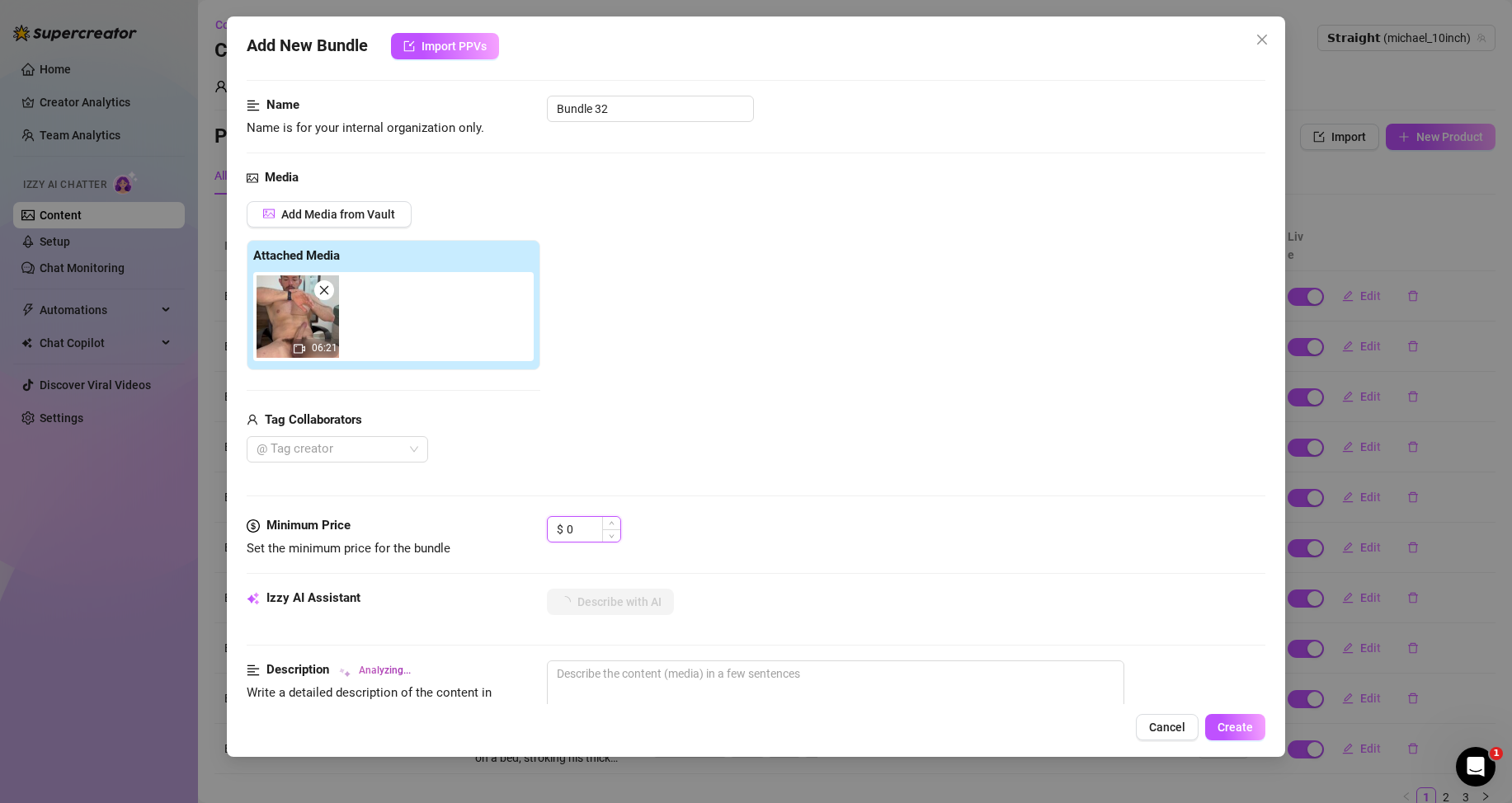
click at [583, 527] on input "0" at bounding box center [593, 529] width 54 height 25
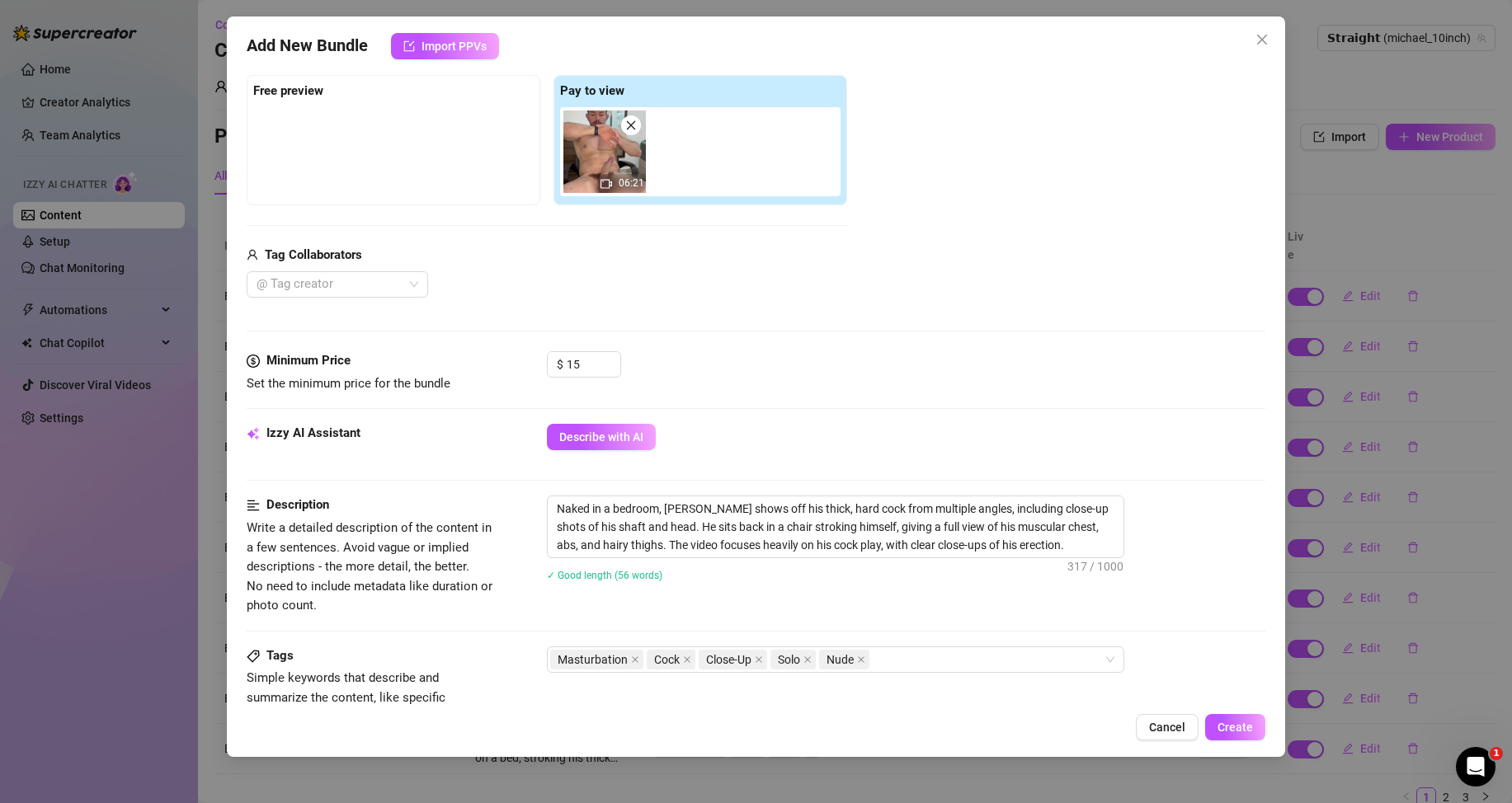
scroll to position [412, 0]
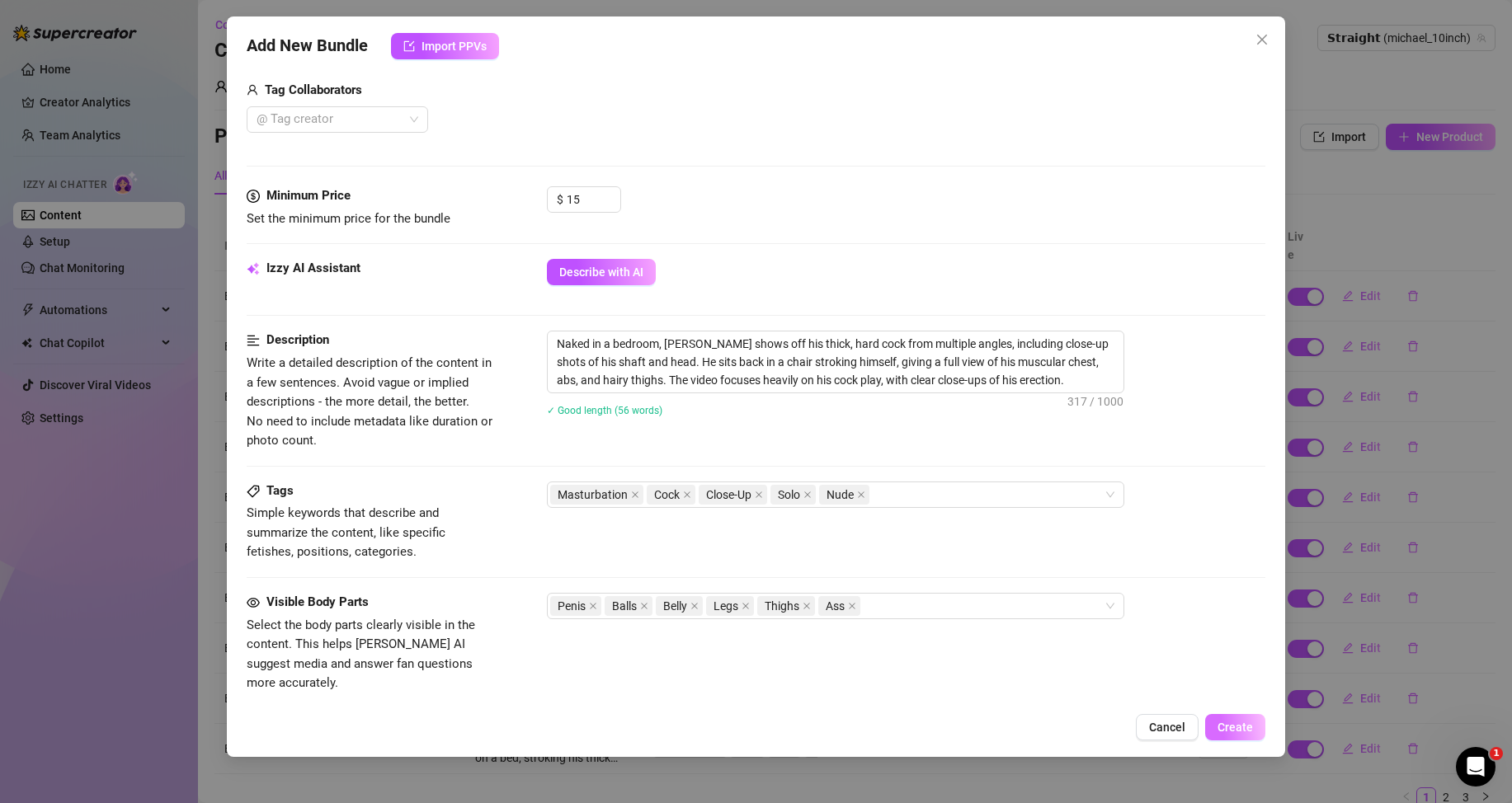
click at [1225, 723] on span "Create" at bounding box center [1234, 727] width 35 height 13
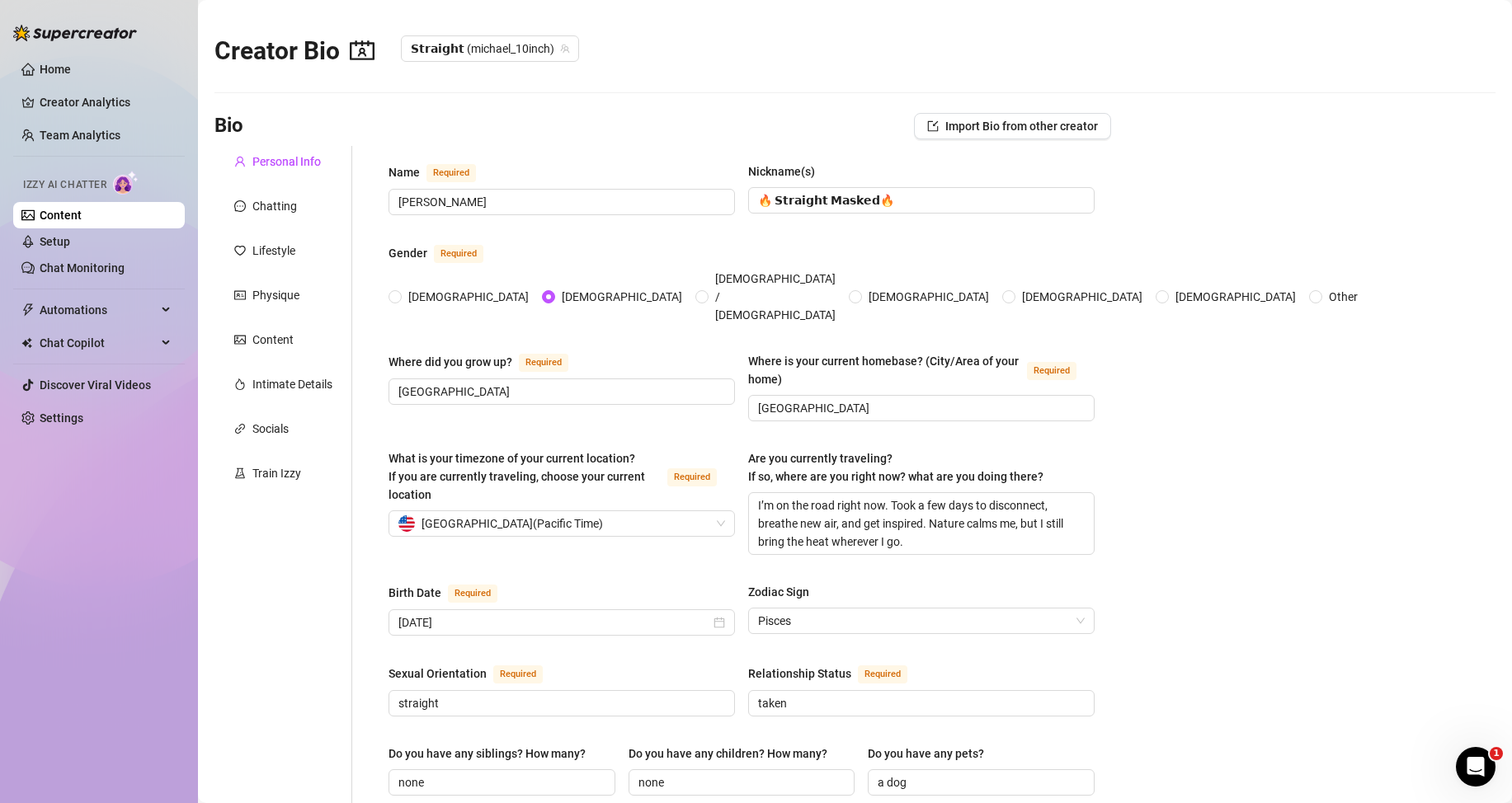
click at [81, 213] on link "Content" at bounding box center [60, 214] width 42 height 13
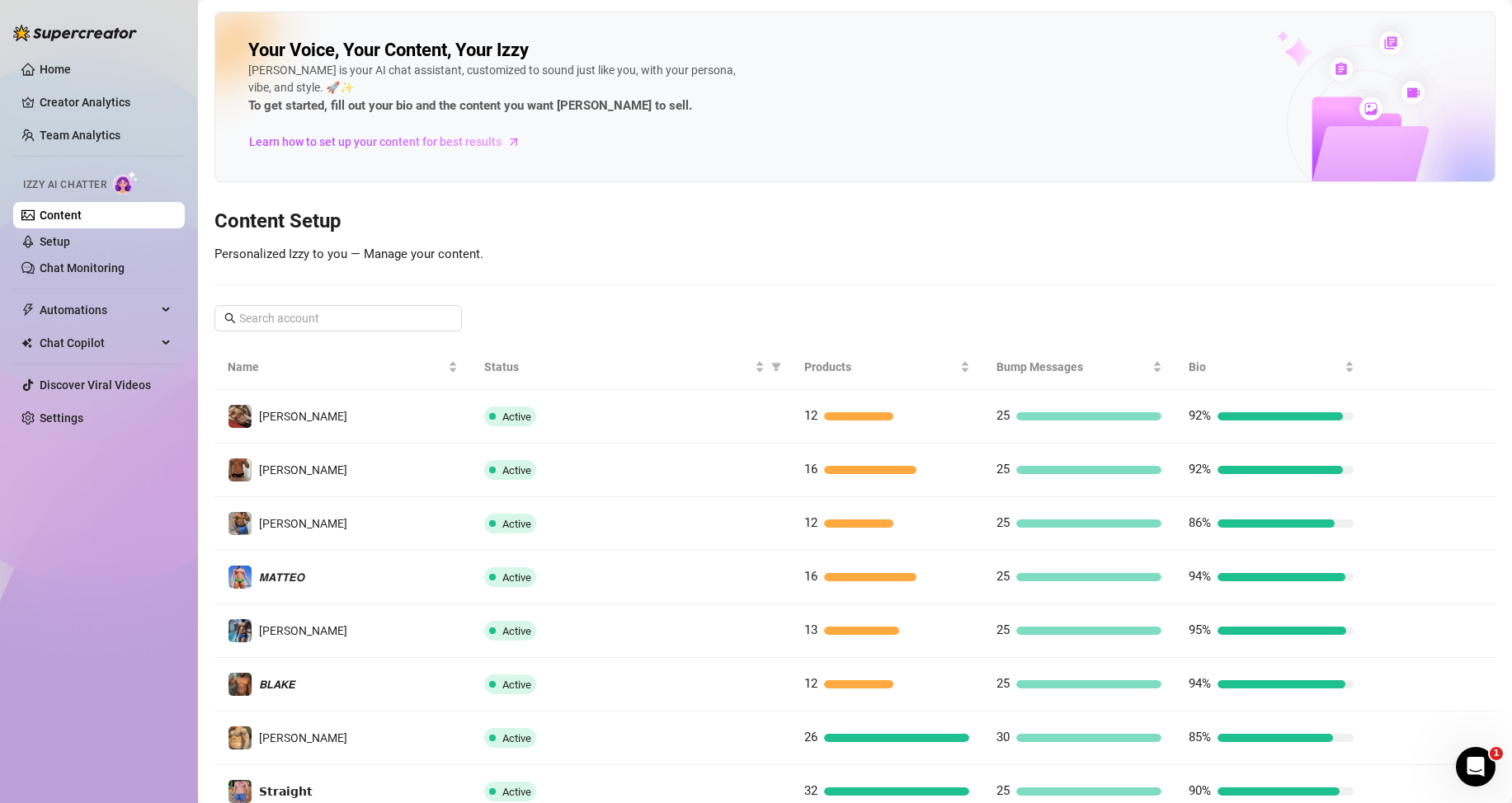
scroll to position [165, 0]
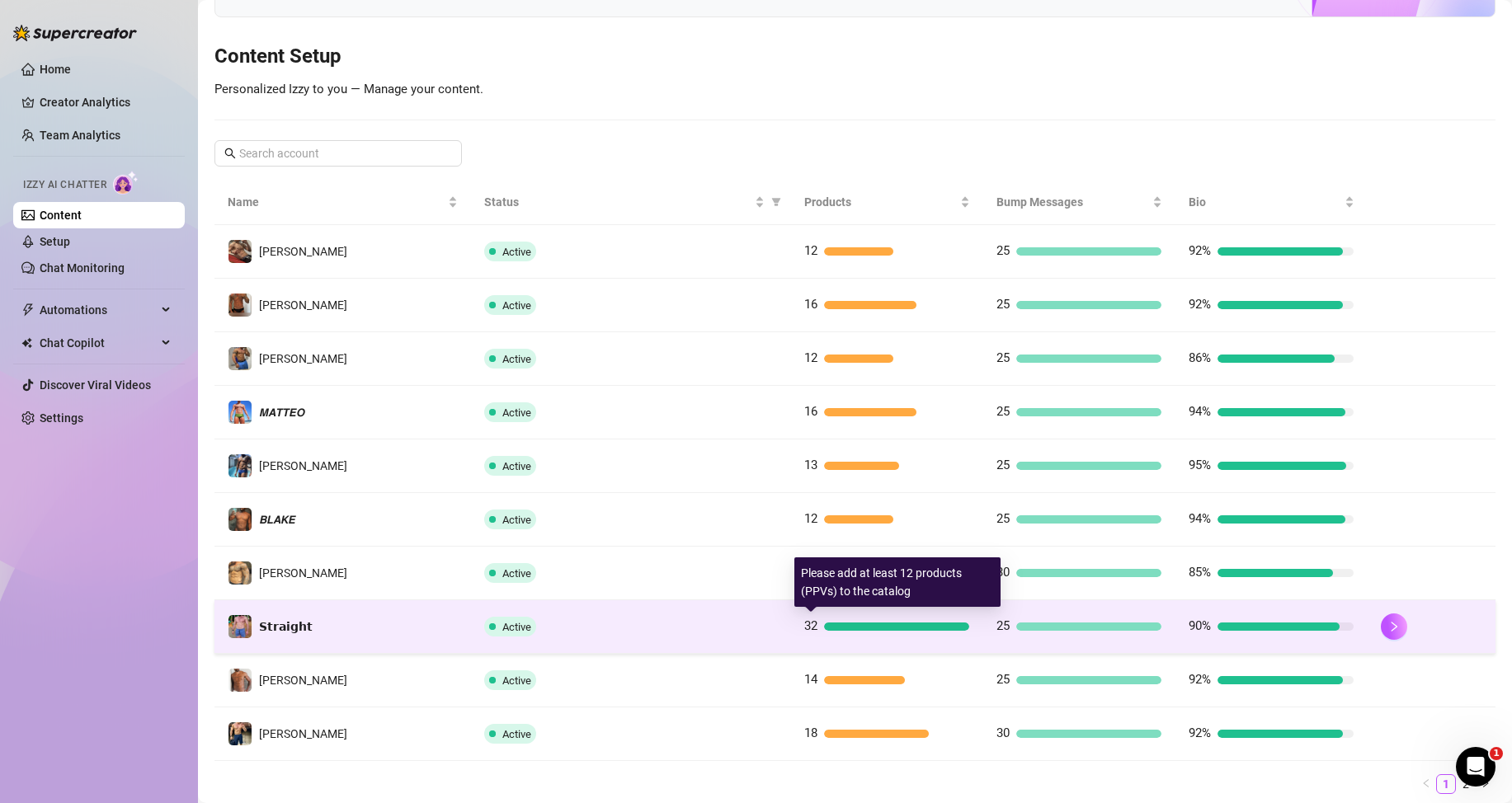
click at [867, 625] on div at bounding box center [896, 626] width 145 height 9
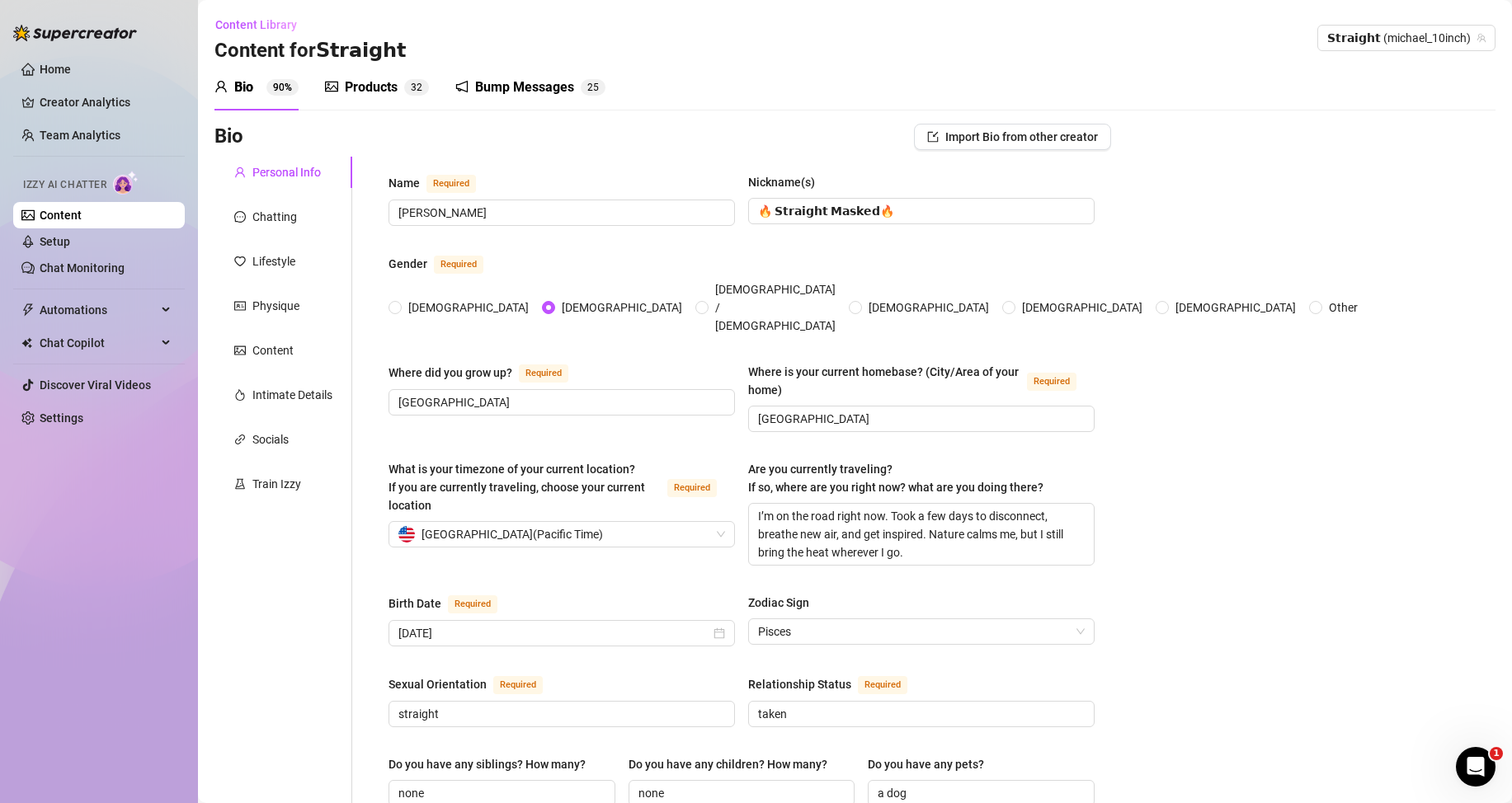
click at [384, 95] on div "Products" at bounding box center [371, 87] width 53 height 20
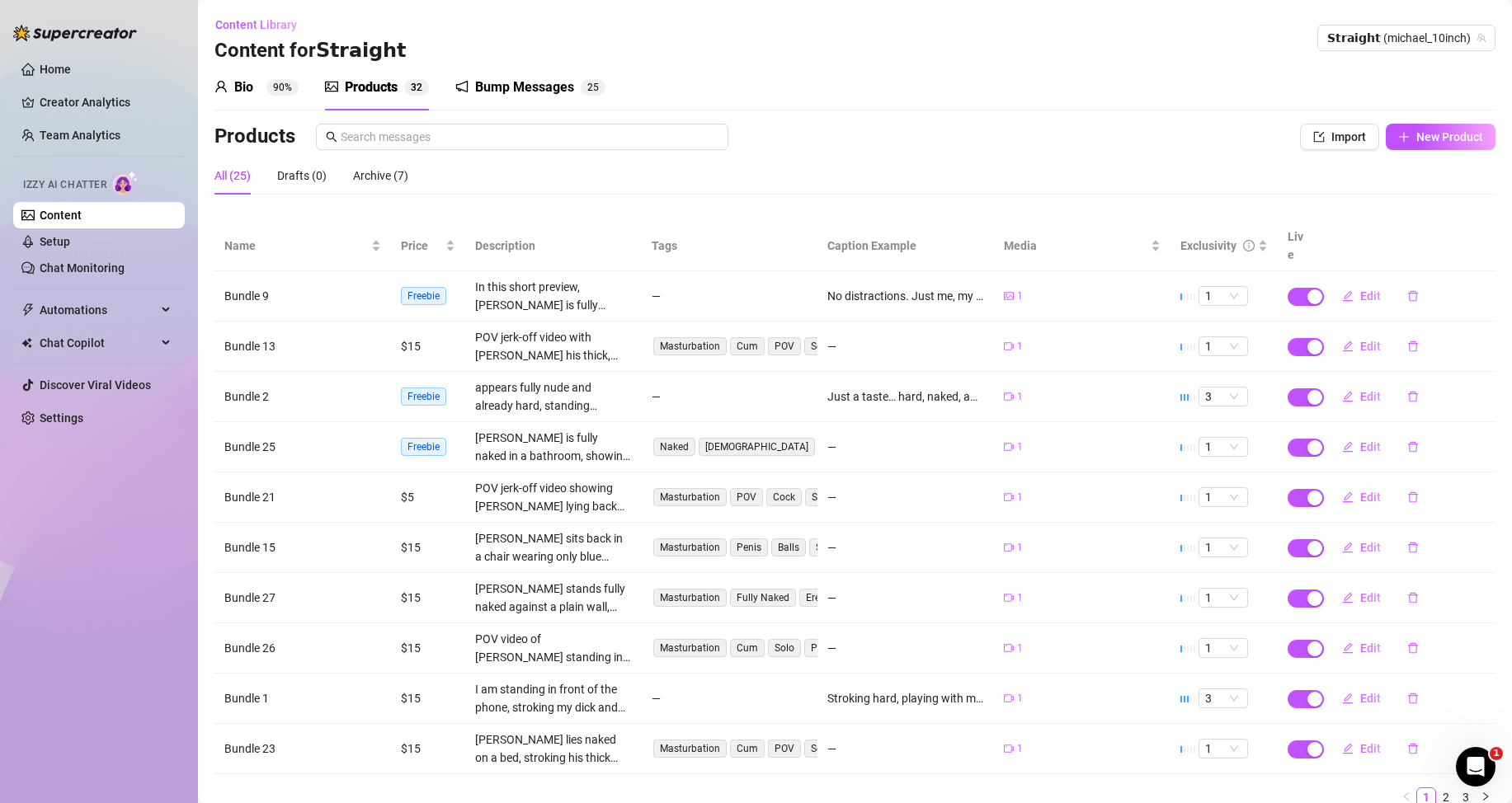
scroll to position [67, 0]
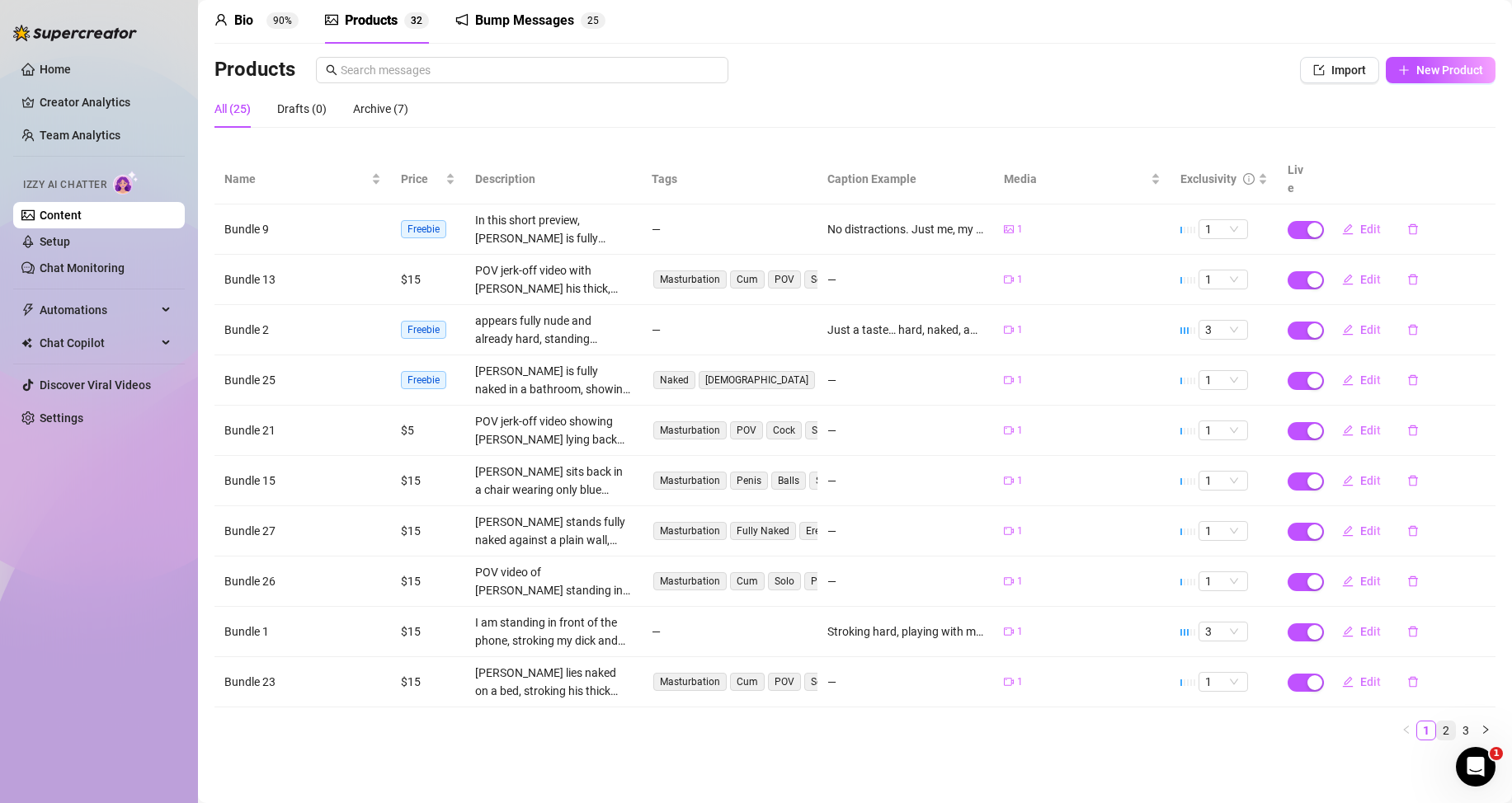
click at [1437, 733] on link "2" at bounding box center [1445, 730] width 18 height 18
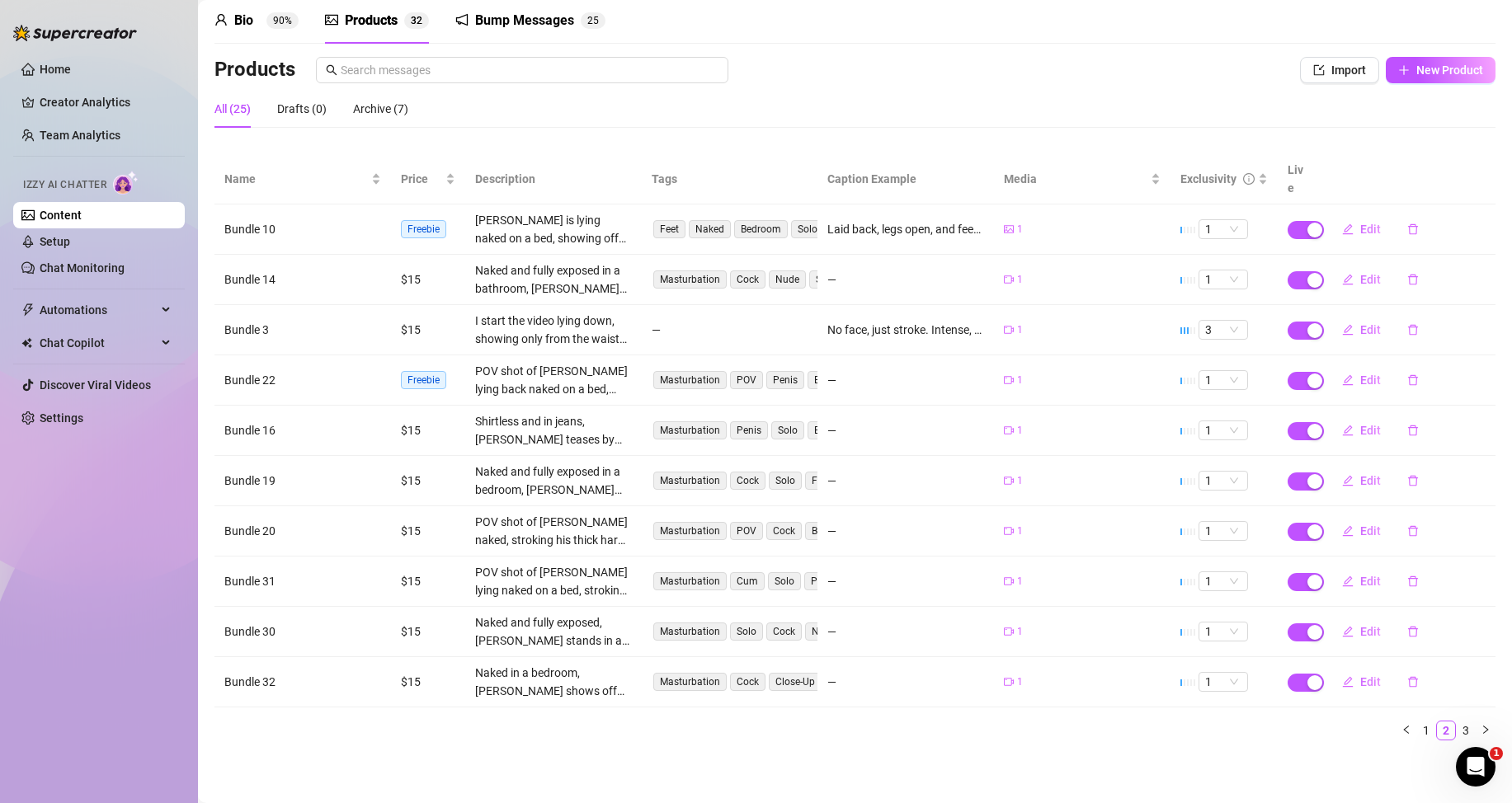
click at [1456, 733] on link "3" at bounding box center [1465, 730] width 18 height 18
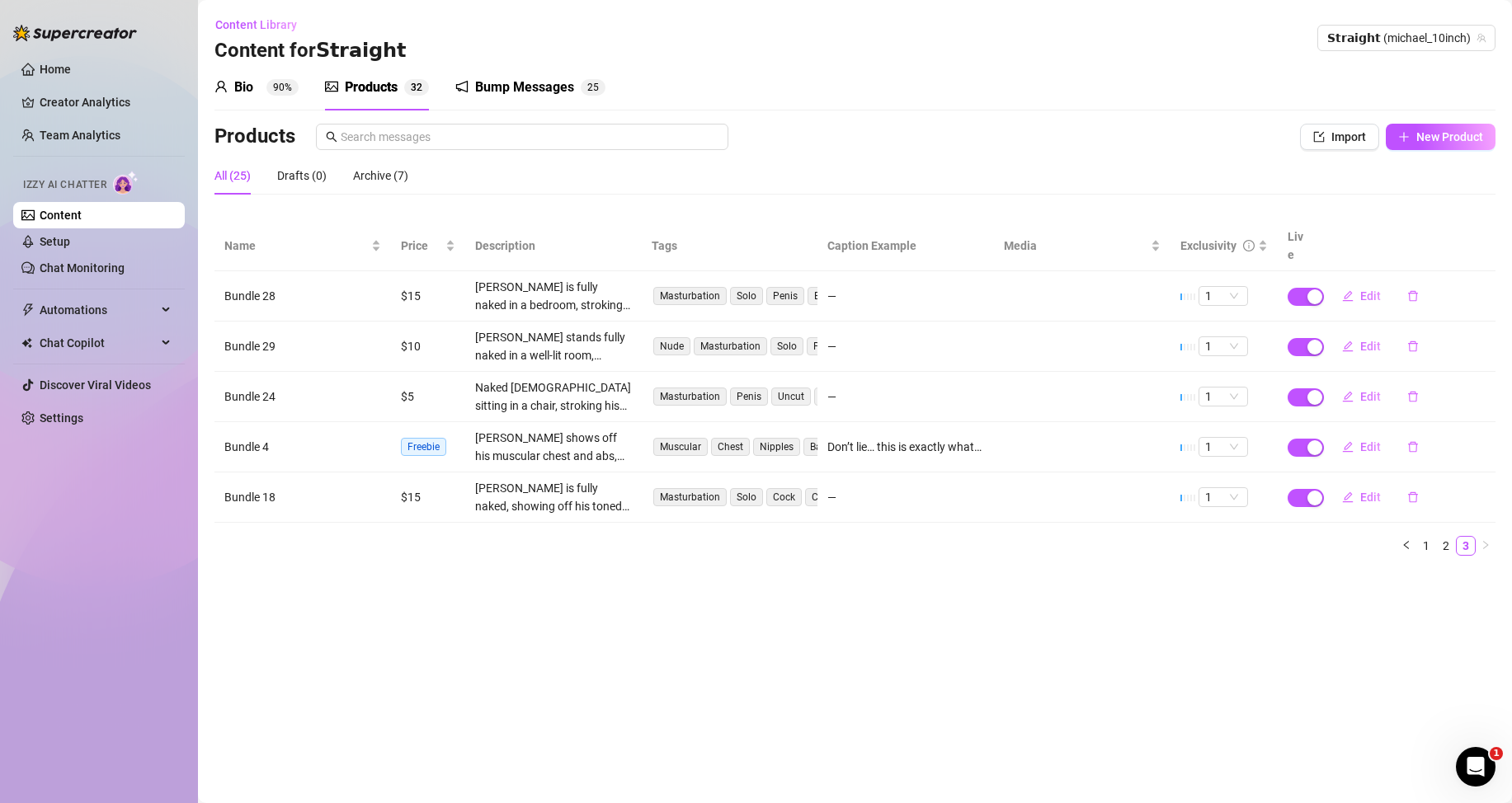
scroll to position [0, 0]
click at [1442, 141] on span "New Product" at bounding box center [1449, 136] width 67 height 13
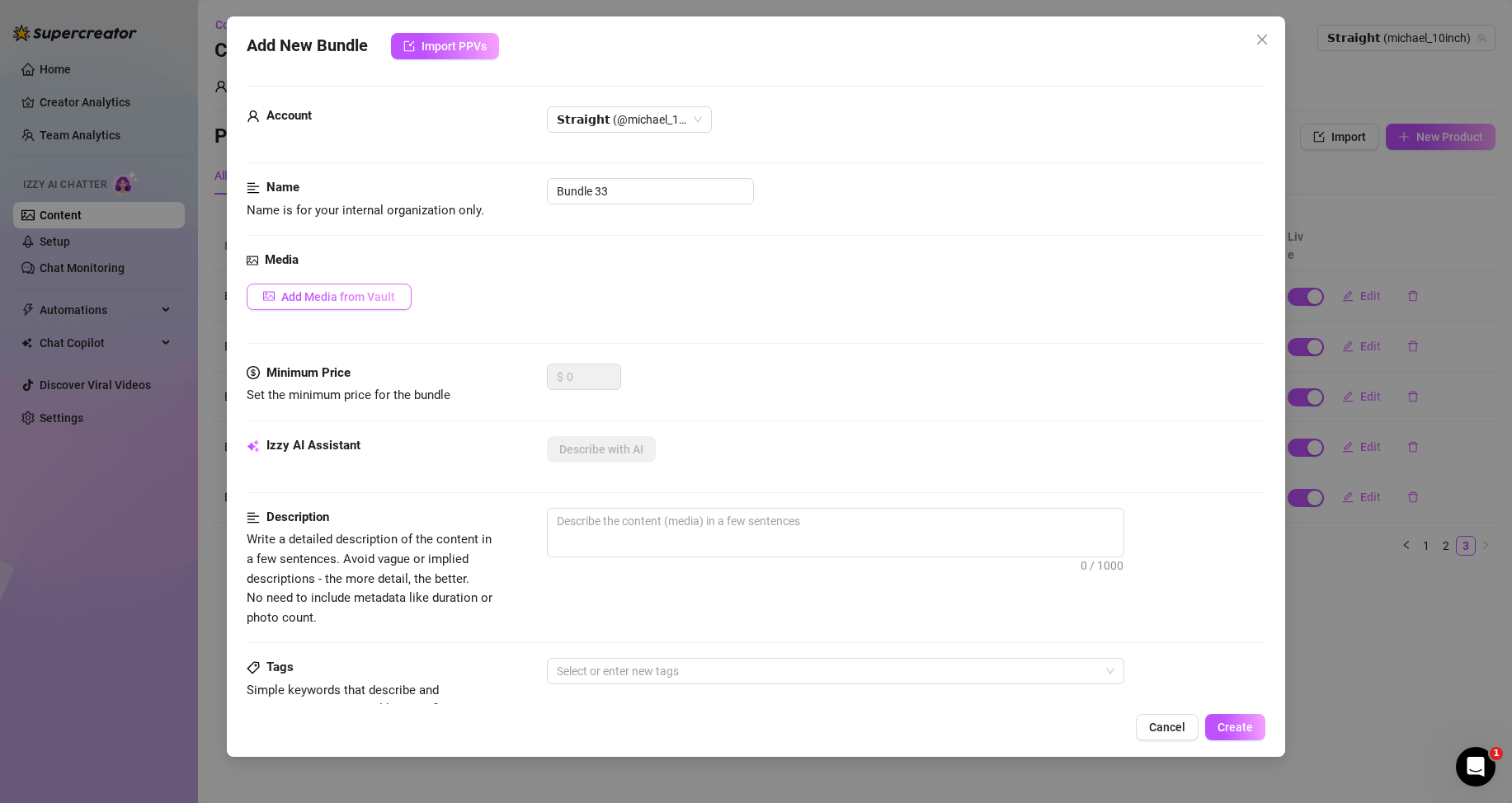
click at [374, 302] on span "Add Media from Vault" at bounding box center [338, 297] width 114 height 13
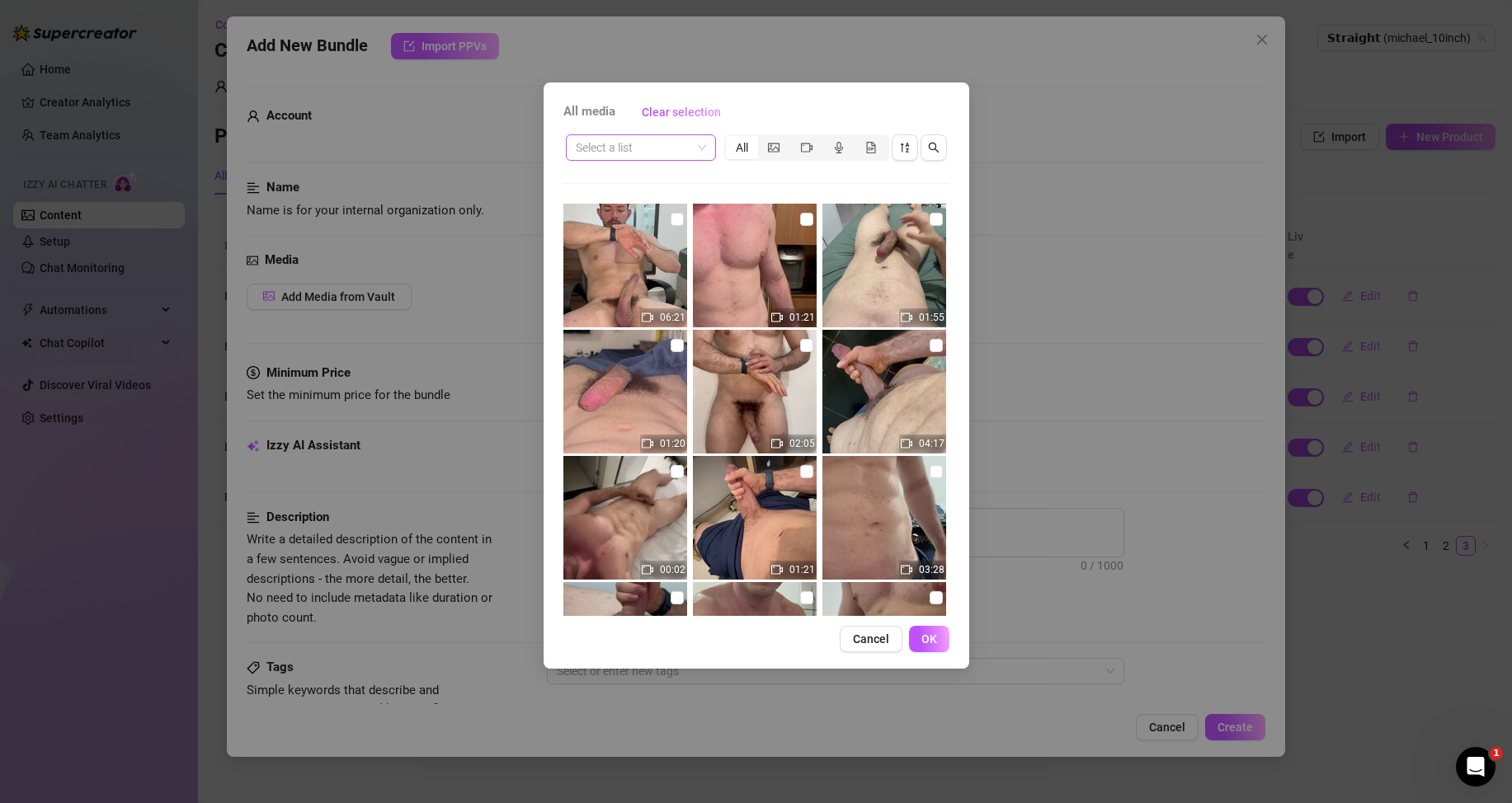
click at [671, 153] on input "search" at bounding box center [633, 147] width 116 height 25
click at [635, 192] on div "Posts" at bounding box center [640, 180] width 143 height 27
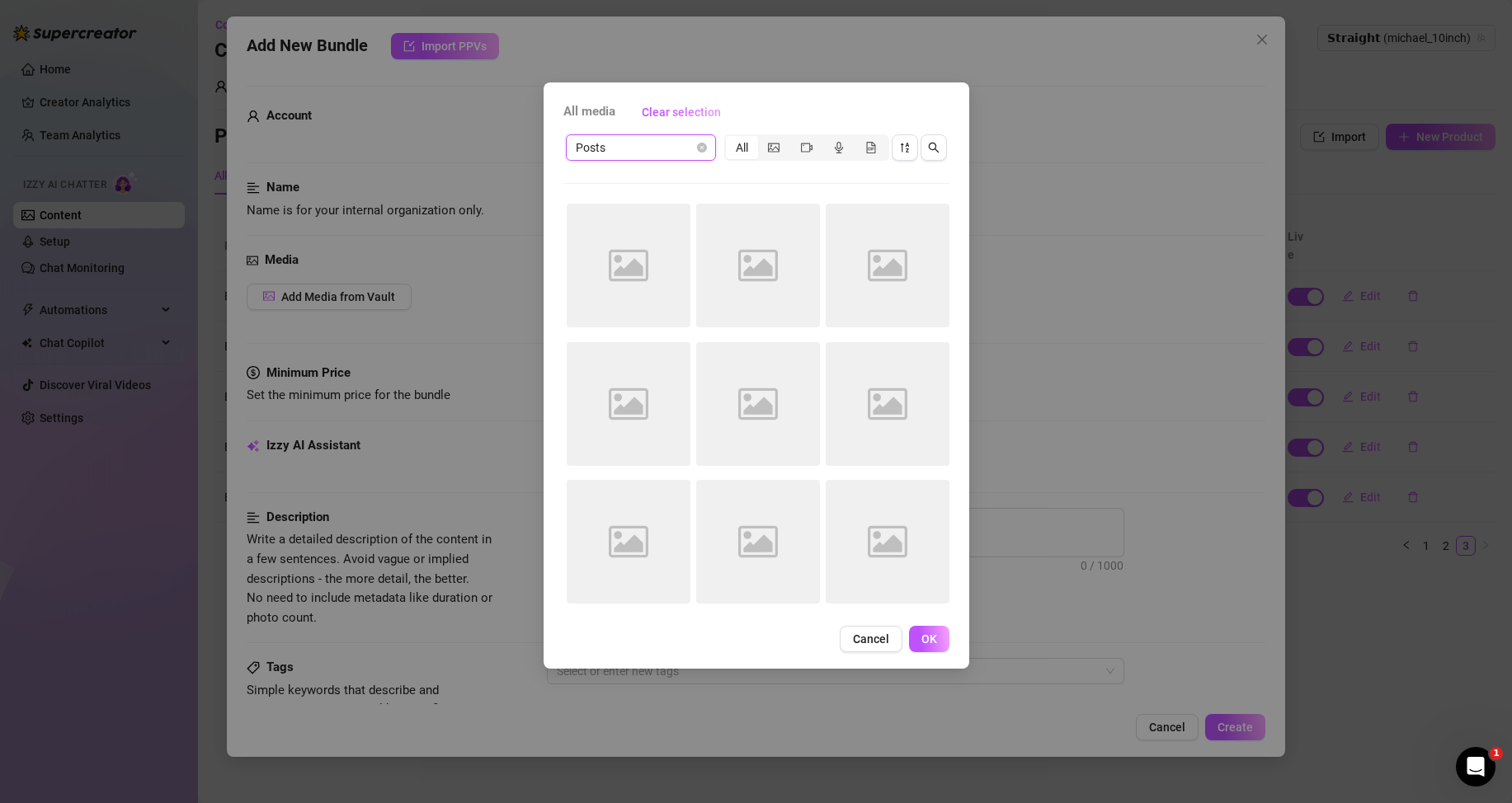
click at [659, 147] on span "Posts" at bounding box center [641, 147] width 130 height 25
click at [607, 202] on div "Messages" at bounding box center [640, 207] width 123 height 18
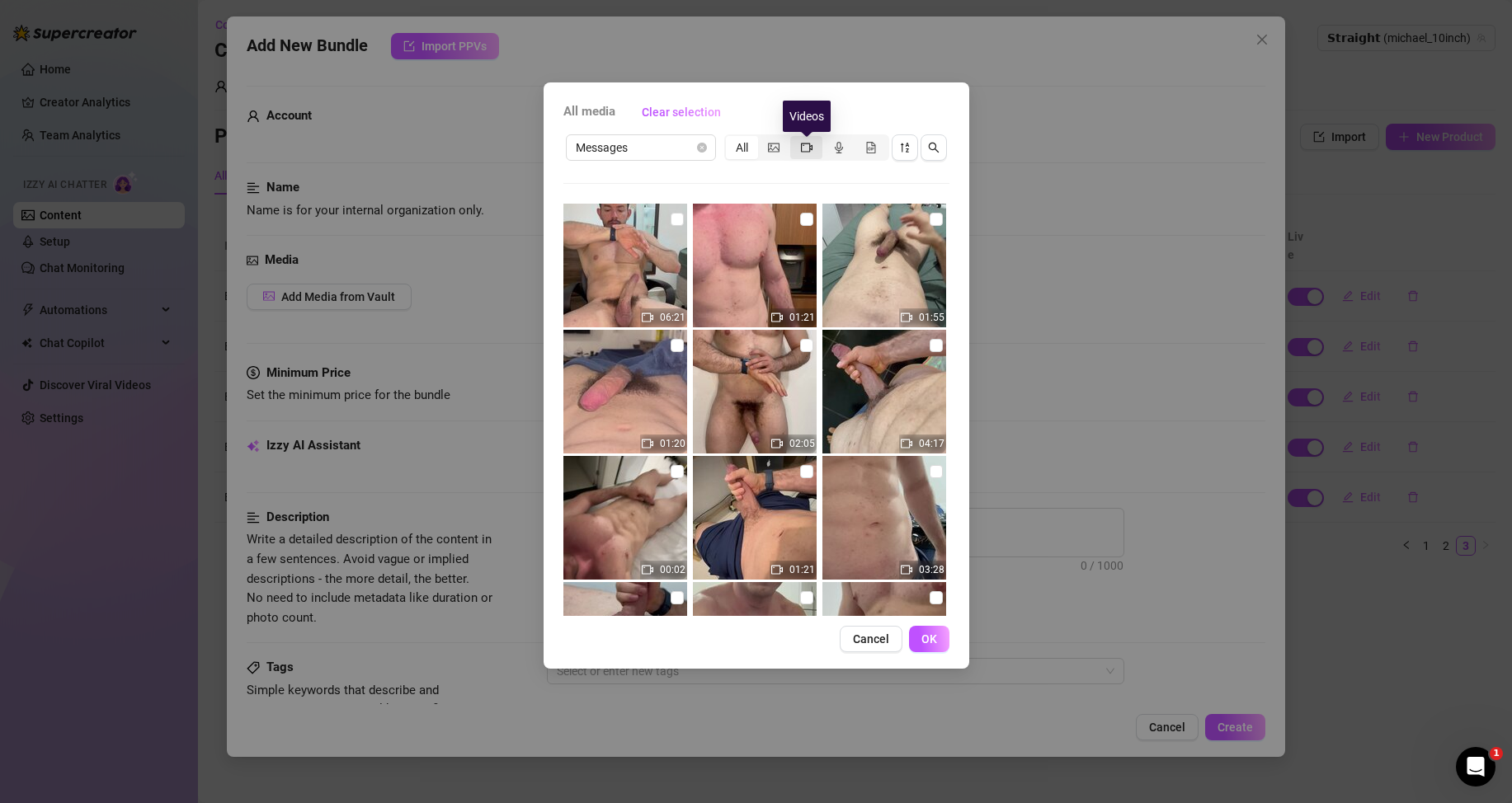
click at [810, 147] on icon "video-camera" at bounding box center [806, 147] width 11 height 11
click at [795, 139] on input "segmented control" at bounding box center [795, 139] width 0 height 0
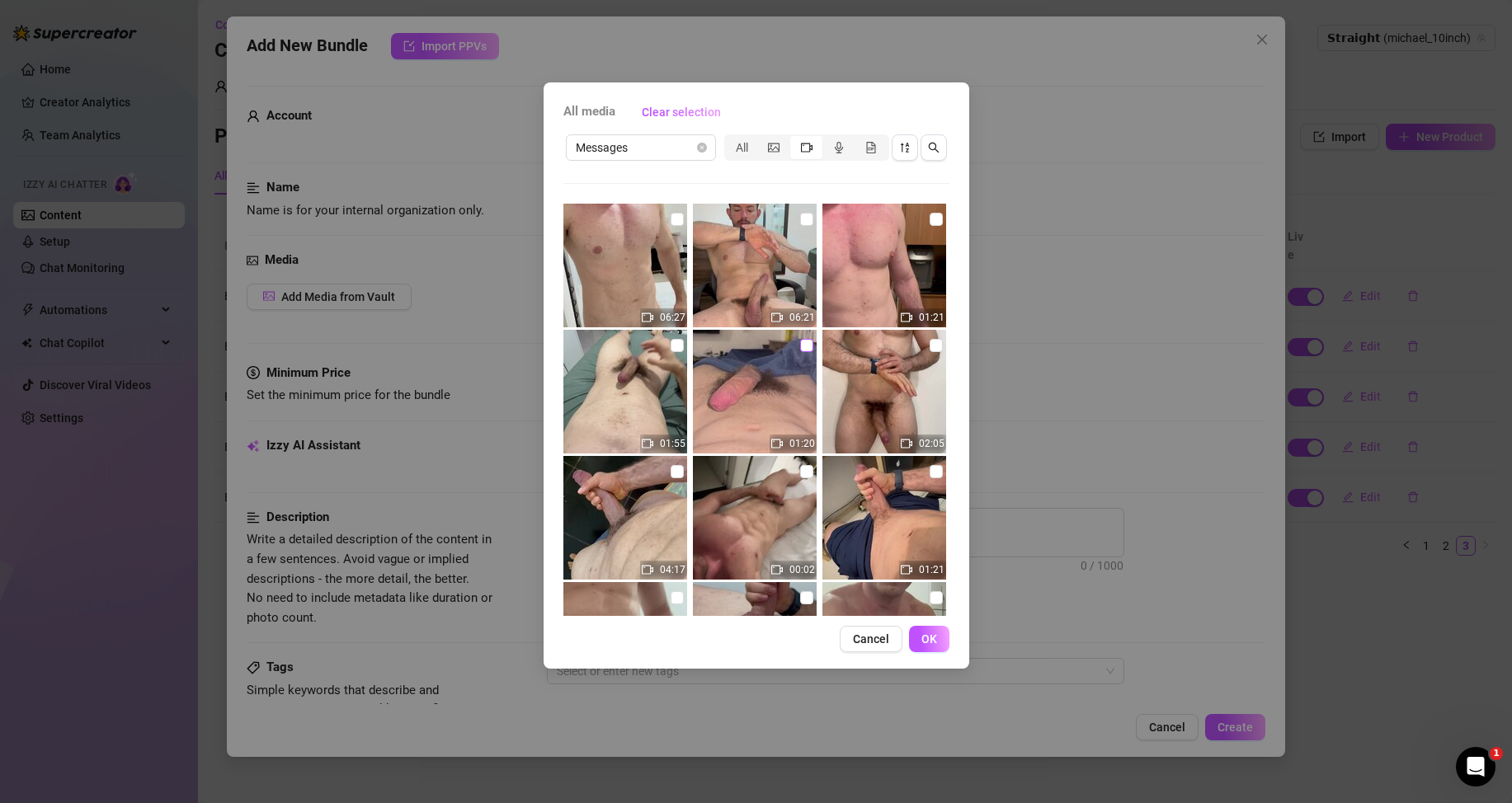
click at [800, 343] on input "checkbox" at bounding box center [806, 345] width 13 height 13
click at [863, 636] on span "Cancel" at bounding box center [871, 638] width 36 height 13
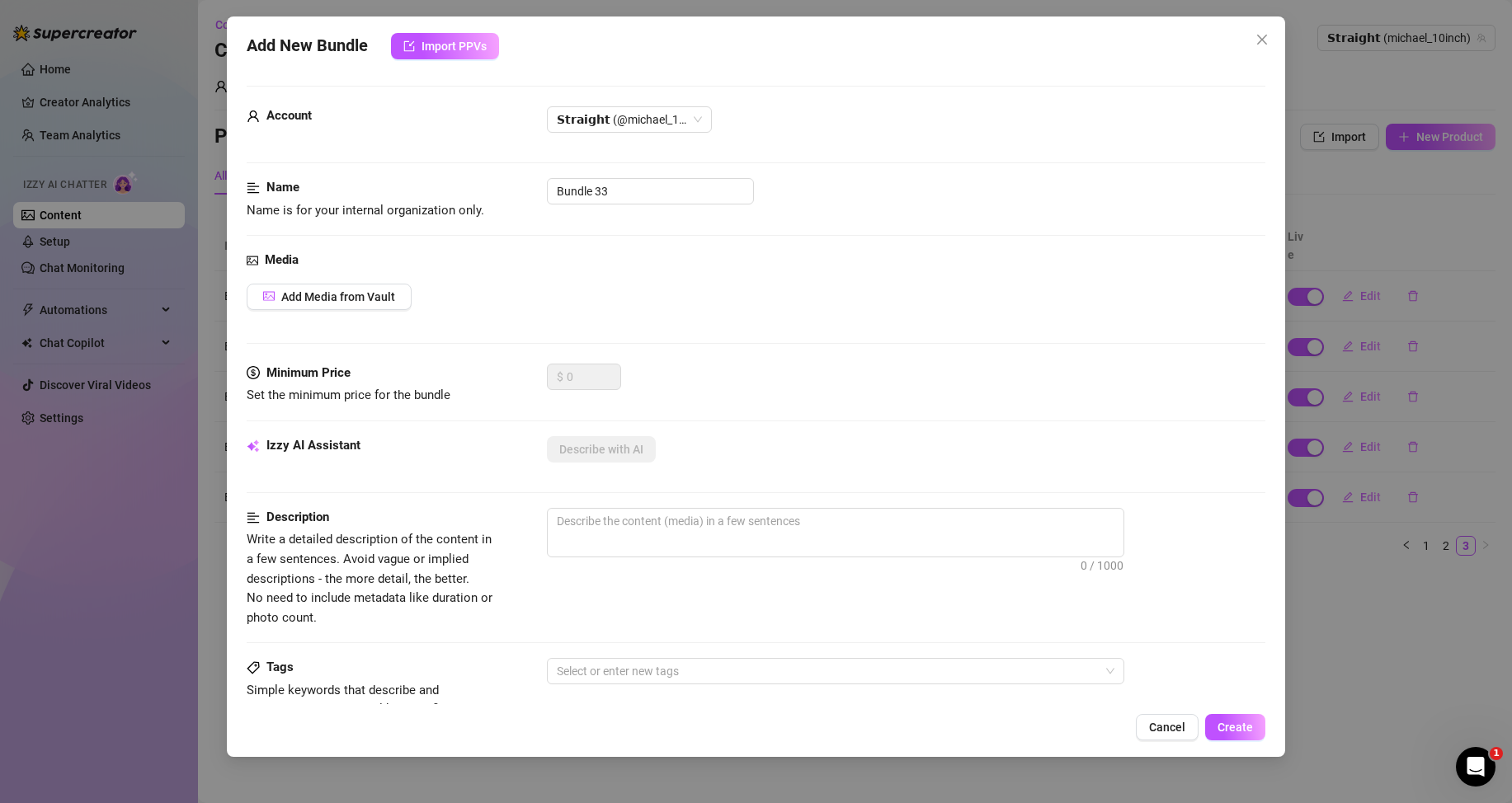
drag, startPoint x: 1265, startPoint y: 38, endPoint x: 1221, endPoint y: 51, distance: 45.9
click at [1265, 39] on icon "close" at bounding box center [1261, 39] width 13 height 13
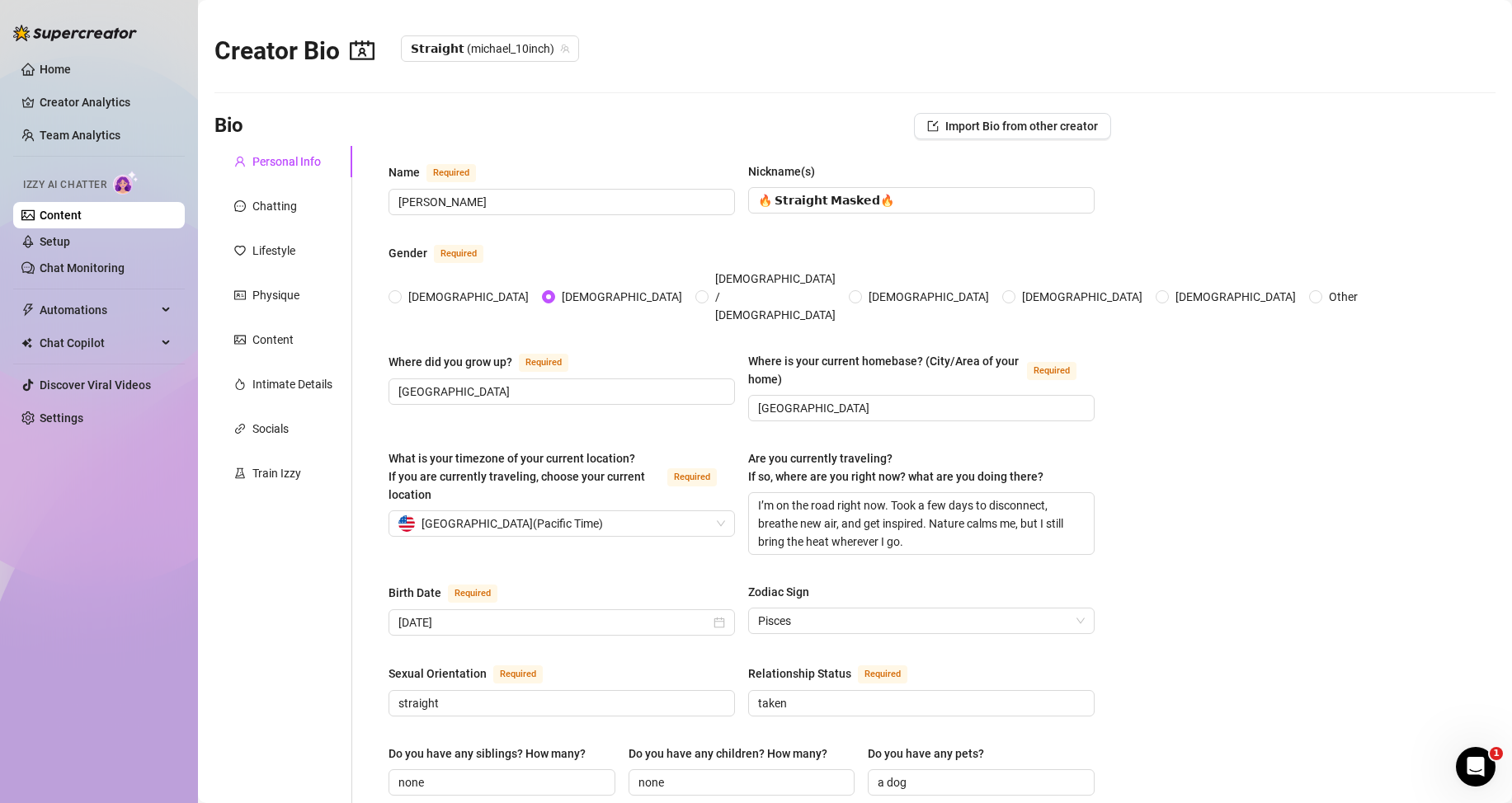
click at [81, 222] on link "Content" at bounding box center [60, 214] width 42 height 13
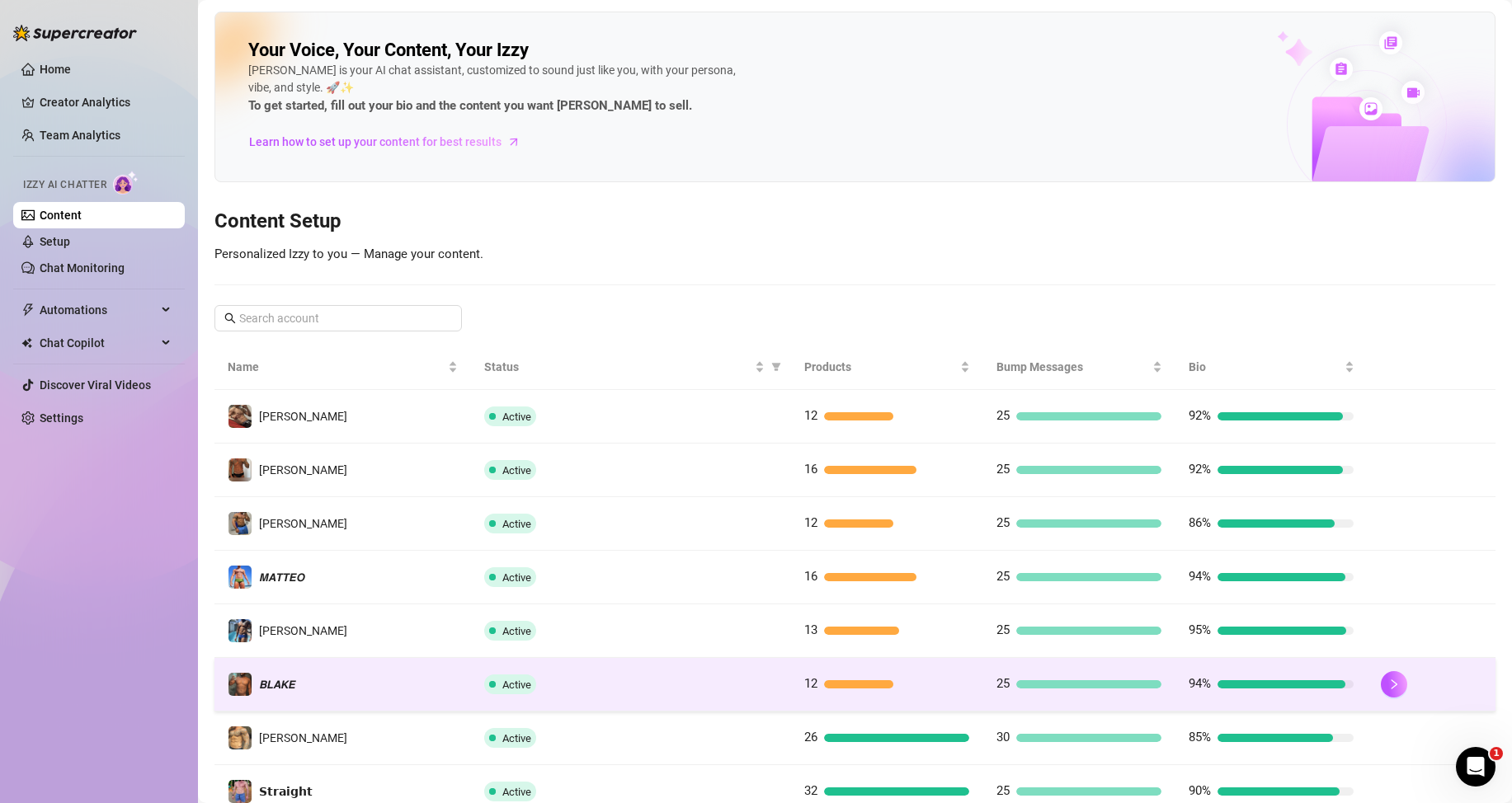
scroll to position [219, 0]
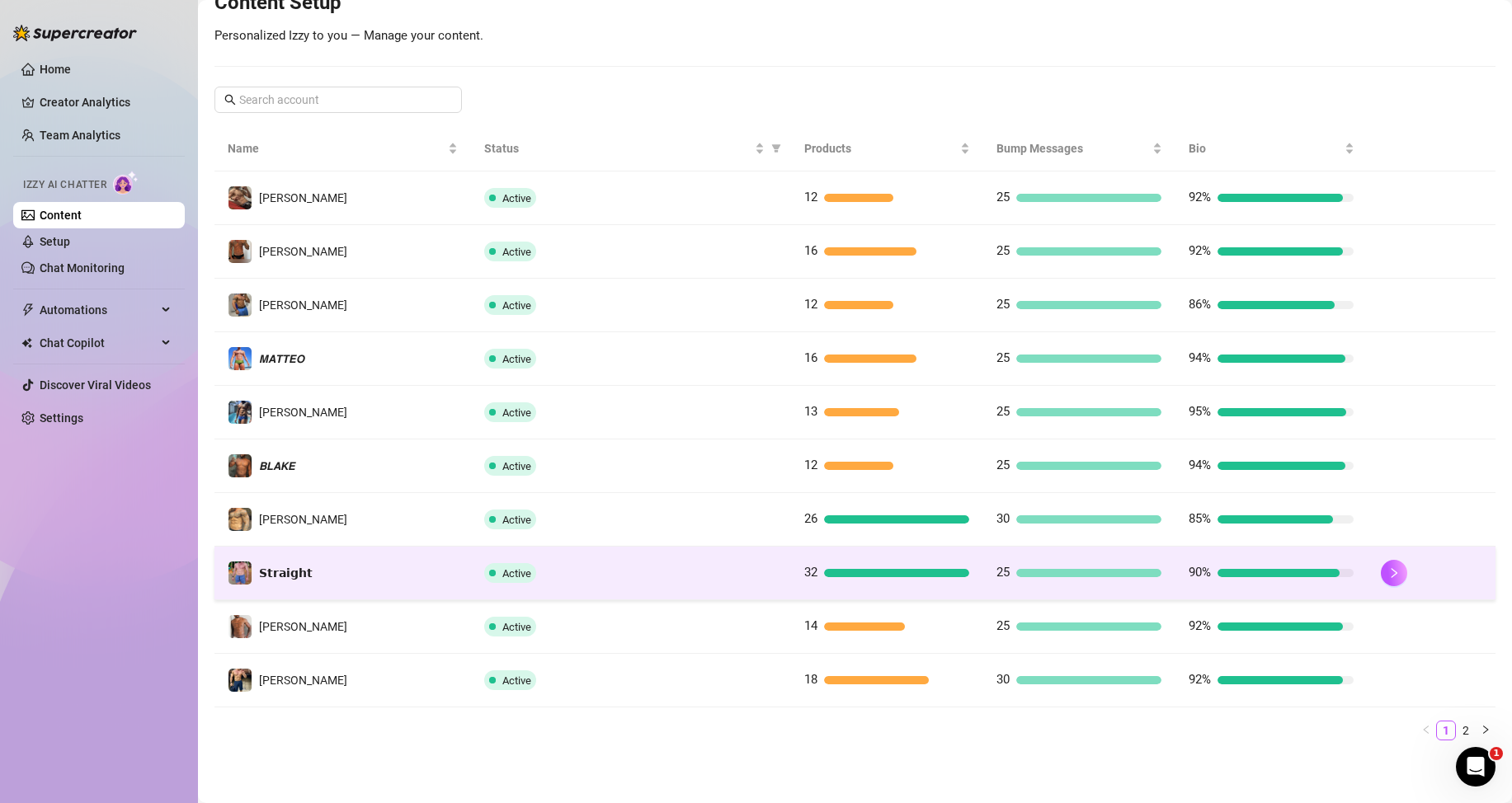
click at [837, 566] on div "32" at bounding box center [886, 572] width 165 height 20
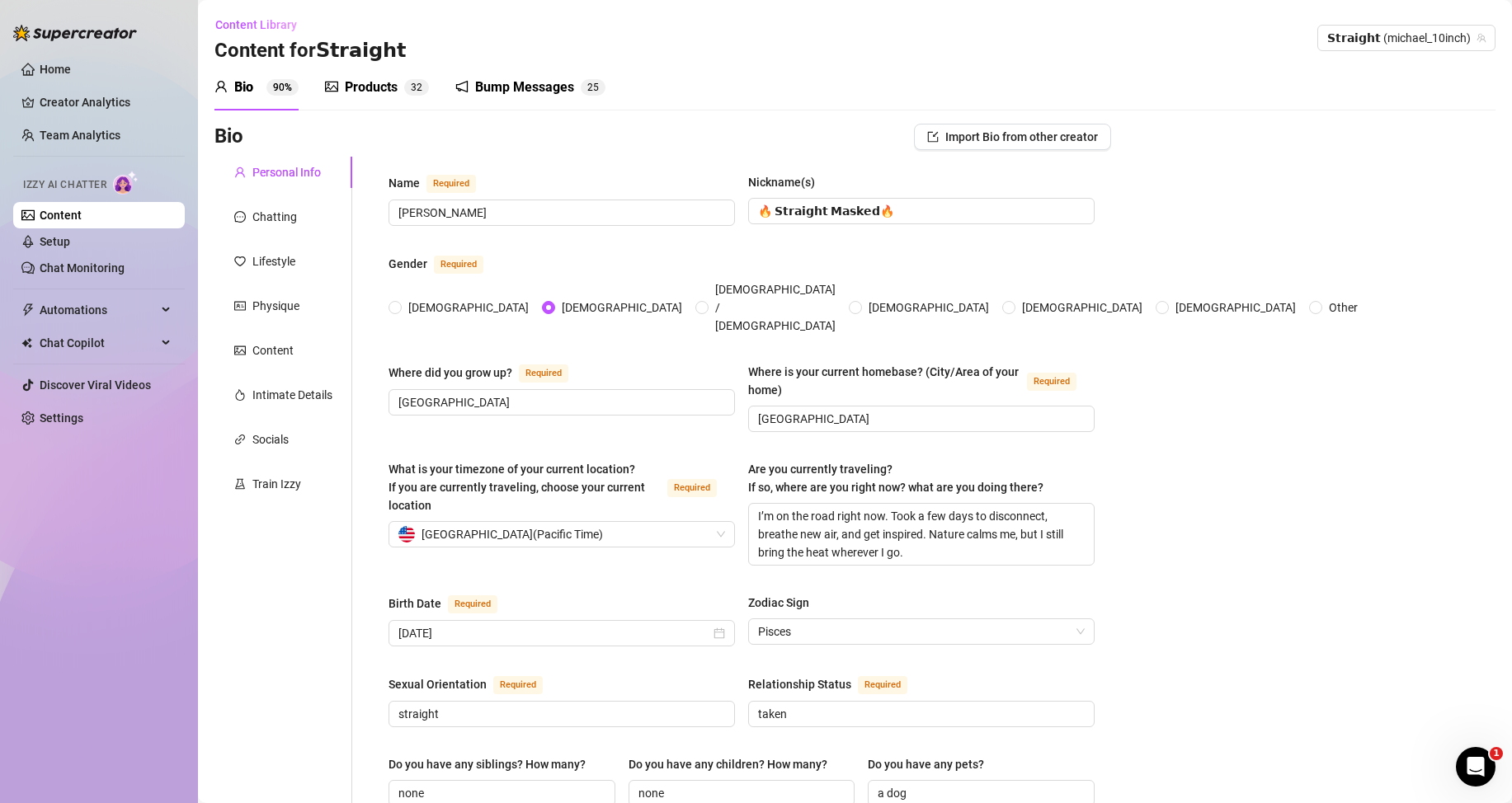
click at [375, 92] on div "Products" at bounding box center [371, 87] width 53 height 20
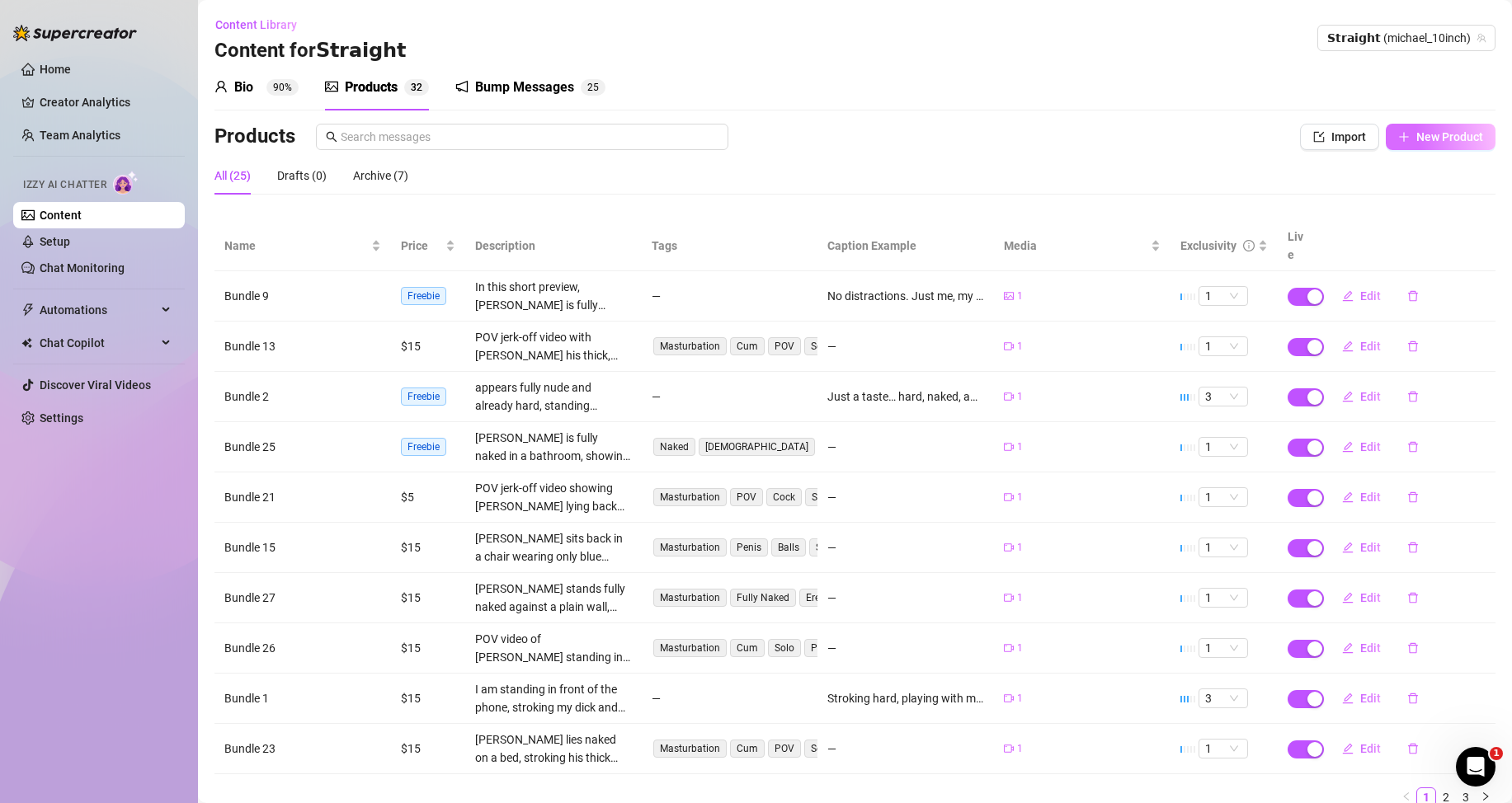
click at [1456, 142] on span "New Product" at bounding box center [1449, 136] width 67 height 13
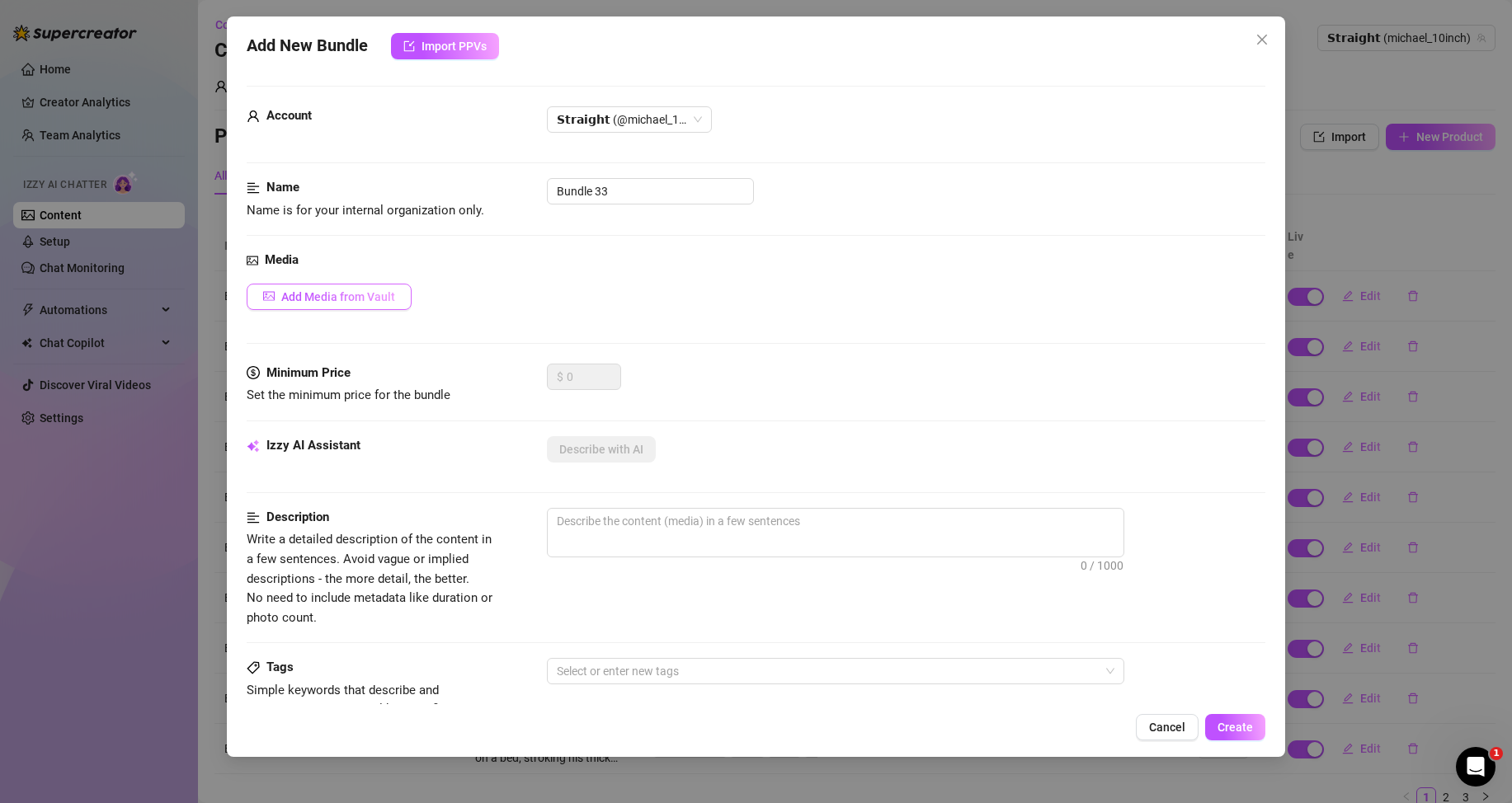
click at [299, 293] on span "Add Media from Vault" at bounding box center [338, 297] width 114 height 13
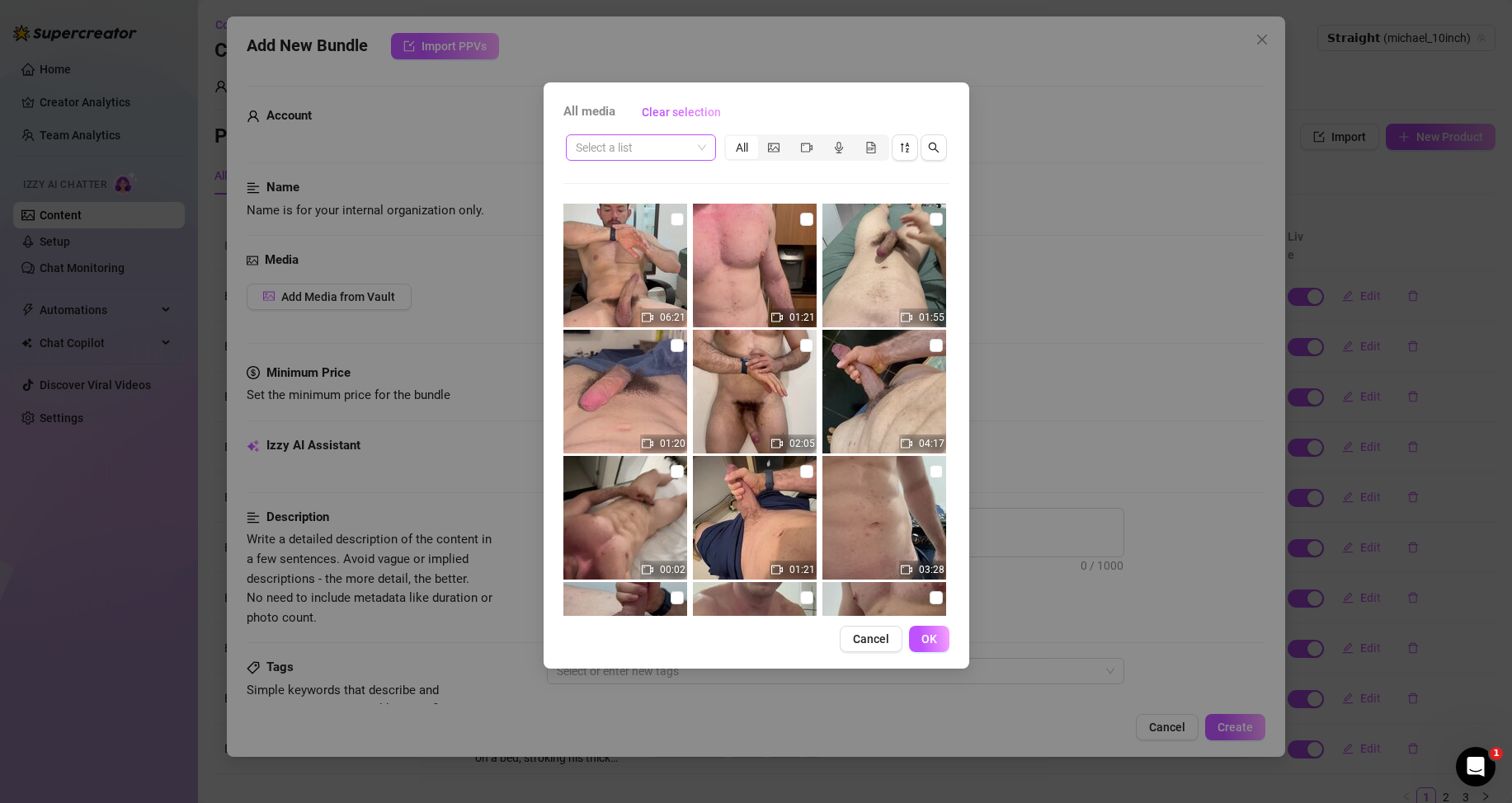
click at [688, 149] on input "search" at bounding box center [633, 147] width 116 height 25
click at [644, 207] on div "Messages" at bounding box center [640, 207] width 123 height 18
click at [813, 145] on div "segmented control" at bounding box center [807, 147] width 33 height 23
click at [795, 139] on input "segmented control" at bounding box center [795, 139] width 0 height 0
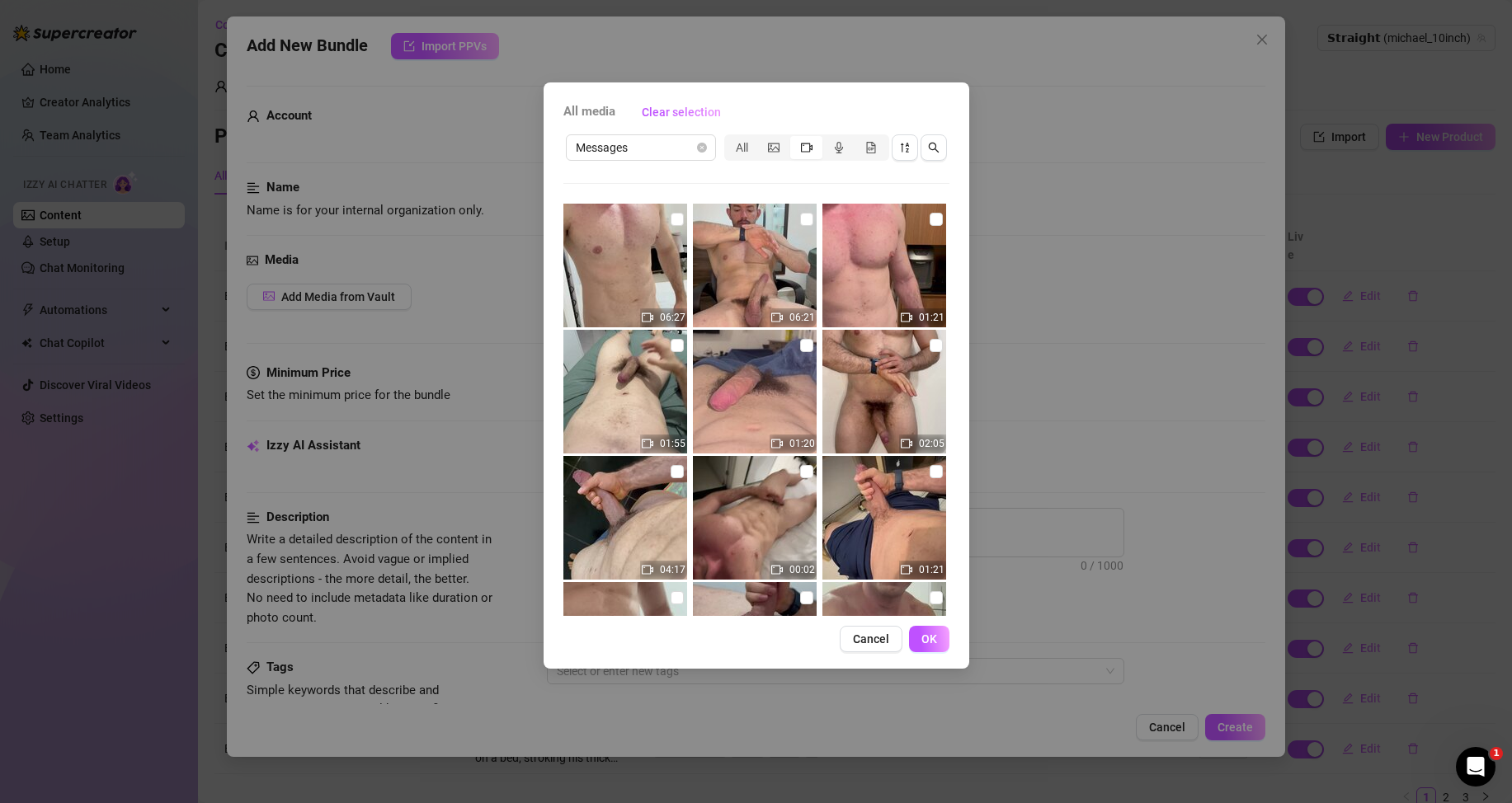
click at [801, 143] on icon "video-camera" at bounding box center [806, 147] width 11 height 9
click at [795, 139] on input "segmented control" at bounding box center [795, 139] width 0 height 0
click at [771, 146] on icon "picture" at bounding box center [773, 147] width 11 height 9
click at [762, 139] on input "segmented control" at bounding box center [762, 139] width 0 height 0
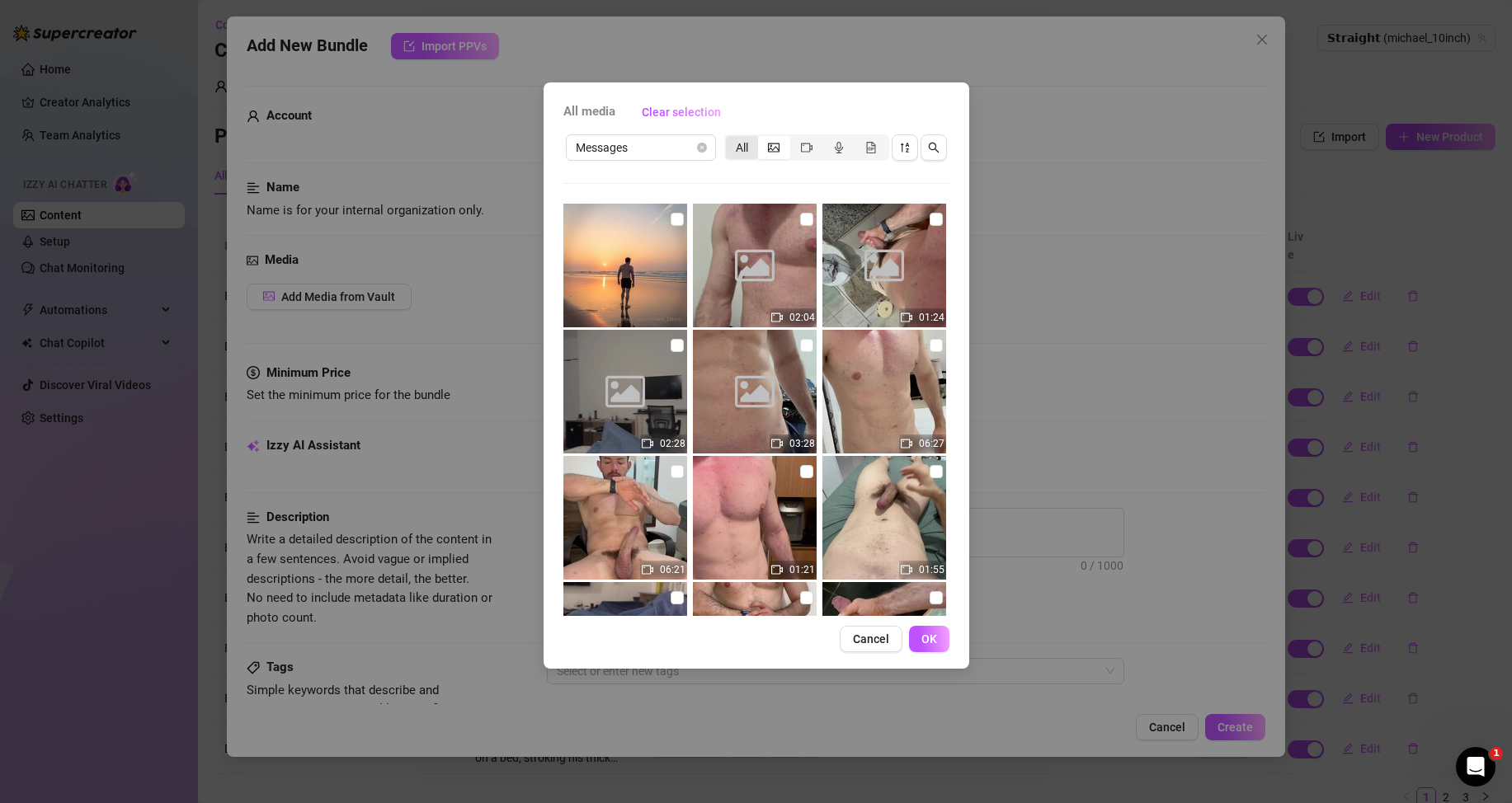
click at [746, 156] on div "All" at bounding box center [742, 147] width 33 height 23
click at [729, 139] on input "All" at bounding box center [729, 139] width 0 height 0
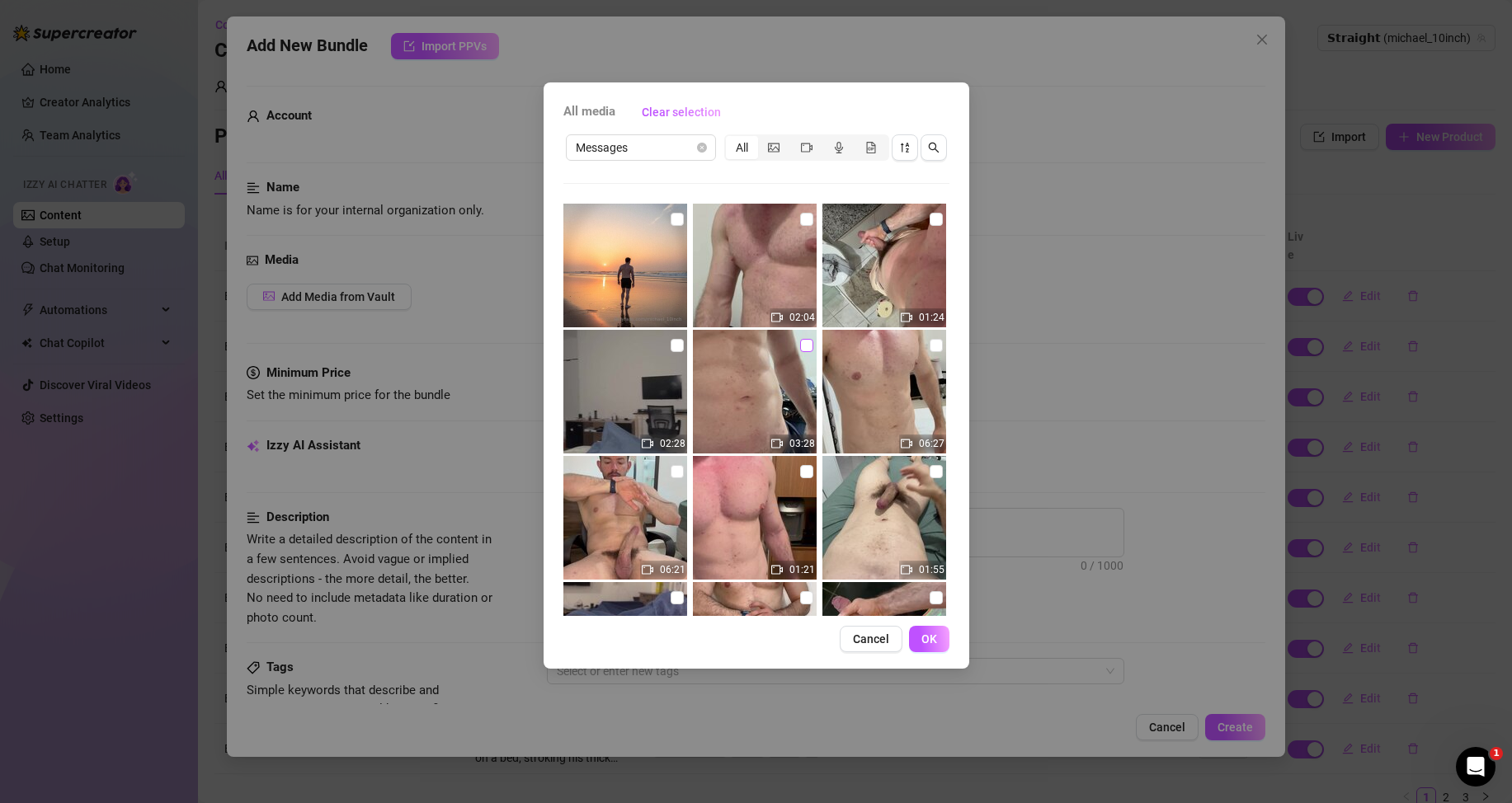
click at [800, 340] on input "checkbox" at bounding box center [806, 345] width 13 height 13
click at [918, 641] on button "OK" at bounding box center [928, 638] width 40 height 27
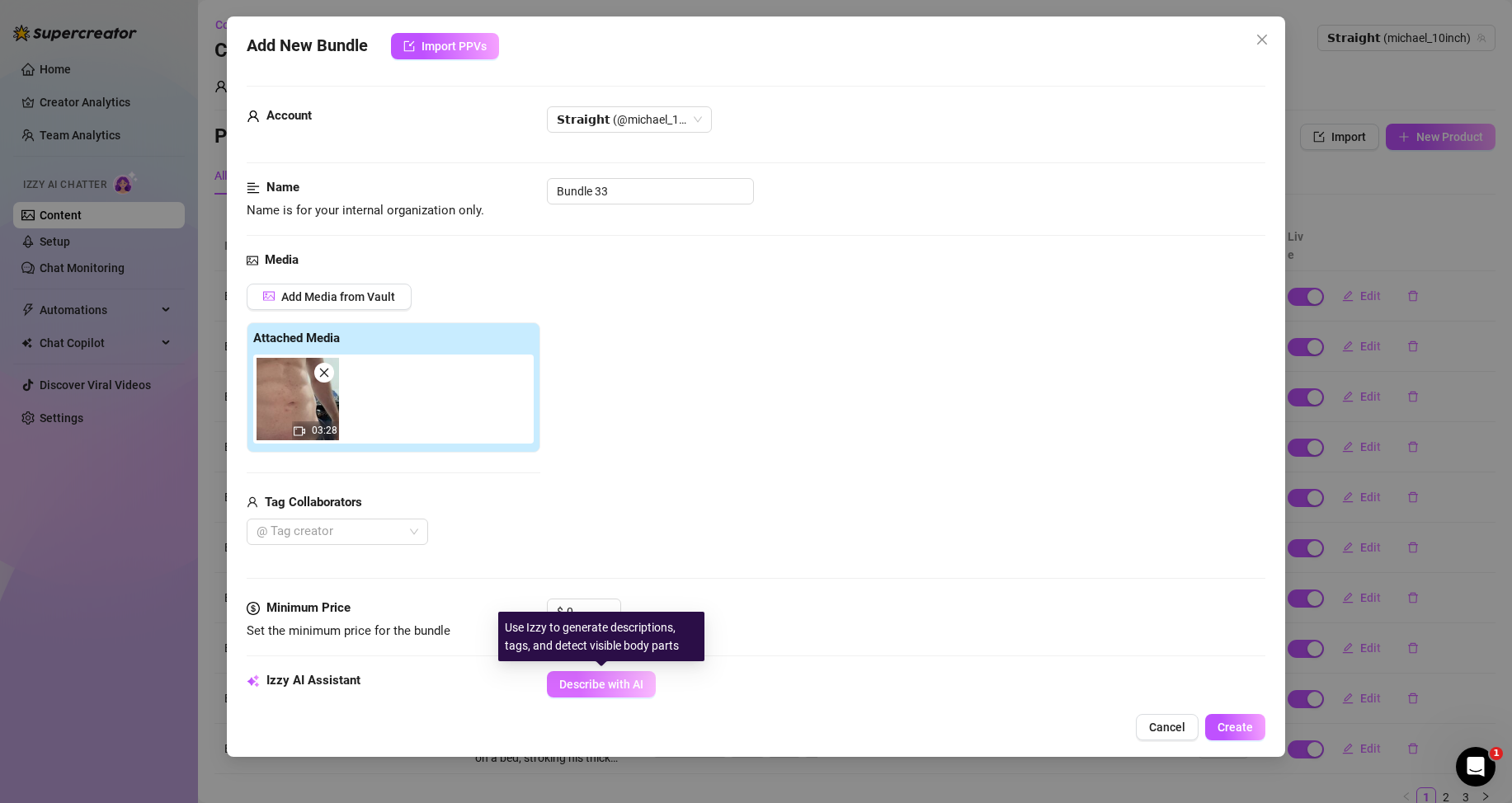
click at [585, 684] on span "Describe with AI" at bounding box center [601, 684] width 84 height 13
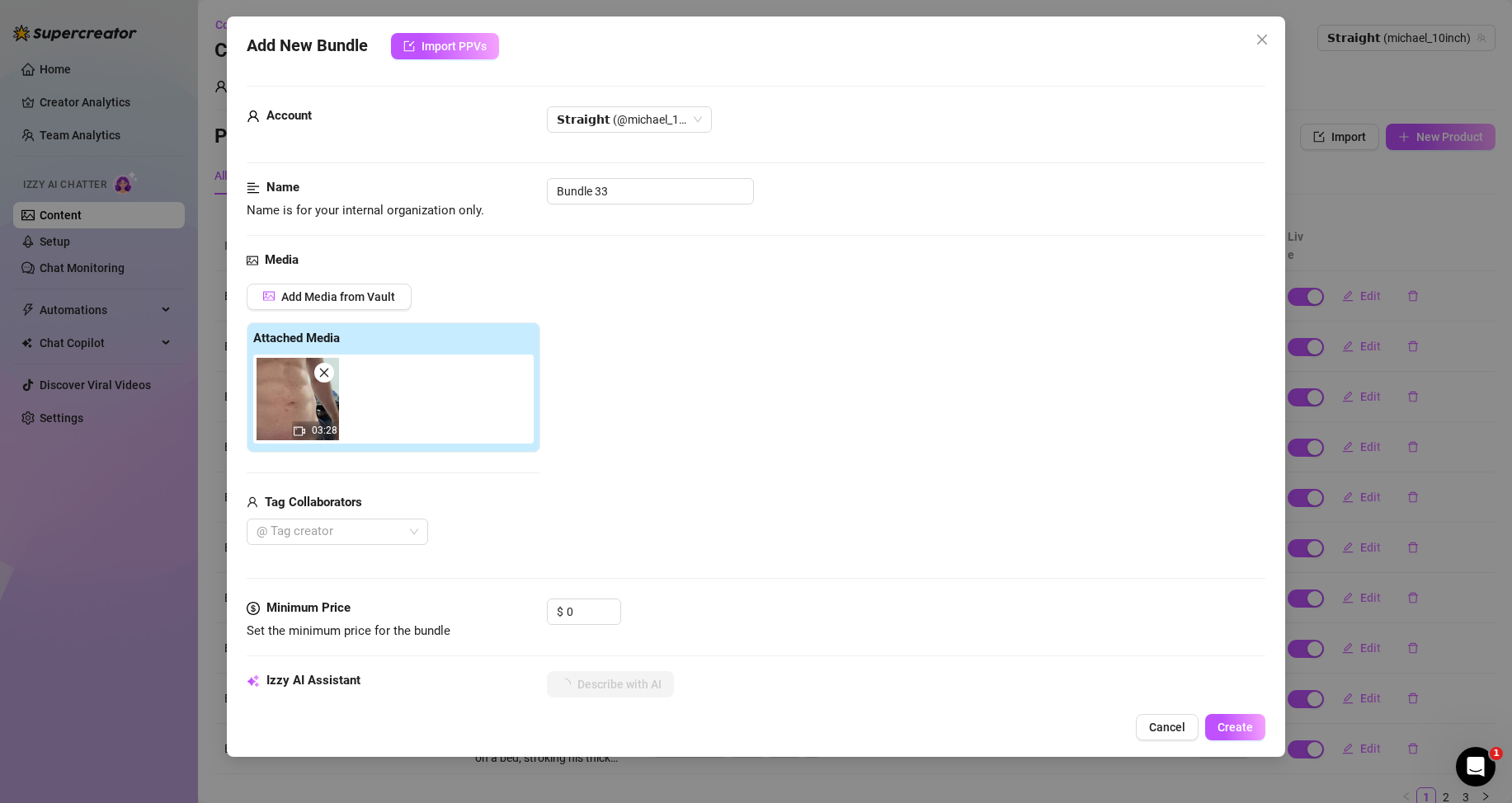
scroll to position [165, 0]
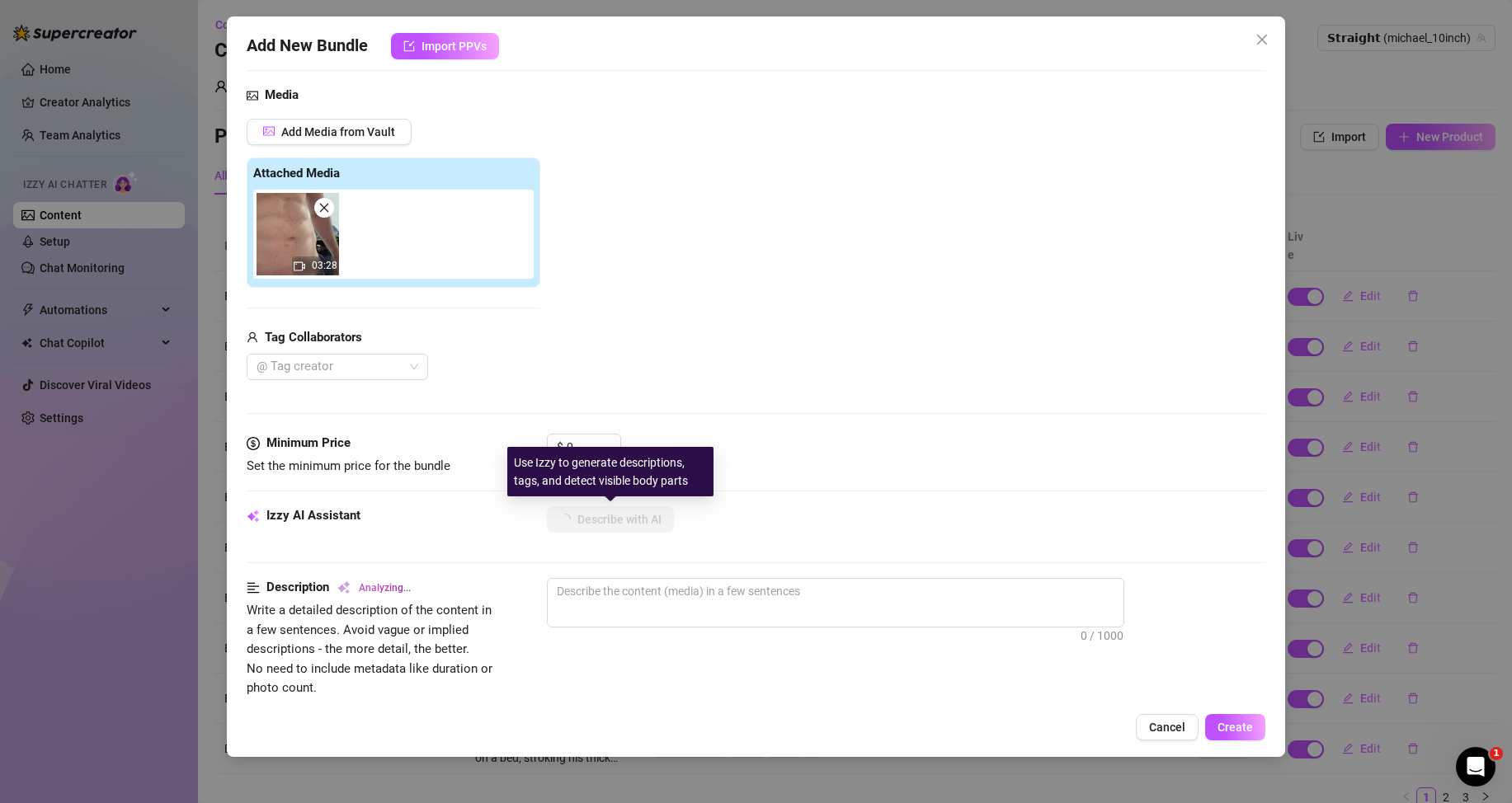
click at [590, 449] on div "Use Izzy to generate descriptions, tags, and detect visible body parts" at bounding box center [610, 471] width 207 height 50
click at [582, 438] on input "0" at bounding box center [593, 446] width 54 height 25
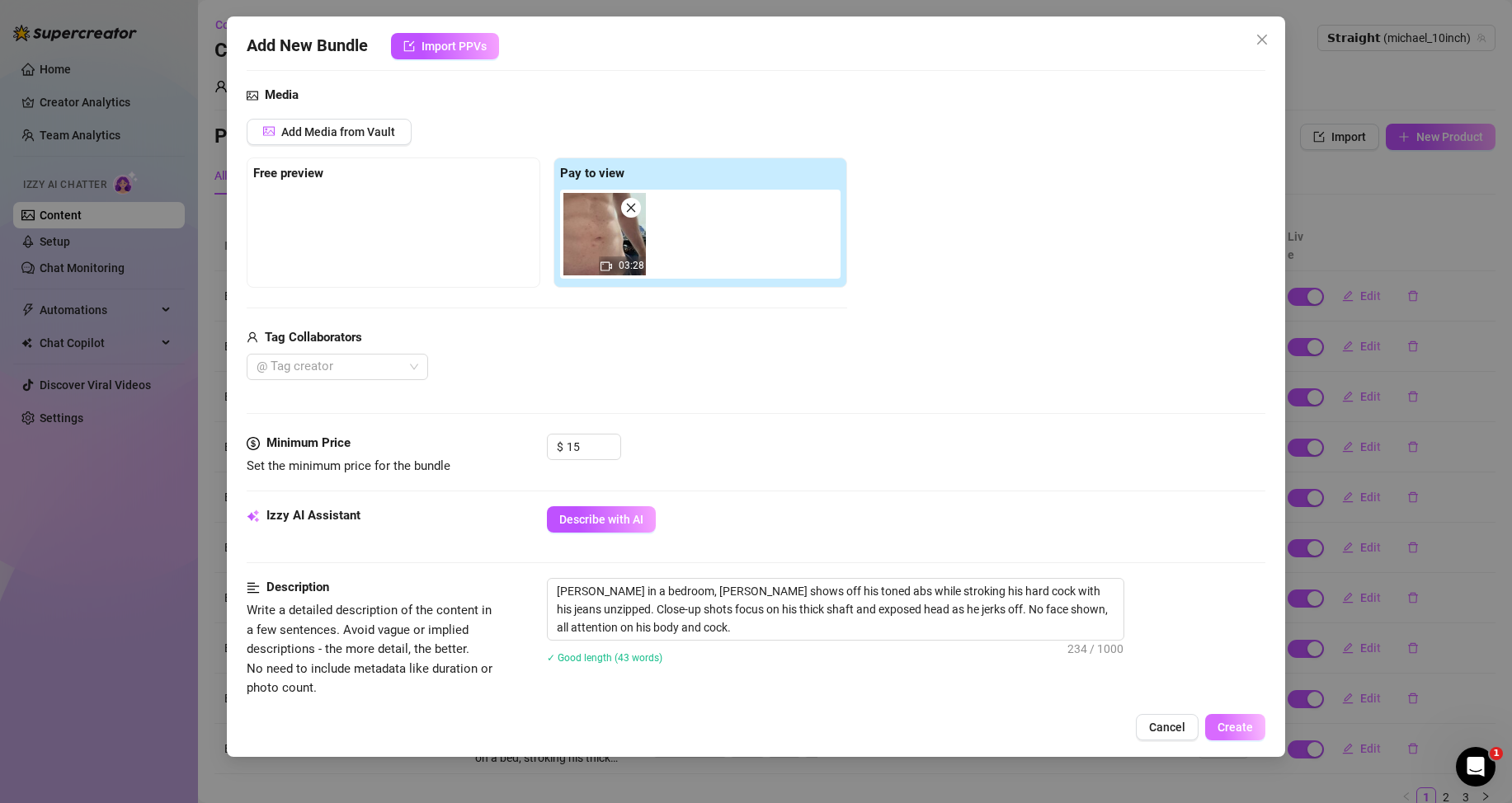
click at [1235, 731] on span "Create" at bounding box center [1234, 727] width 35 height 13
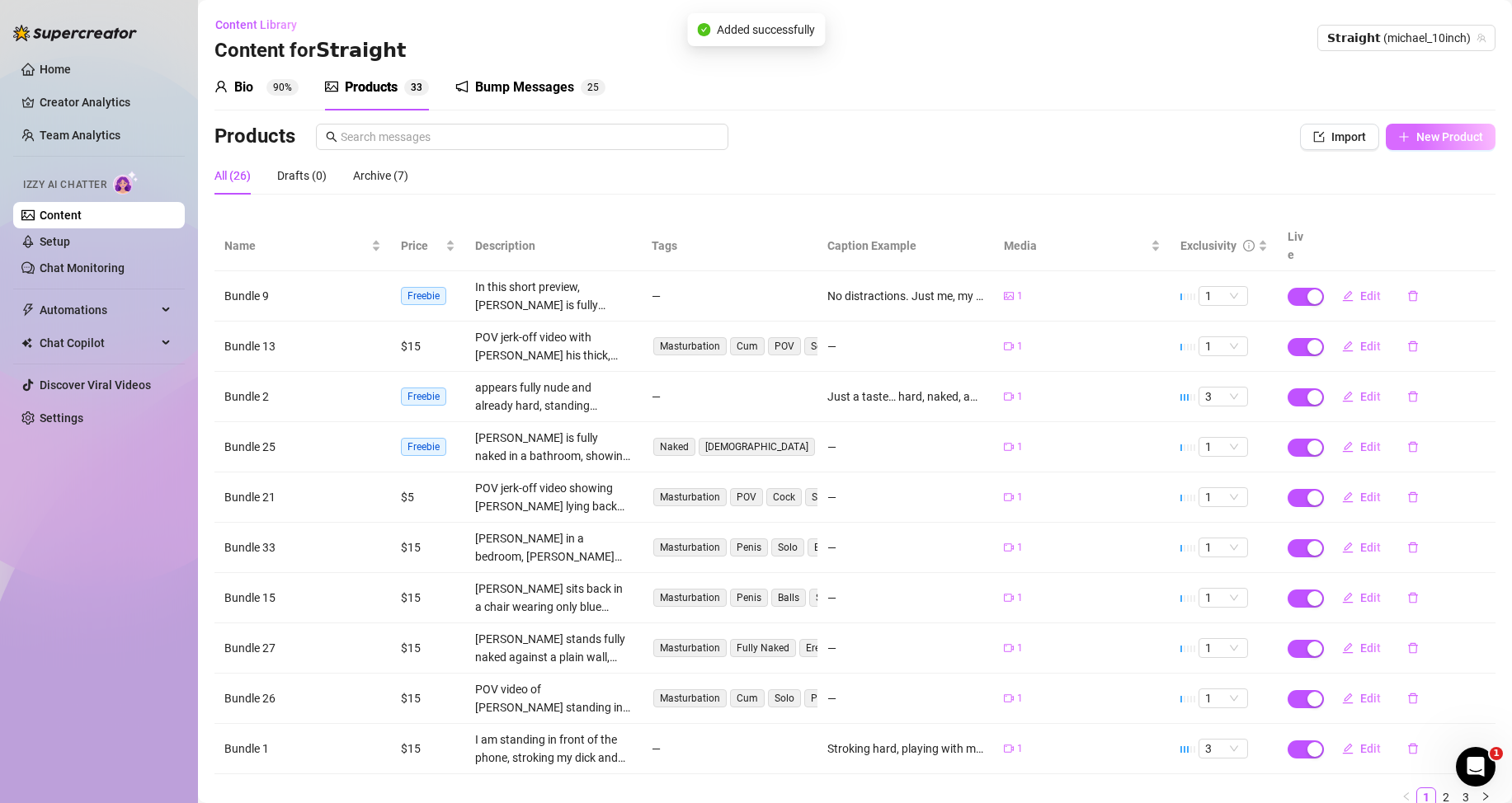
click at [1458, 137] on span "New Product" at bounding box center [1449, 136] width 67 height 13
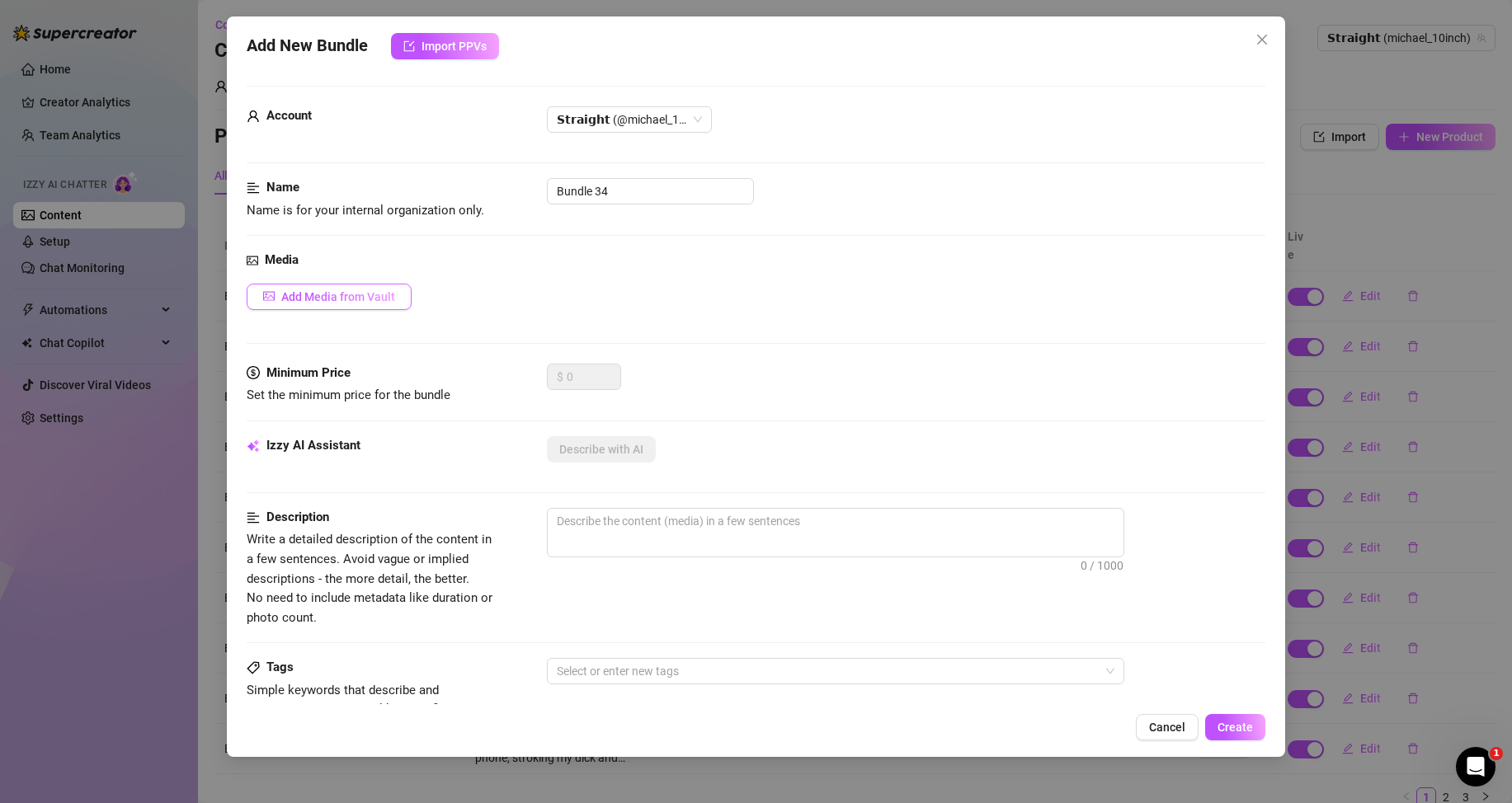
click at [349, 298] on span "Add Media from Vault" at bounding box center [338, 297] width 114 height 13
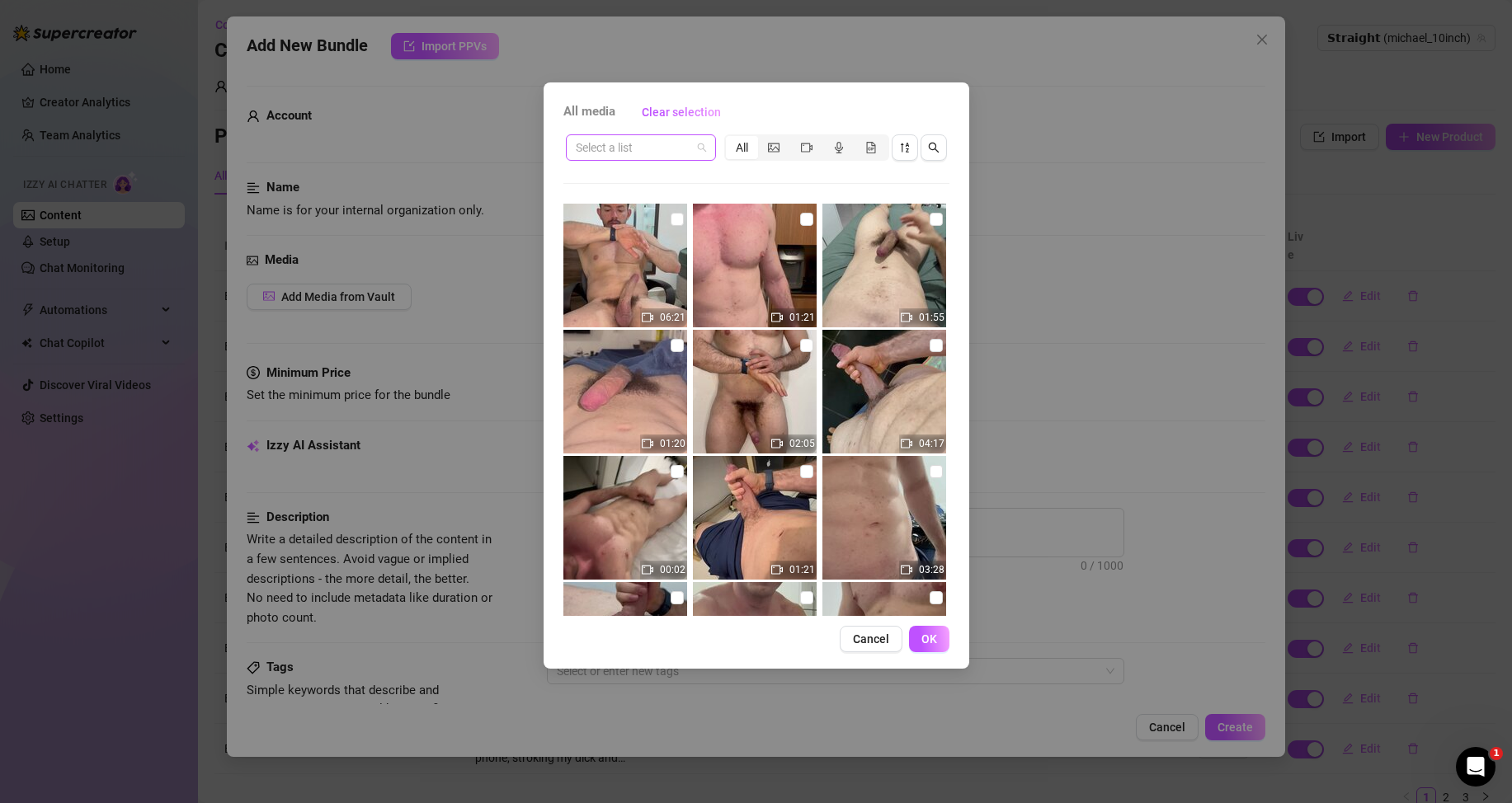
click at [704, 146] on span at bounding box center [641, 147] width 130 height 25
drag, startPoint x: 606, startPoint y: 201, endPoint x: 663, endPoint y: 187, distance: 58.7
click at [605, 201] on div "Messages" at bounding box center [640, 207] width 123 height 18
click at [736, 147] on div "All" at bounding box center [742, 147] width 33 height 23
click at [729, 139] on input "All" at bounding box center [729, 139] width 0 height 0
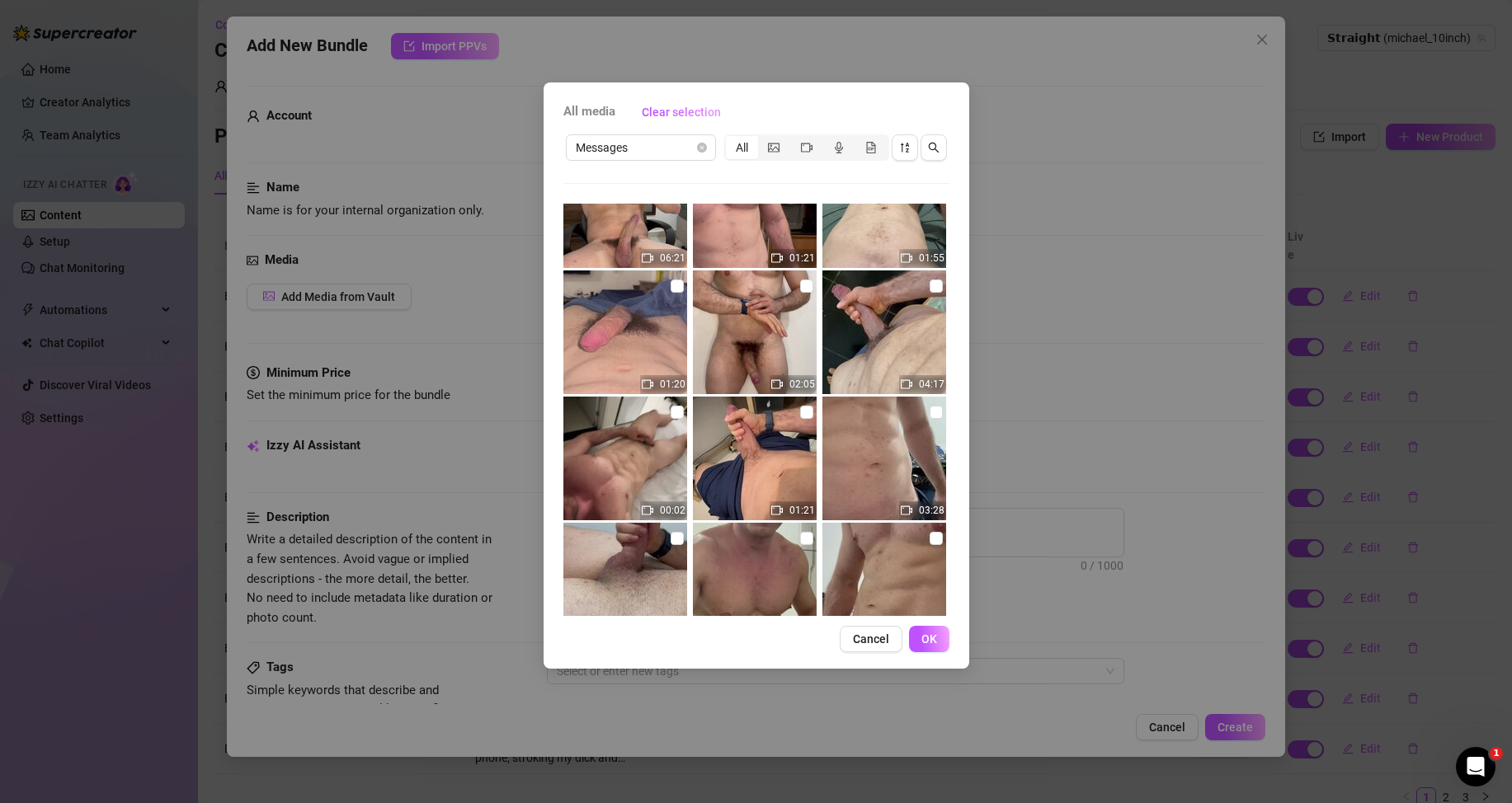
scroll to position [0, 0]
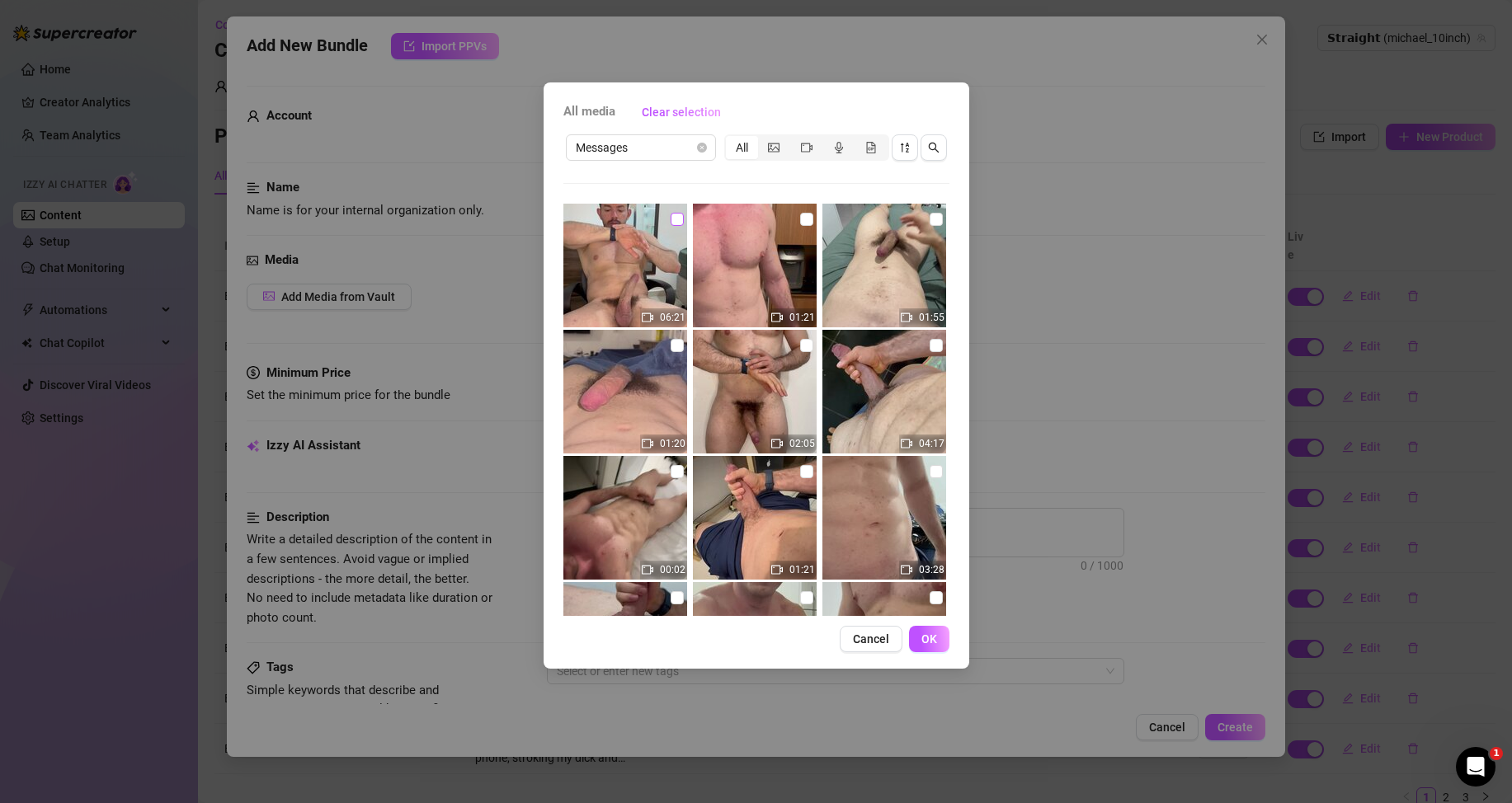
click at [807, 148] on icon "video-camera" at bounding box center [806, 147] width 11 height 11
click at [795, 139] on input "segmented control" at bounding box center [795, 139] width 0 height 0
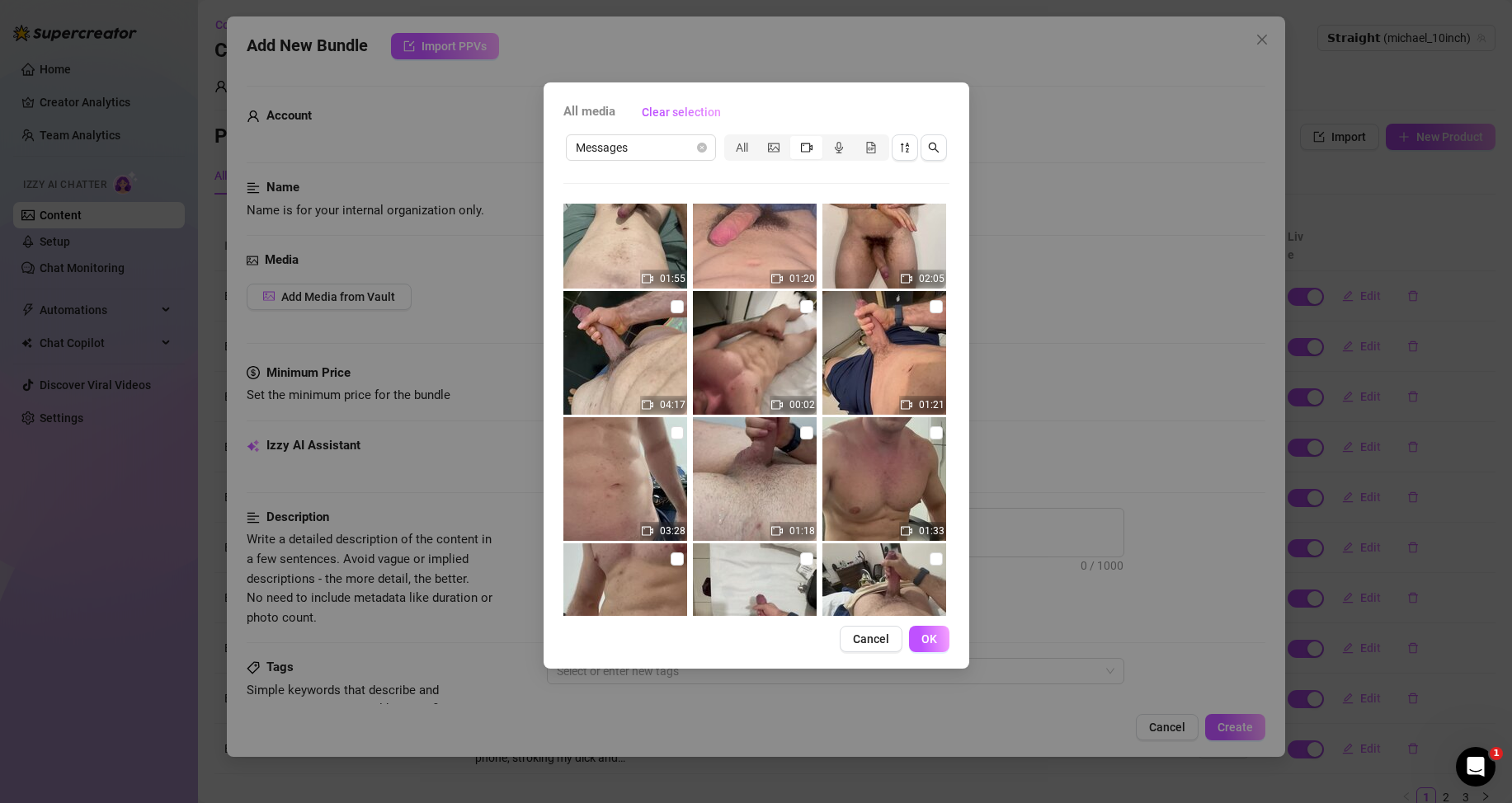
scroll to position [248, 0]
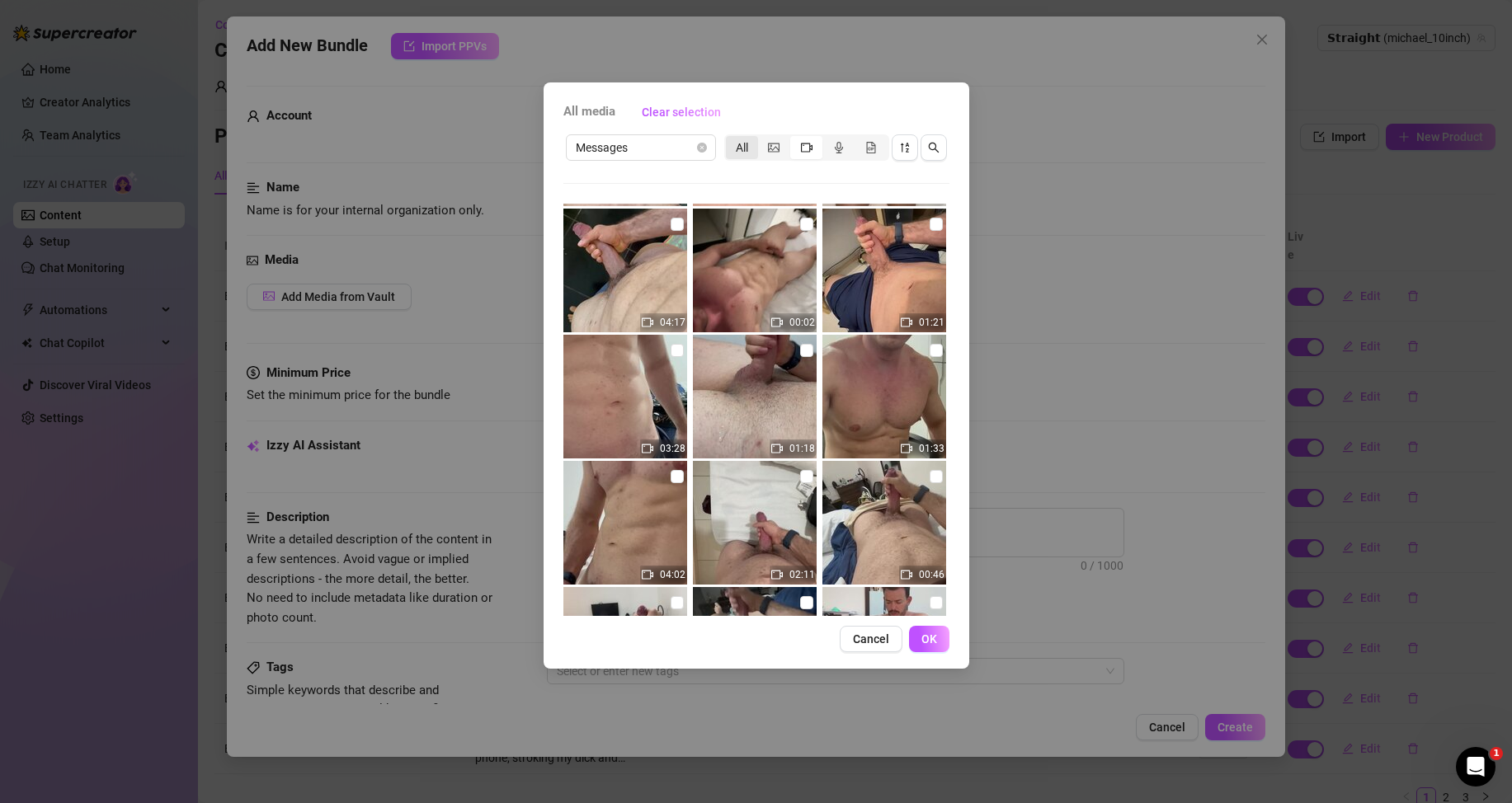
click at [739, 153] on div "All" at bounding box center [742, 147] width 33 height 23
click at [729, 139] on input "All" at bounding box center [729, 139] width 0 height 0
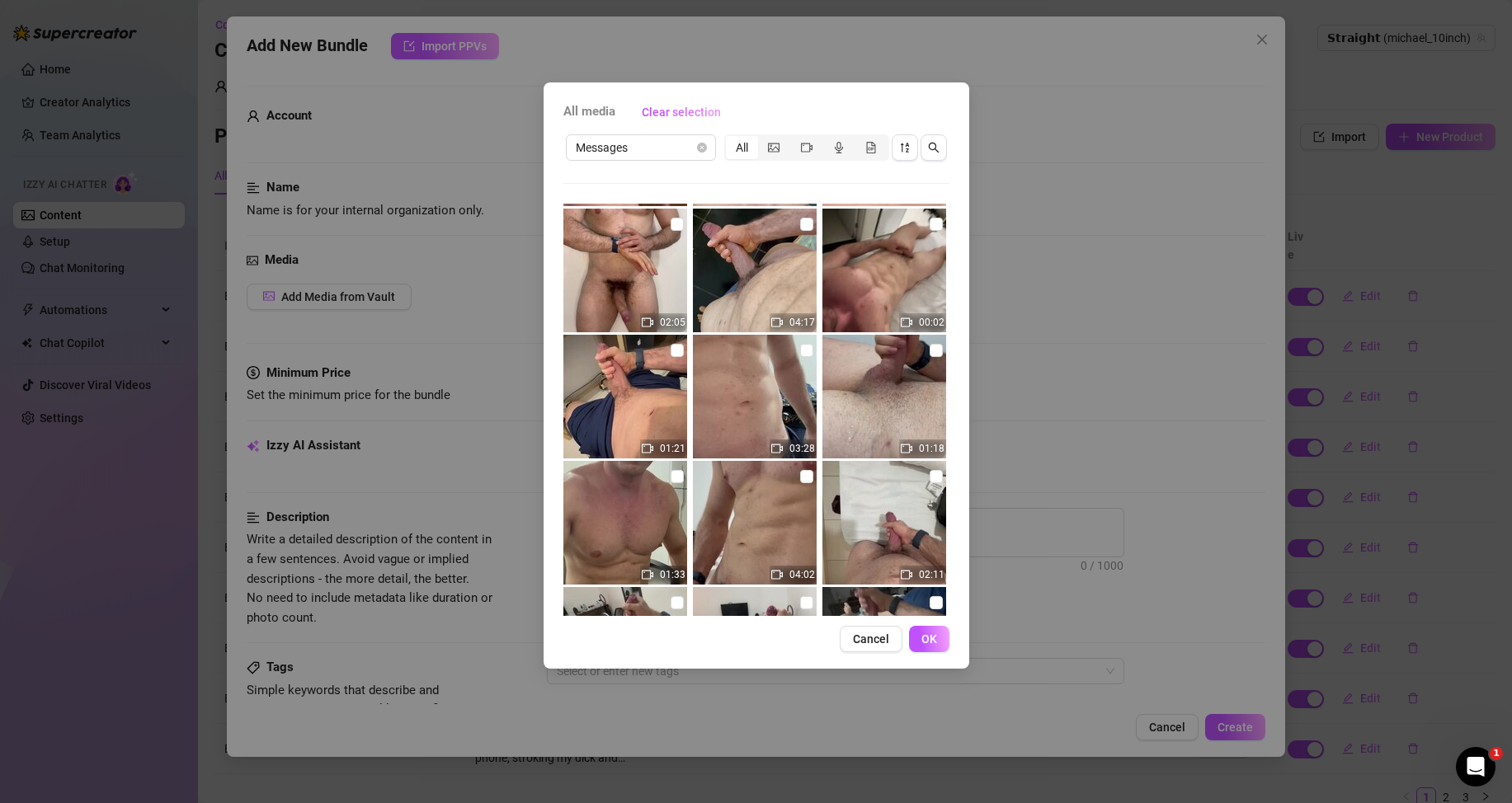
scroll to position [0, 0]
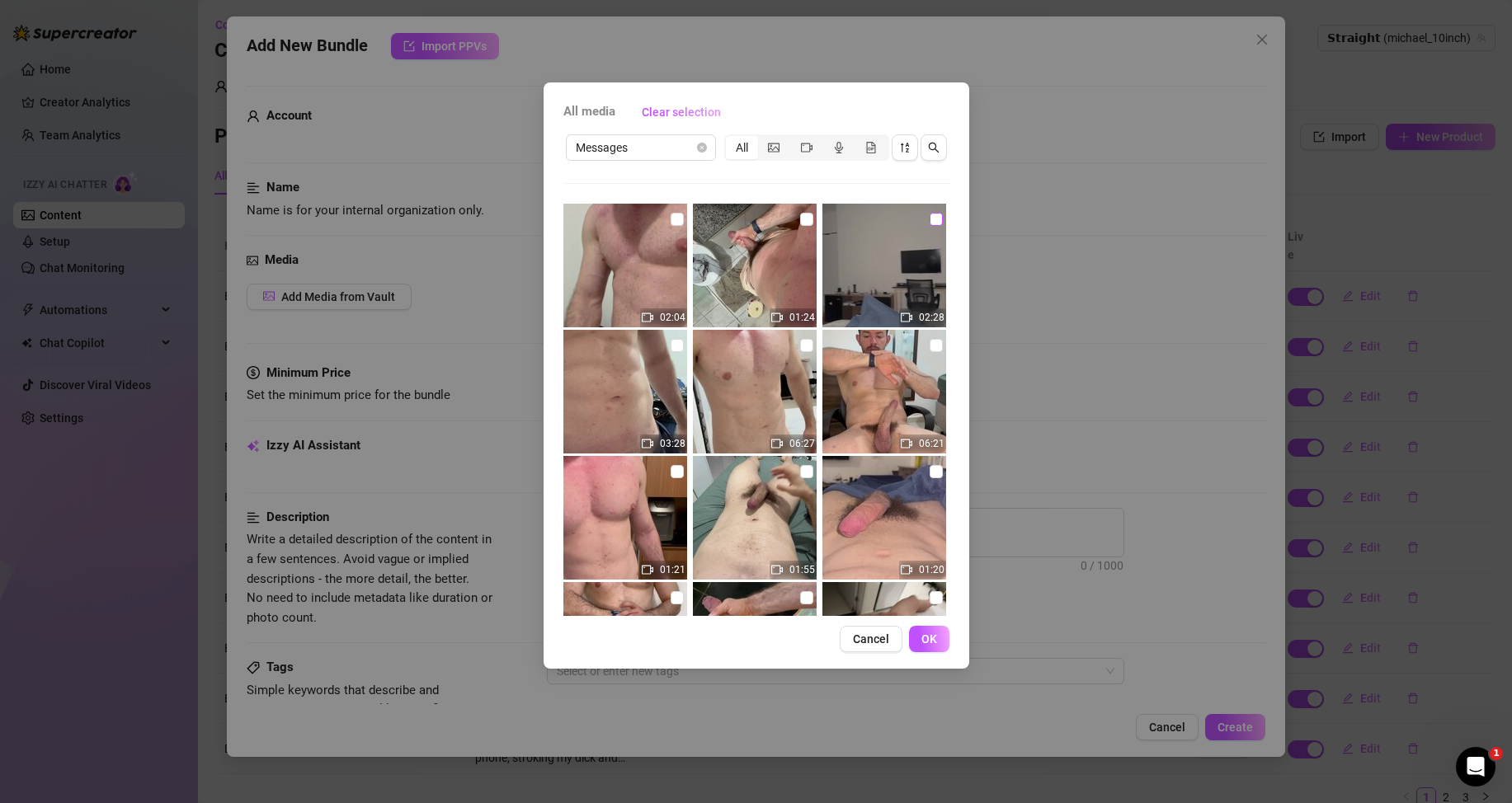
click at [929, 222] on input "checkbox" at bounding box center [935, 219] width 13 height 13
click at [944, 646] on button "OK" at bounding box center [928, 638] width 40 height 27
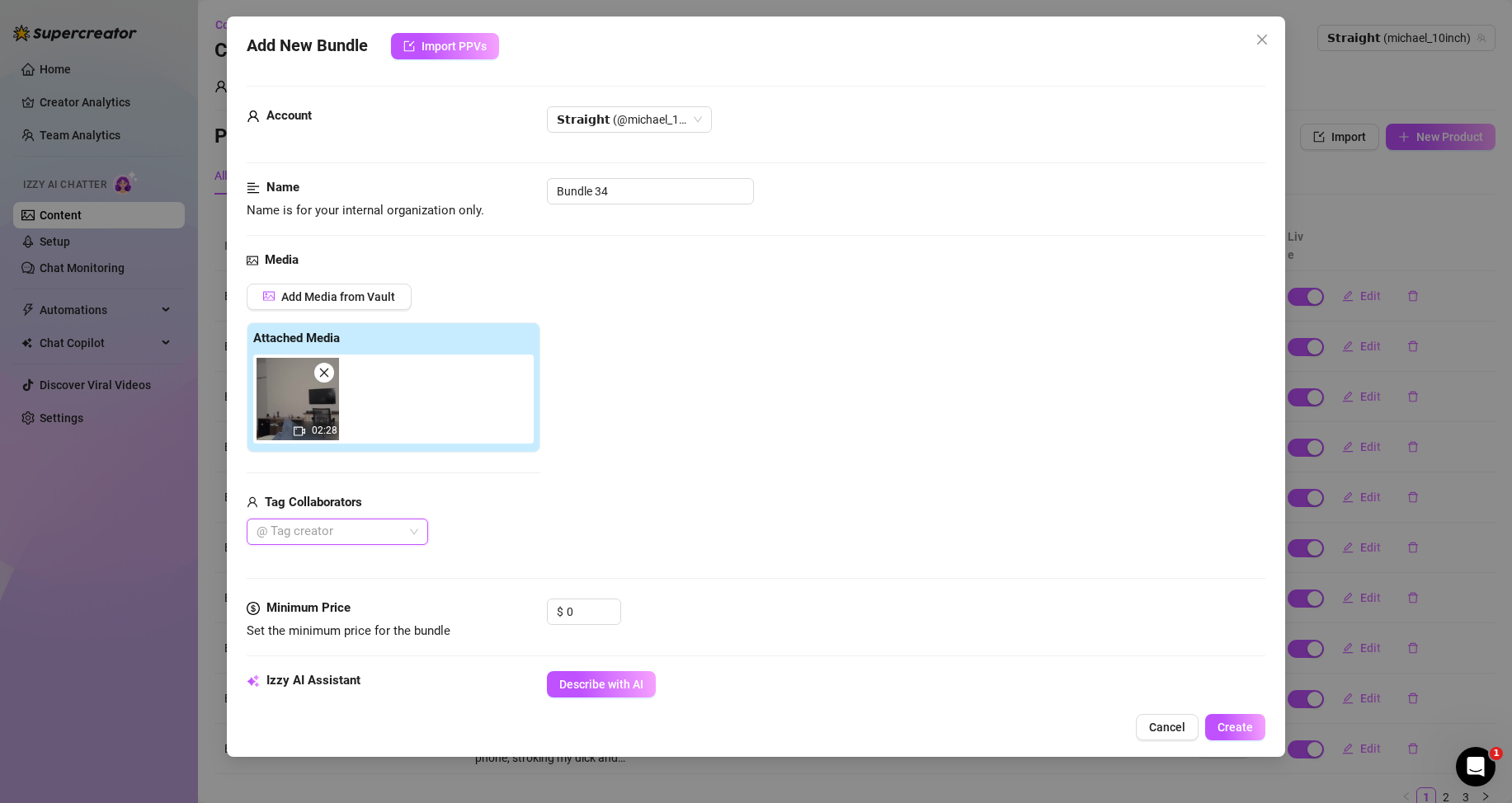
scroll to position [165, 0]
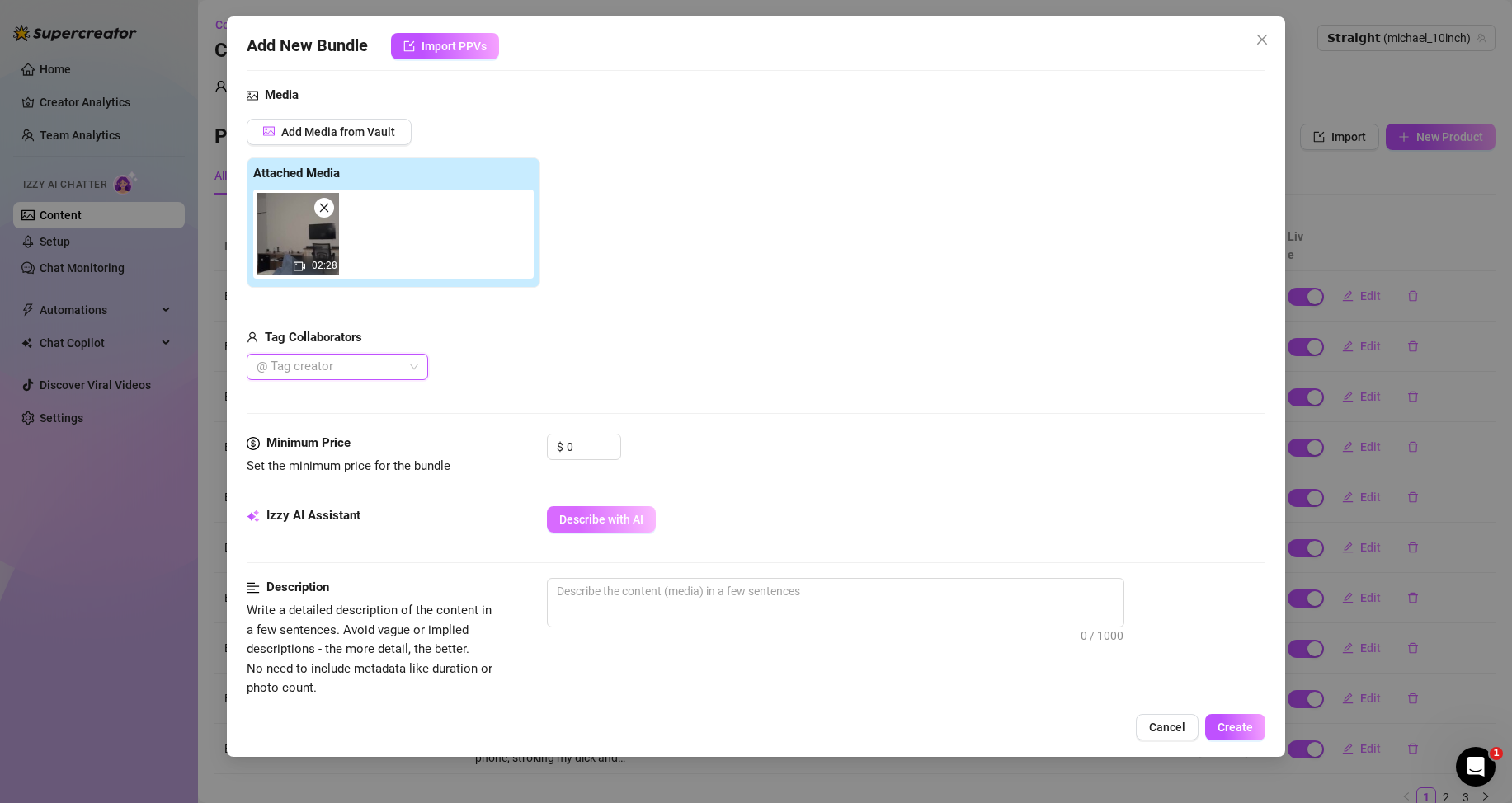
click at [614, 521] on span "Describe with AI" at bounding box center [601, 518] width 84 height 13
click at [585, 440] on input "0" at bounding box center [593, 446] width 54 height 25
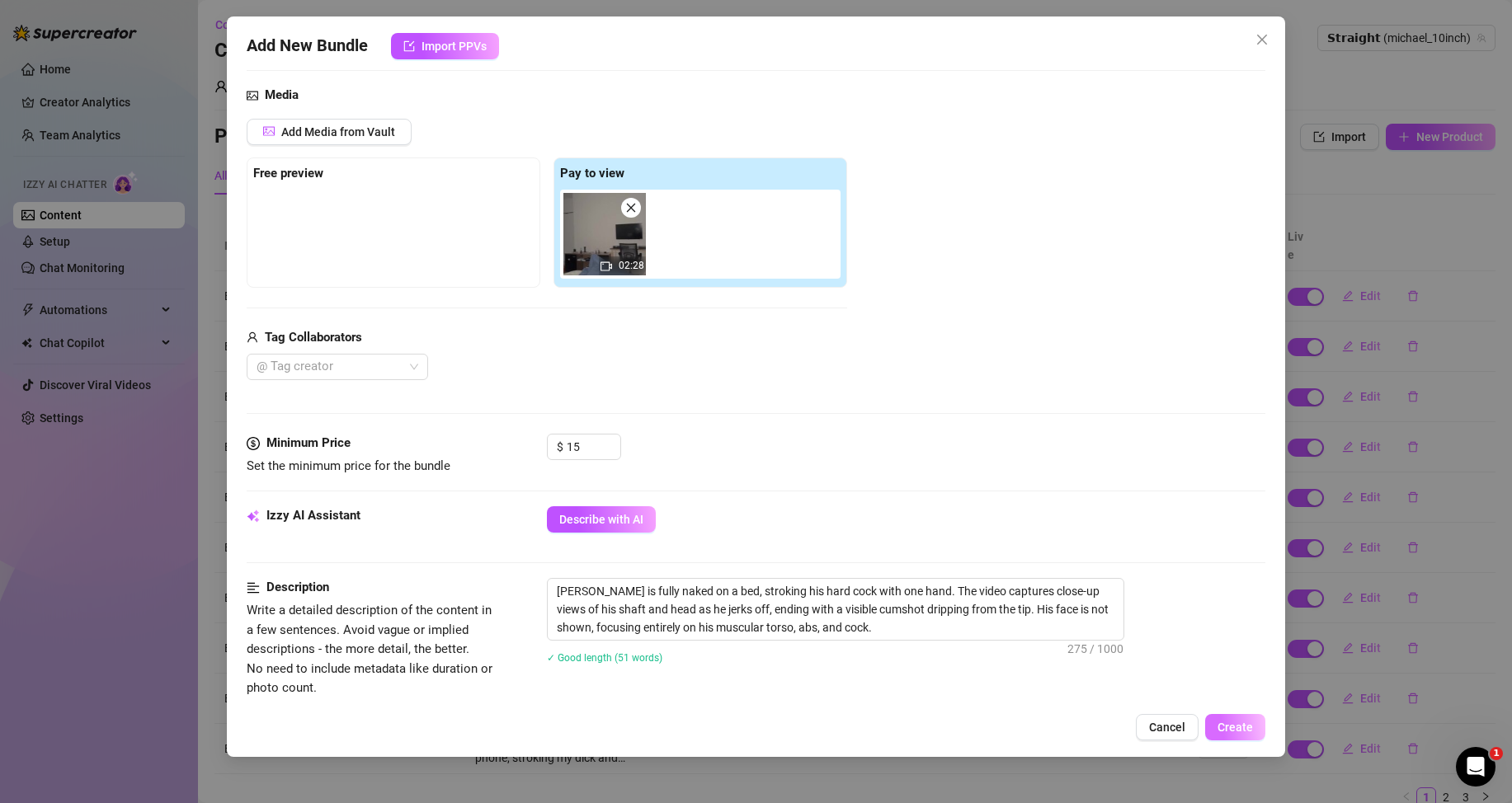
click at [1225, 722] on span "Create" at bounding box center [1234, 727] width 35 height 13
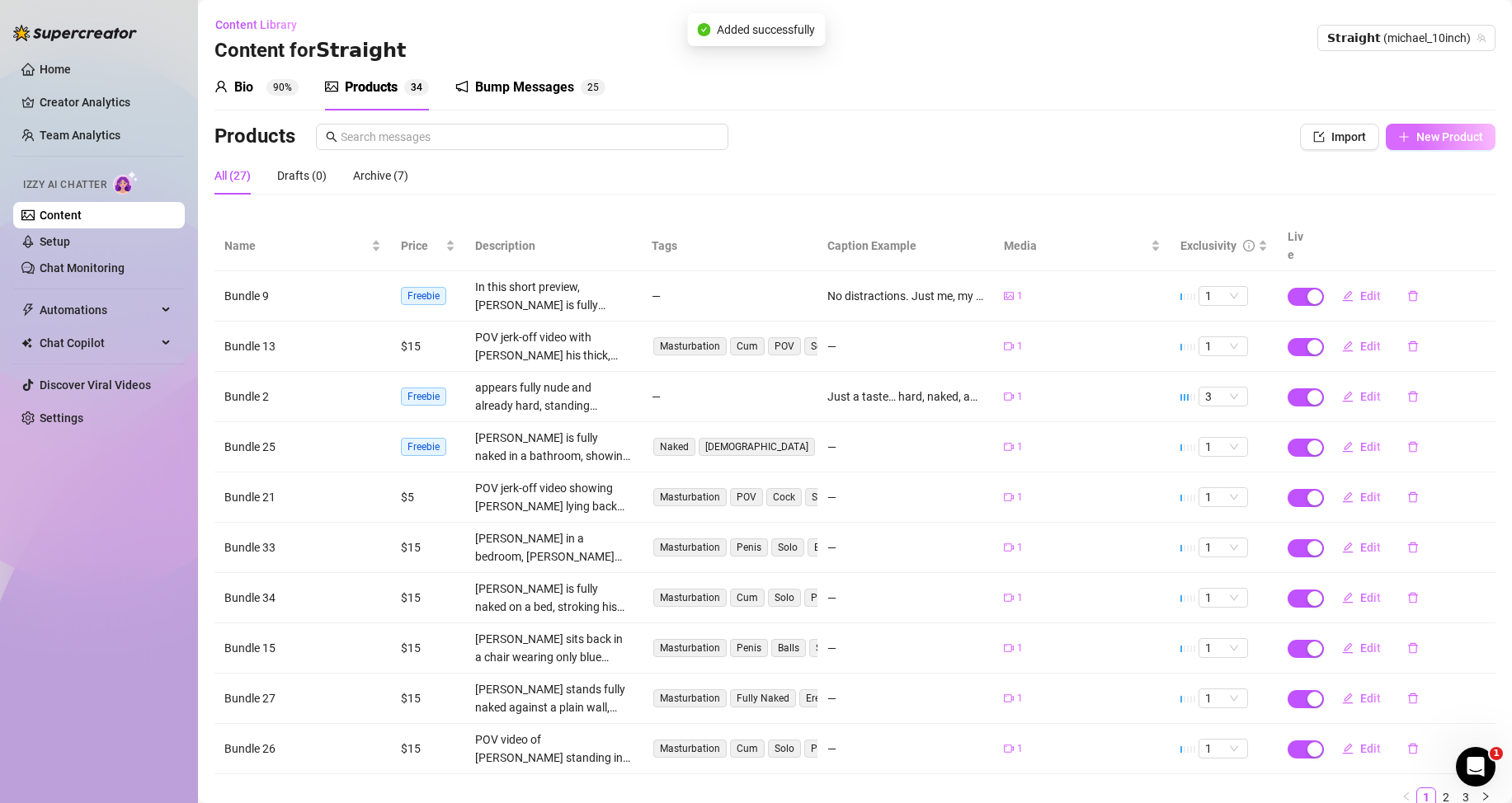
click at [1416, 134] on span "New Product" at bounding box center [1449, 136] width 67 height 13
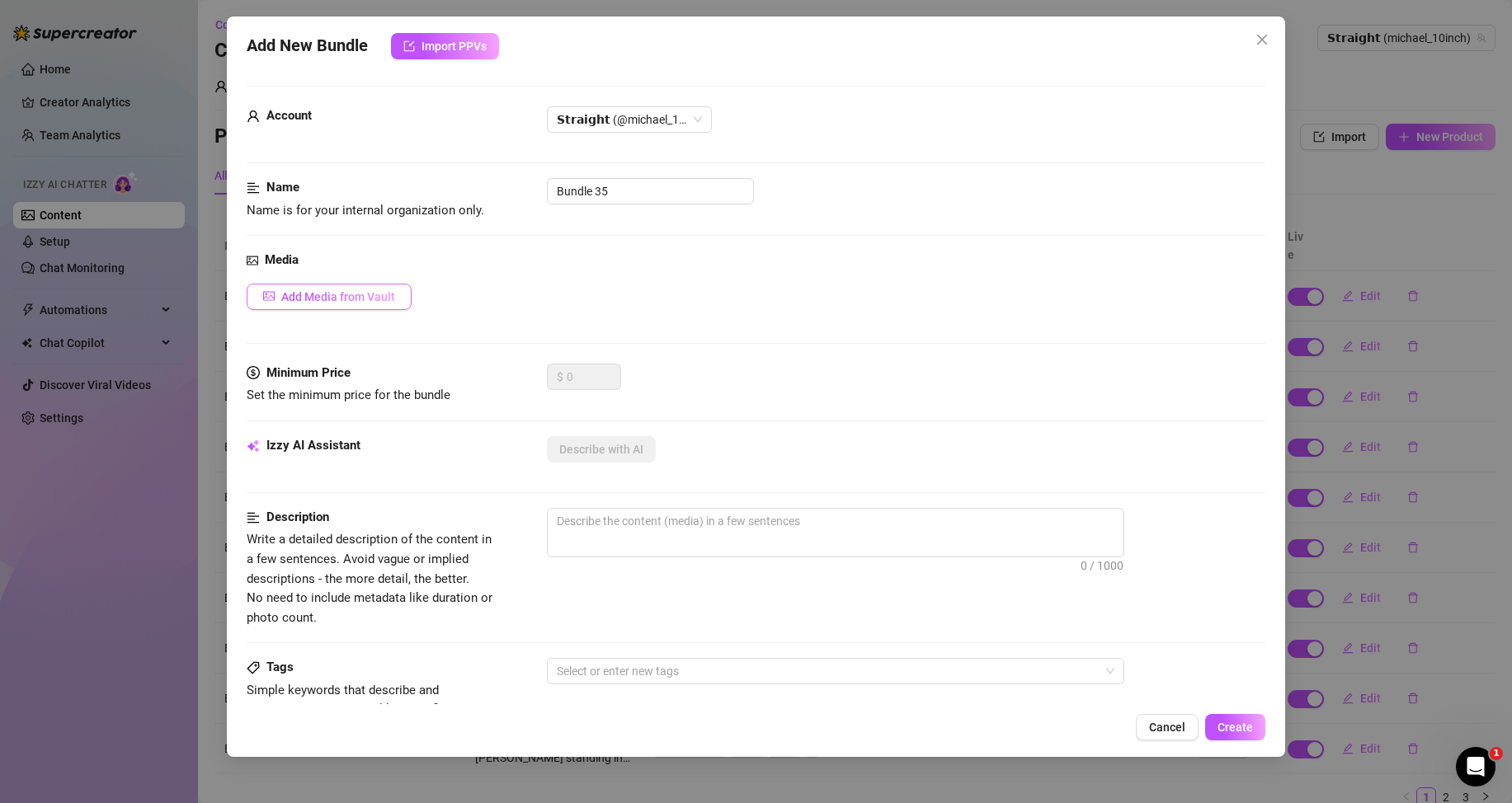
click at [354, 297] on span "Add Media from Vault" at bounding box center [338, 297] width 114 height 13
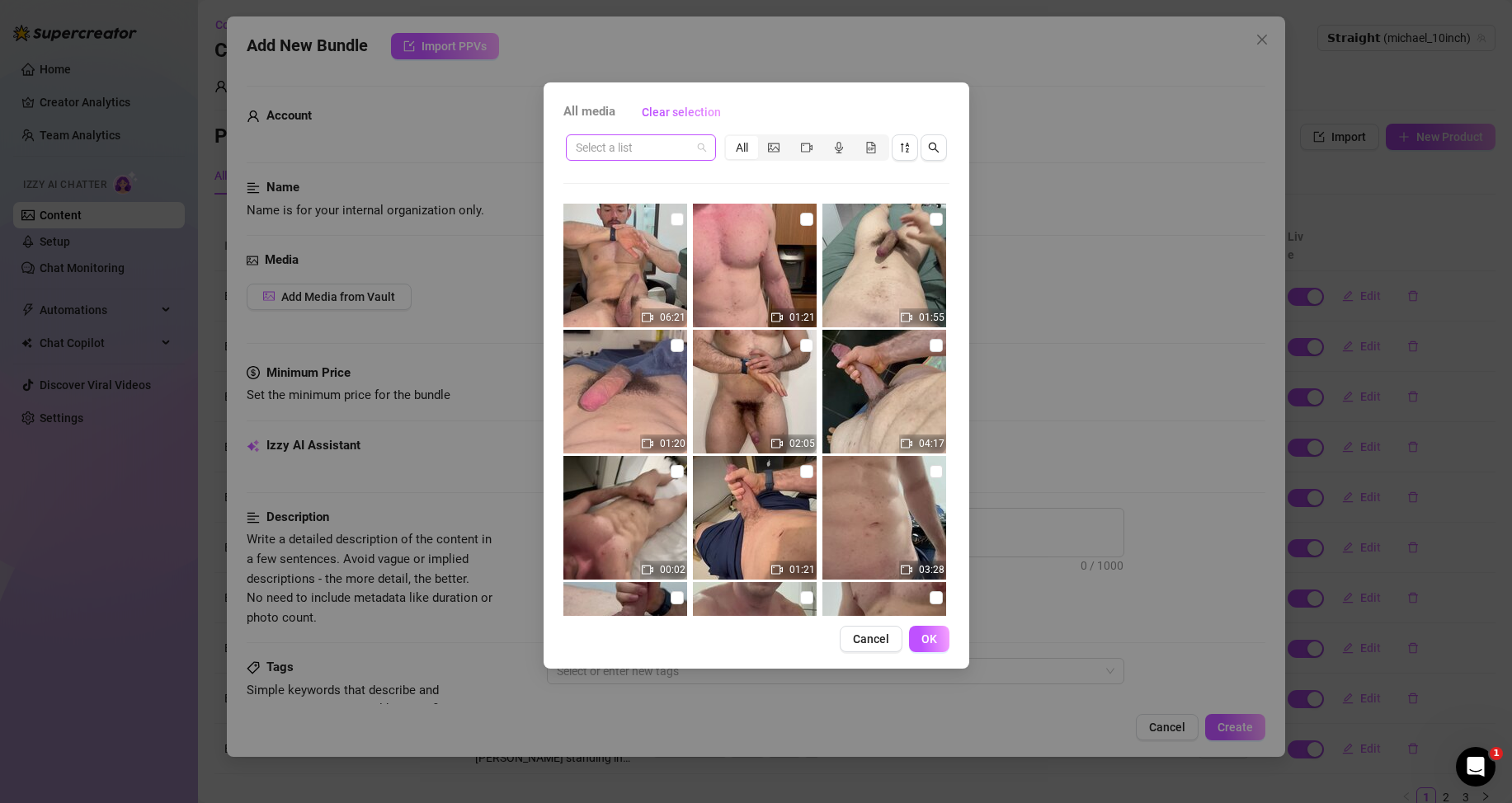
click at [708, 146] on div "Select a list" at bounding box center [640, 147] width 150 height 27
click at [617, 205] on div "Messages" at bounding box center [640, 207] width 123 height 18
click at [876, 149] on icon "file-gif" at bounding box center [870, 147] width 11 height 11
click at [859, 139] on input "segmented control" at bounding box center [859, 139] width 0 height 0
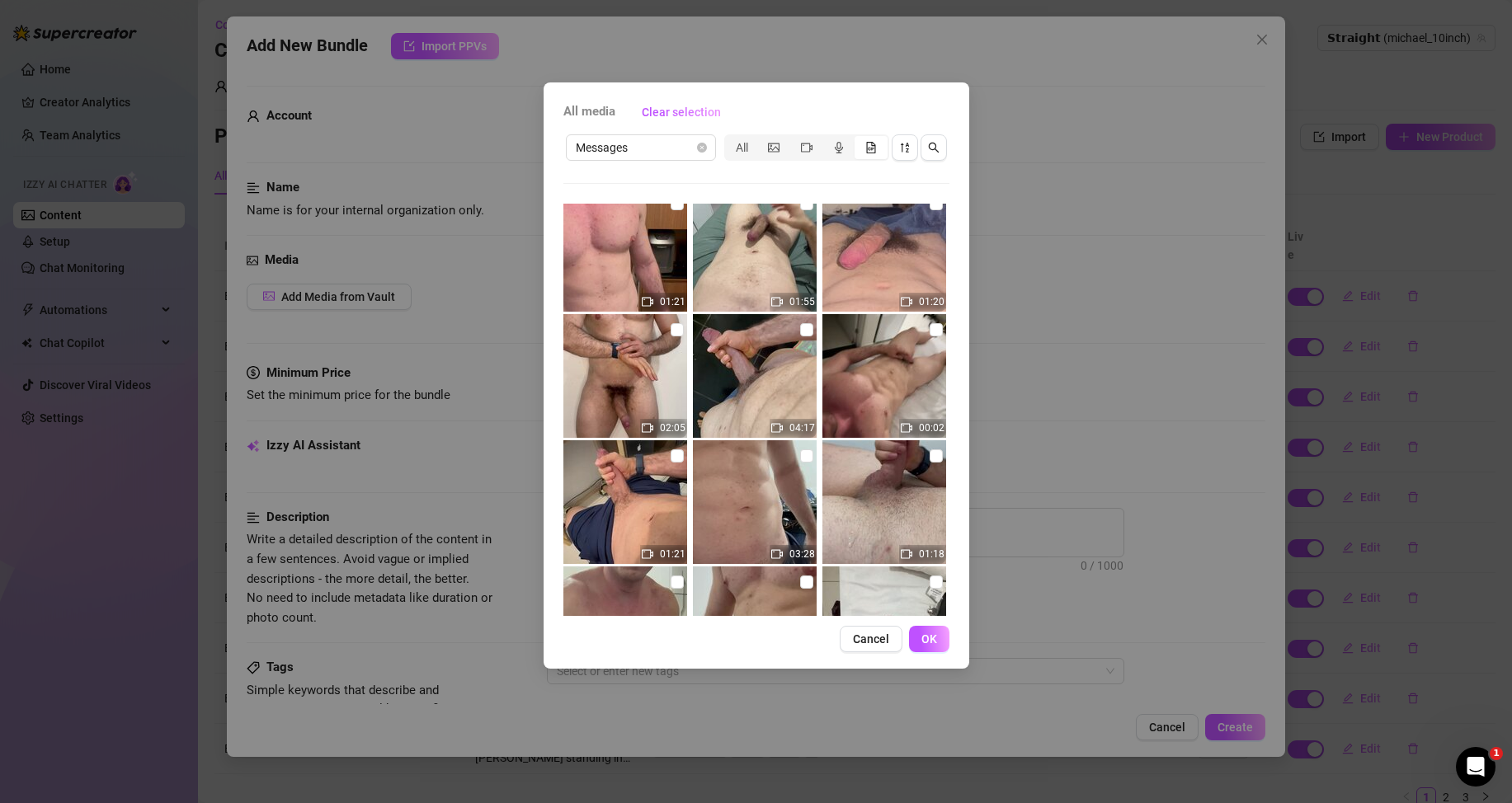
scroll to position [0, 0]
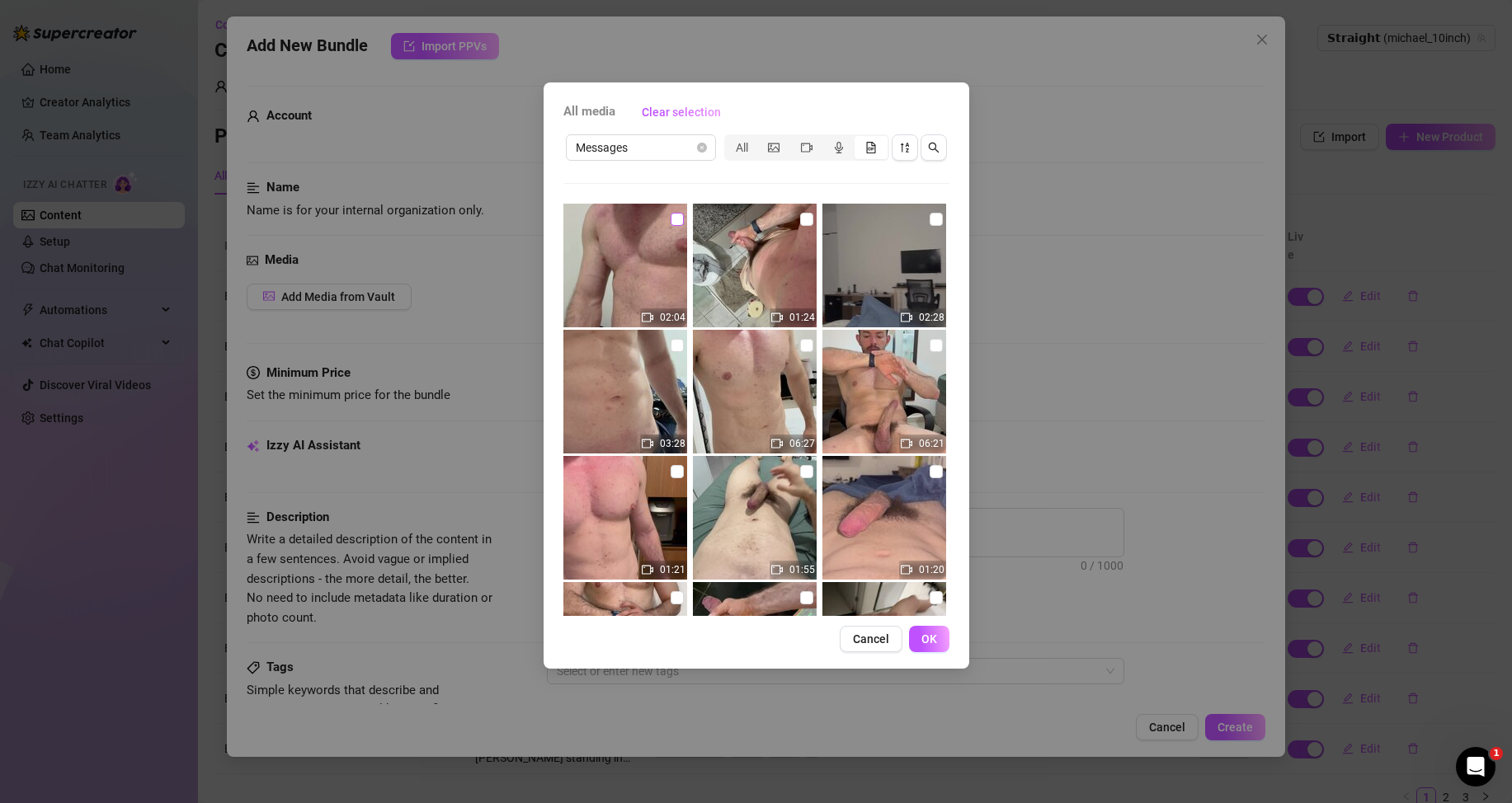
click at [671, 221] on input "checkbox" at bounding box center [676, 219] width 13 height 13
click at [938, 648] on button "OK" at bounding box center [928, 638] width 40 height 27
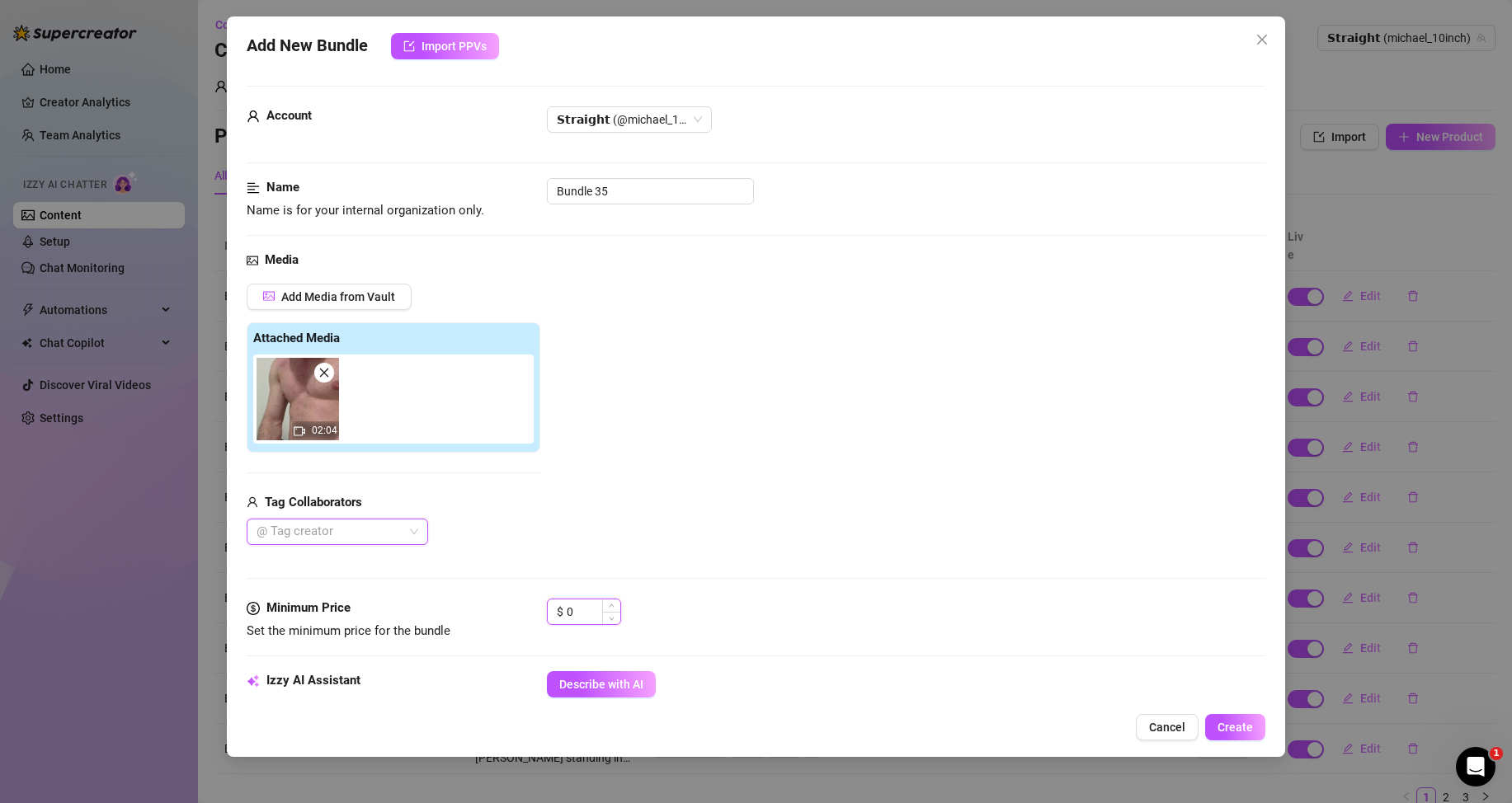
click at [591, 620] on input "0" at bounding box center [593, 611] width 54 height 25
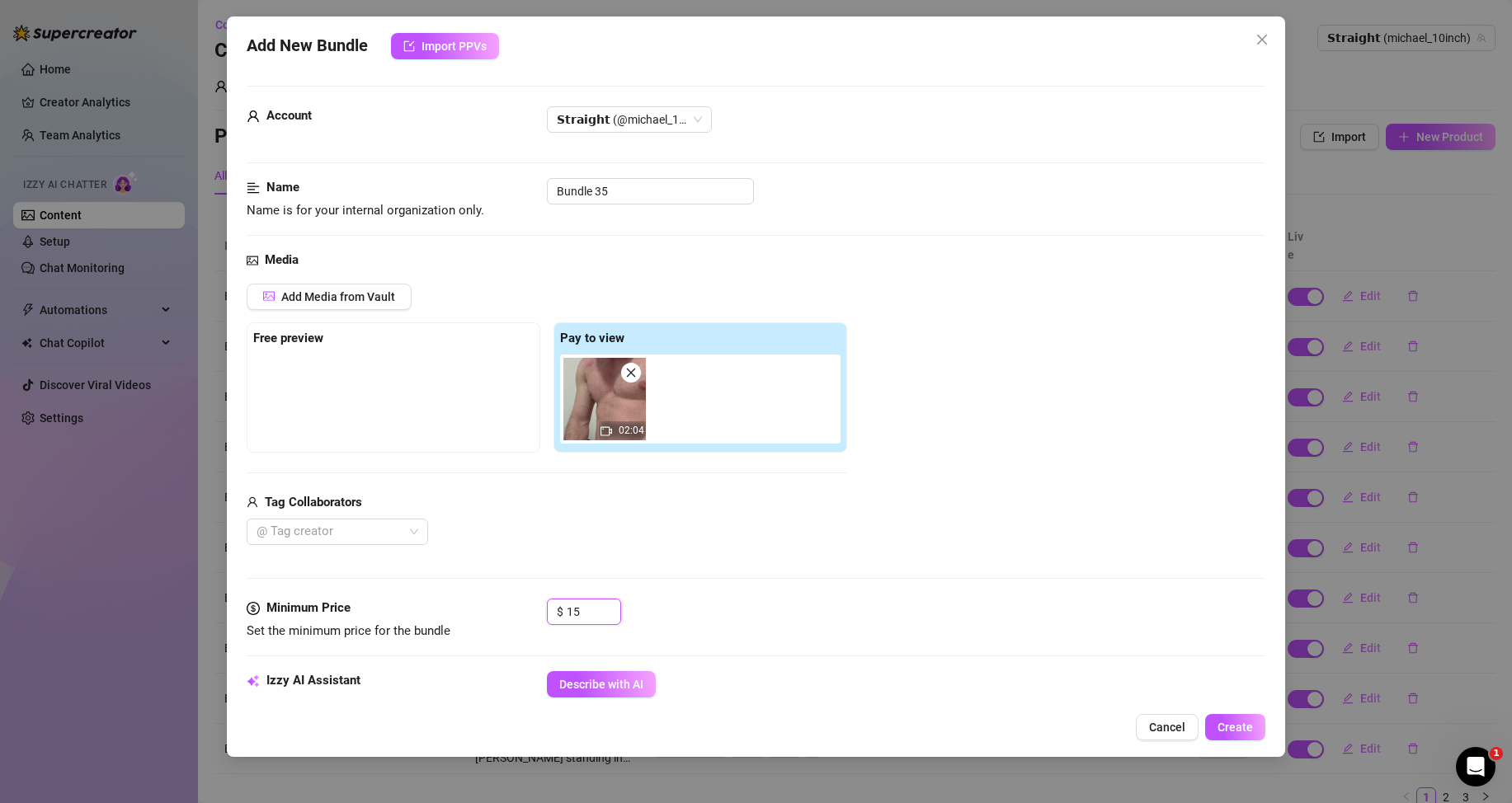
scroll to position [248, 0]
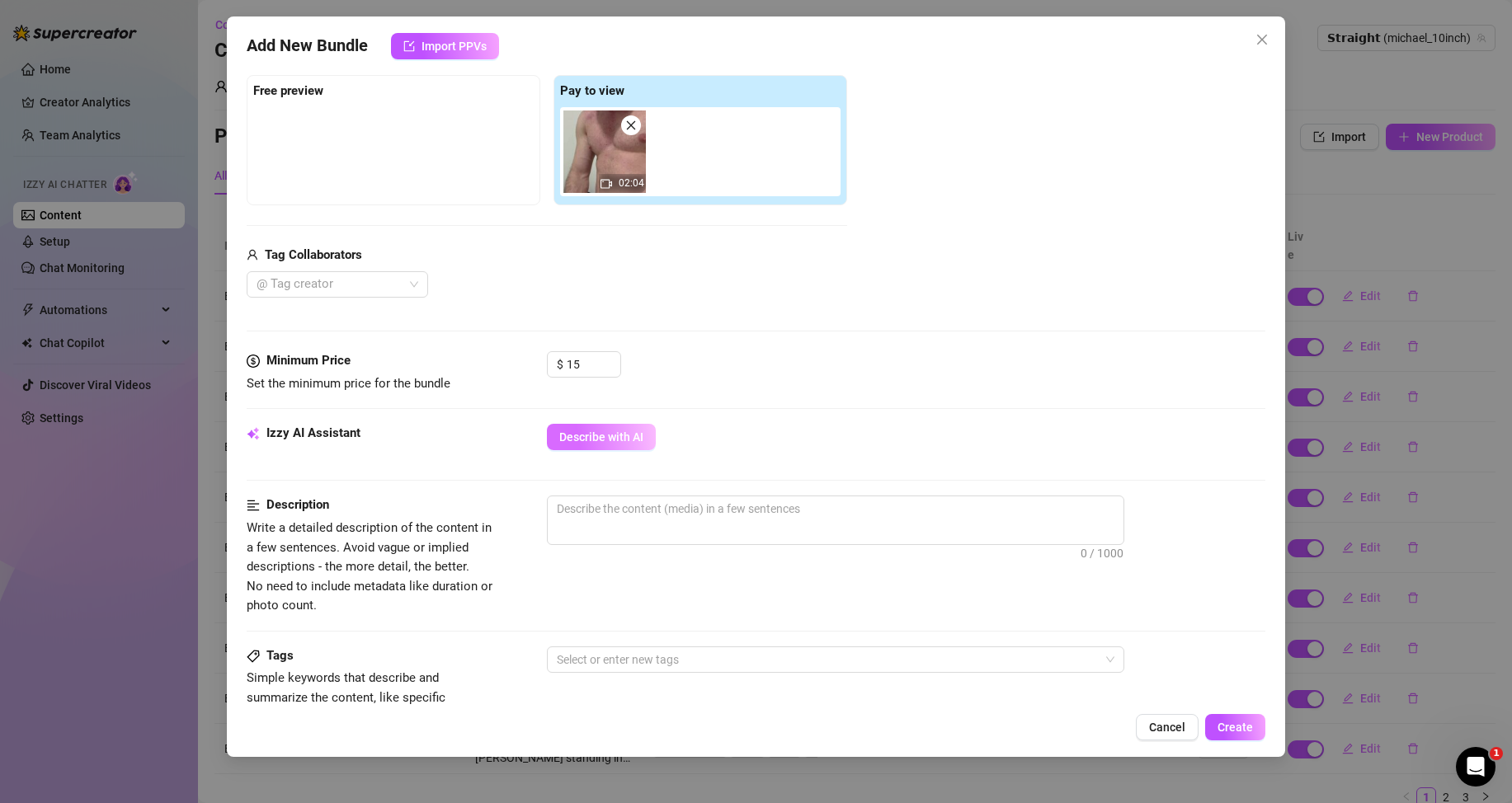
click at [614, 433] on span "Describe with AI" at bounding box center [601, 436] width 84 height 13
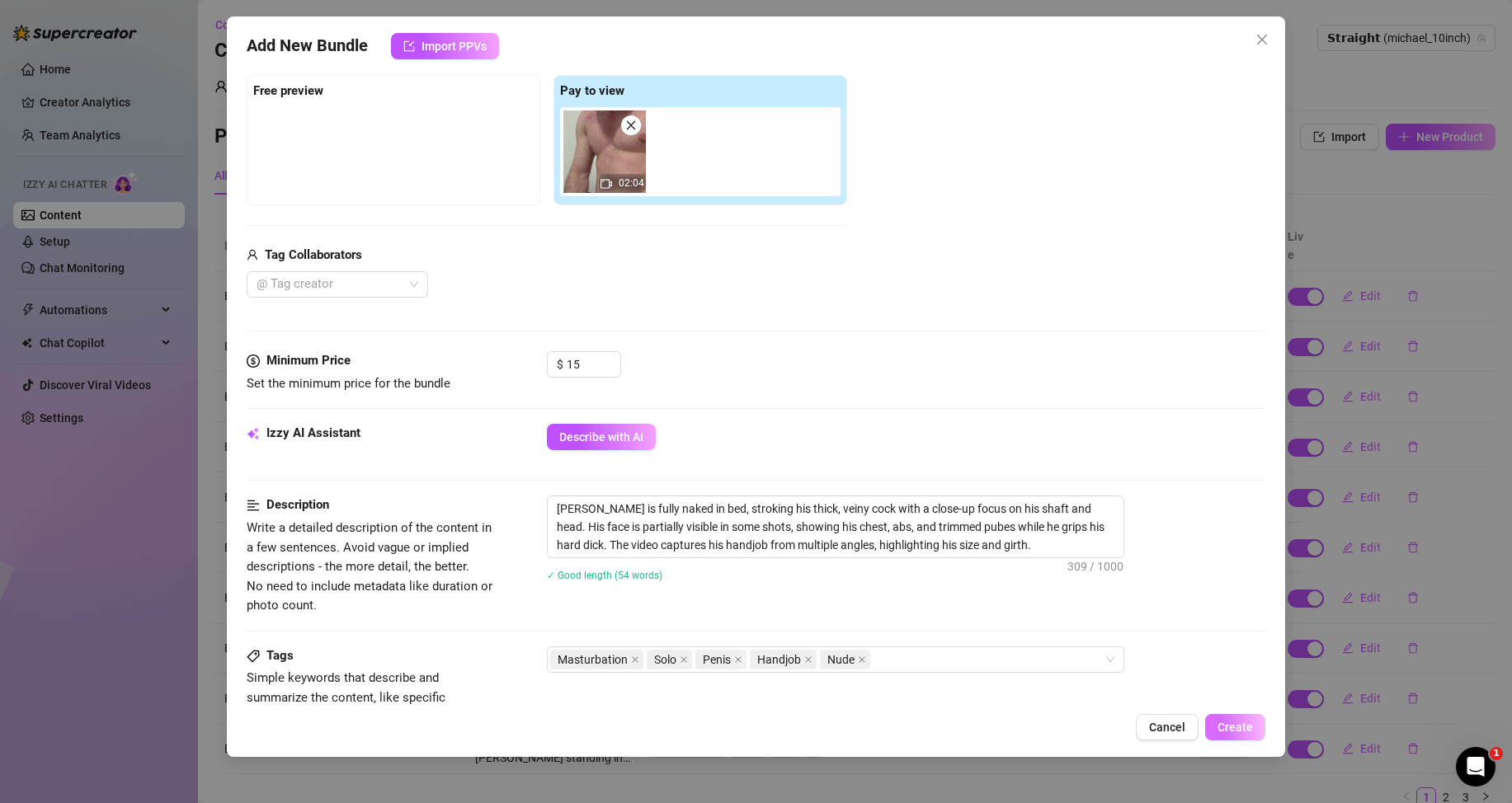
click at [1230, 718] on button "Create" at bounding box center [1235, 727] width 60 height 27
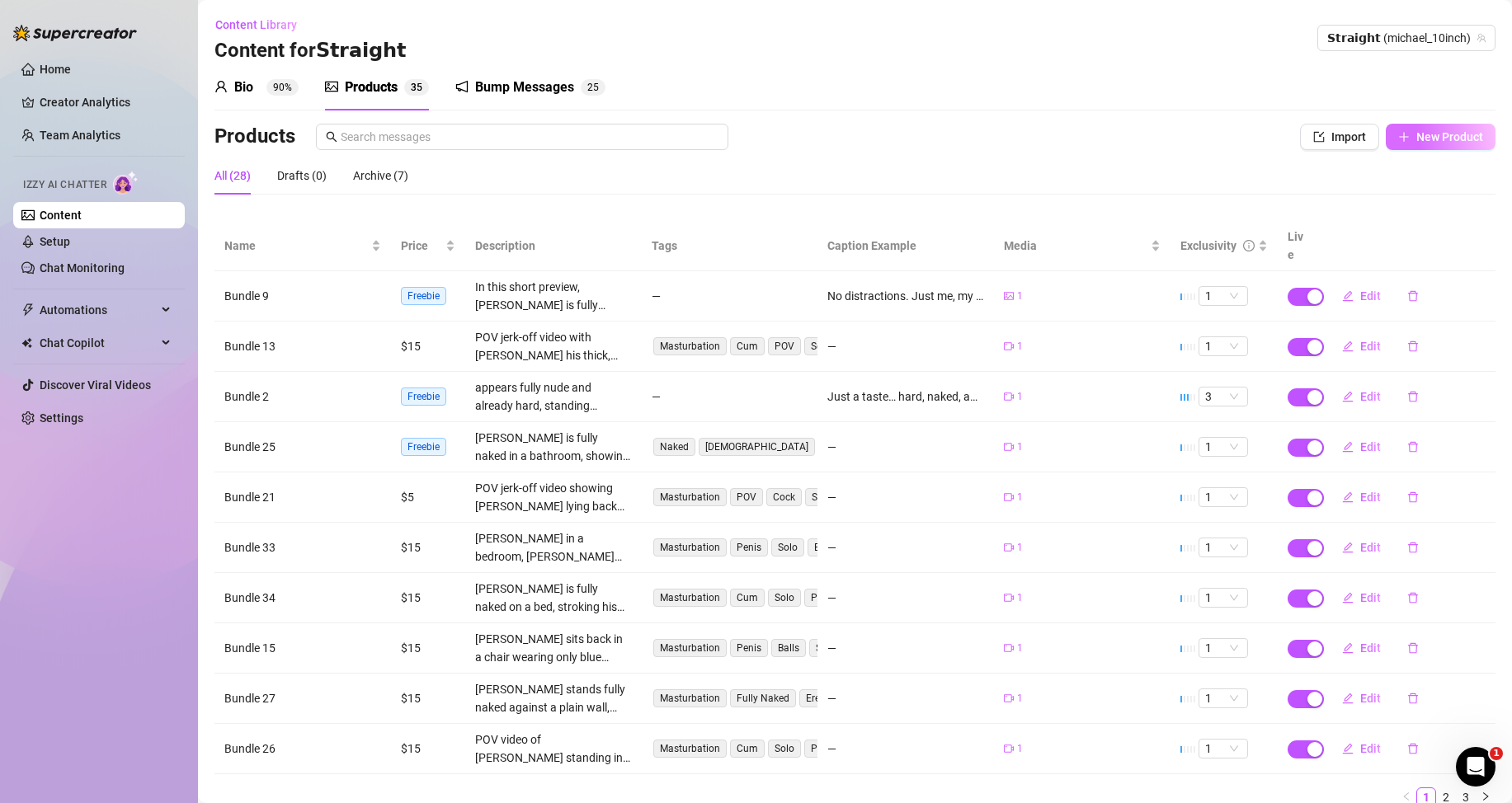
click at [1422, 141] on span "New Product" at bounding box center [1449, 136] width 67 height 13
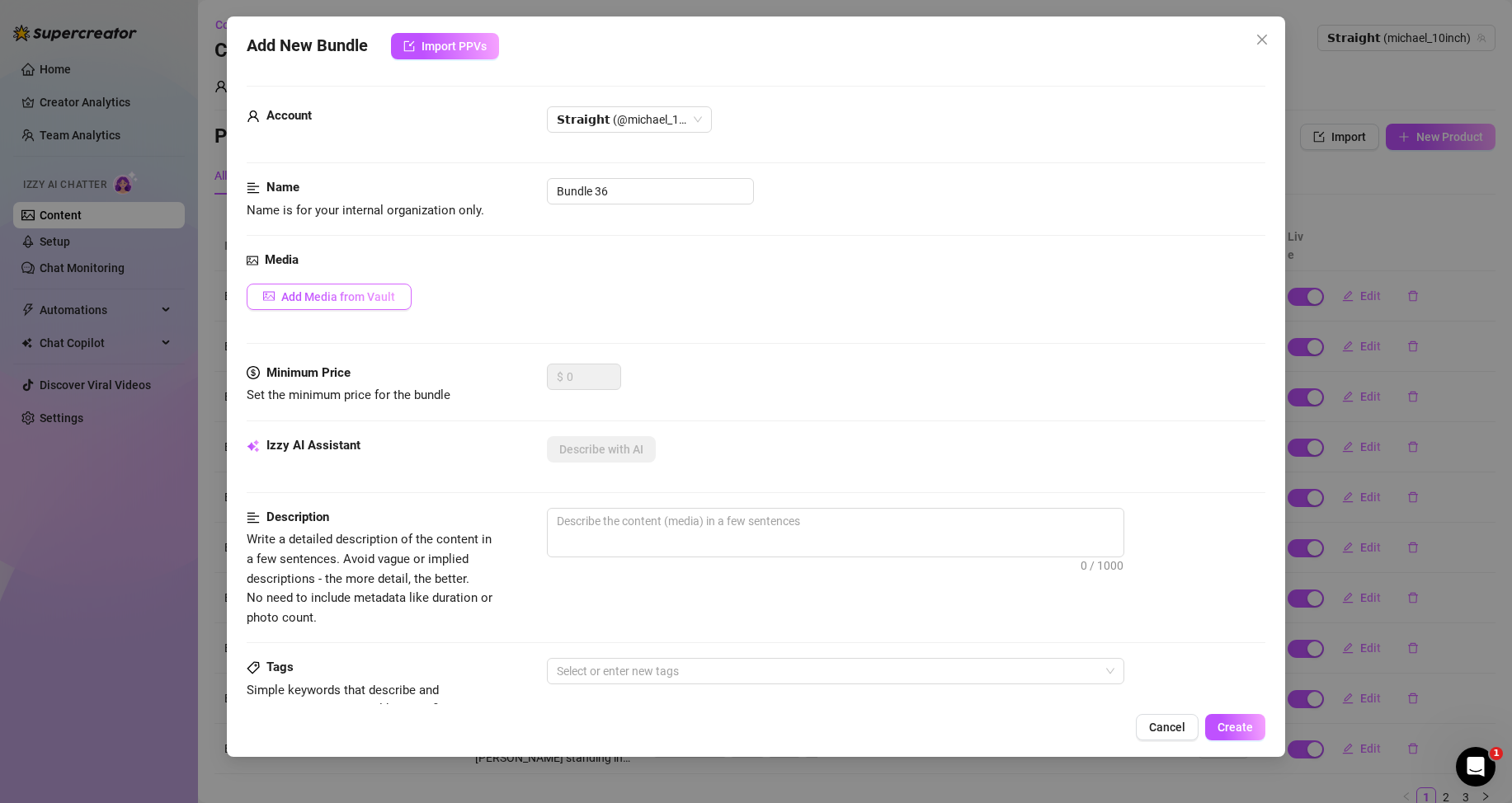
click at [378, 306] on button "Add Media from Vault" at bounding box center [329, 297] width 165 height 27
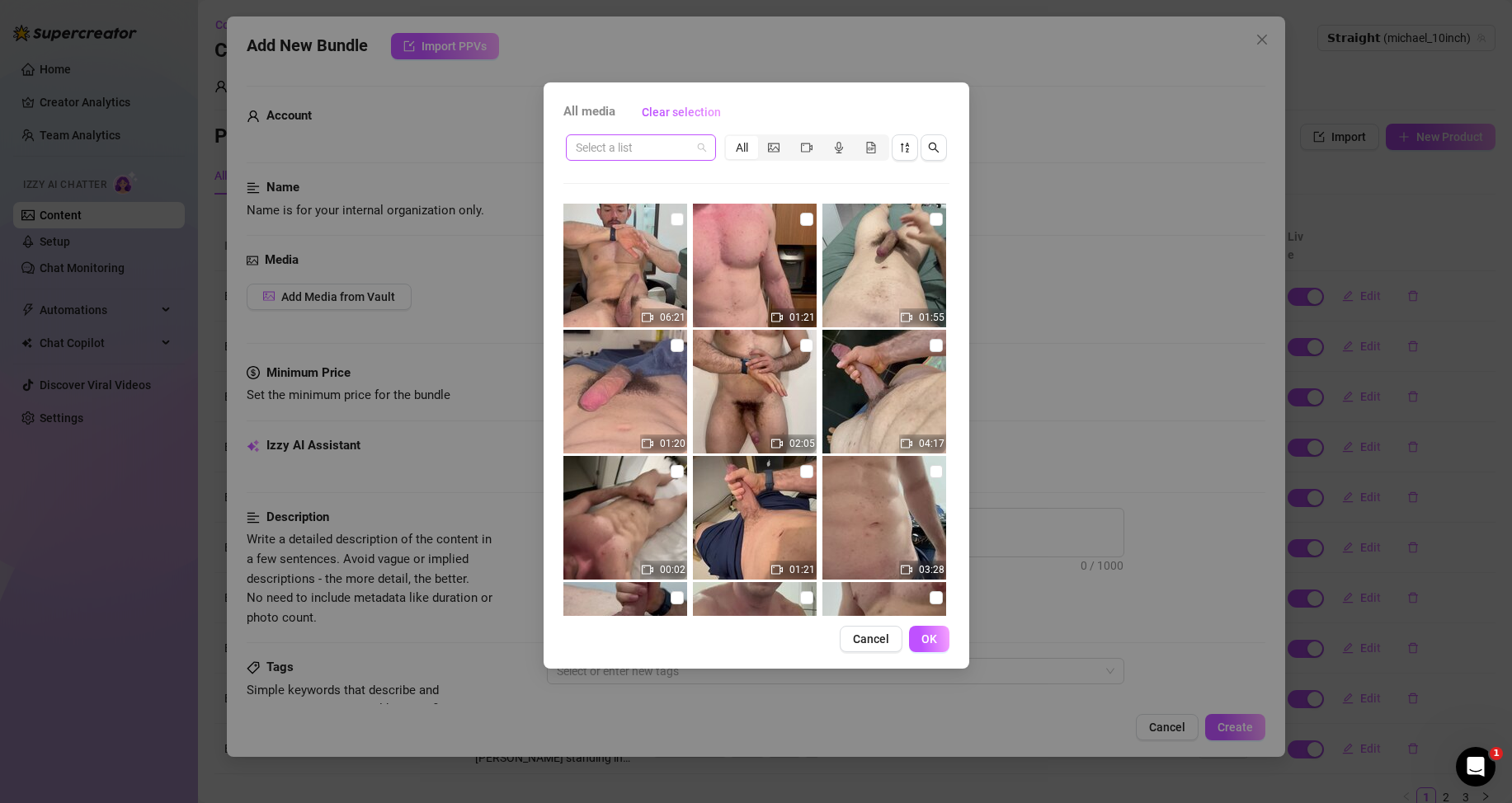
click at [677, 154] on input "search" at bounding box center [633, 147] width 116 height 25
click at [609, 201] on div "Messages" at bounding box center [640, 207] width 123 height 18
click at [870, 148] on icon "file-gif" at bounding box center [870, 147] width 11 height 11
click at [859, 139] on input "segmented control" at bounding box center [859, 139] width 0 height 0
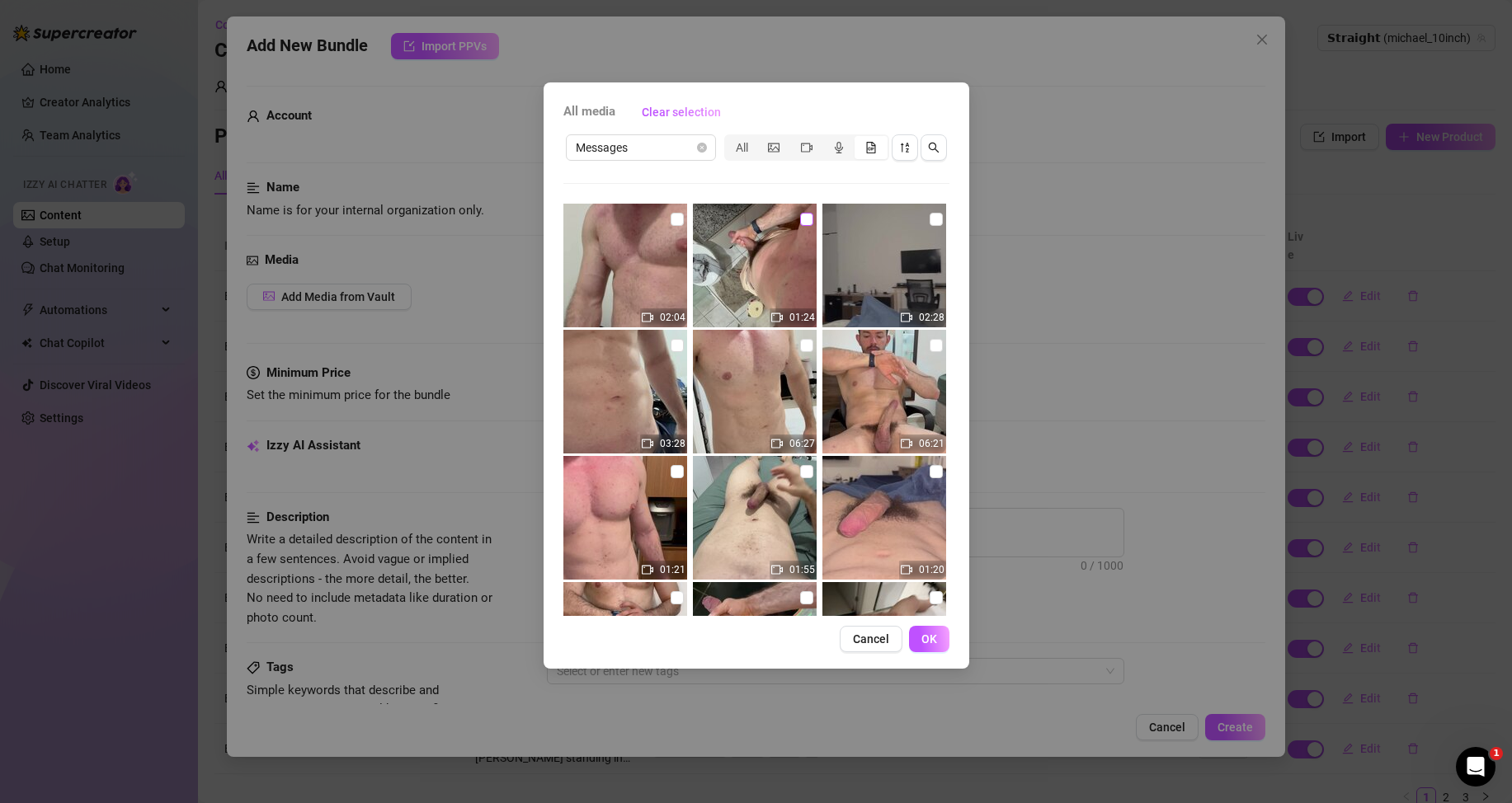
click at [800, 219] on input "checkbox" at bounding box center [806, 219] width 13 height 13
click at [941, 644] on button "OK" at bounding box center [928, 638] width 40 height 27
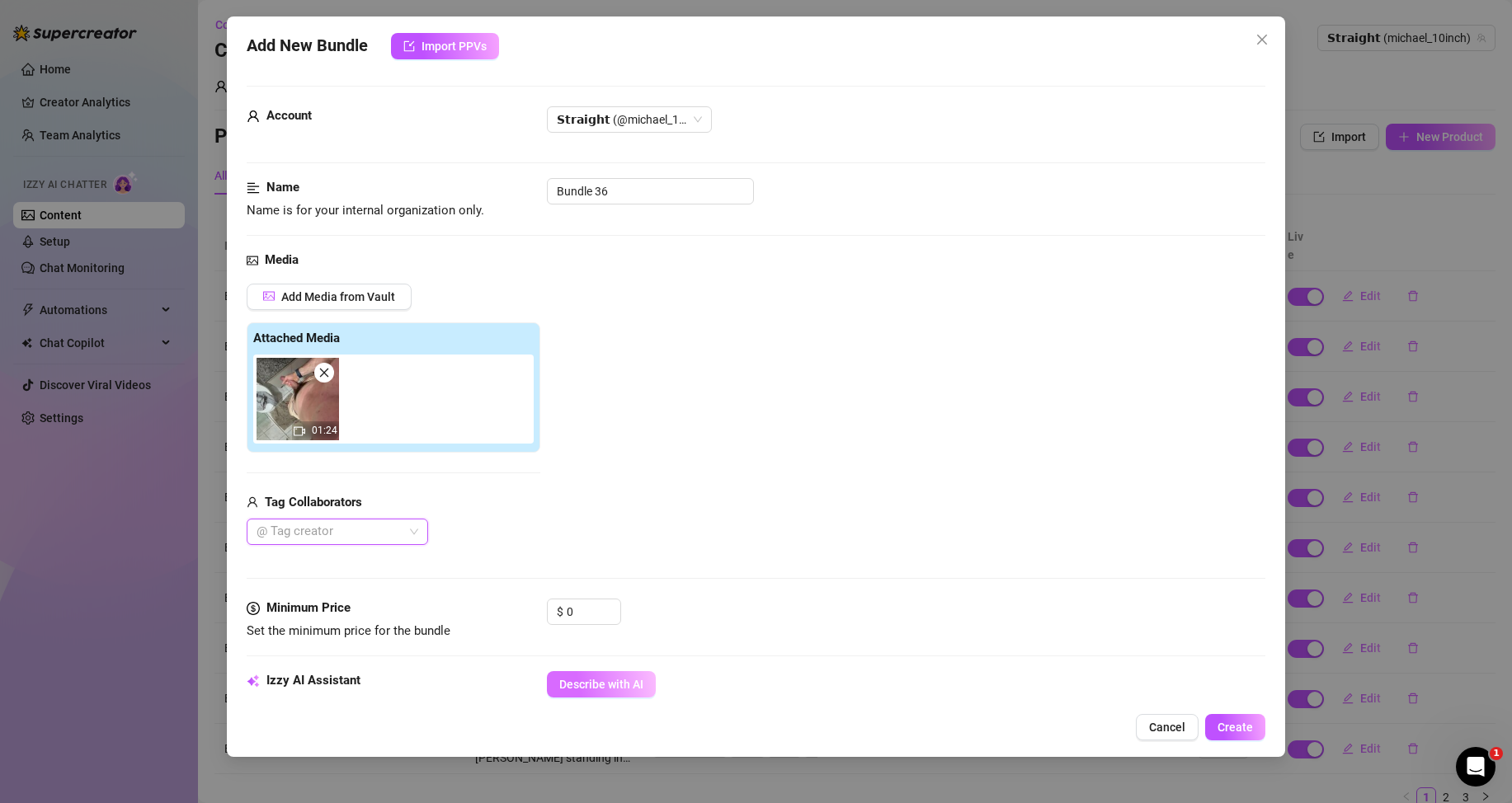
scroll to position [165, 0]
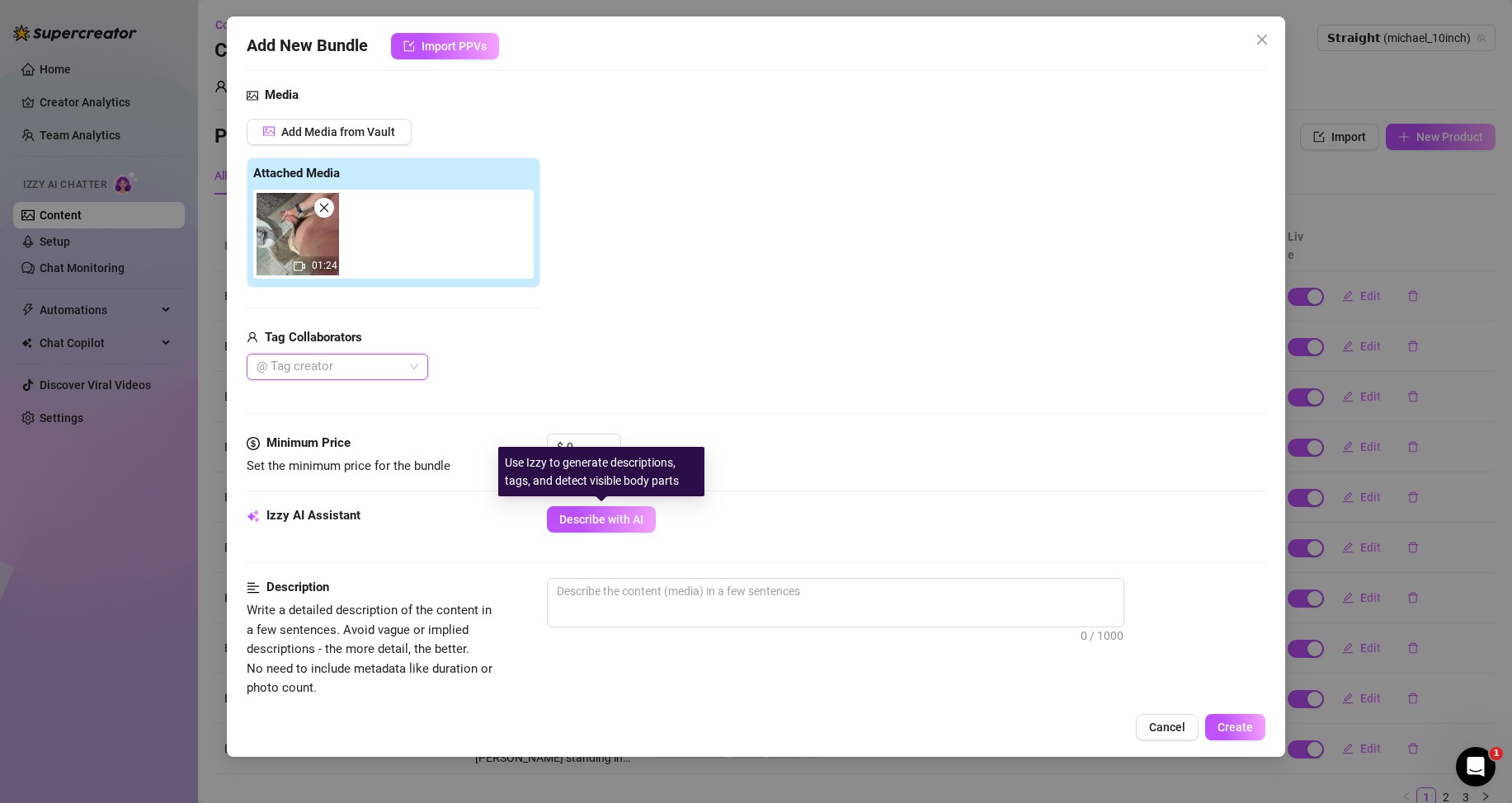
click at [587, 516] on span "Describe with AI" at bounding box center [601, 518] width 84 height 13
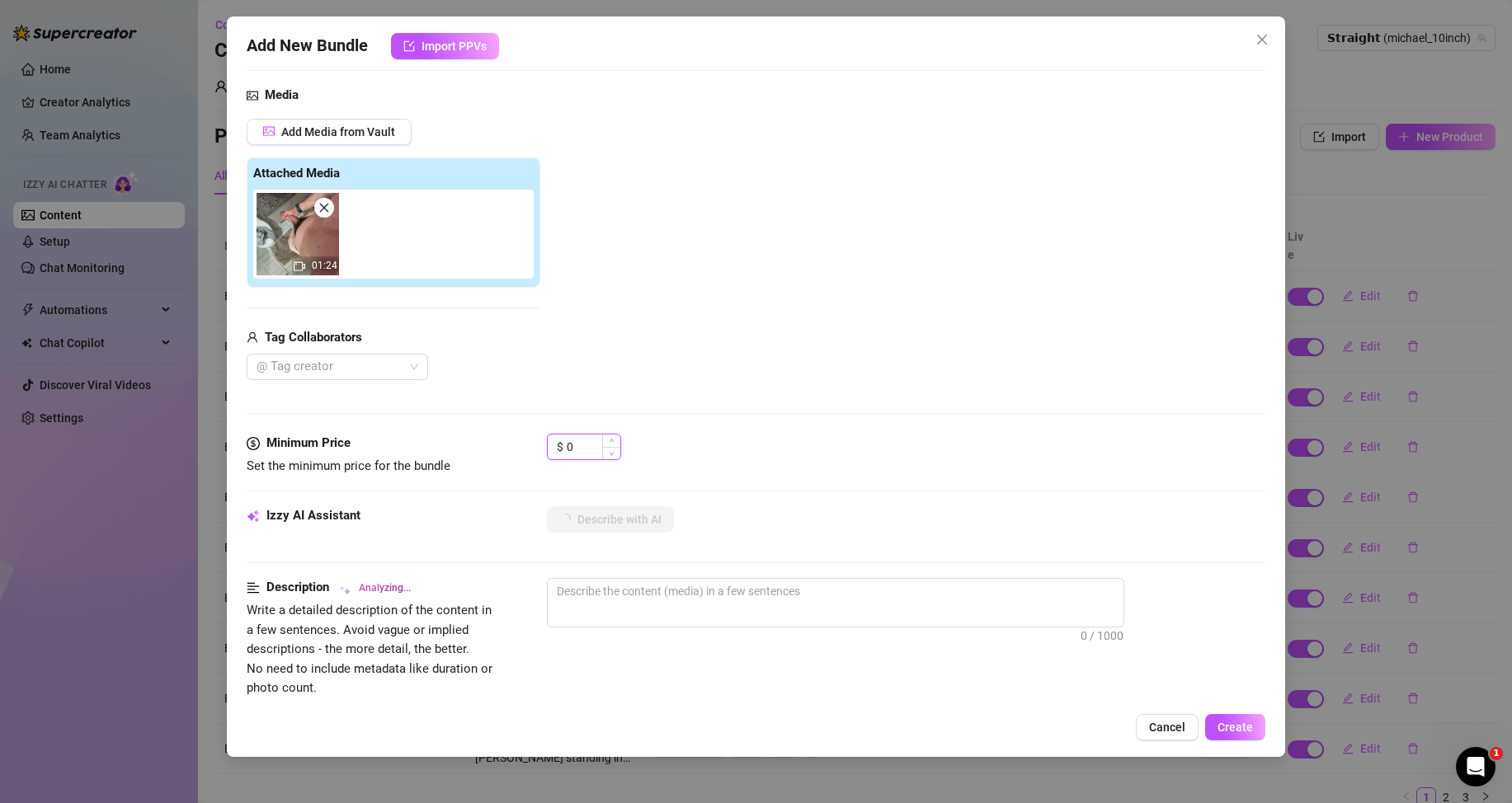
click at [585, 435] on input "0" at bounding box center [593, 446] width 54 height 25
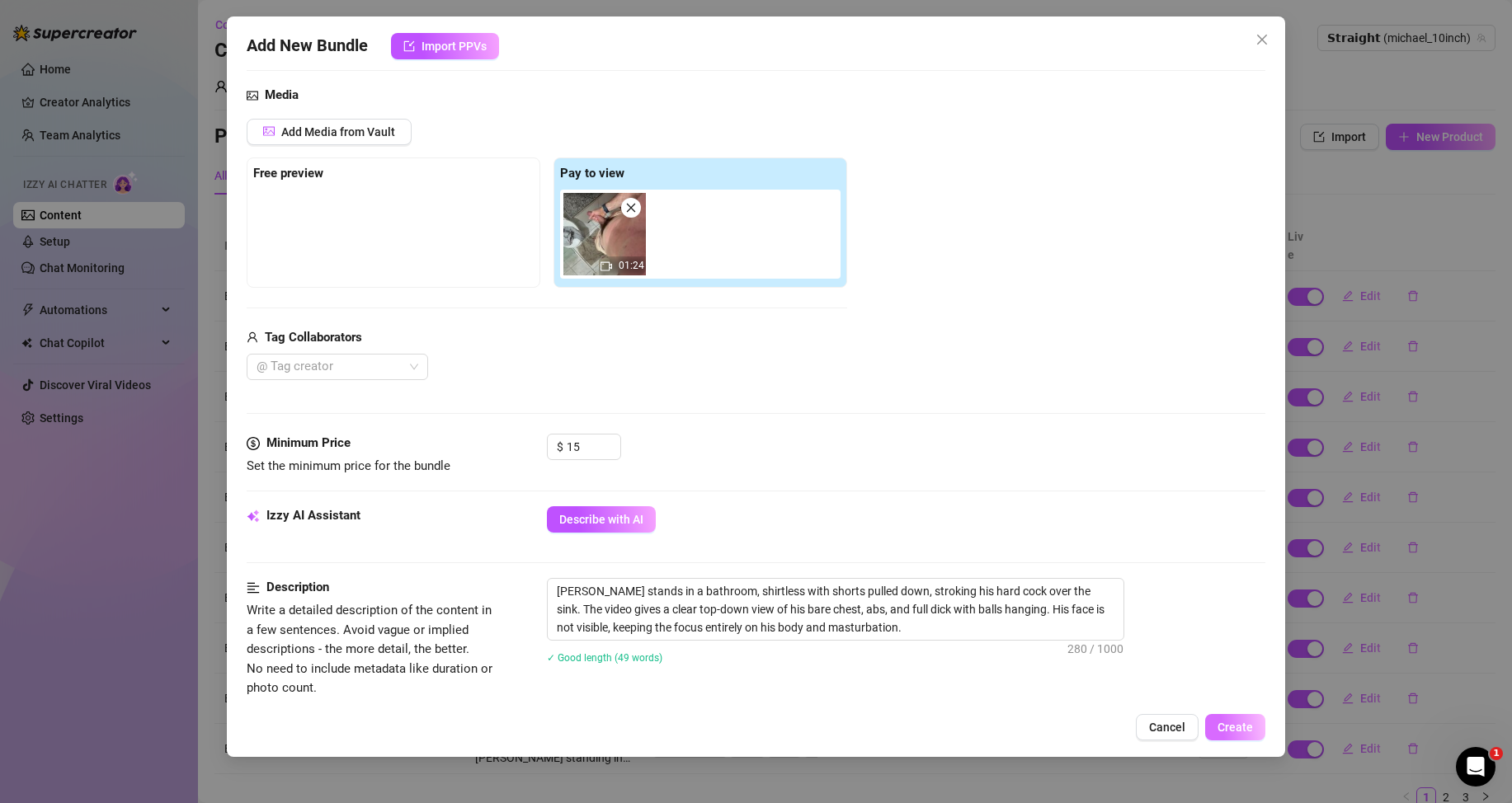
click at [1239, 722] on span "Create" at bounding box center [1234, 727] width 35 height 13
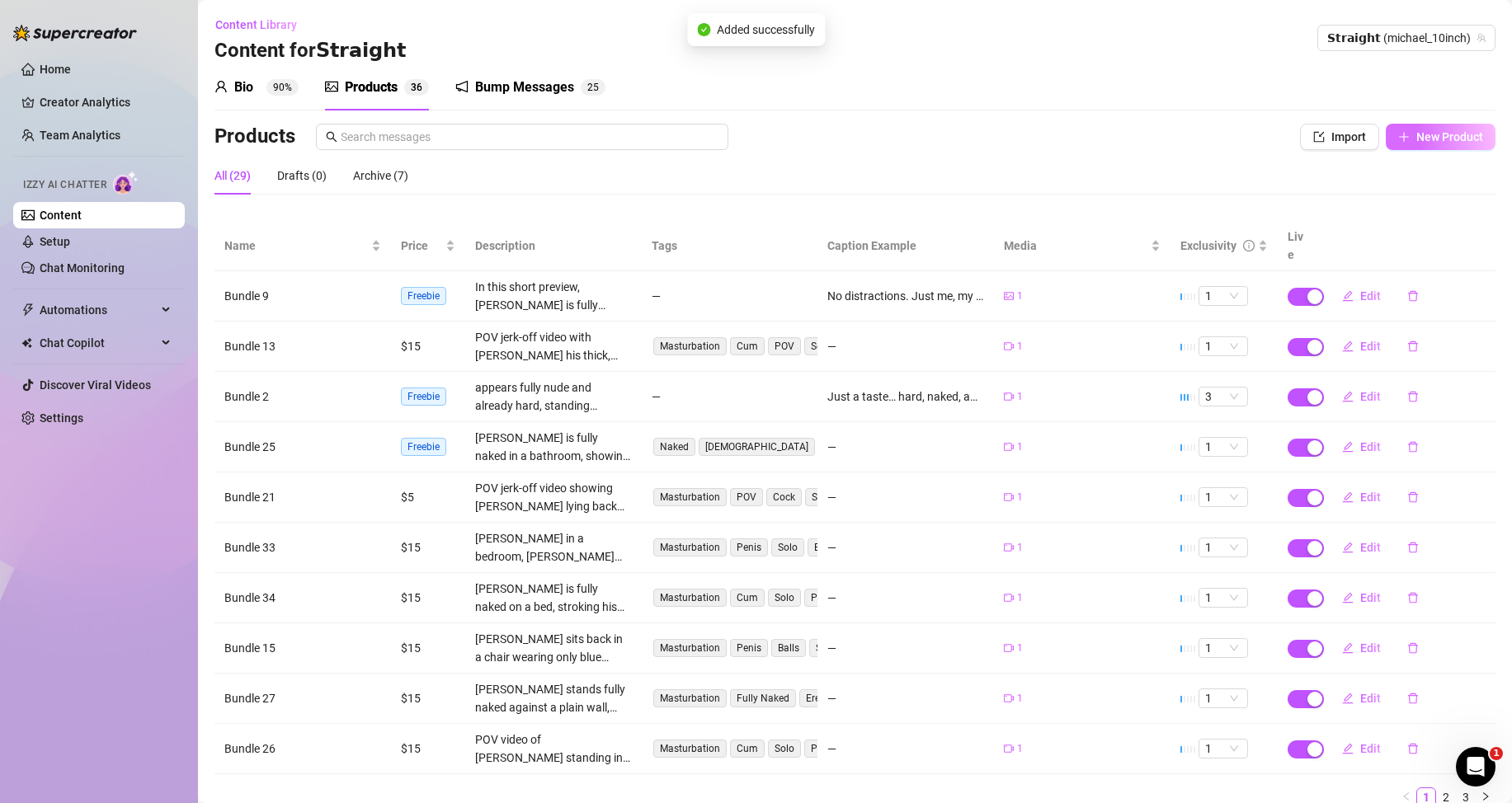
click at [1424, 135] on span "New Product" at bounding box center [1449, 136] width 67 height 13
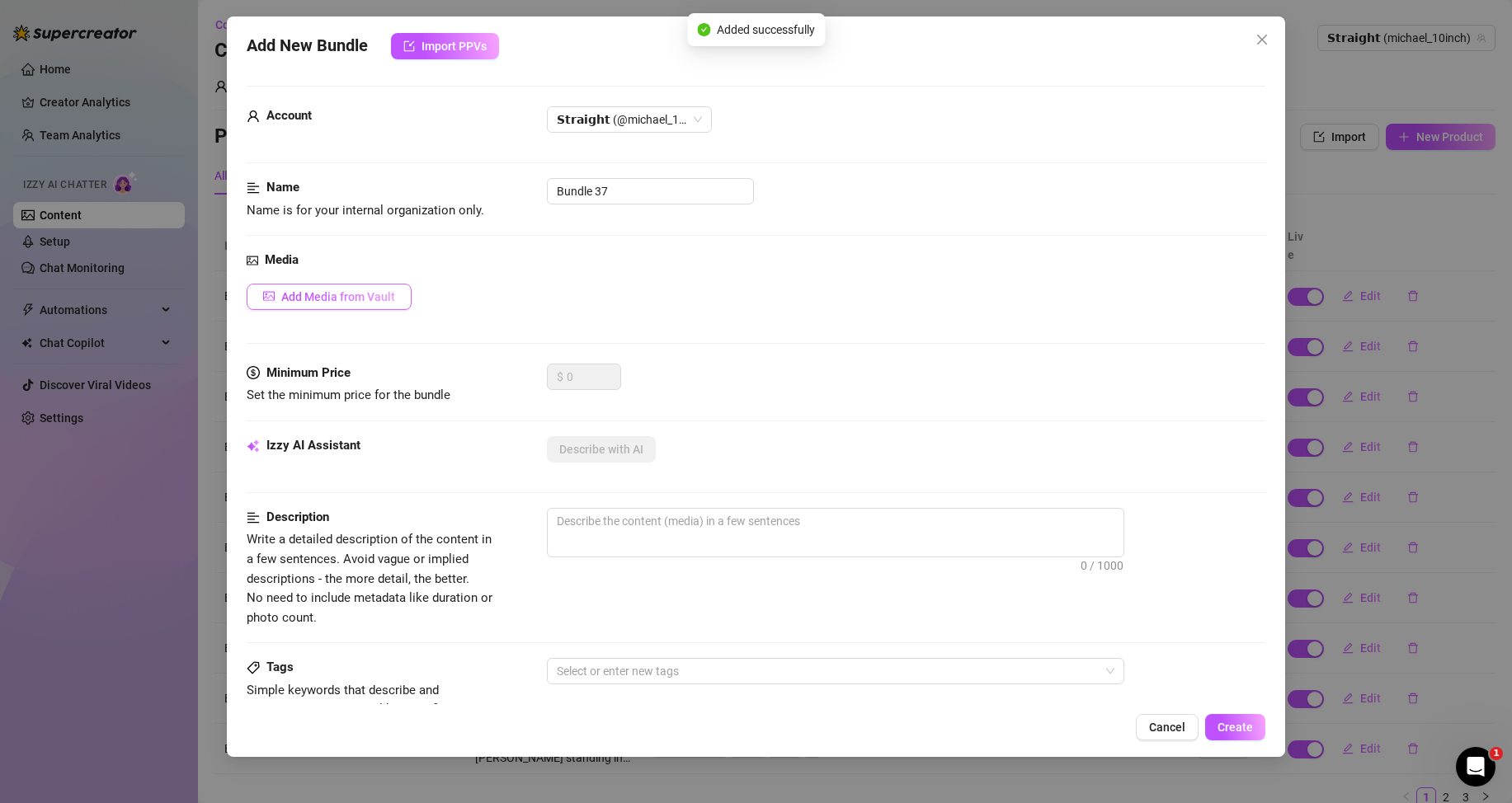
click at [348, 296] on span "Add Media from Vault" at bounding box center [338, 297] width 114 height 13
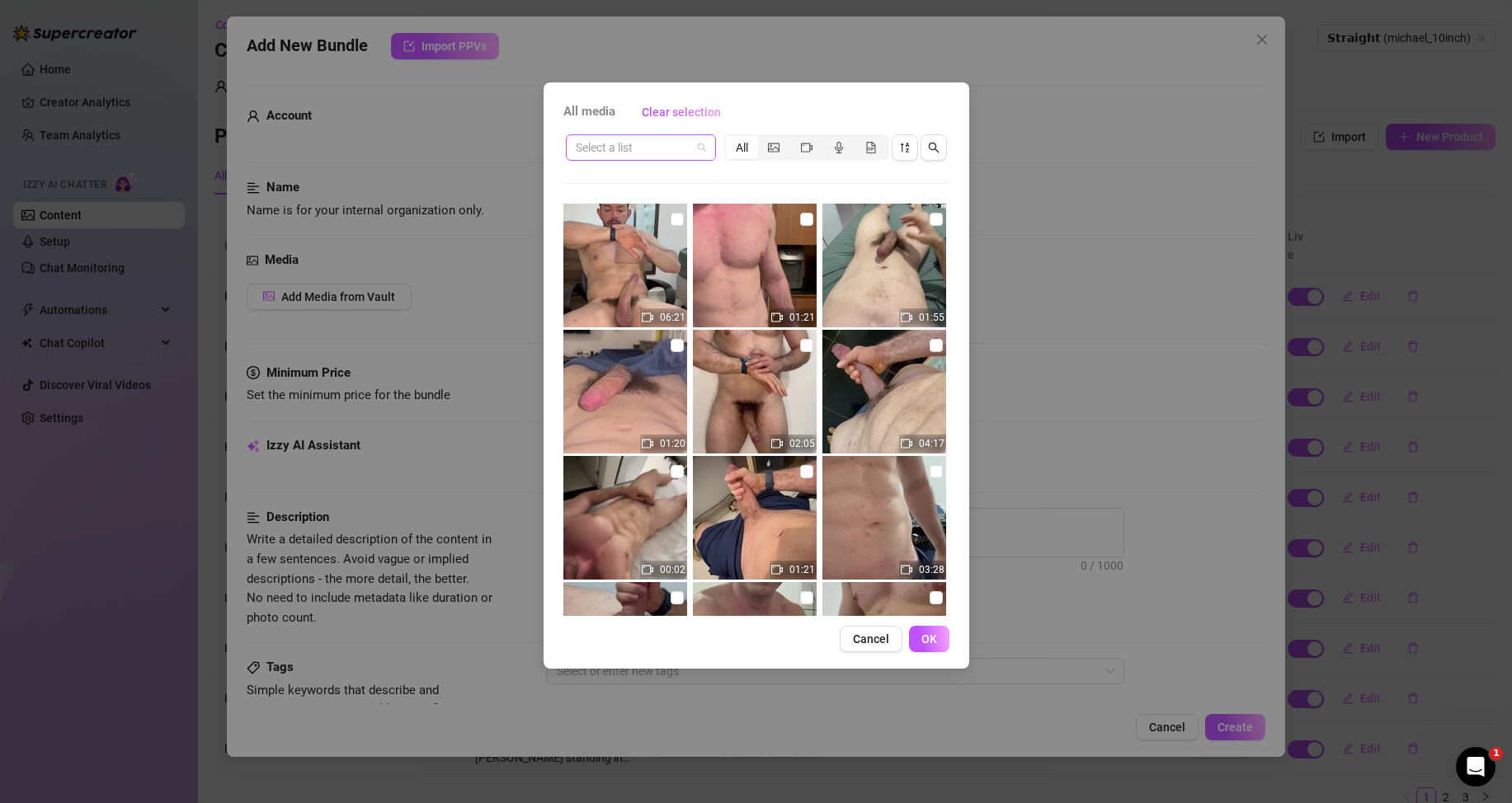
click at [688, 151] on input "search" at bounding box center [633, 147] width 116 height 25
click at [633, 204] on div "Messages" at bounding box center [640, 207] width 123 height 18
click at [875, 141] on icon "file-gif" at bounding box center [870, 147] width 11 height 11
click at [859, 139] on input "segmented control" at bounding box center [859, 139] width 0 height 0
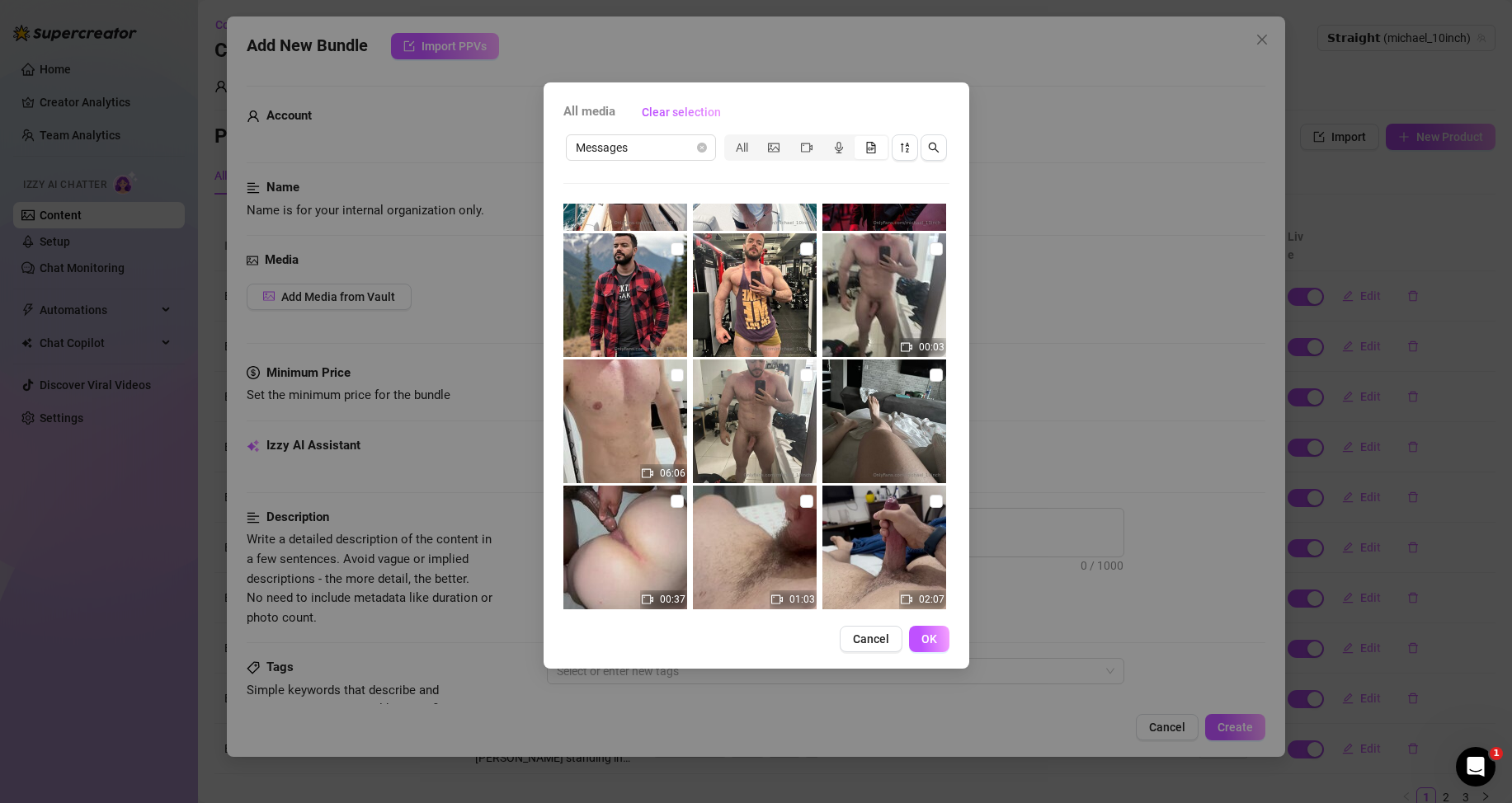
scroll to position [1505, 0]
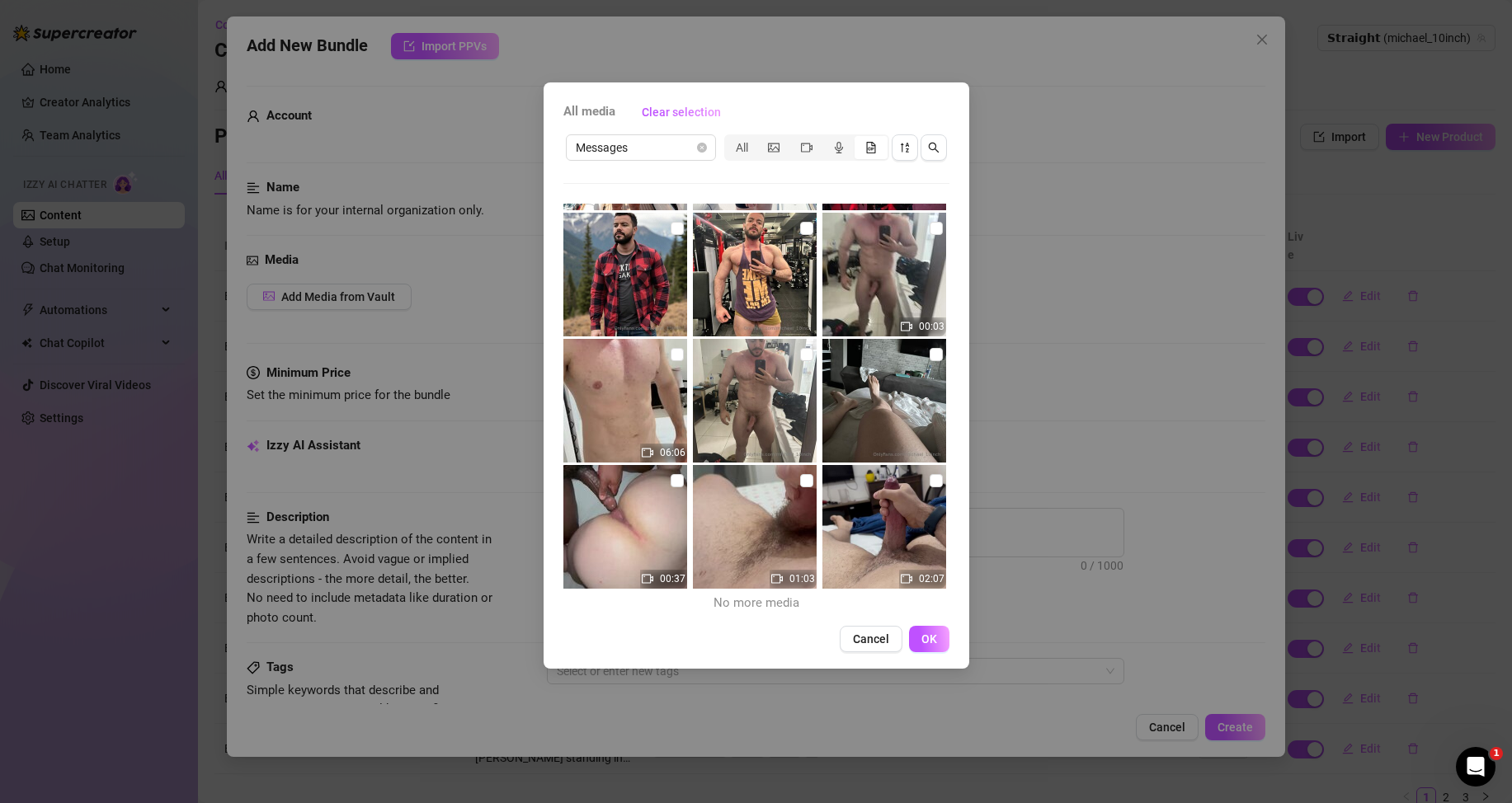
click at [860, 153] on div "segmented control" at bounding box center [871, 147] width 33 height 23
click at [859, 139] on input "segmented control" at bounding box center [859, 139] width 0 height 0
click at [829, 150] on div "segmented control" at bounding box center [838, 147] width 33 height 23
click at [826, 139] on input "segmented control" at bounding box center [826, 139] width 0 height 0
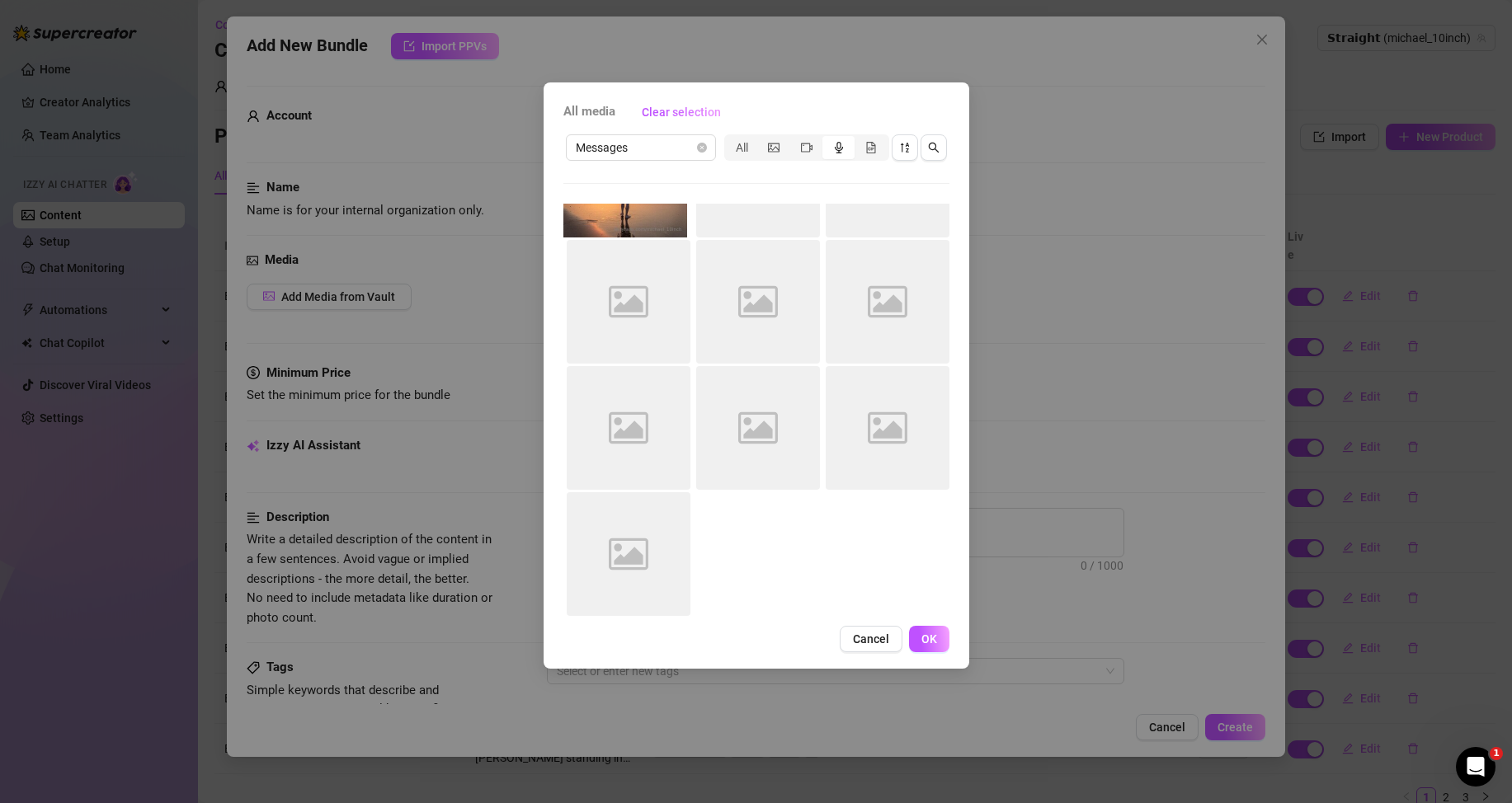
scroll to position [0, 0]
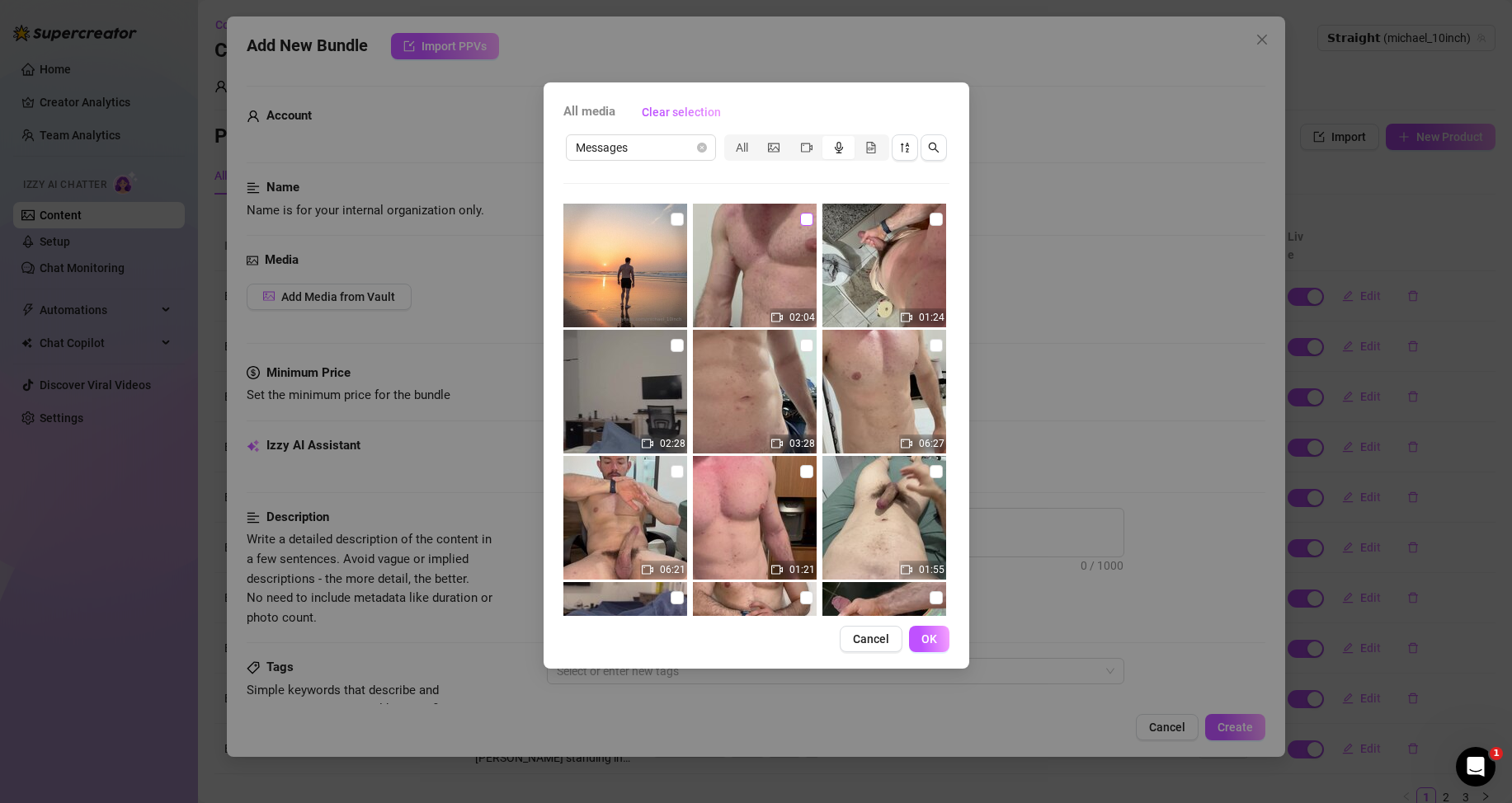
click at [800, 219] on input "checkbox" at bounding box center [806, 219] width 13 height 13
click at [925, 644] on span "OK" at bounding box center [929, 638] width 15 height 13
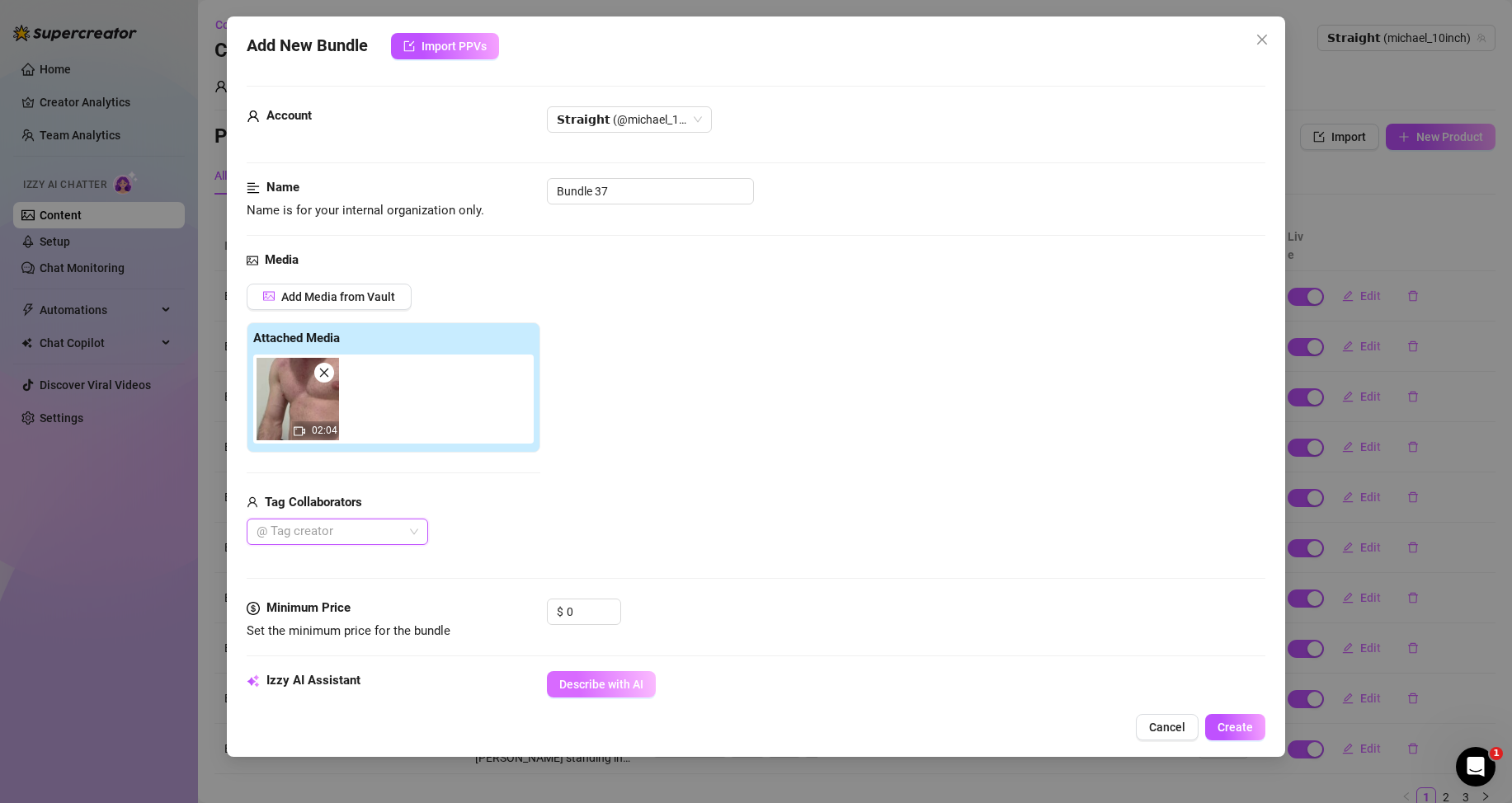
scroll to position [82, 0]
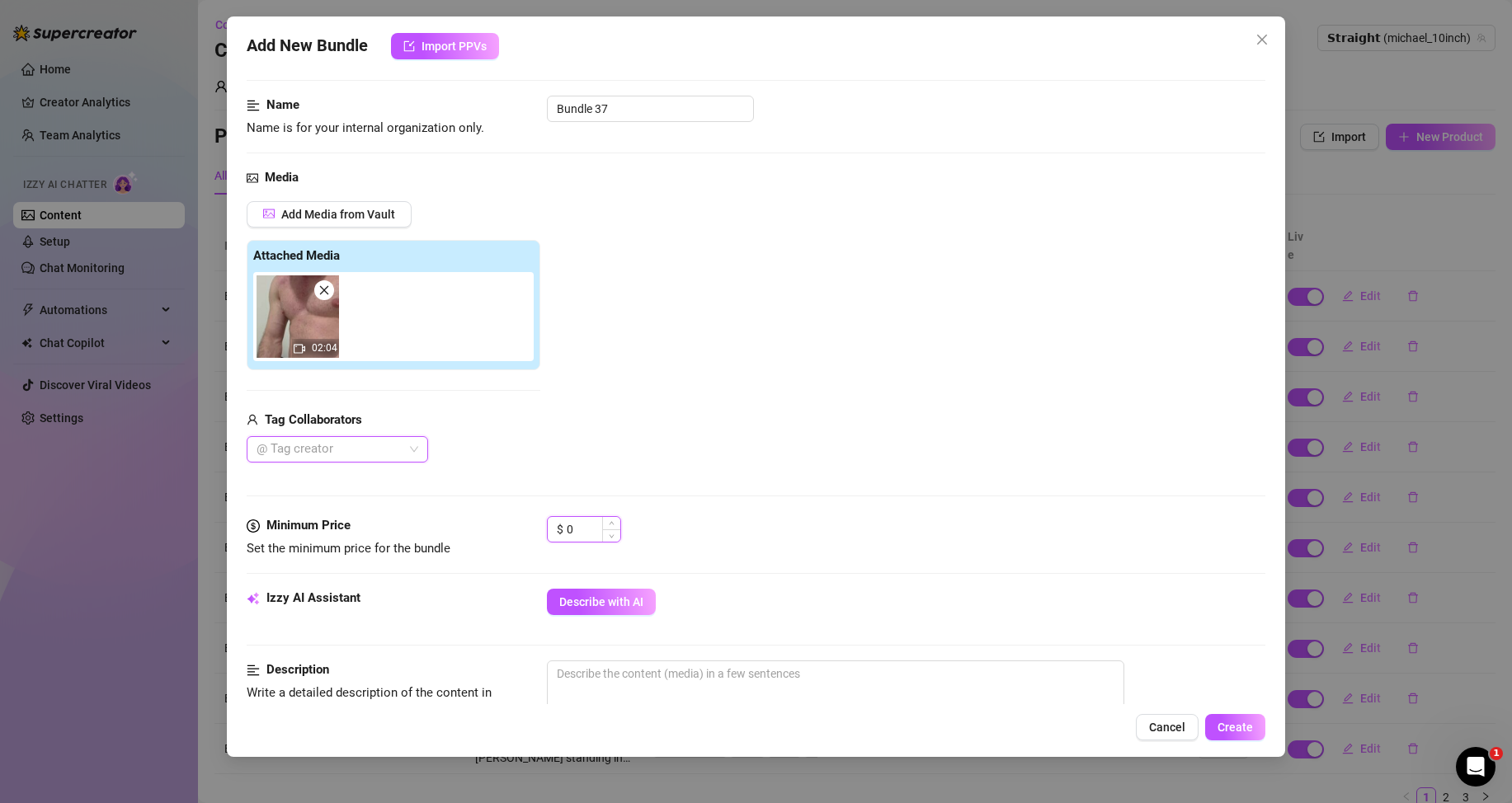
click at [580, 527] on input "0" at bounding box center [593, 529] width 54 height 25
click at [595, 596] on span "Describe with AI" at bounding box center [601, 602] width 84 height 13
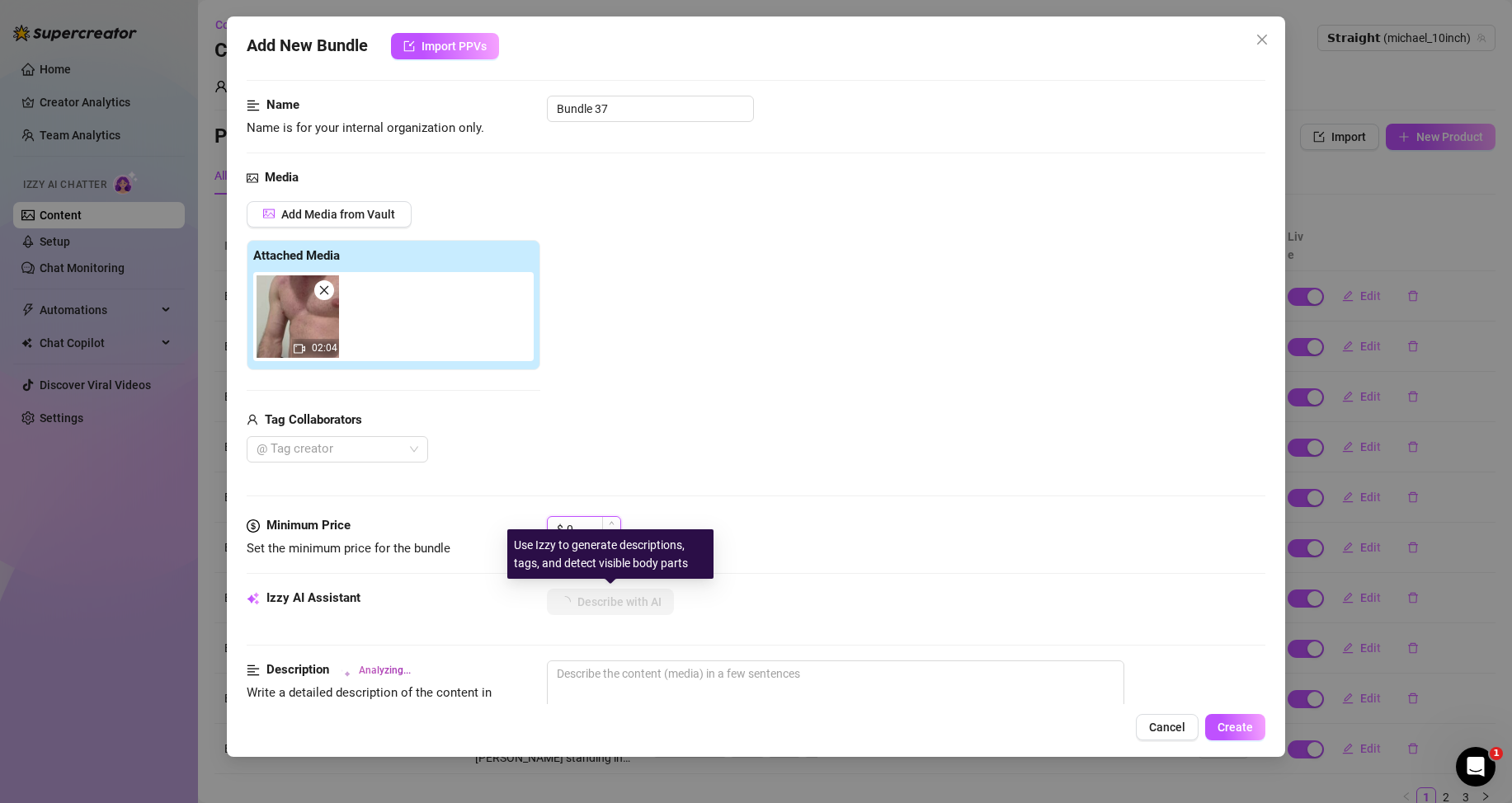
click at [590, 524] on input "0" at bounding box center [593, 529] width 54 height 25
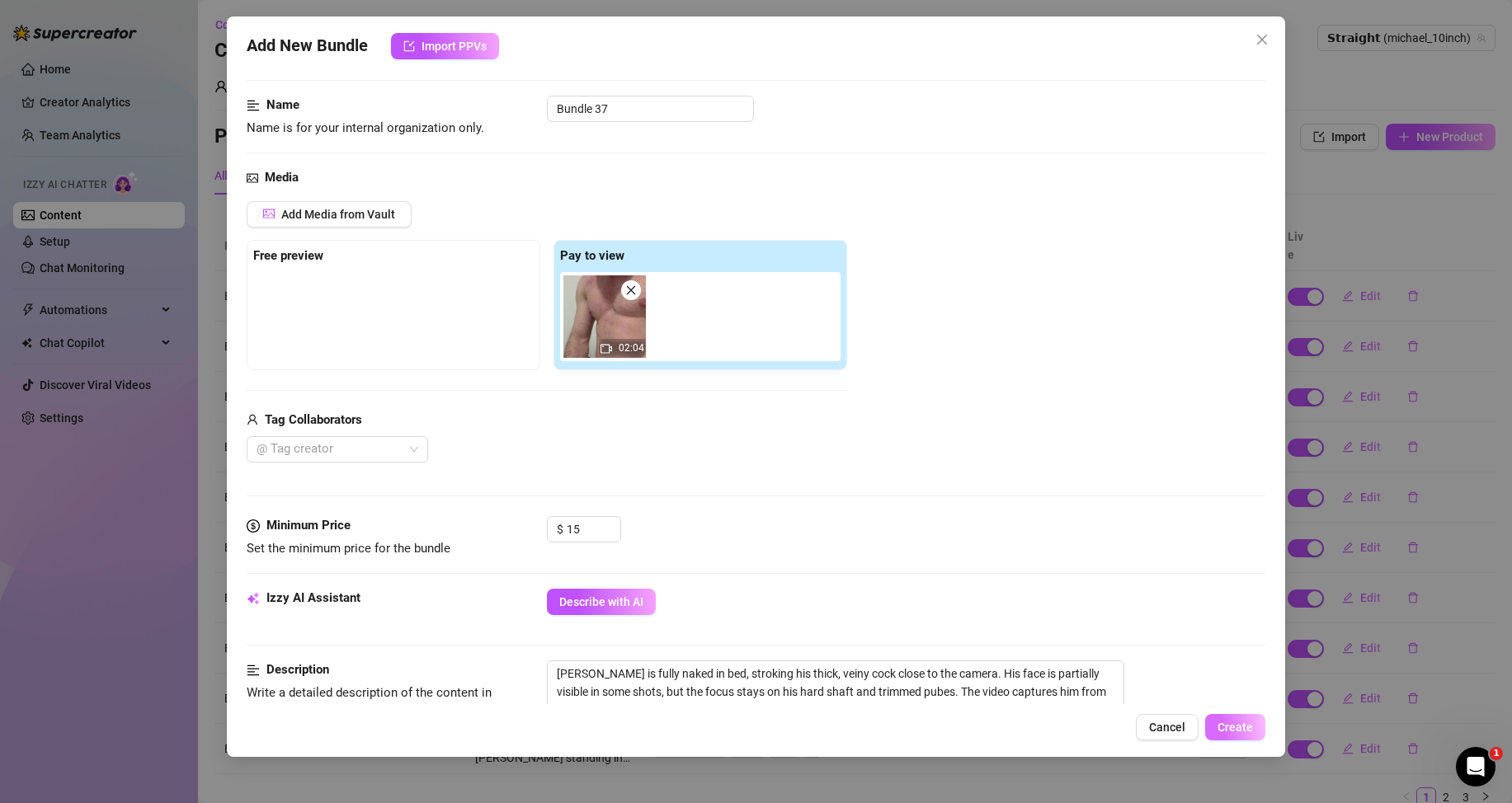
click at [1239, 728] on span "Create" at bounding box center [1234, 727] width 35 height 13
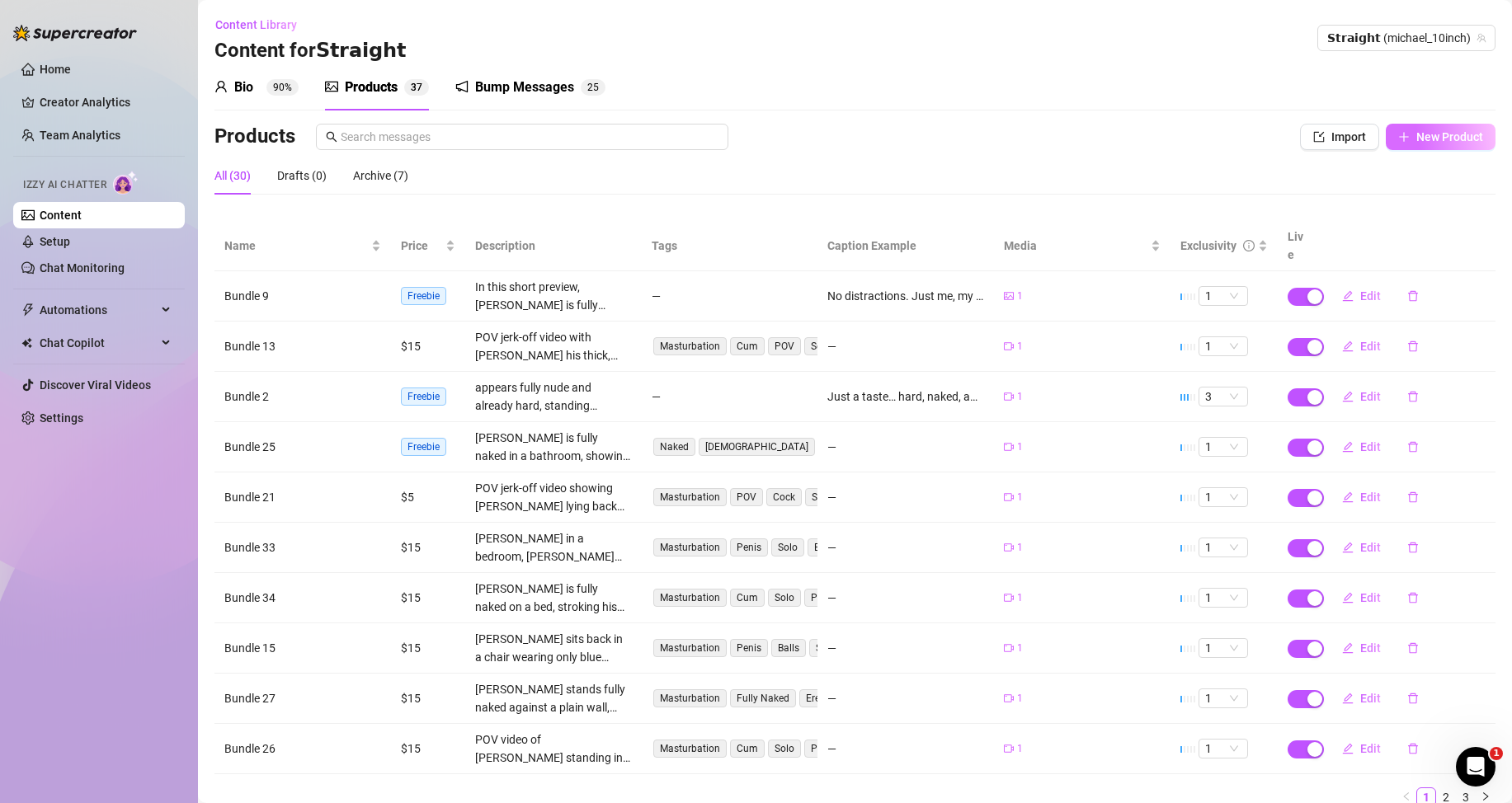
click at [1441, 142] on span "New Product" at bounding box center [1449, 136] width 67 height 13
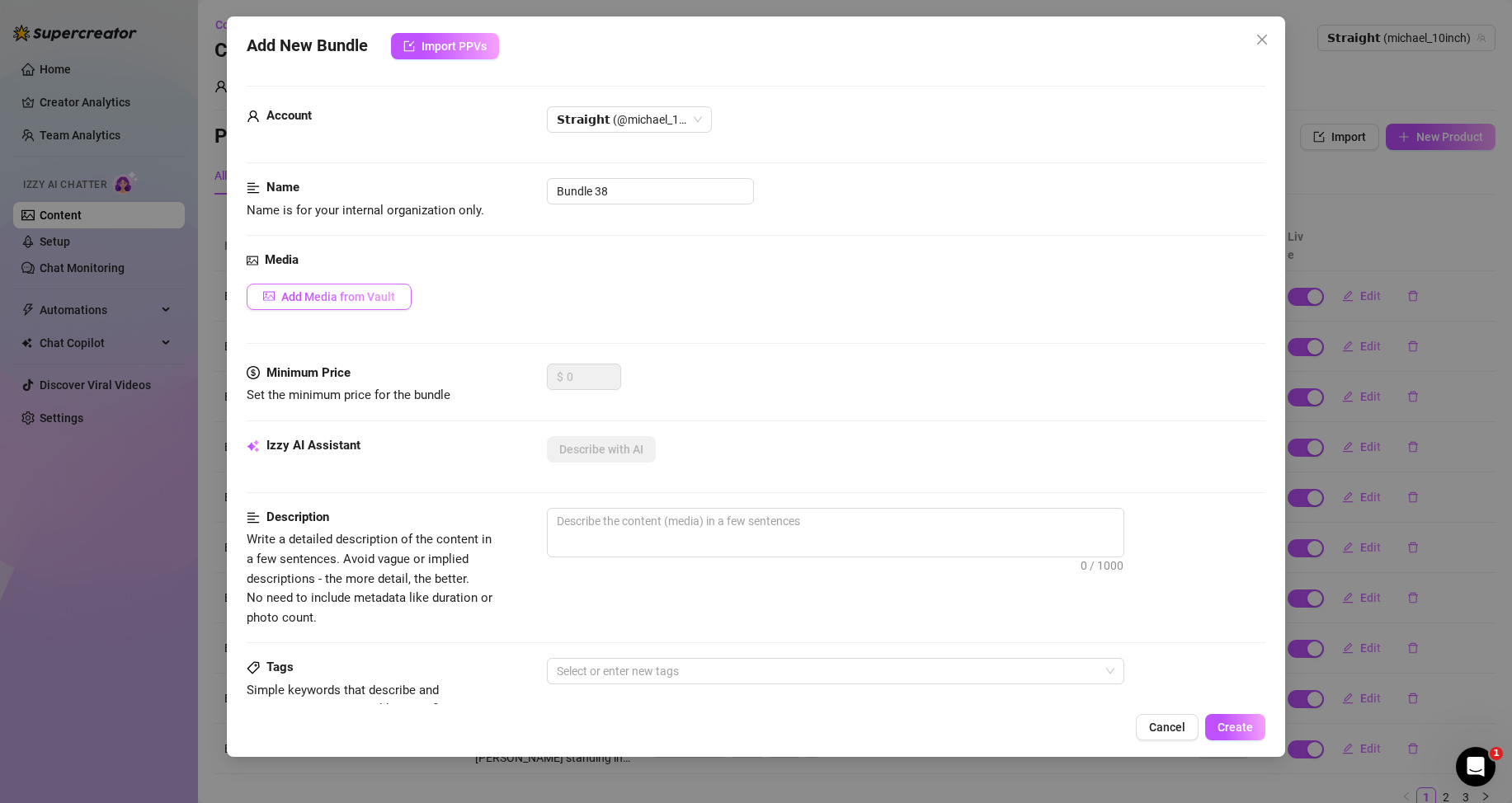
click at [382, 294] on span "Add Media from Vault" at bounding box center [338, 297] width 114 height 13
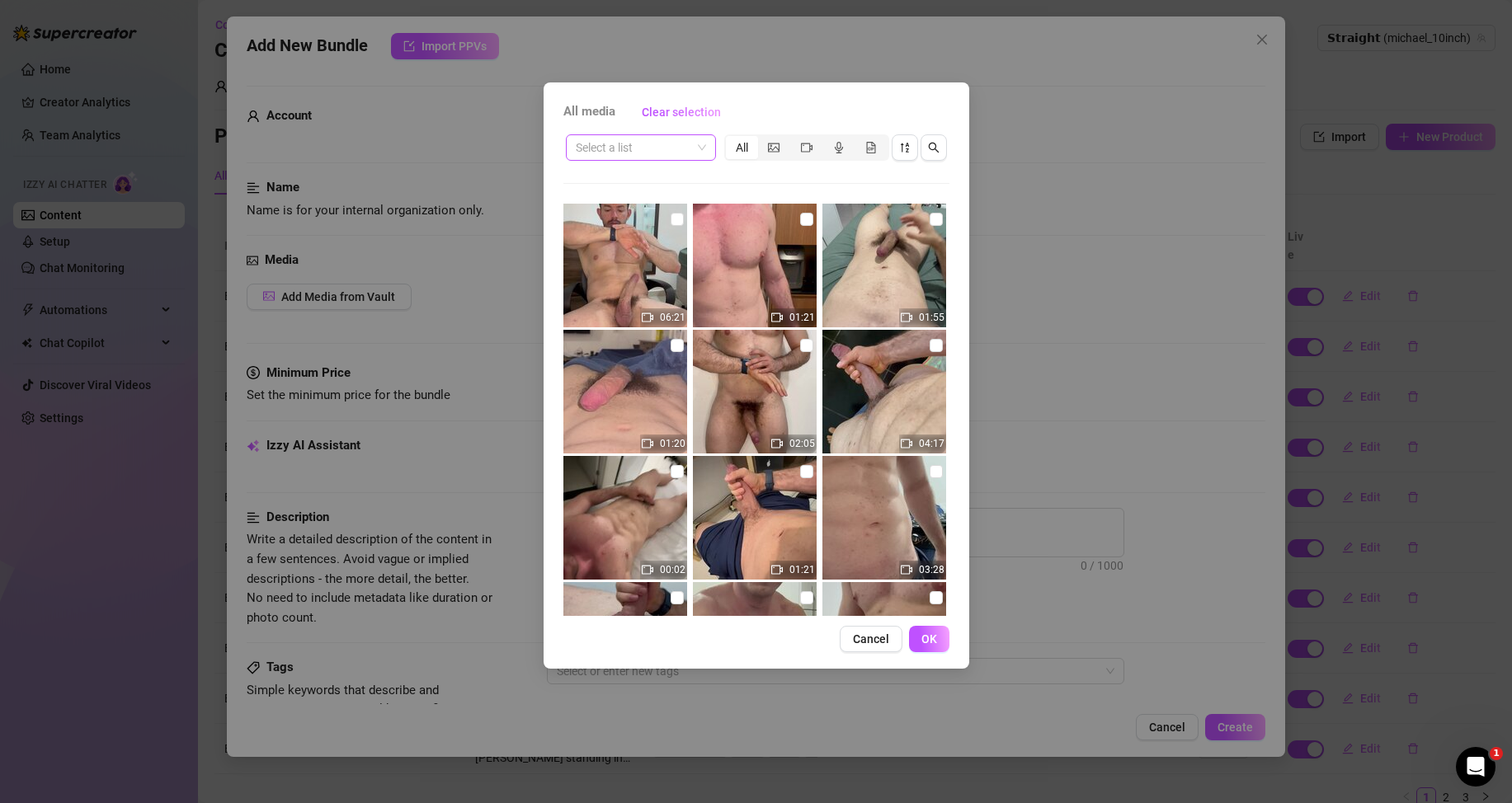
click at [678, 146] on input "search" at bounding box center [633, 147] width 116 height 25
click at [625, 208] on div "Messages" at bounding box center [640, 207] width 123 height 18
click at [843, 154] on div "segmented control" at bounding box center [838, 147] width 33 height 23
click at [826, 139] on input "segmented control" at bounding box center [826, 139] width 0 height 0
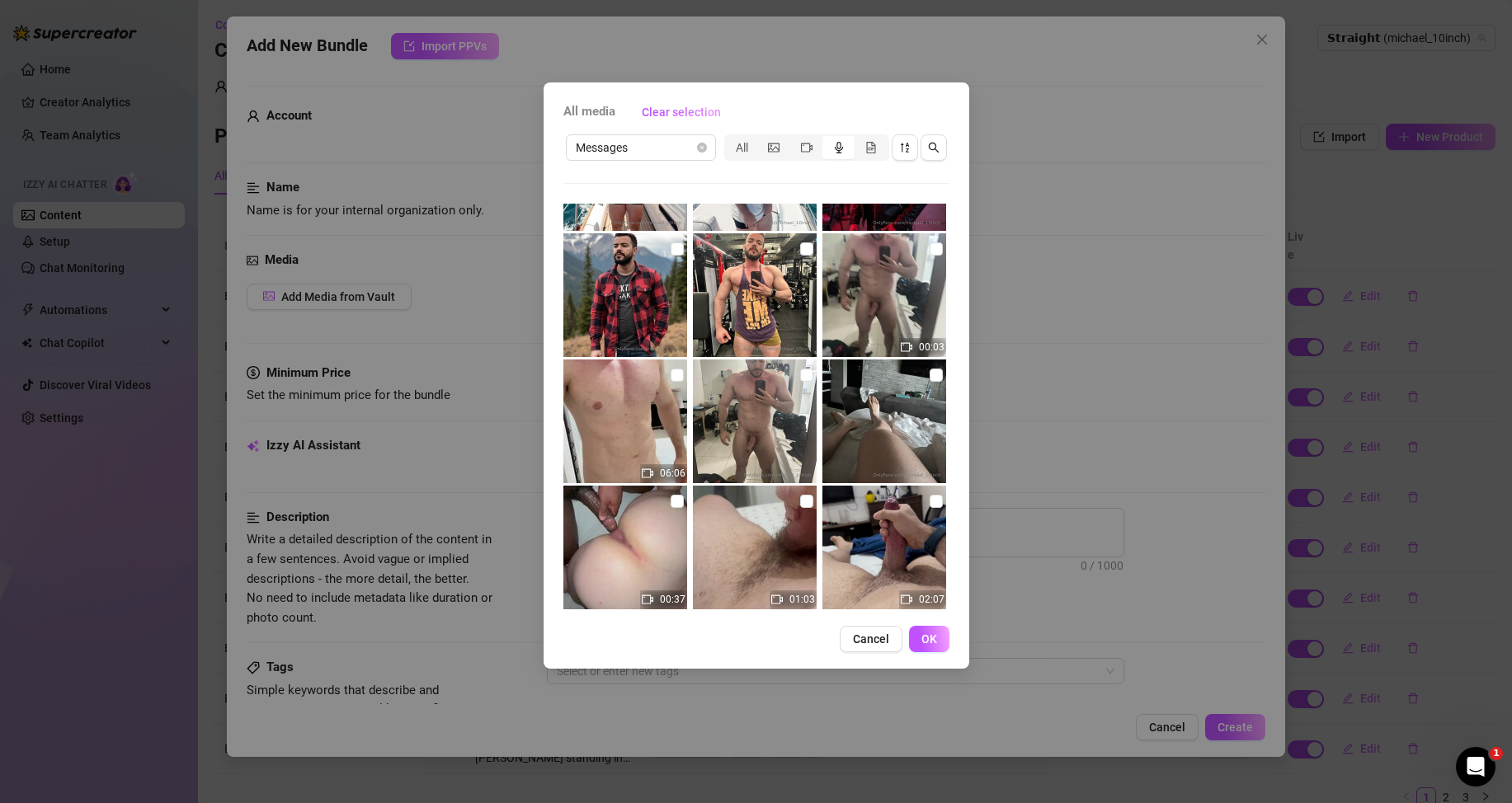
scroll to position [1505, 0]
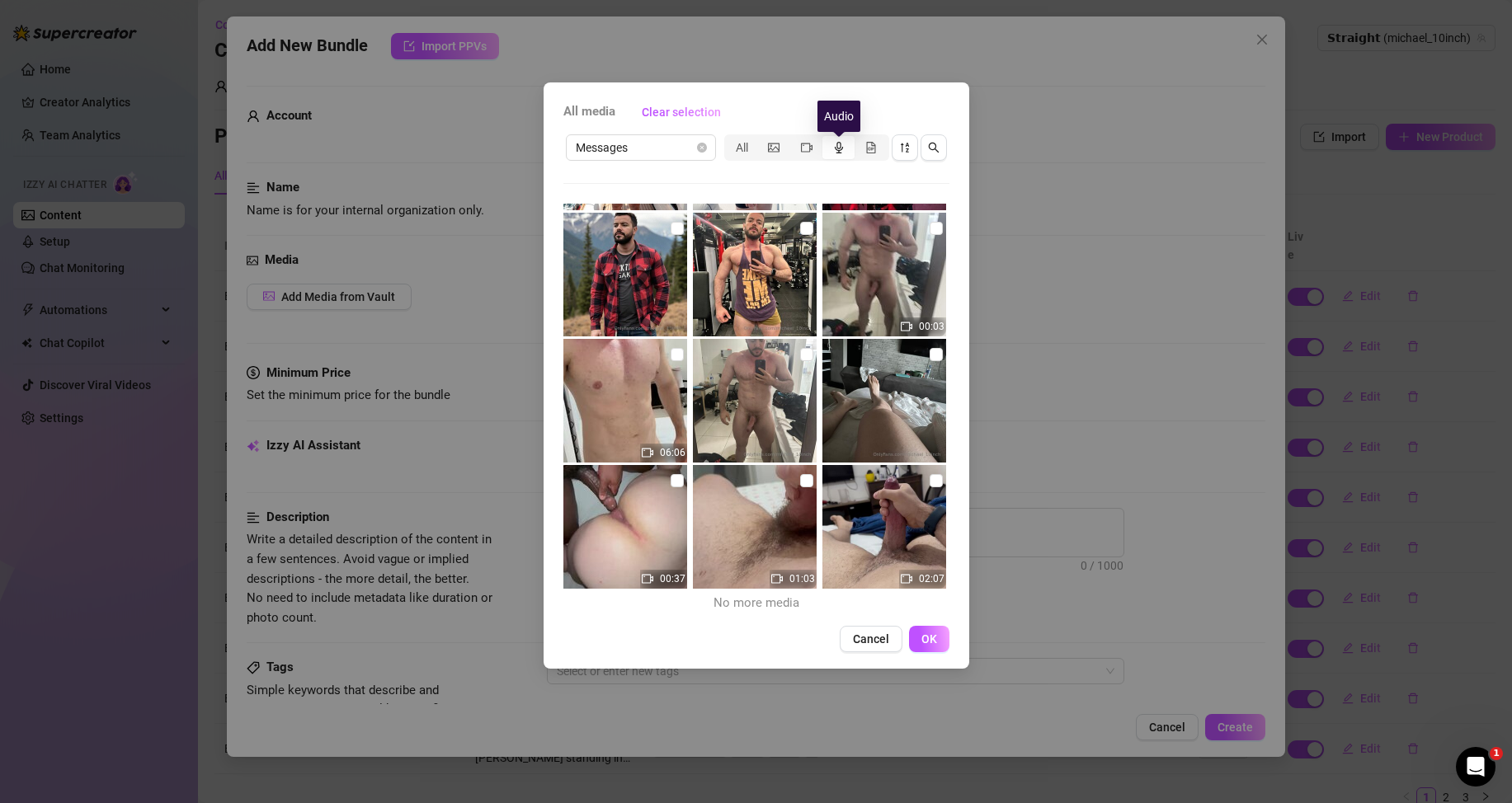
click at [833, 146] on icon "audio" at bounding box center [838, 147] width 11 height 11
click at [826, 139] on input "segmented control" at bounding box center [826, 139] width 0 height 0
click at [801, 143] on icon "video-camera" at bounding box center [806, 147] width 11 height 9
click at [795, 139] on input "segmented control" at bounding box center [795, 139] width 0 height 0
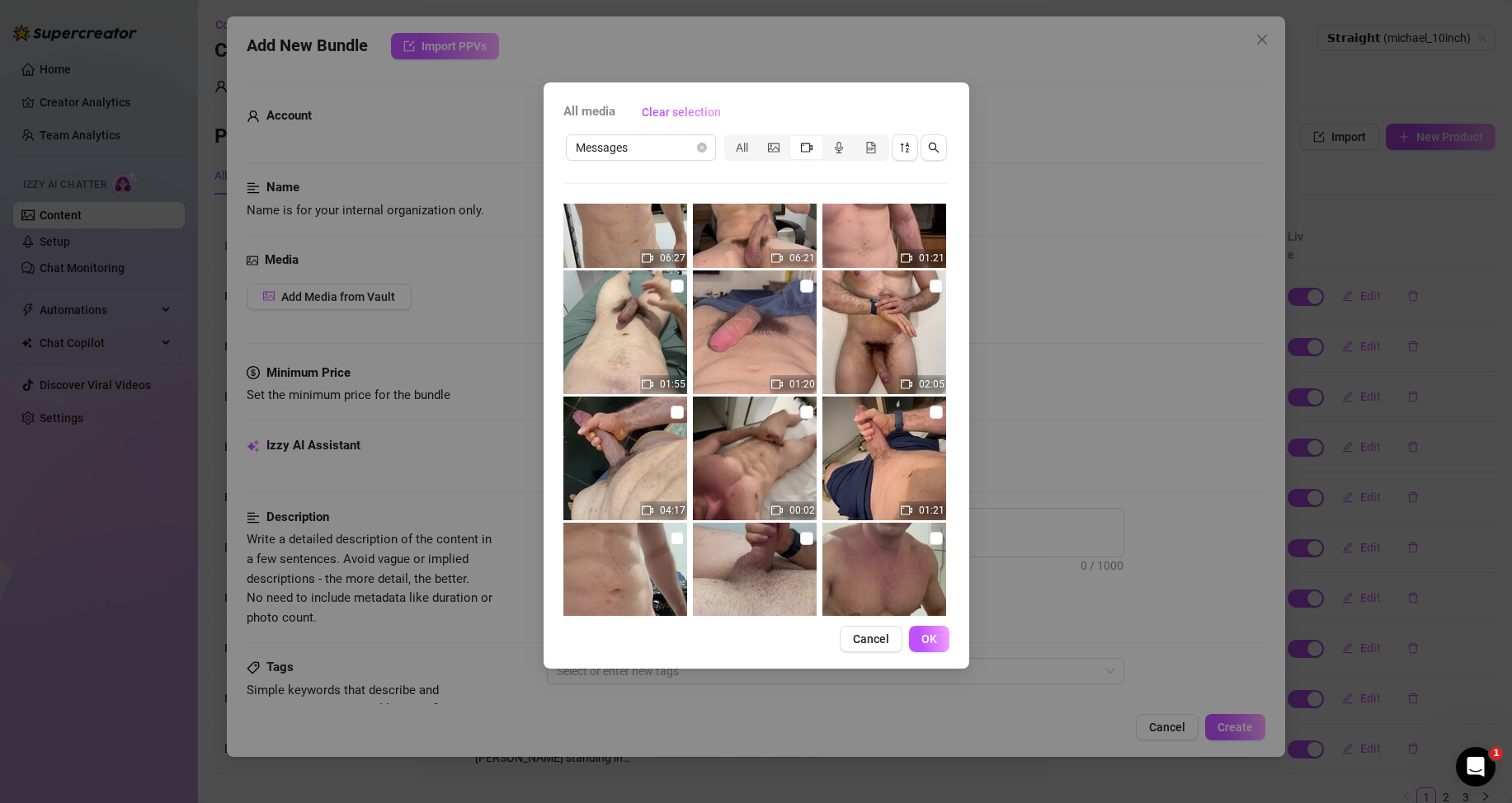
scroll to position [0, 0]
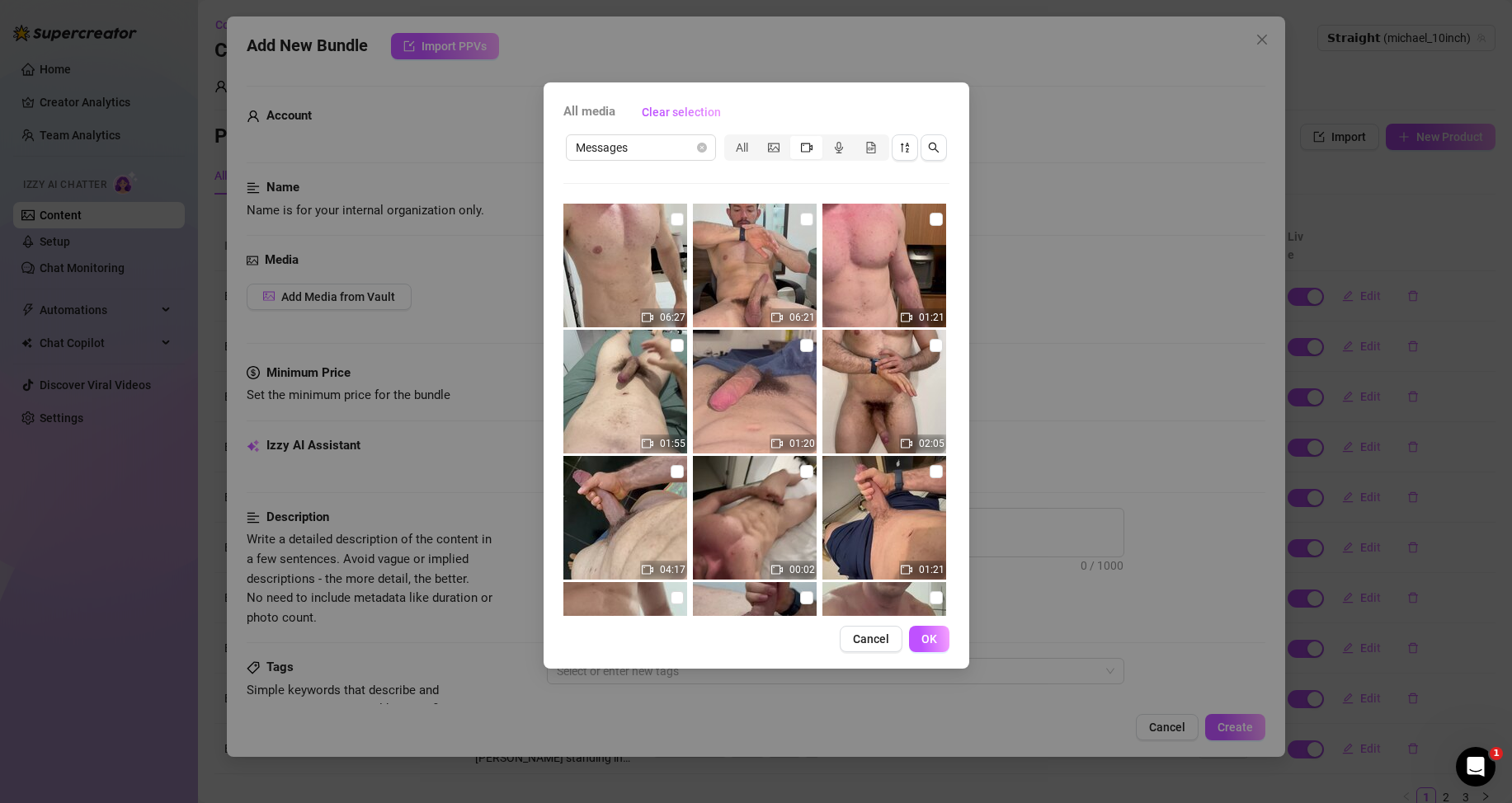
click at [790, 151] on div "segmented control" at bounding box center [807, 147] width 33 height 23
click at [795, 139] on input "segmented control" at bounding box center [795, 139] width 0 height 0
click at [771, 149] on icon "picture" at bounding box center [773, 147] width 11 height 11
click at [762, 139] on input "segmented control" at bounding box center [762, 139] width 0 height 0
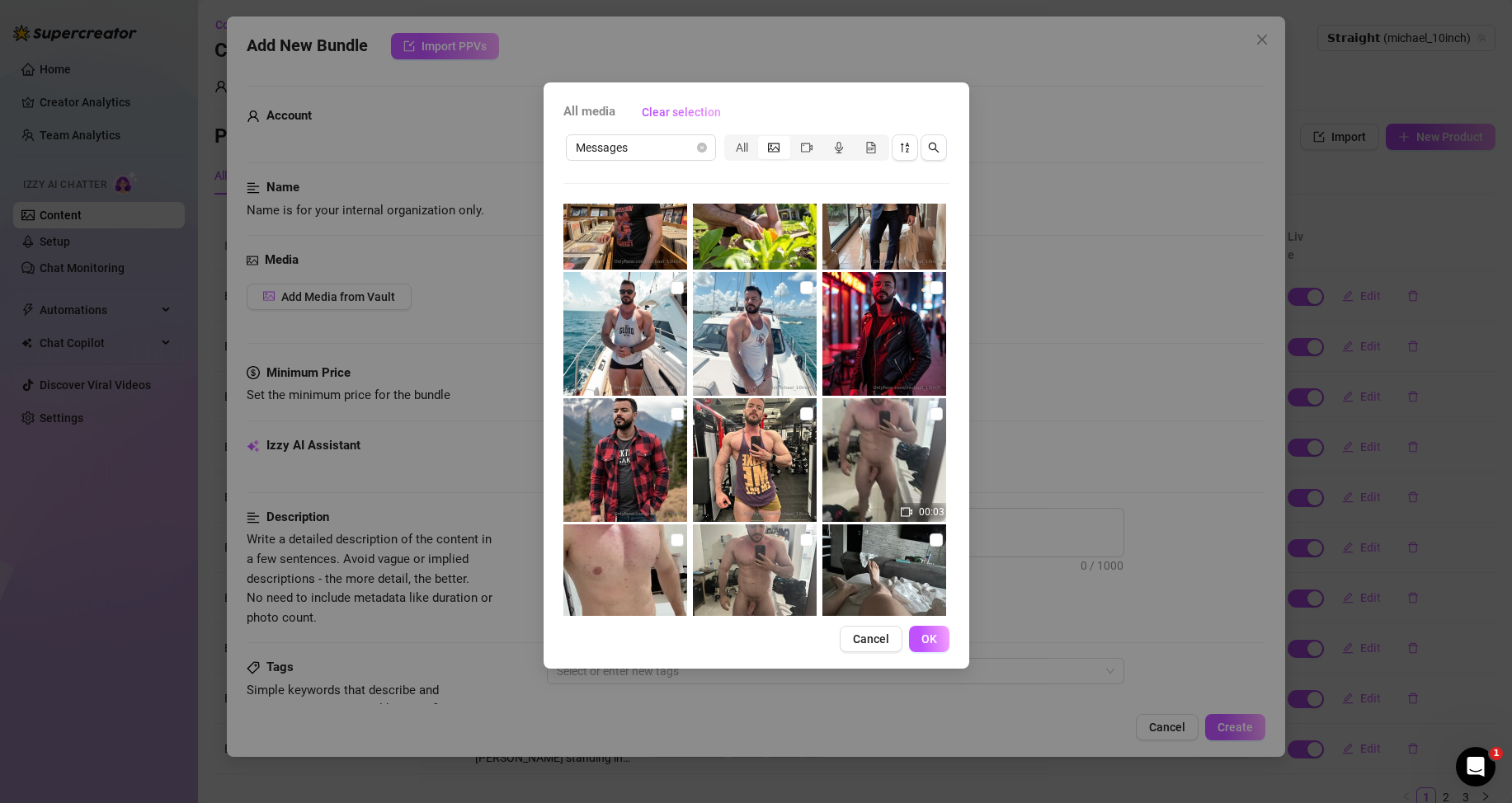
scroll to position [1505, 0]
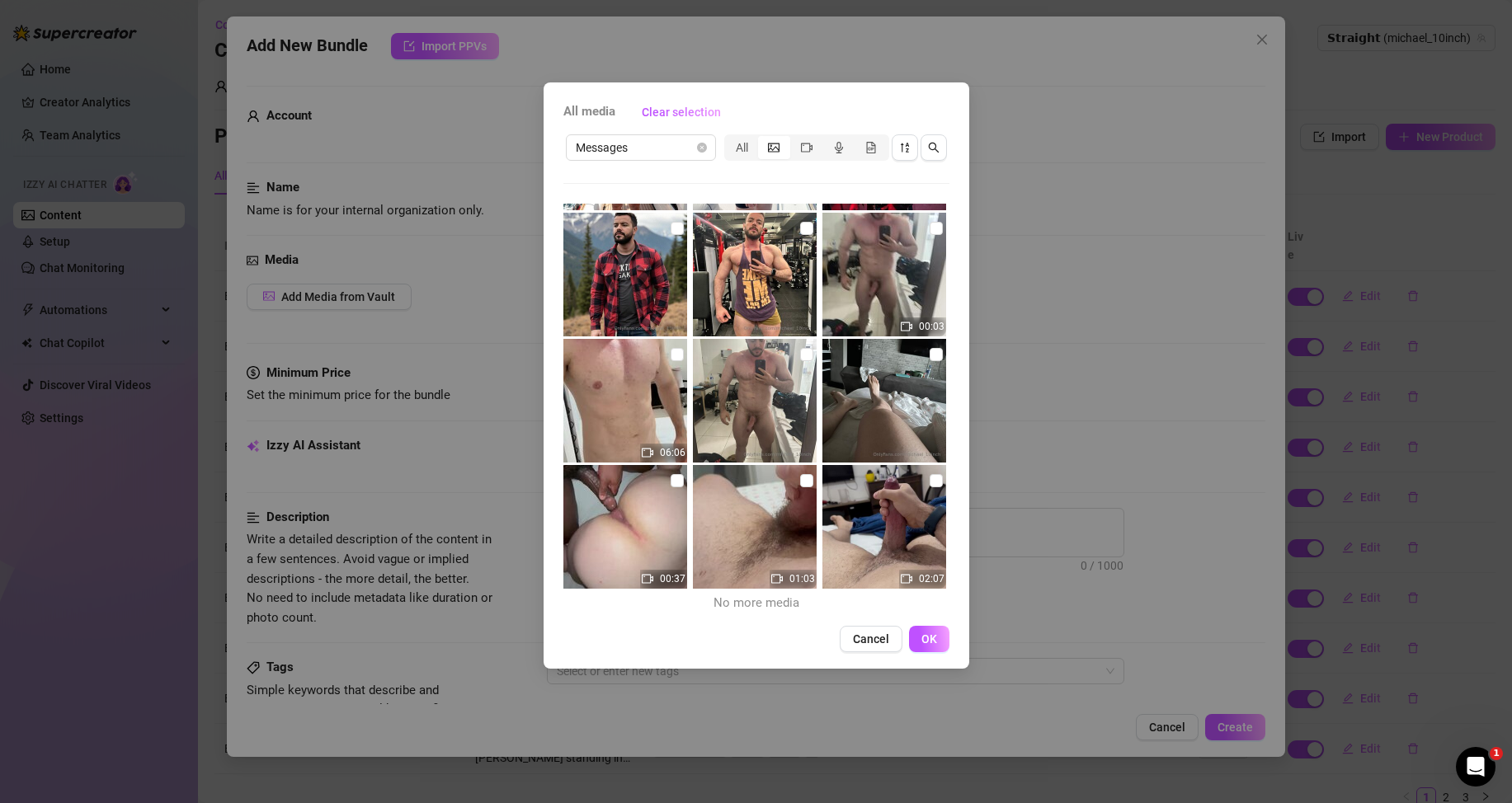
click at [885, 639] on span "Cancel" at bounding box center [871, 638] width 36 height 13
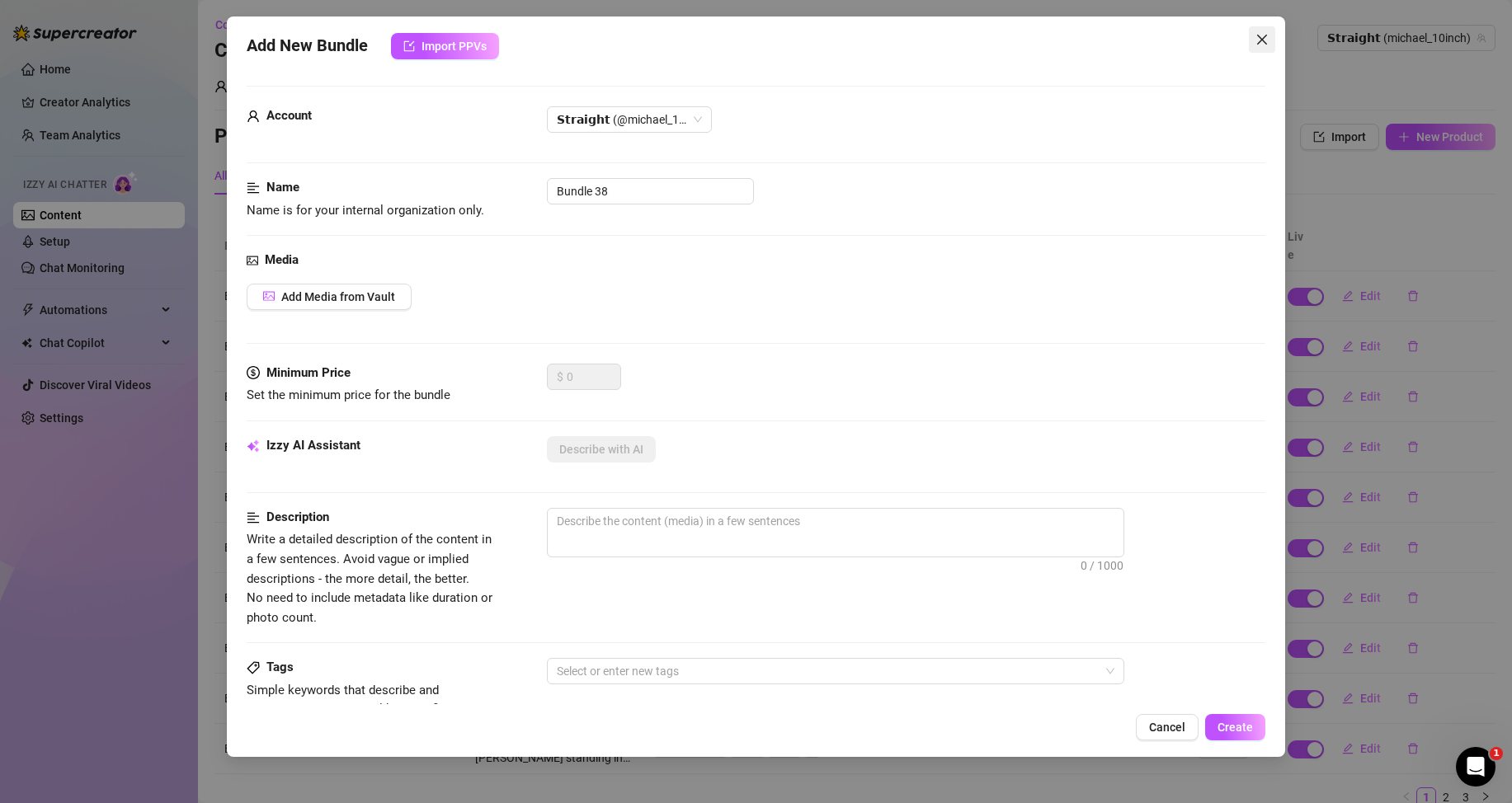
click at [1263, 37] on icon "close" at bounding box center [1261, 39] width 13 height 13
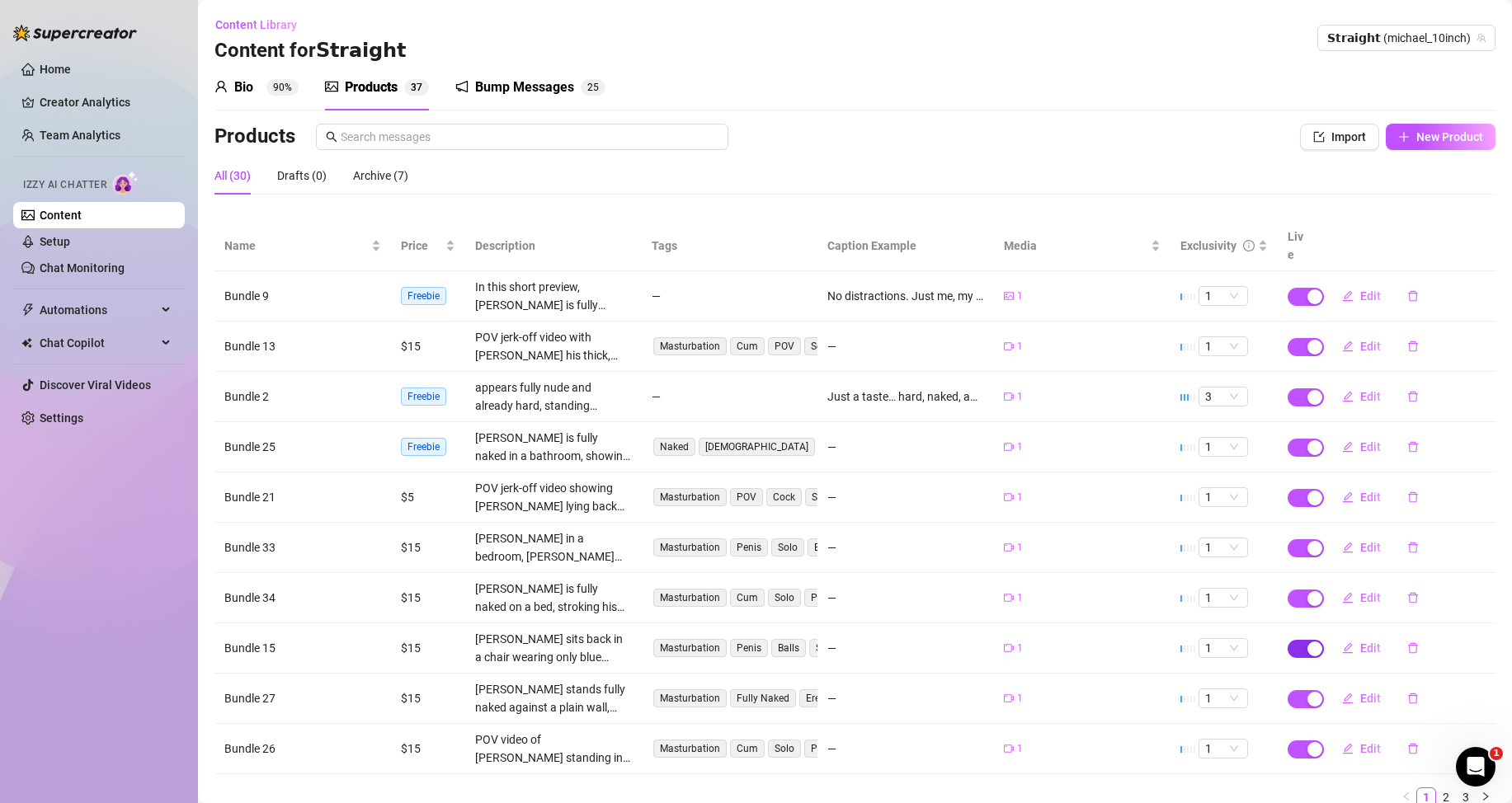
scroll to position [67, 0]
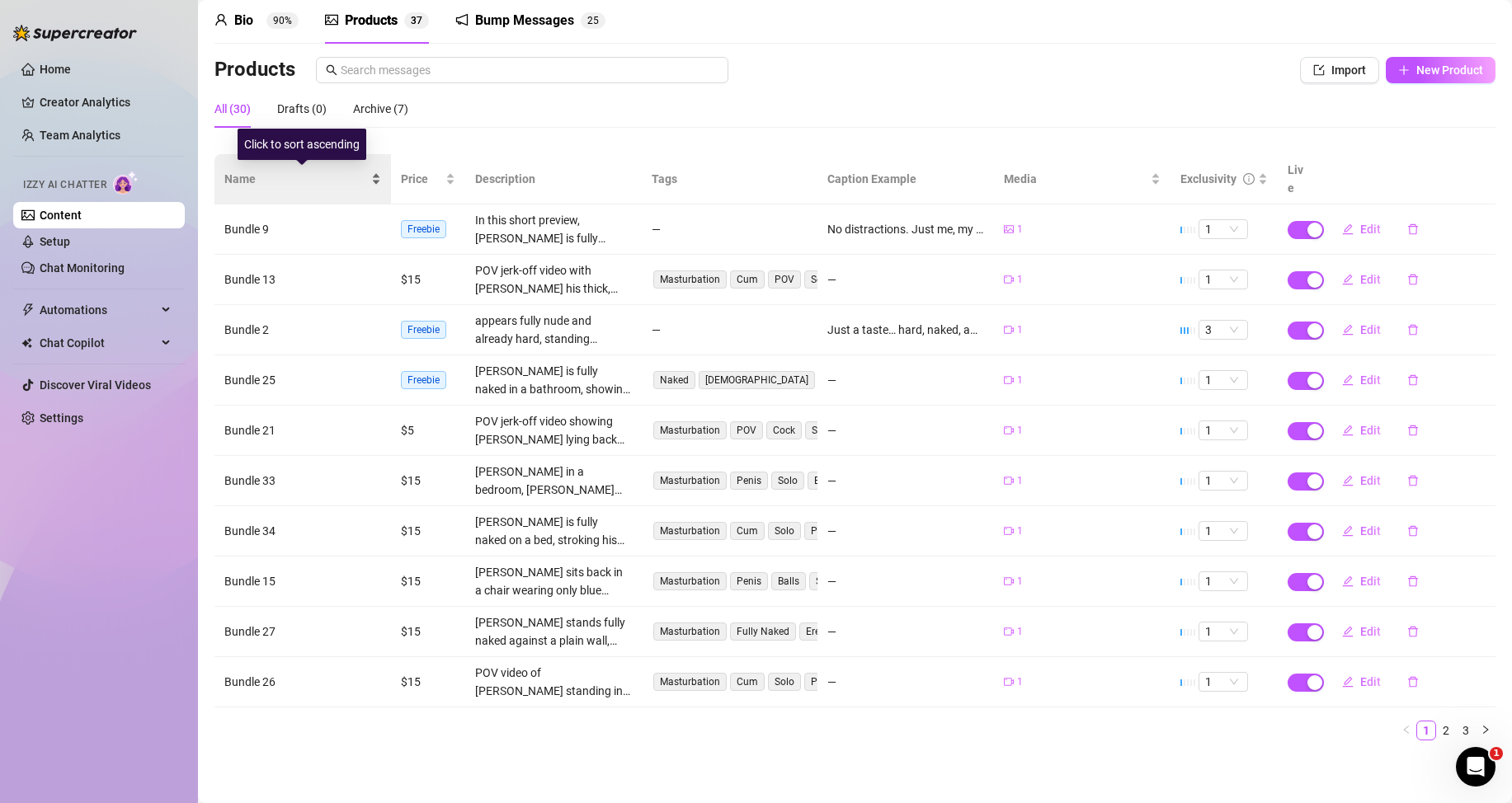
click at [374, 171] on div "Name" at bounding box center [303, 178] width 157 height 18
